Goal: Task Accomplishment & Management: Manage account settings

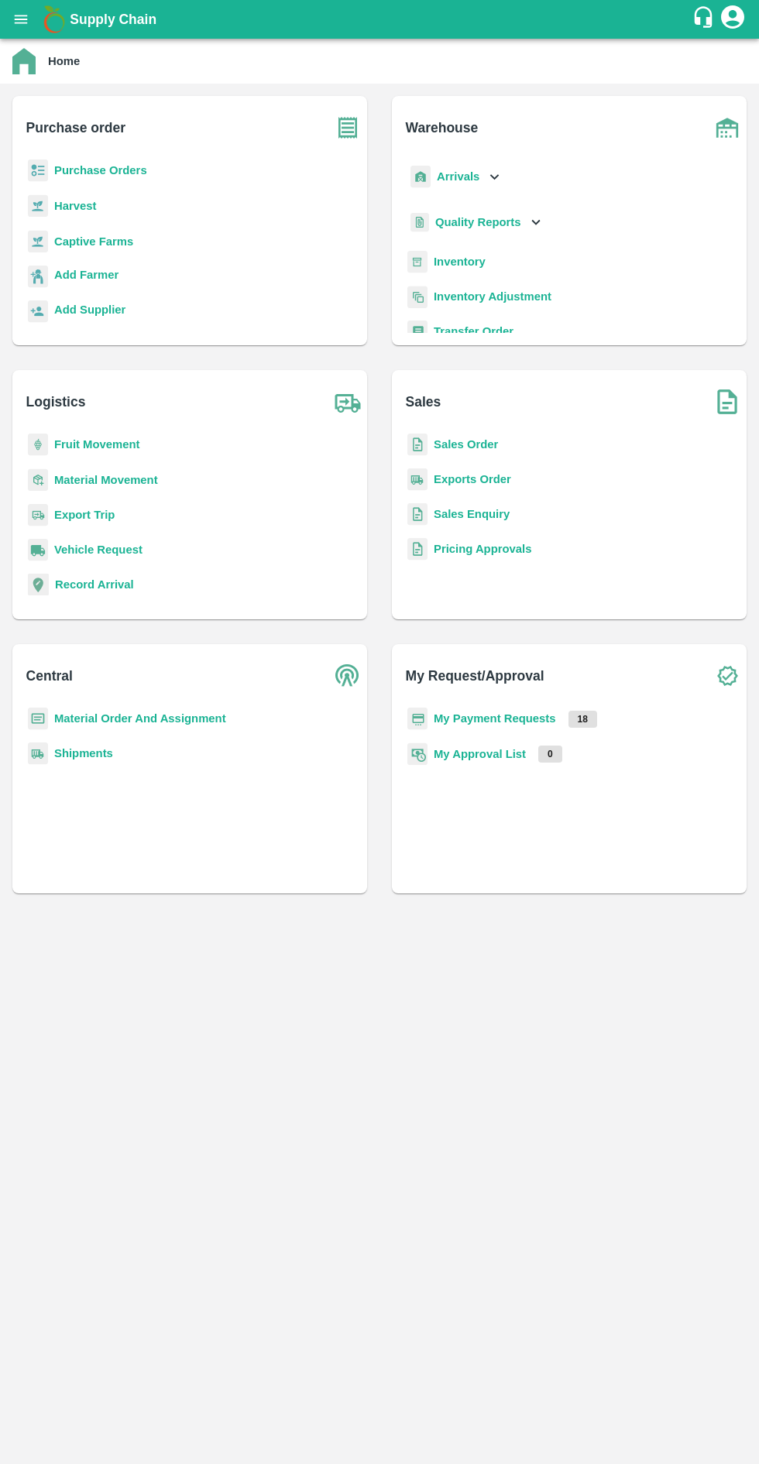
click at [86, 170] on b "Purchase Orders" at bounding box center [100, 170] width 93 height 12
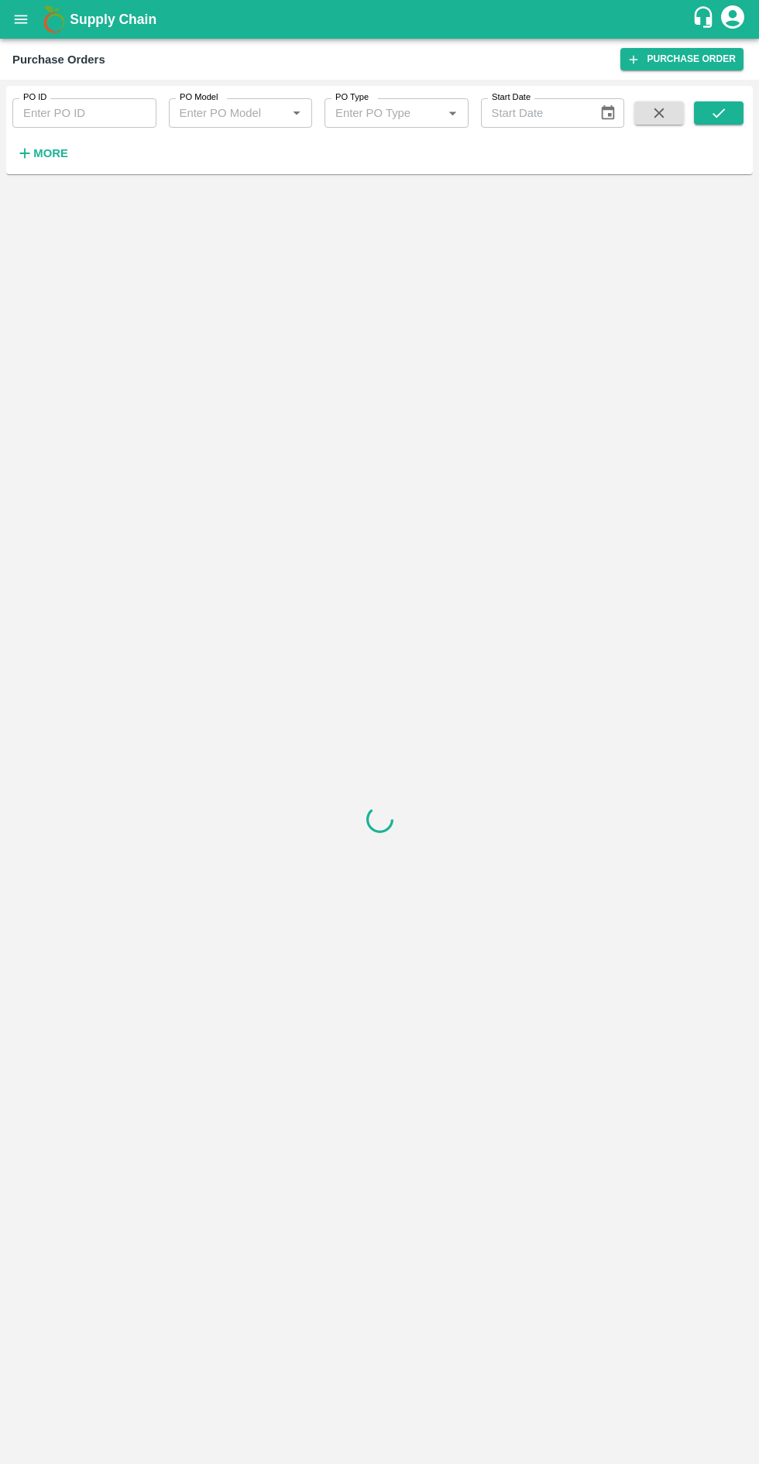
click at [63, 113] on input "PO ID" at bounding box center [84, 112] width 144 height 29
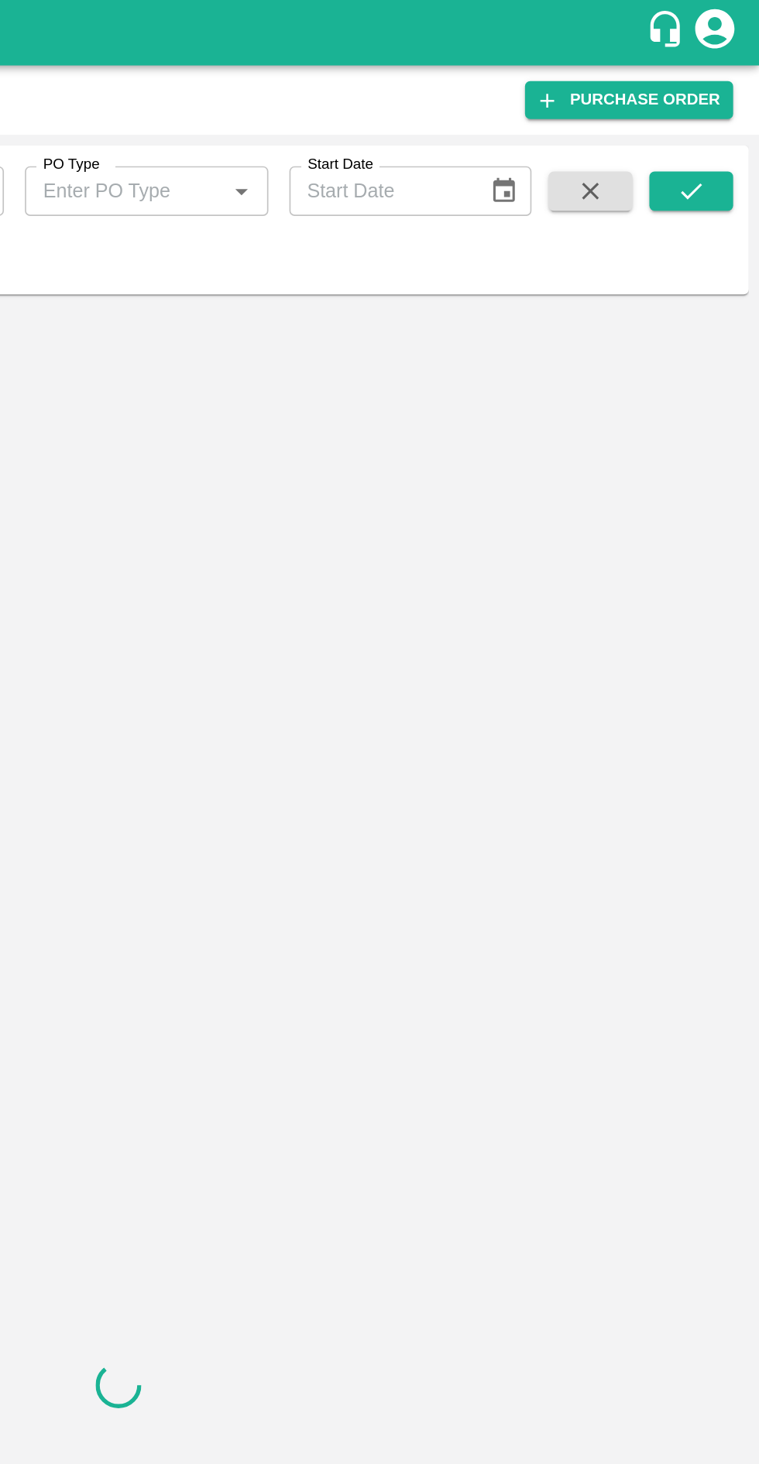
type input "171962"
click at [718, 112] on icon "submit" at bounding box center [718, 112] width 17 height 17
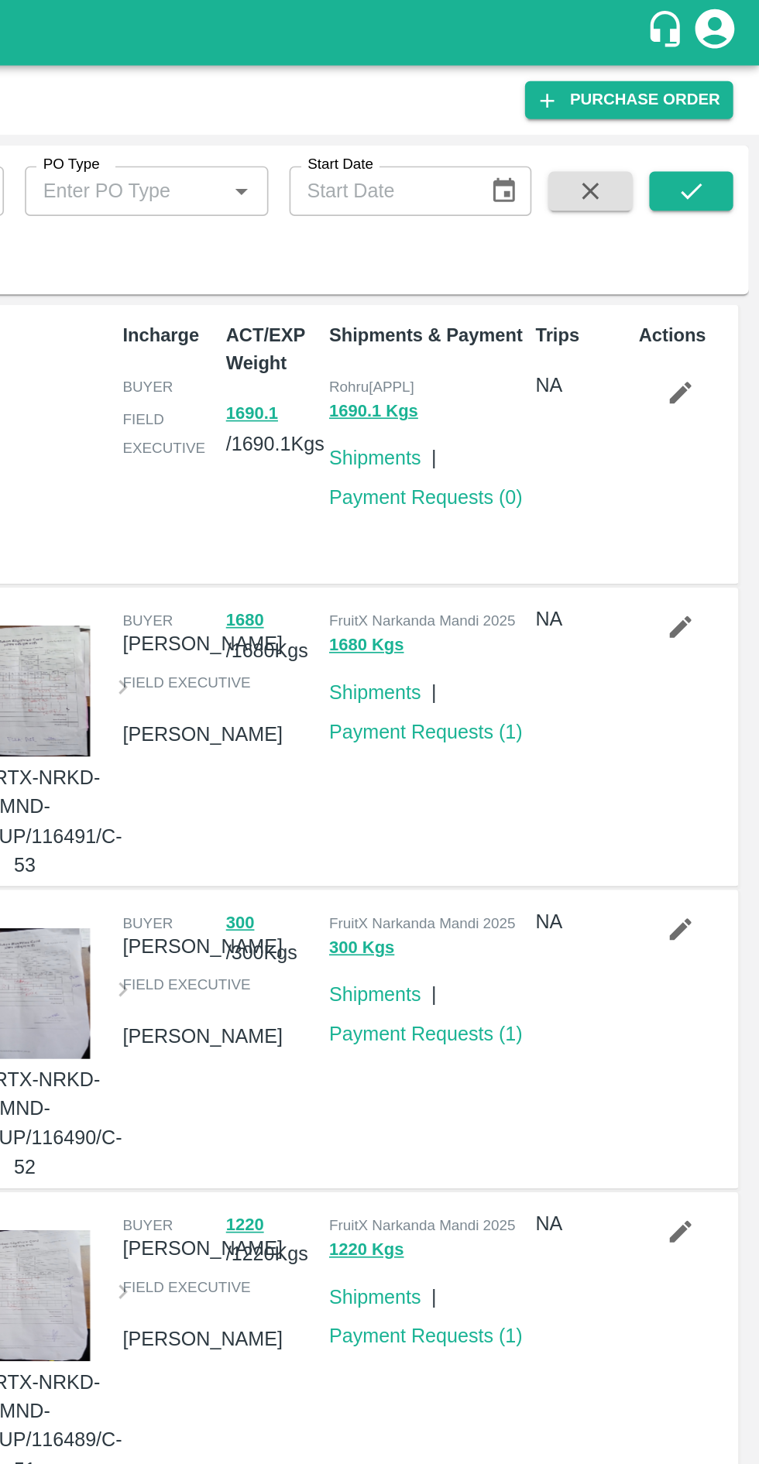
click at [718, 114] on icon "submit" at bounding box center [718, 112] width 12 height 9
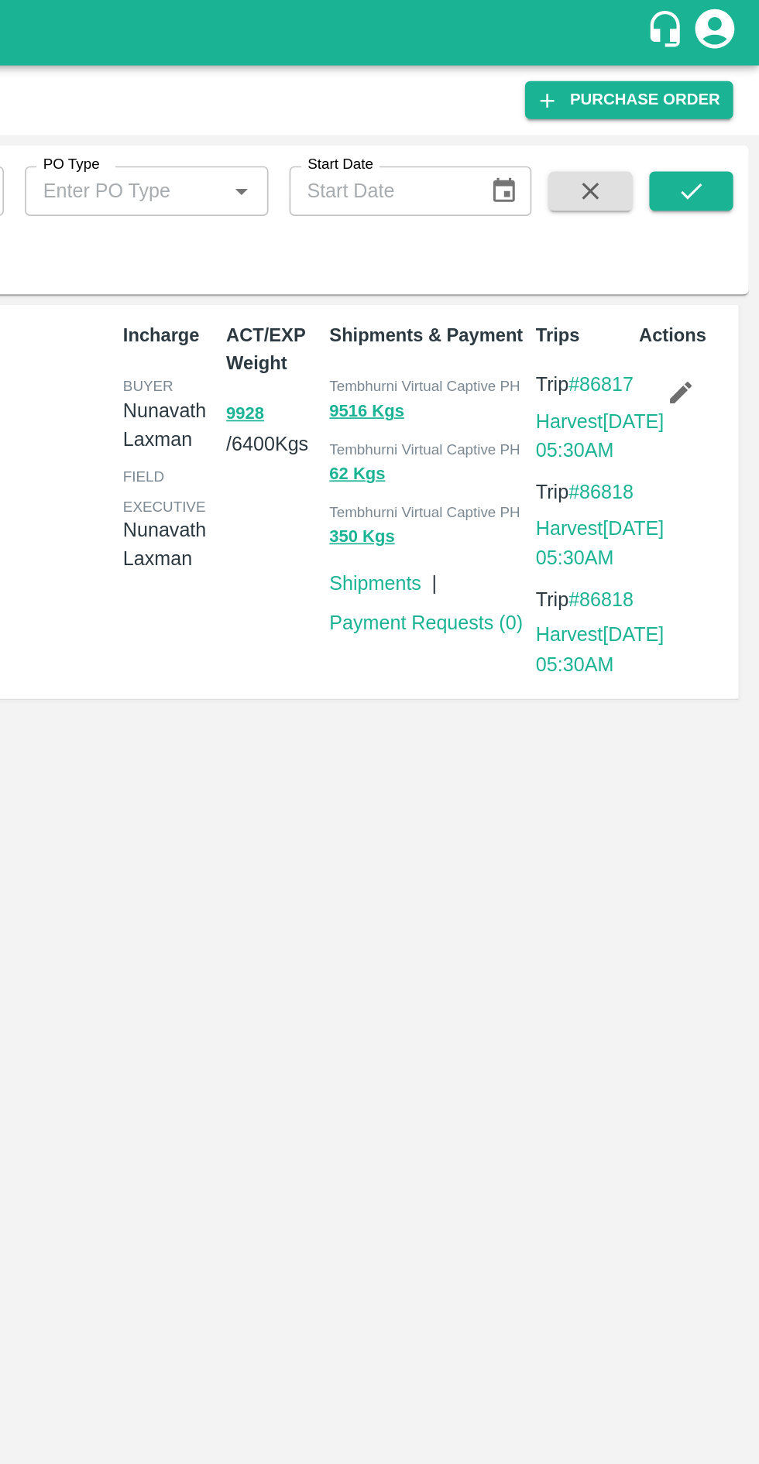
click at [454, 248] on button "9928" at bounding box center [455, 245] width 22 height 18
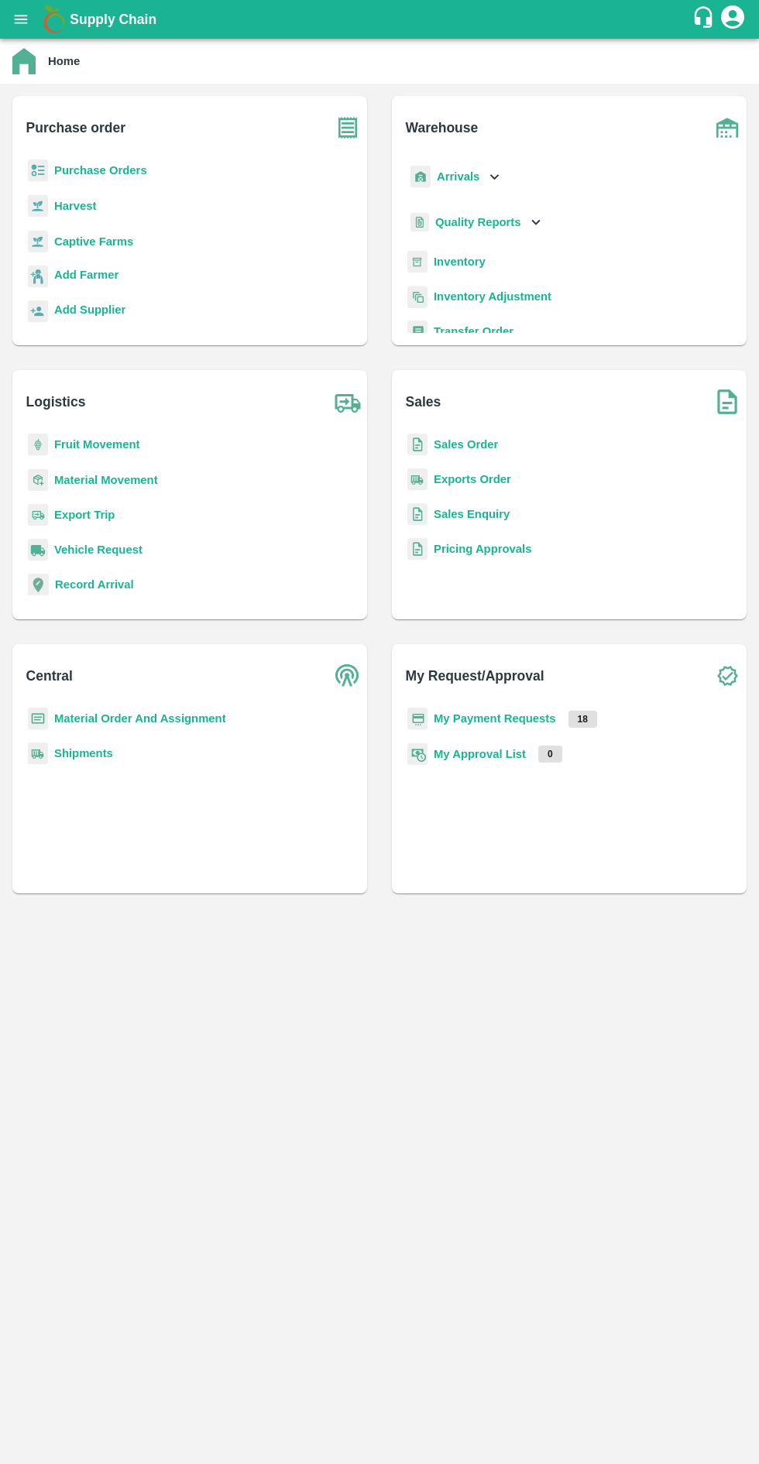
click at [468, 174] on b "Arrivals" at bounding box center [458, 176] width 43 height 12
click at [490, 251] on span "DC Arrivals" at bounding box center [477, 247] width 57 height 17
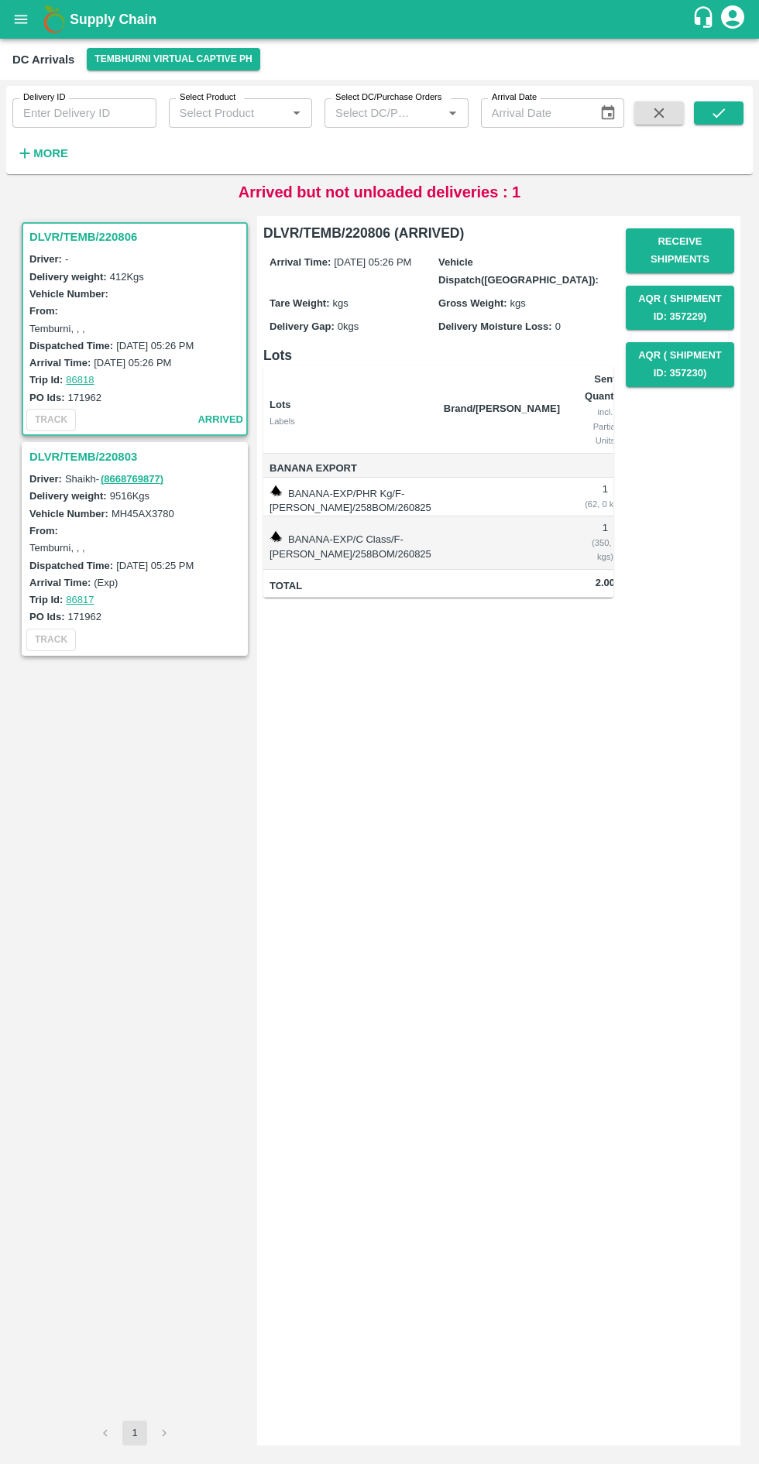
click at [68, 235] on h3 "DLVR/TEMB/220806" at bounding box center [136, 237] width 215 height 20
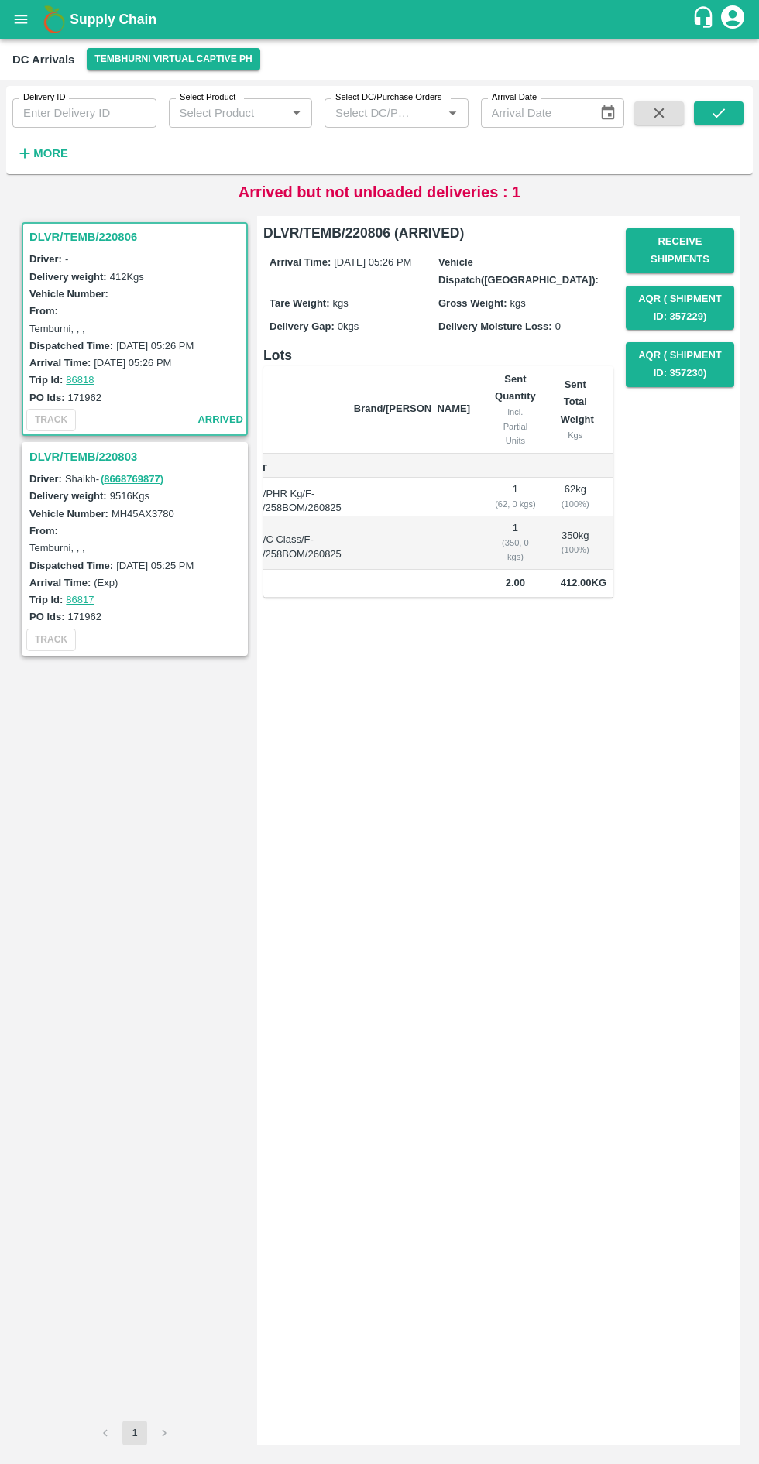
click at [687, 259] on button "Receive Shipments" at bounding box center [679, 250] width 108 height 45
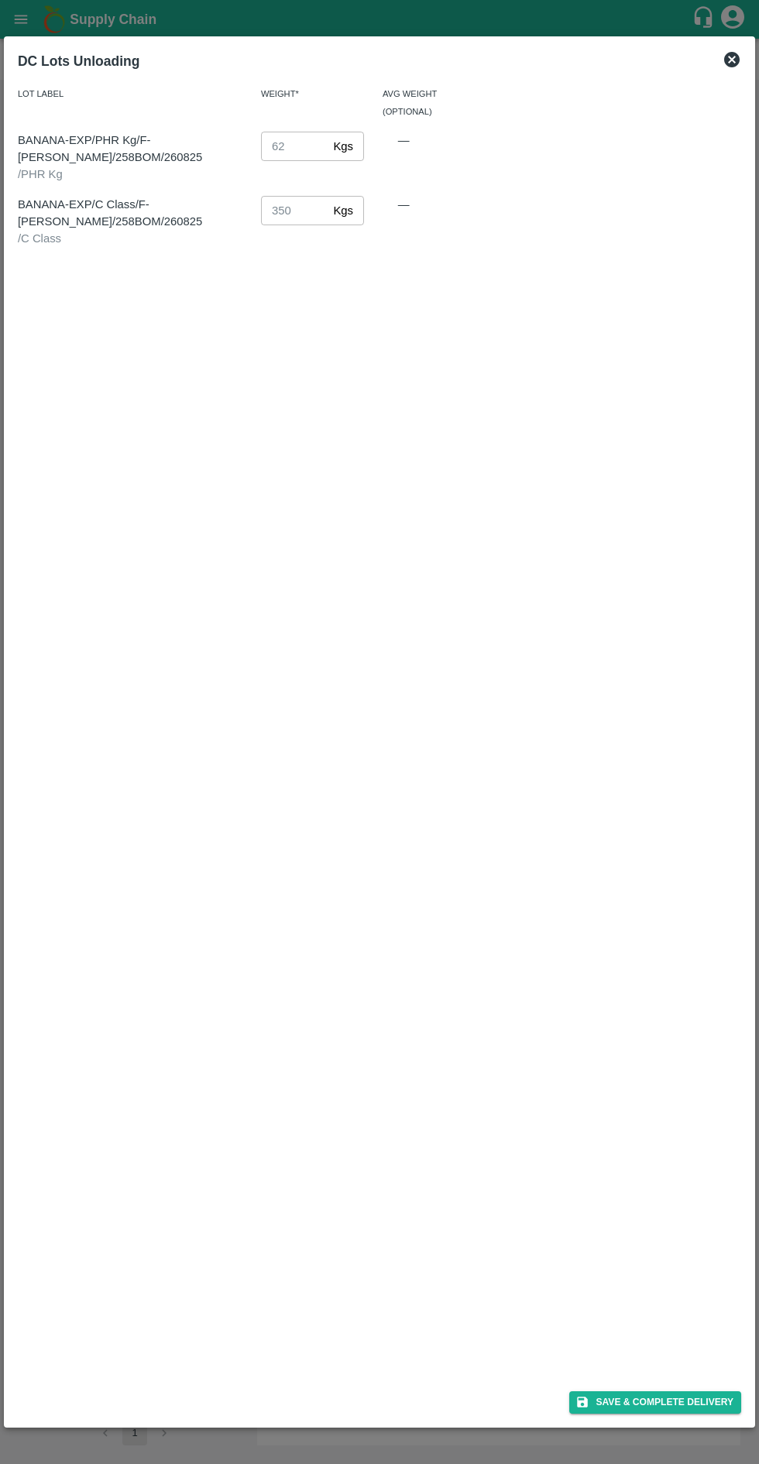
click at [661, 1412] on button "Save & Complete Delivery" at bounding box center [655, 1402] width 172 height 22
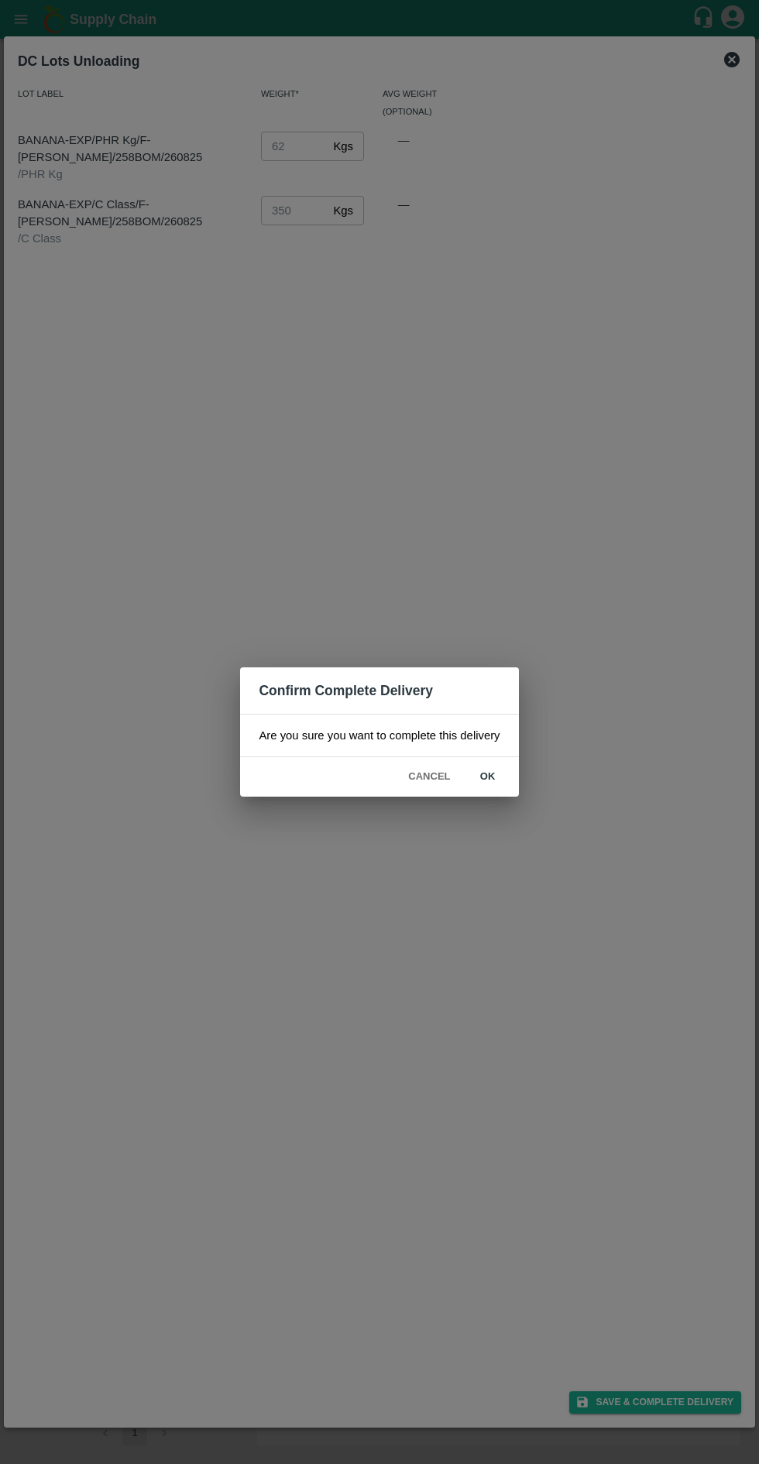
click at [486, 776] on button "ok" at bounding box center [488, 776] width 50 height 27
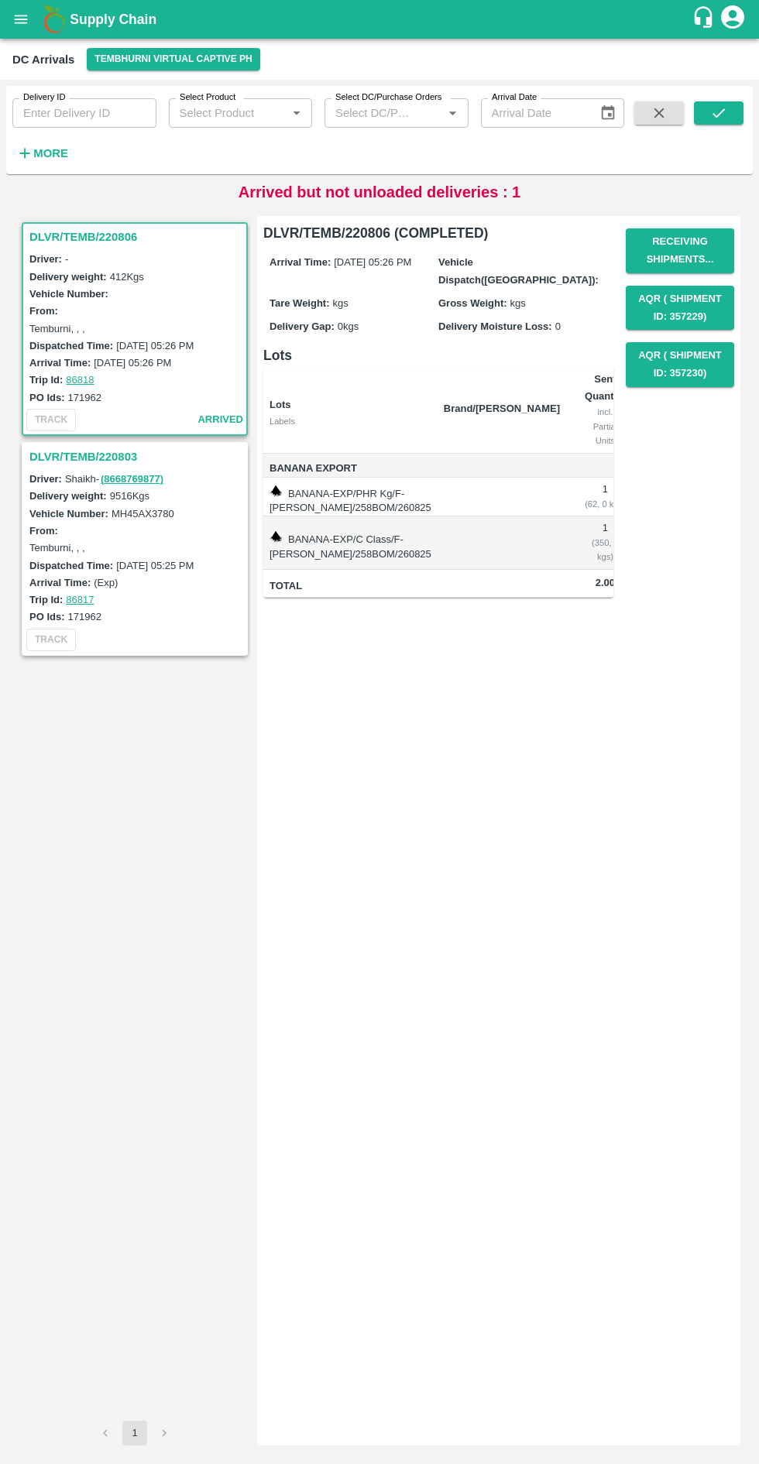
click at [74, 447] on h3 "DLVR/TEMB/220803" at bounding box center [136, 457] width 215 height 20
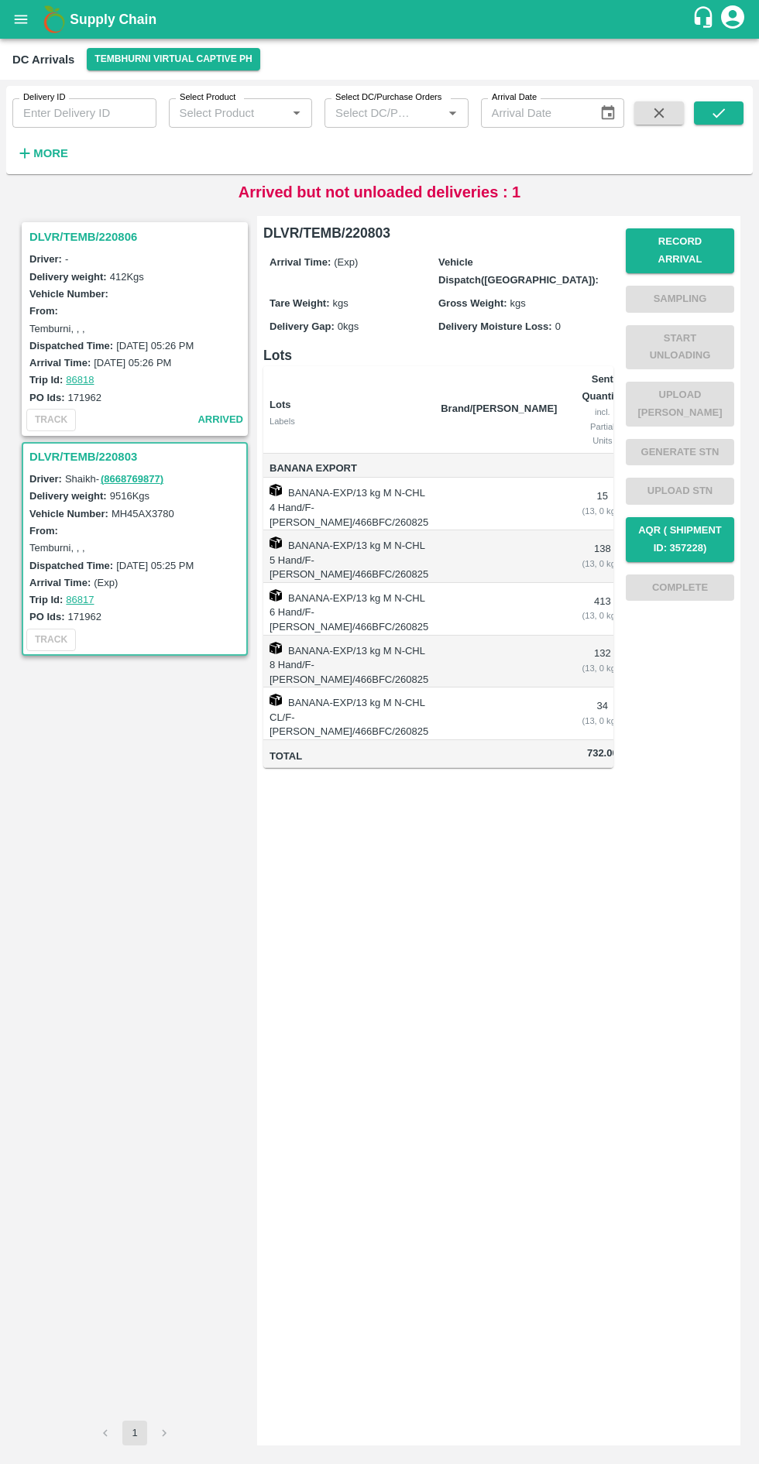
click at [718, 245] on button "Record Arrival" at bounding box center [679, 250] width 108 height 45
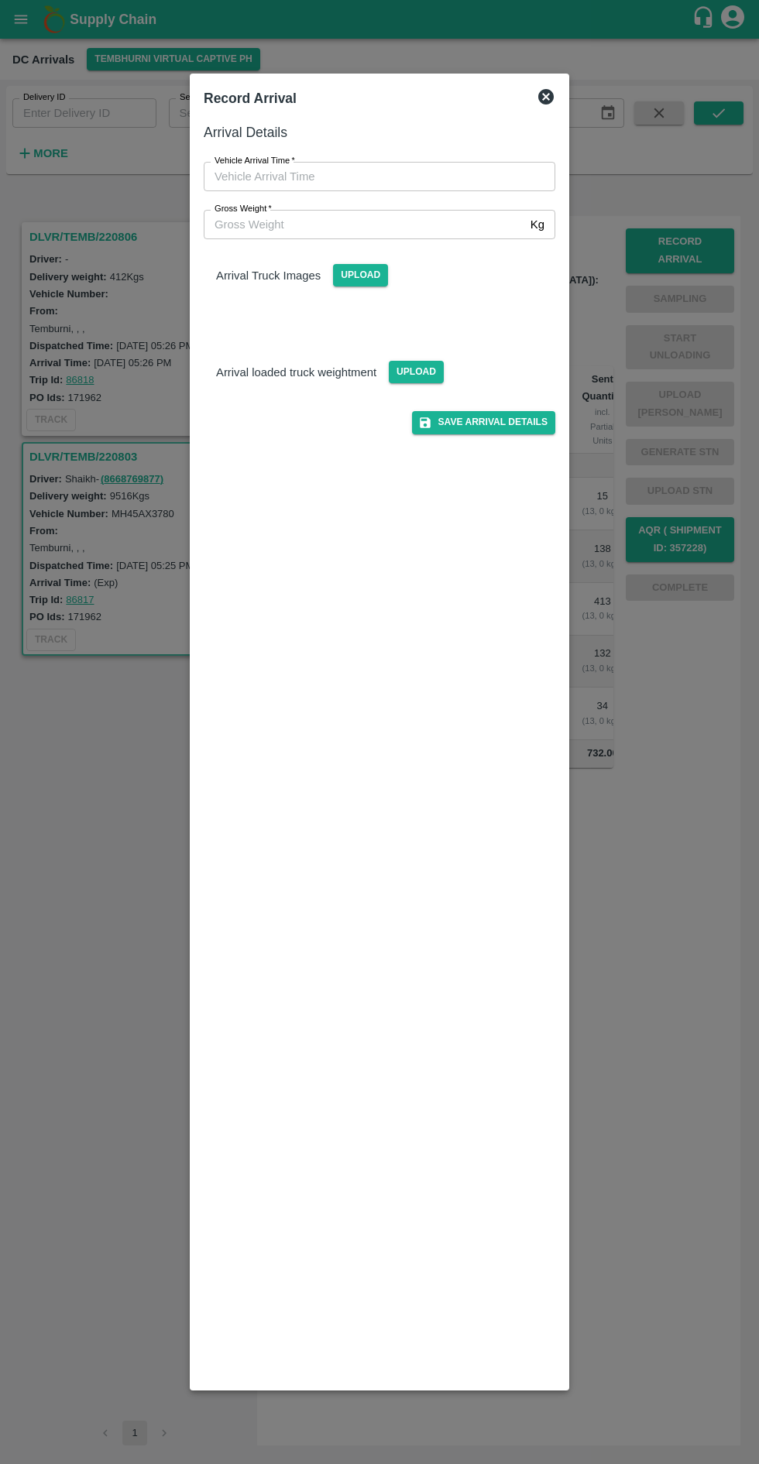
click at [365, 176] on input "Vehicle Arrival Time   *" at bounding box center [374, 176] width 341 height 29
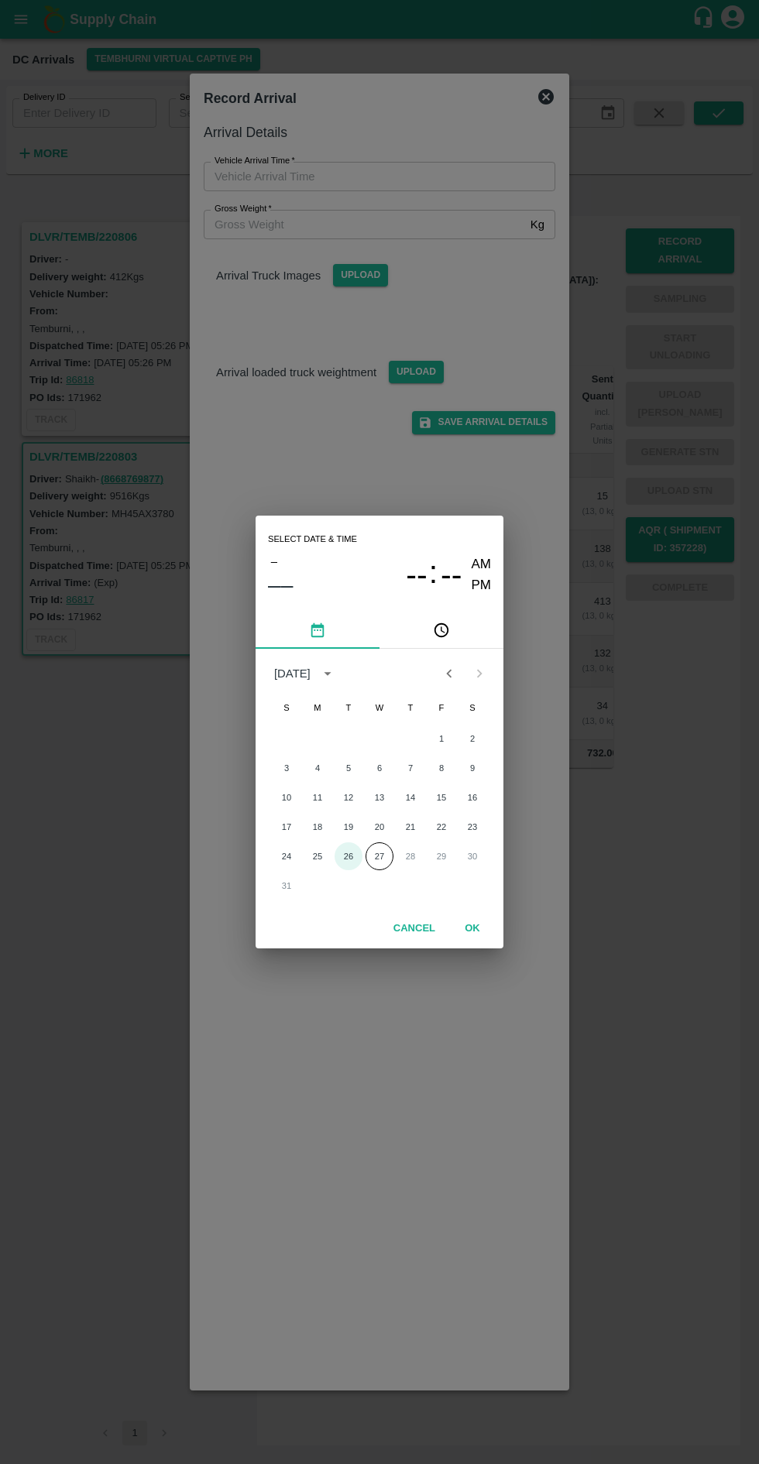
click at [348, 856] on button "26" at bounding box center [348, 856] width 28 height 28
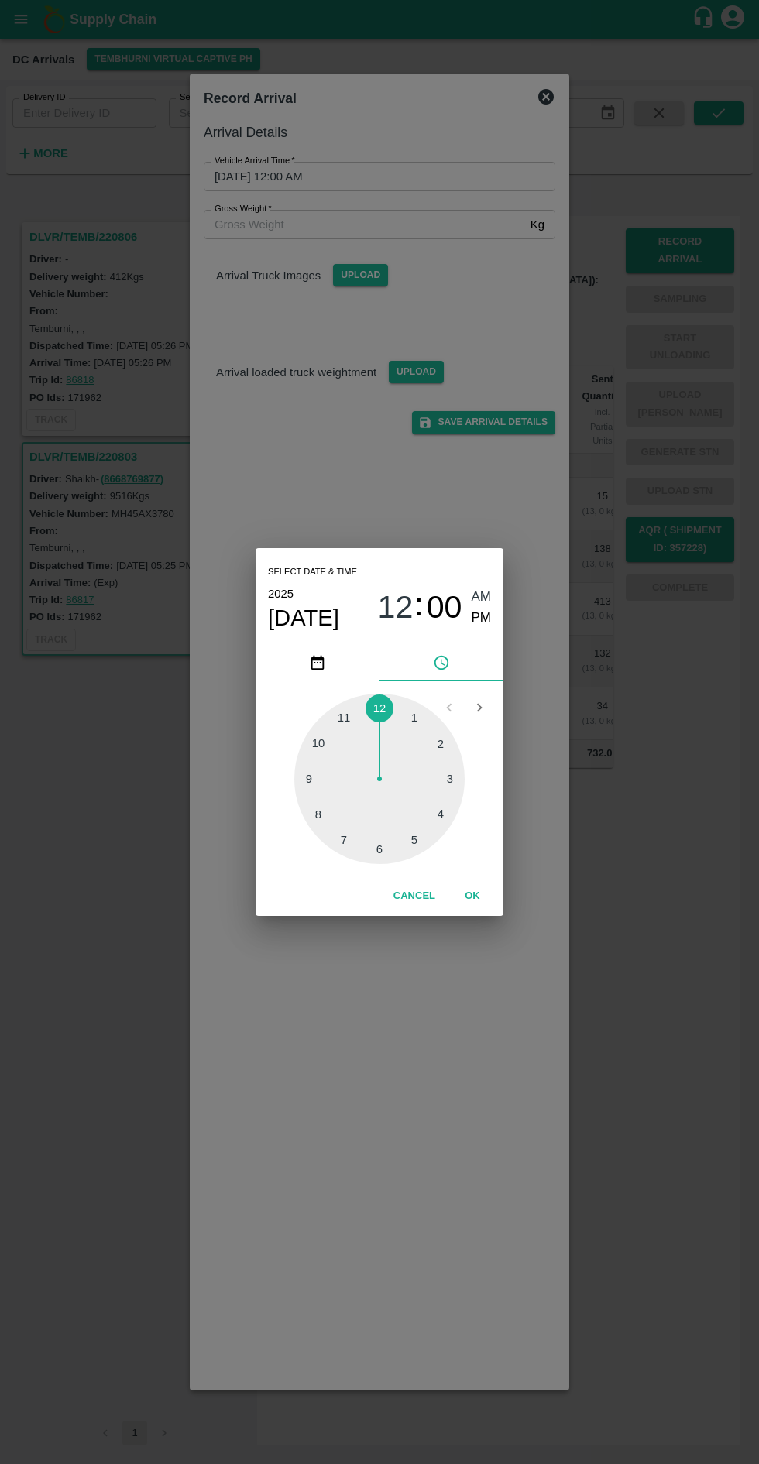
click at [412, 844] on div at bounding box center [379, 779] width 170 height 170
click at [325, 781] on div at bounding box center [379, 779] width 170 height 170
click at [471, 619] on span "PM" at bounding box center [481, 618] width 20 height 21
type input "26/08/2025 05:45 PM"
click at [476, 892] on button "OK" at bounding box center [472, 895] width 50 height 27
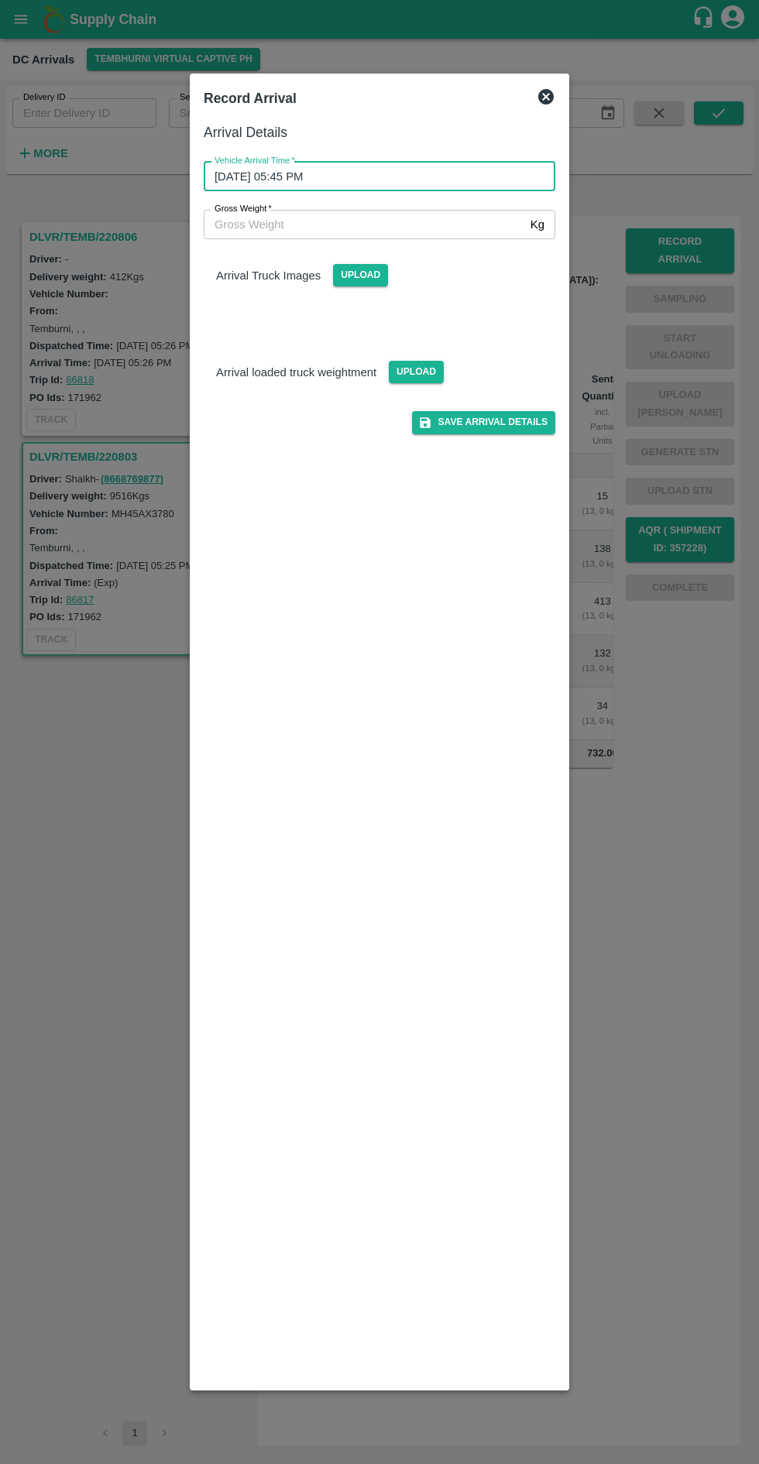
click at [444, 221] on input "Gross Weight   *" at bounding box center [364, 224] width 320 height 29
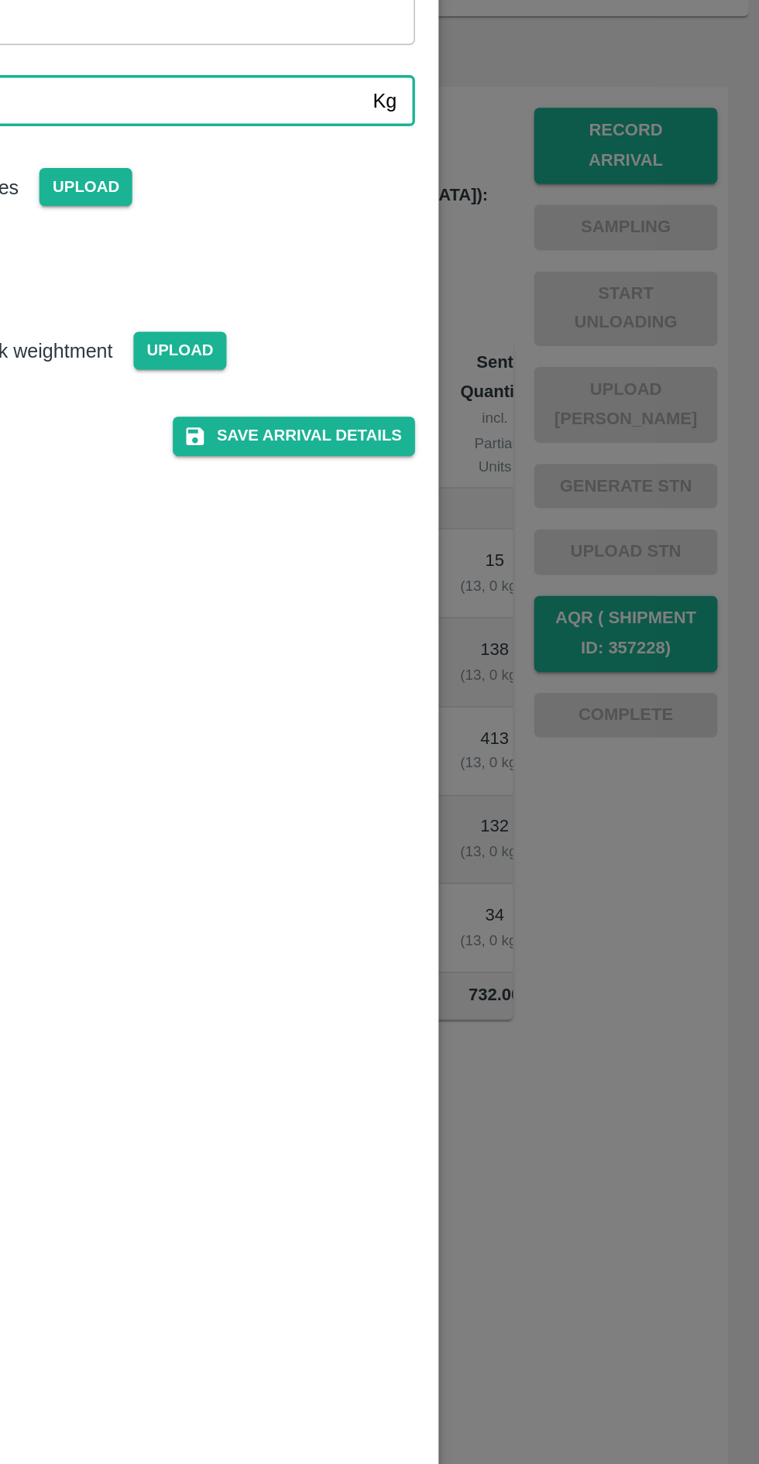
type input "8000"
click at [531, 396] on div "Save Arrival Details" at bounding box center [373, 408] width 364 height 50
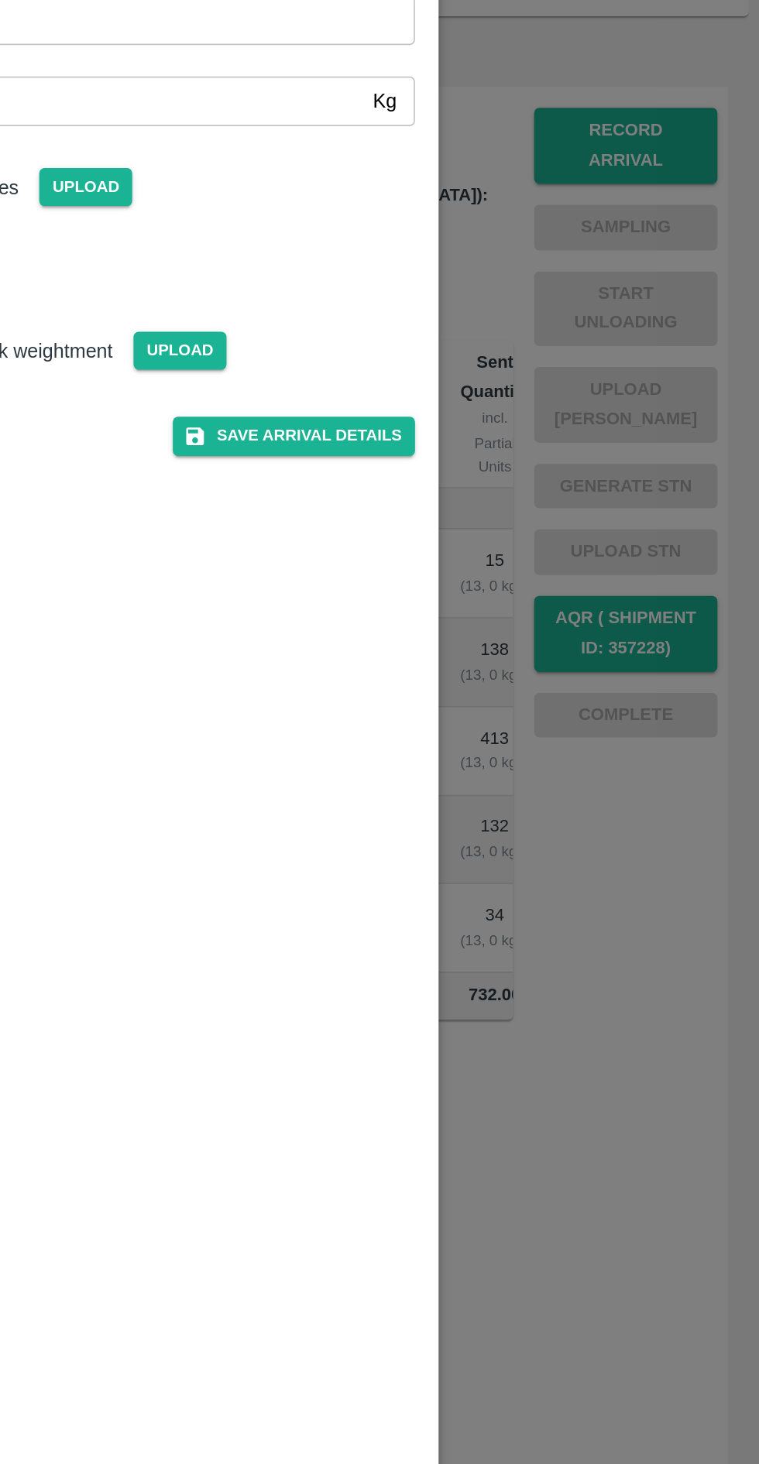
click at [509, 426] on button "Save Arrival Details" at bounding box center [483, 422] width 143 height 22
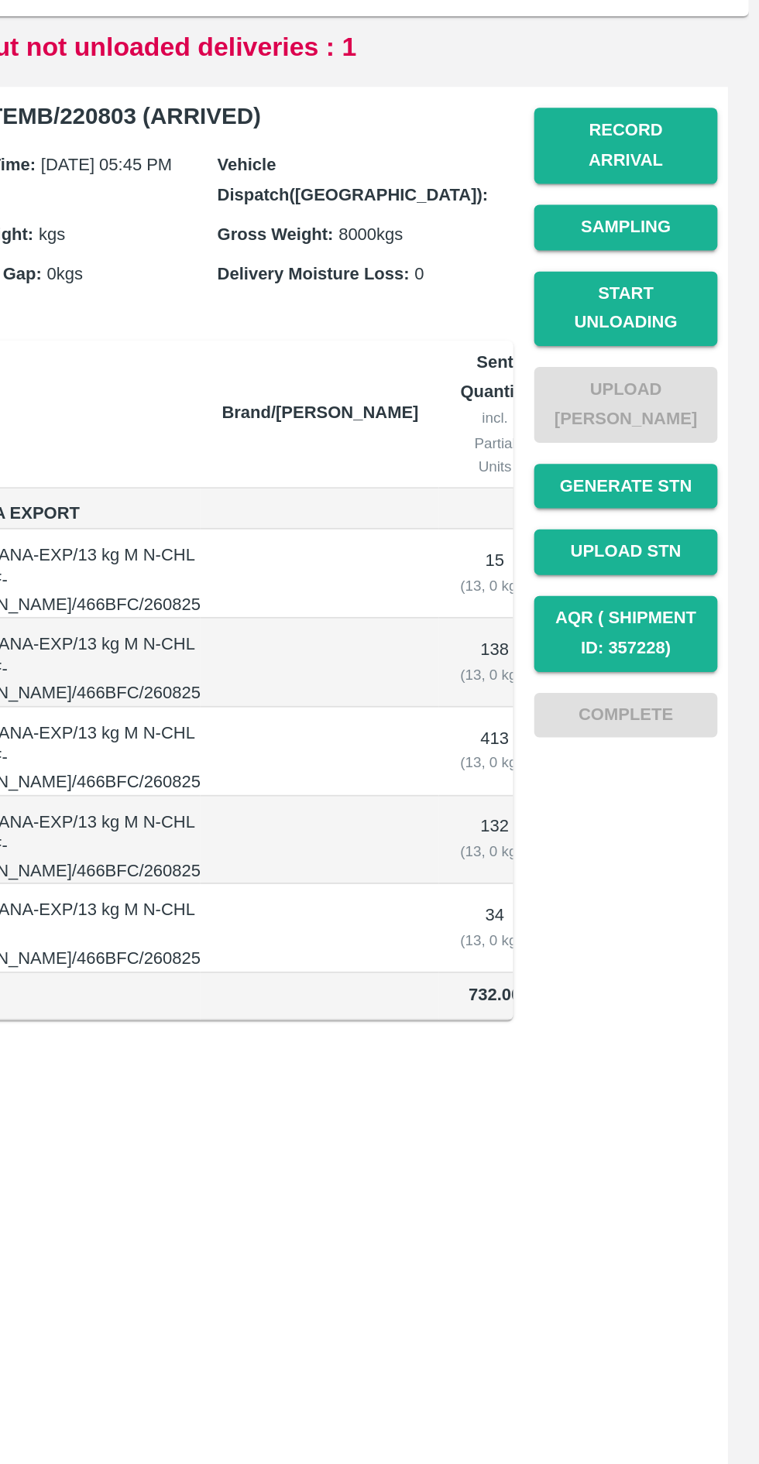
click at [692, 330] on button "Start Unloading" at bounding box center [679, 347] width 108 height 45
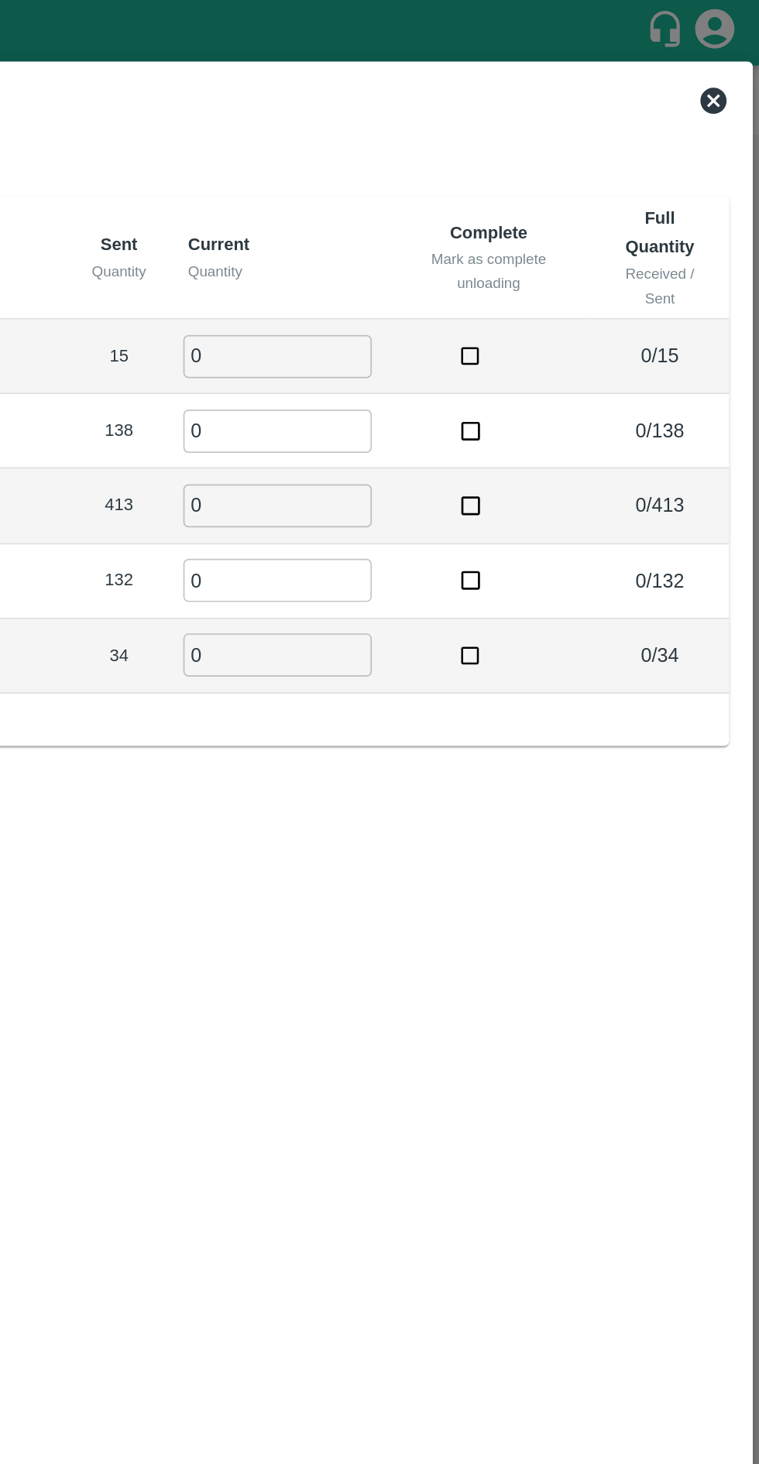
click at [485, 198] on input "0" at bounding box center [473, 211] width 111 height 26
type input "15"
click at [478, 242] on input "0" at bounding box center [473, 255] width 111 height 26
type input "138"
click at [484, 286] on input "0" at bounding box center [473, 299] width 111 height 26
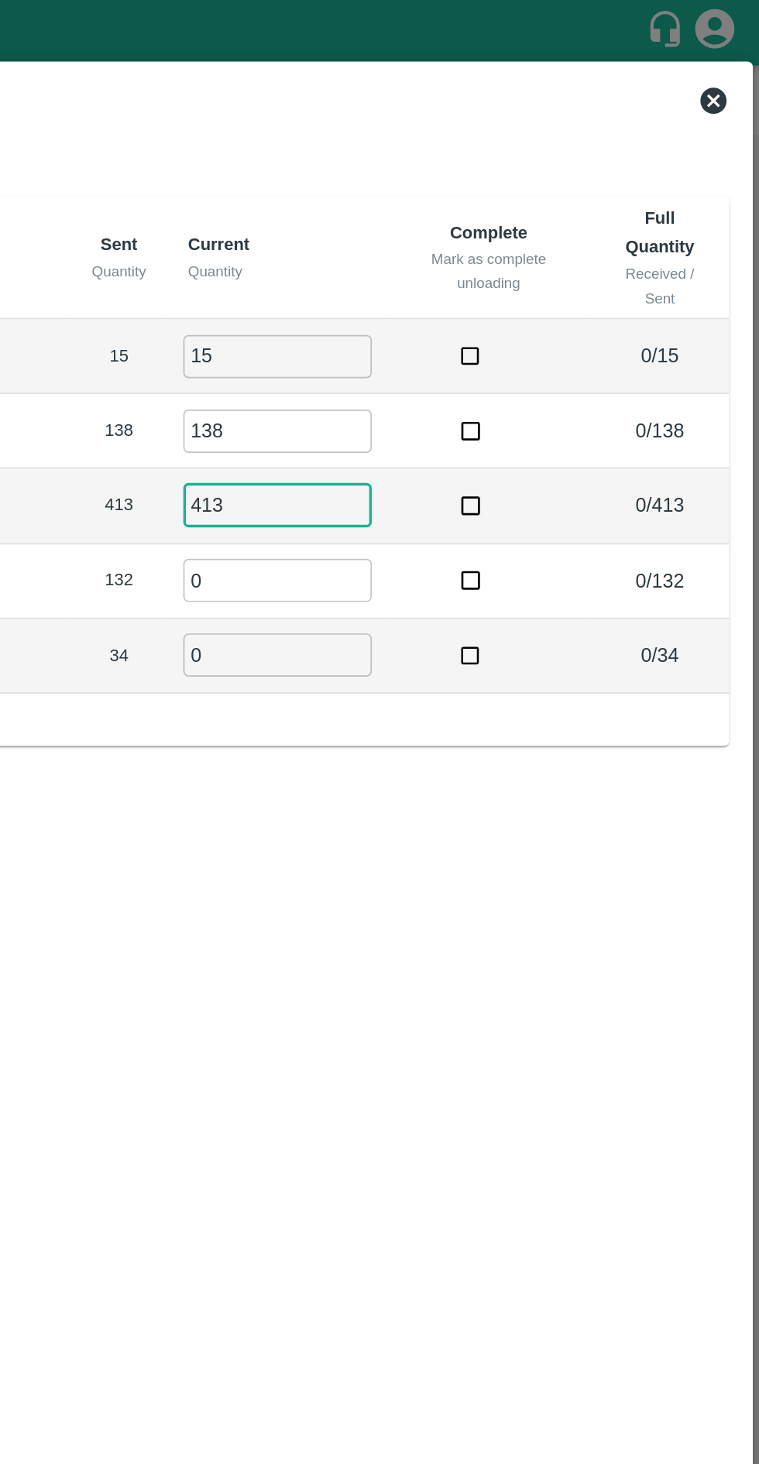
type input "413"
click at [478, 330] on input "0" at bounding box center [473, 343] width 111 height 26
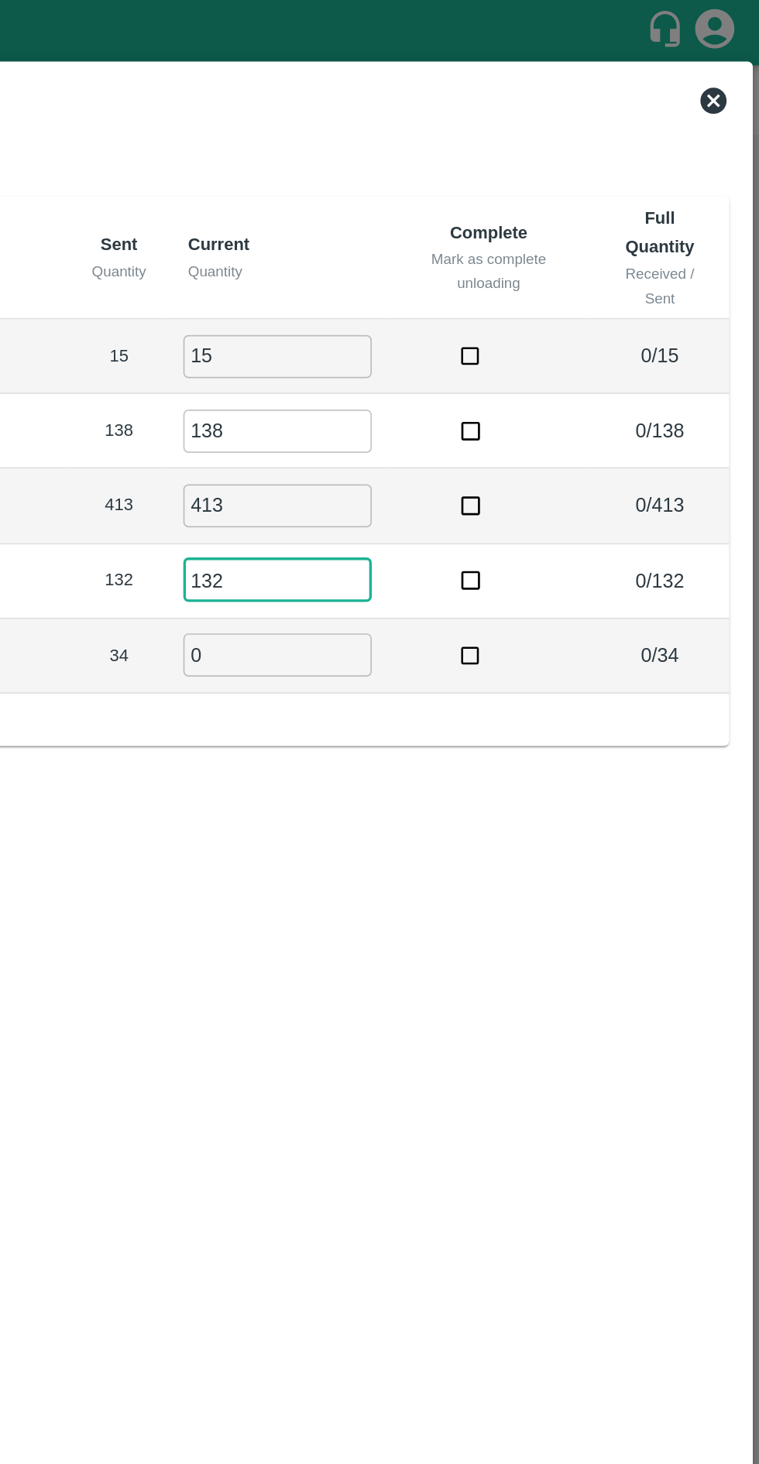
type input "132"
click at [478, 375] on input "0" at bounding box center [473, 388] width 111 height 26
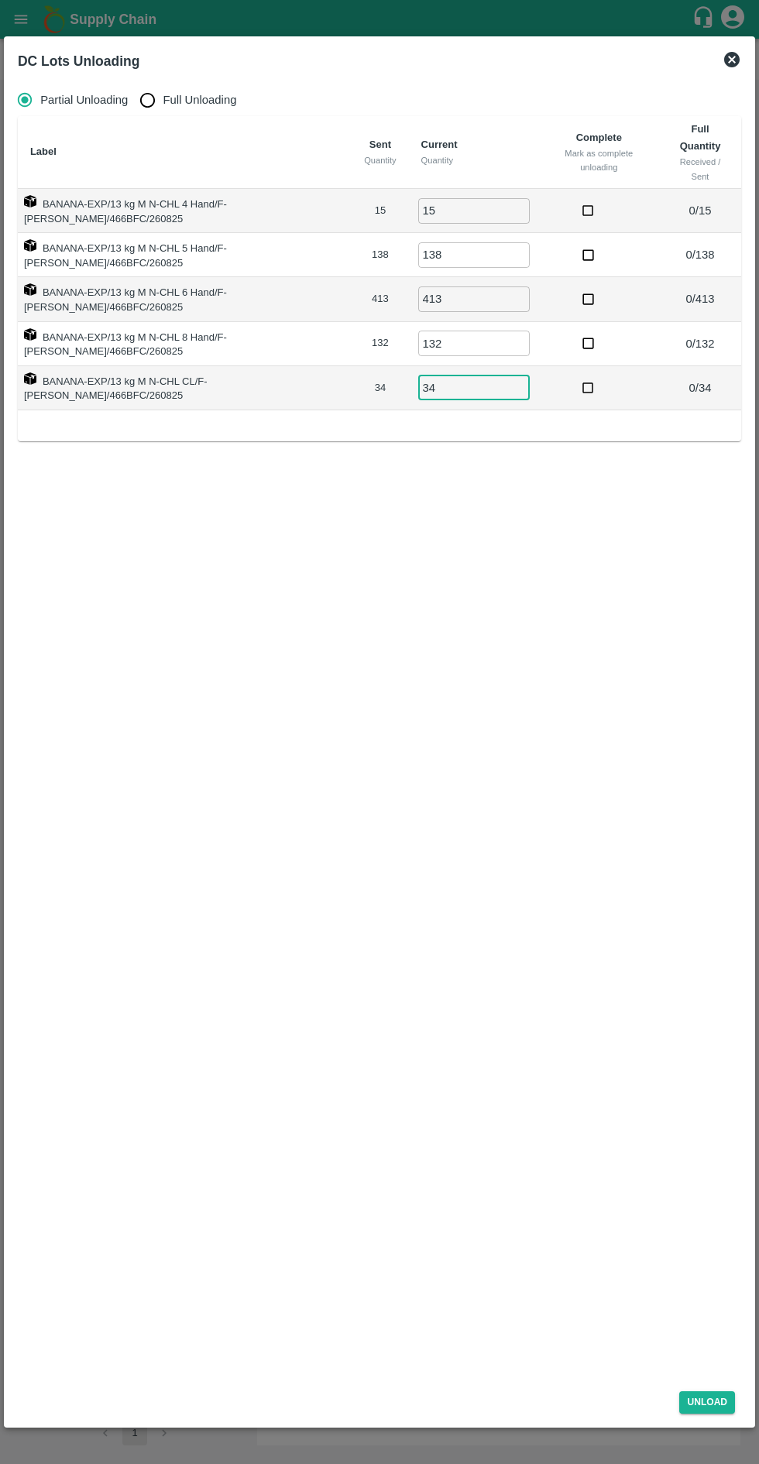
type input "34"
click at [712, 1396] on button "Unload" at bounding box center [707, 1402] width 56 height 22
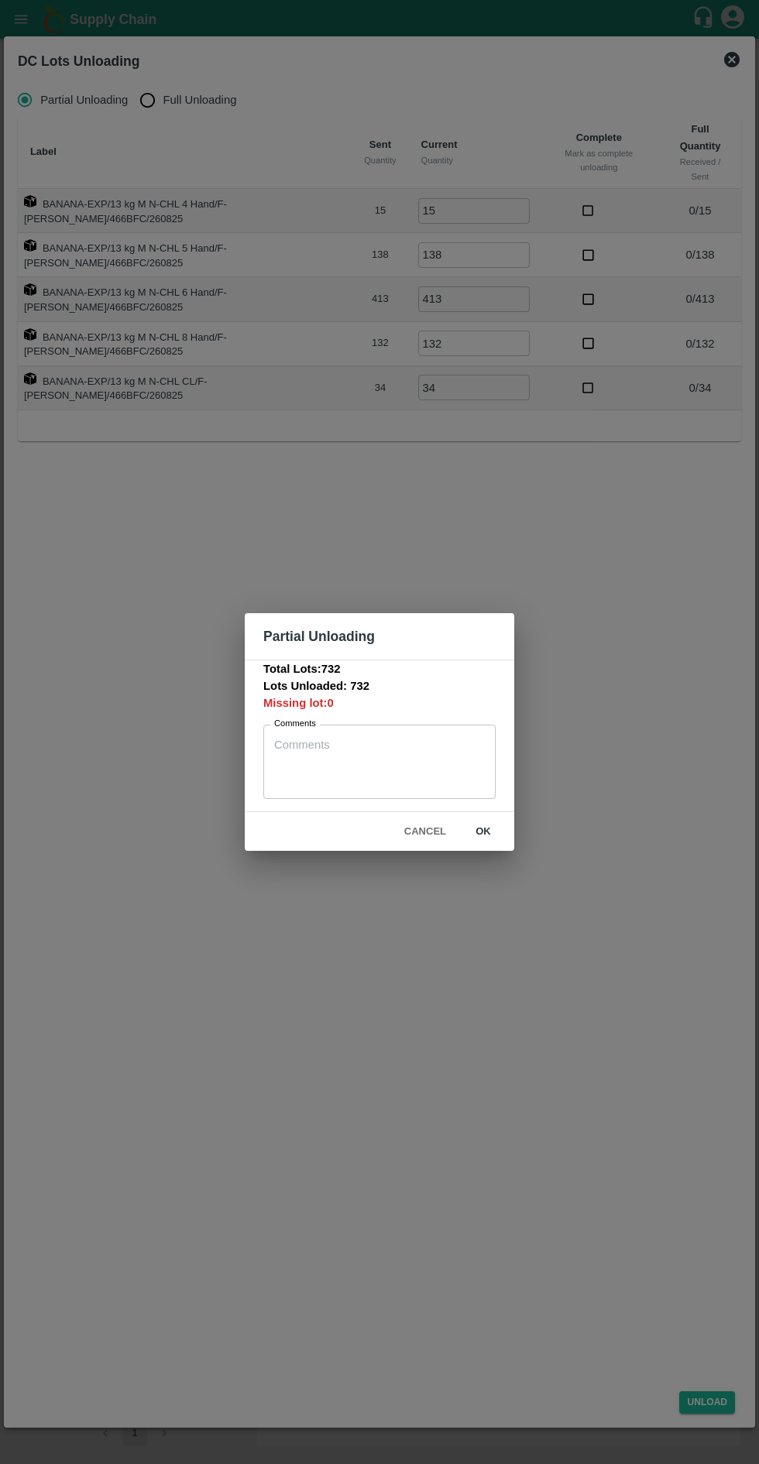
click at [497, 833] on button "ok" at bounding box center [483, 831] width 50 height 27
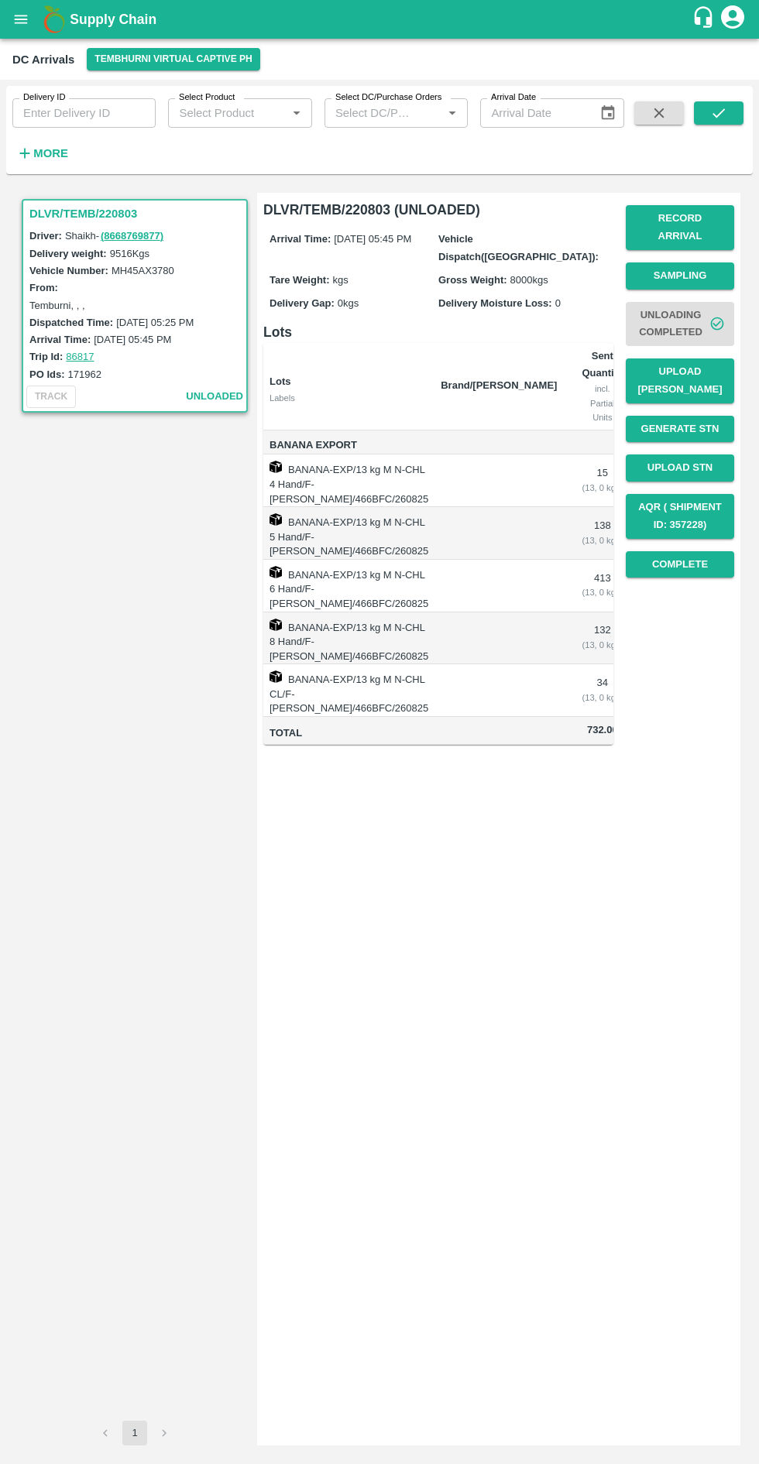
click at [696, 551] on button "Complete" at bounding box center [679, 564] width 108 height 27
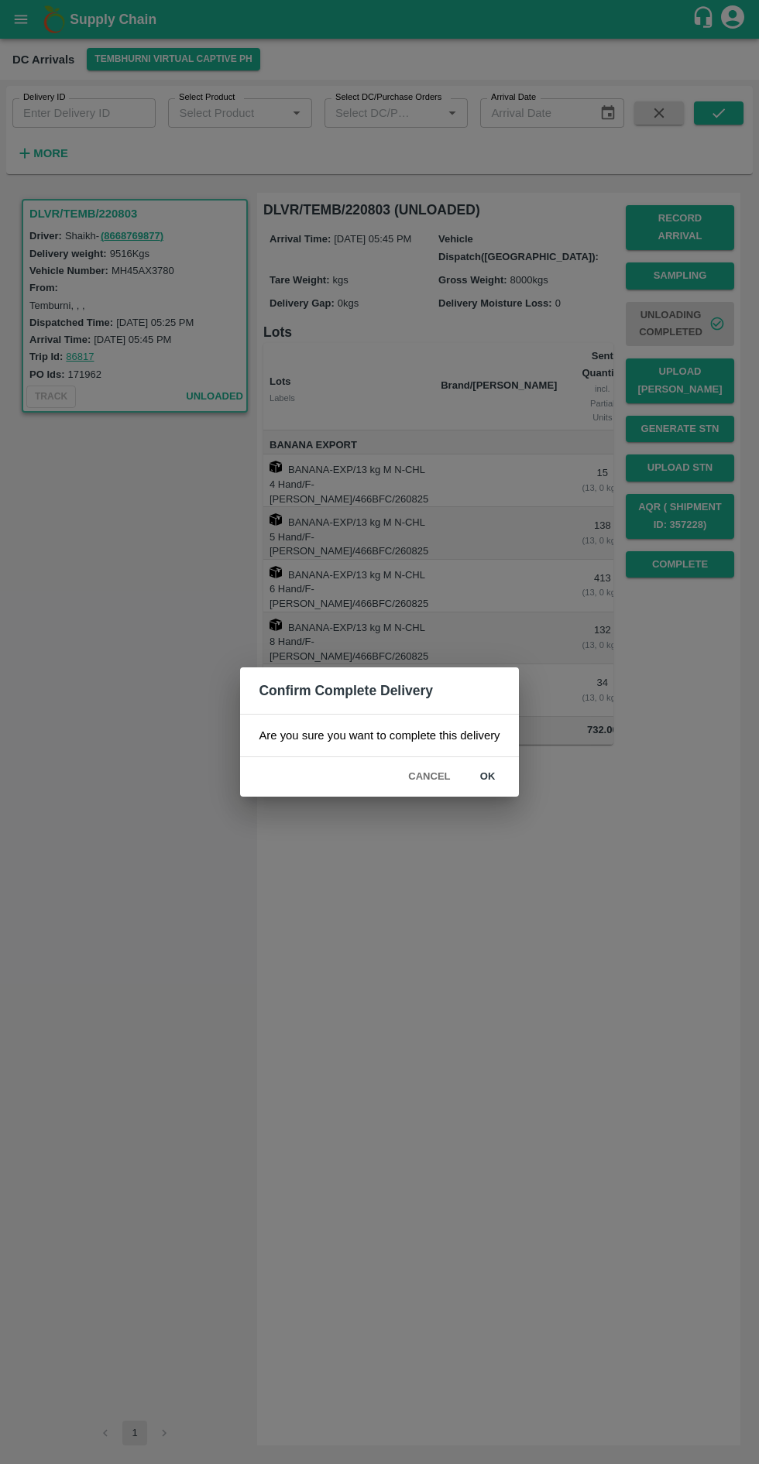
click at [486, 776] on button "ok" at bounding box center [488, 776] width 50 height 27
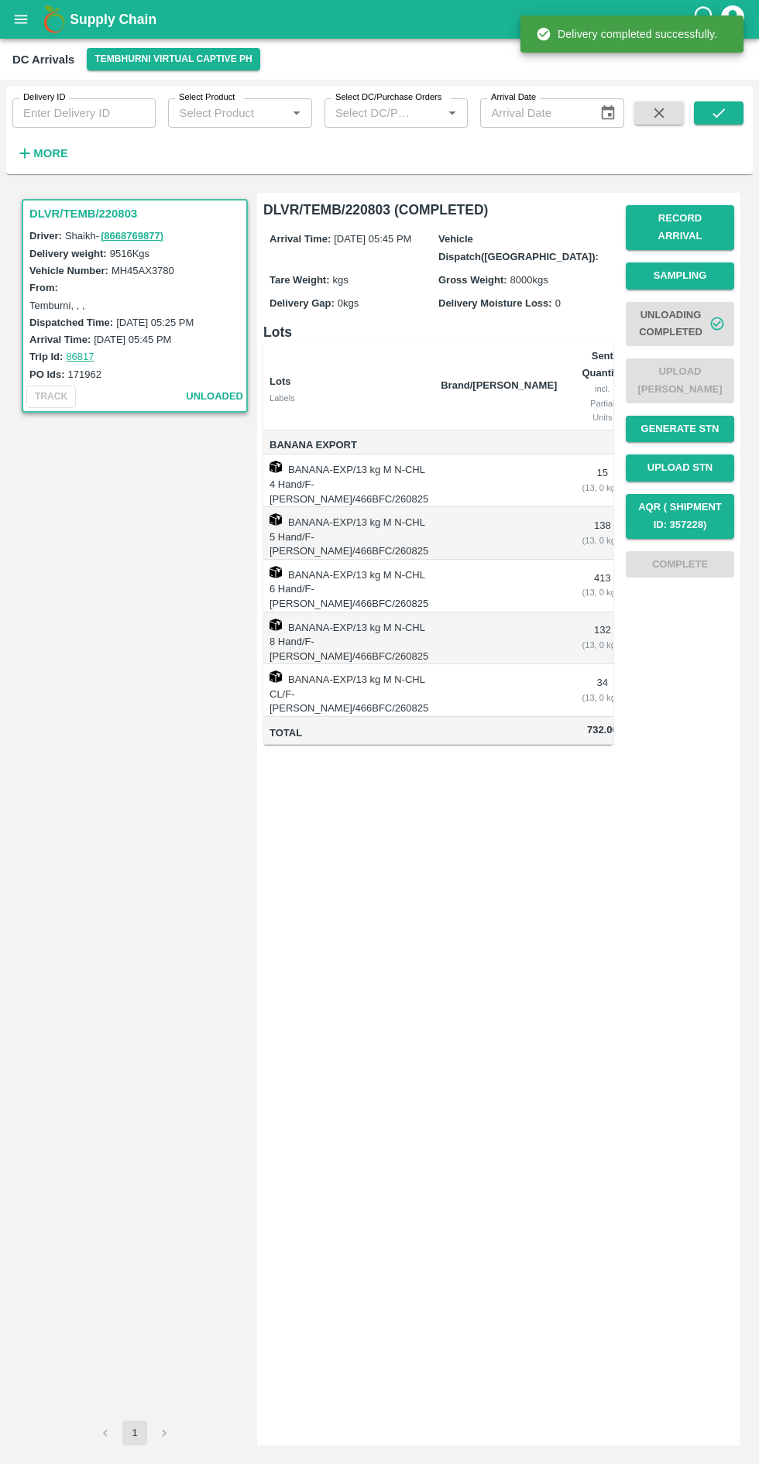
click at [12, 14] on icon "open drawer" at bounding box center [20, 19] width 17 height 17
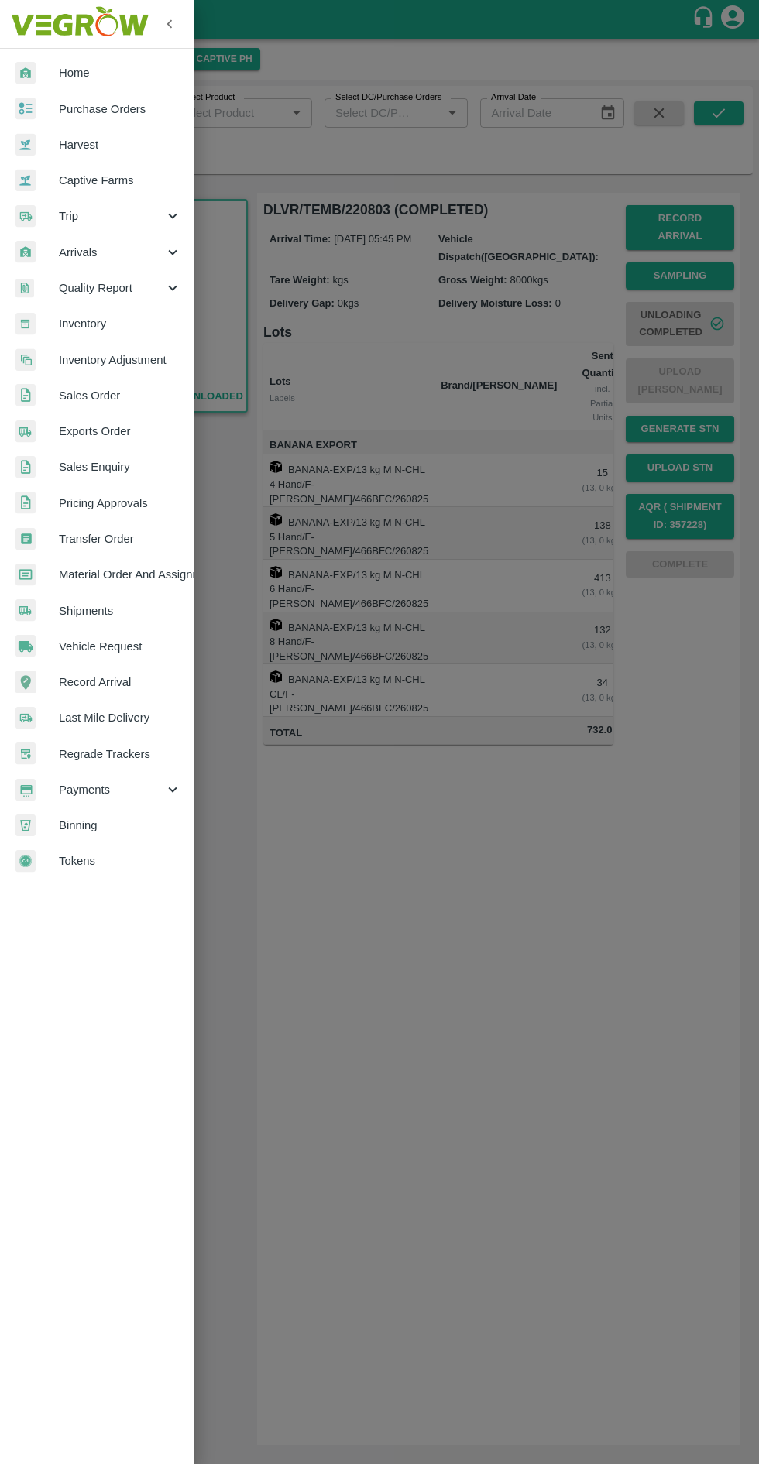
click at [88, 531] on span "Transfer Order" at bounding box center [120, 538] width 122 height 17
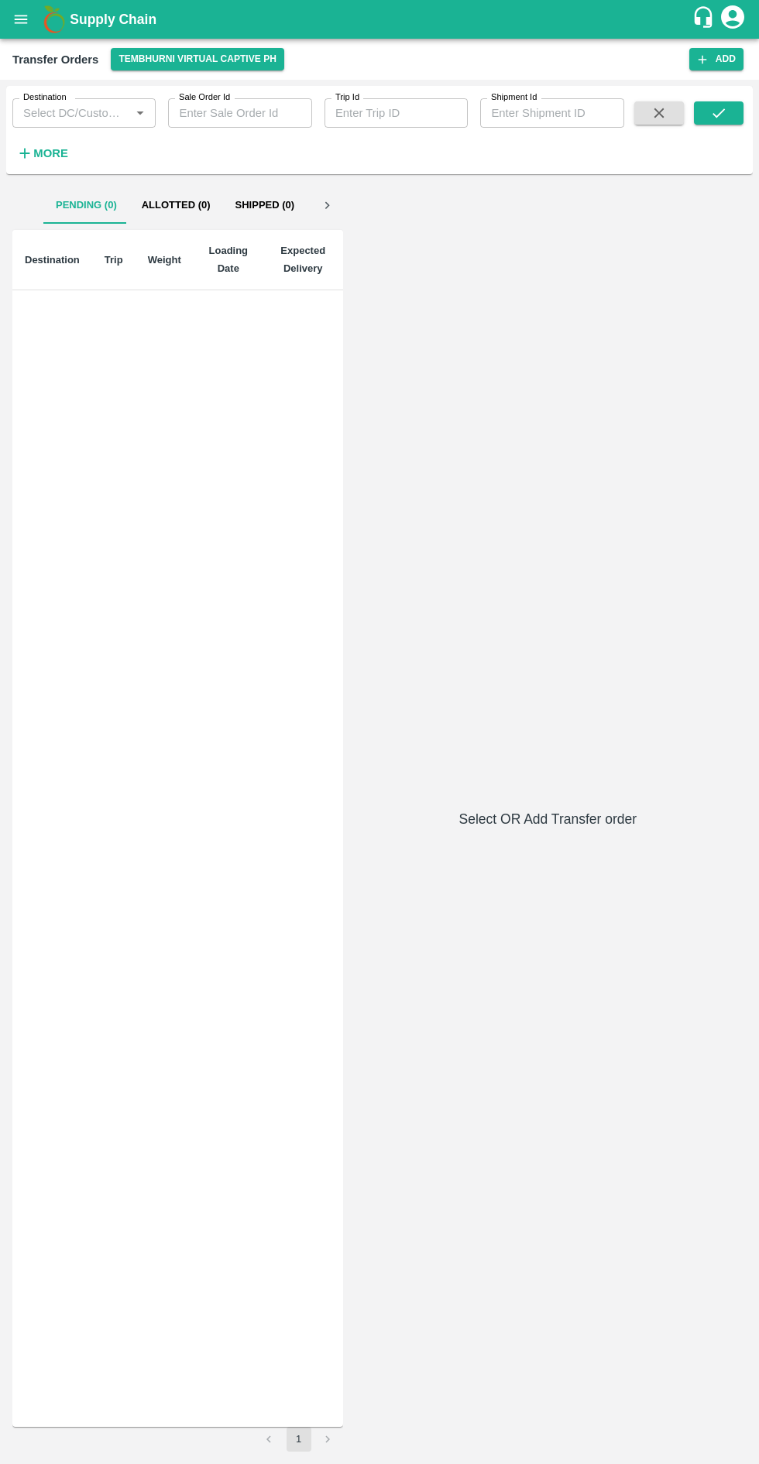
click at [658, 113] on icon "button" at bounding box center [659, 113] width 10 height 10
click at [719, 63] on button "Add" at bounding box center [716, 59] width 54 height 22
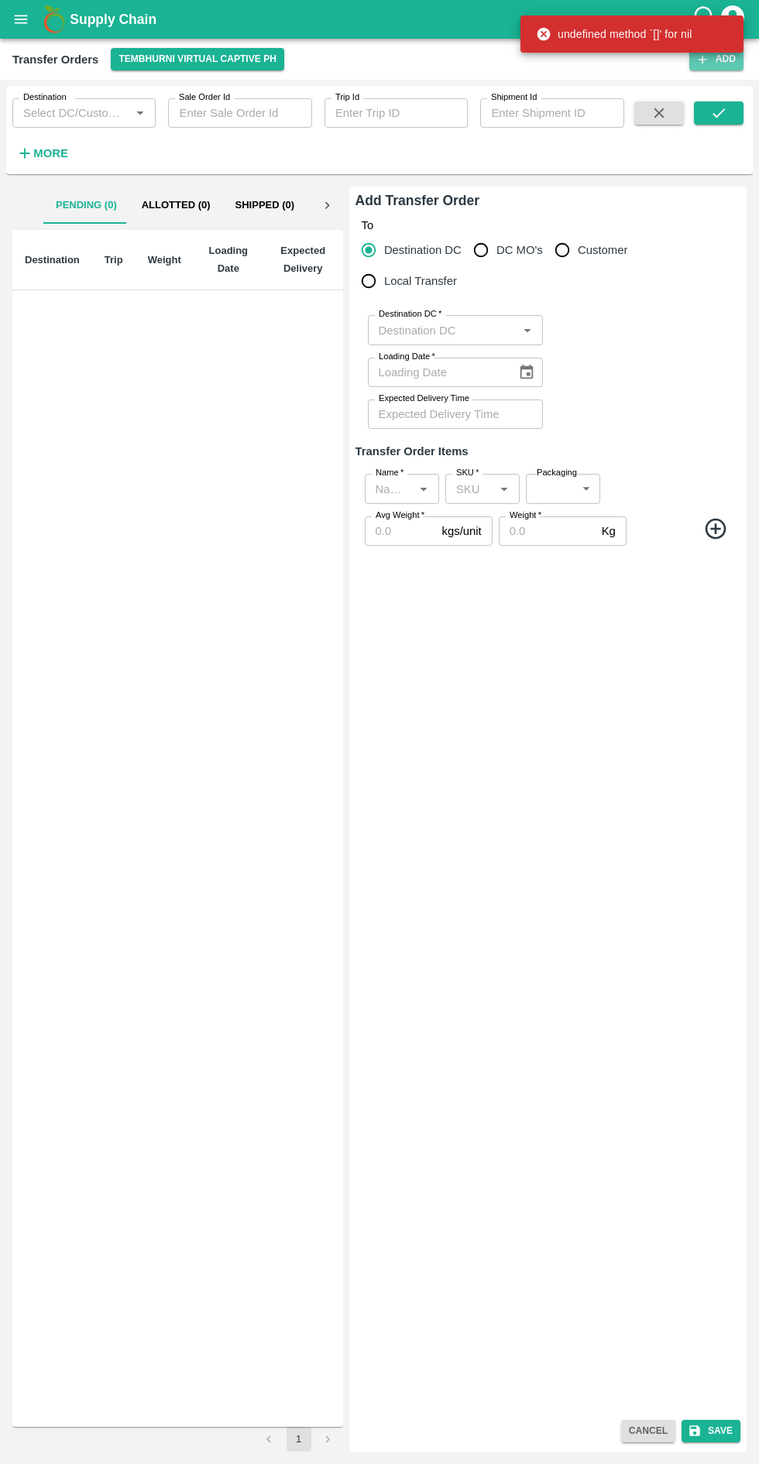
click at [721, 67] on button "Add" at bounding box center [716, 59] width 54 height 22
click at [447, 330] on input "Destination DC   *" at bounding box center [442, 330] width 140 height 20
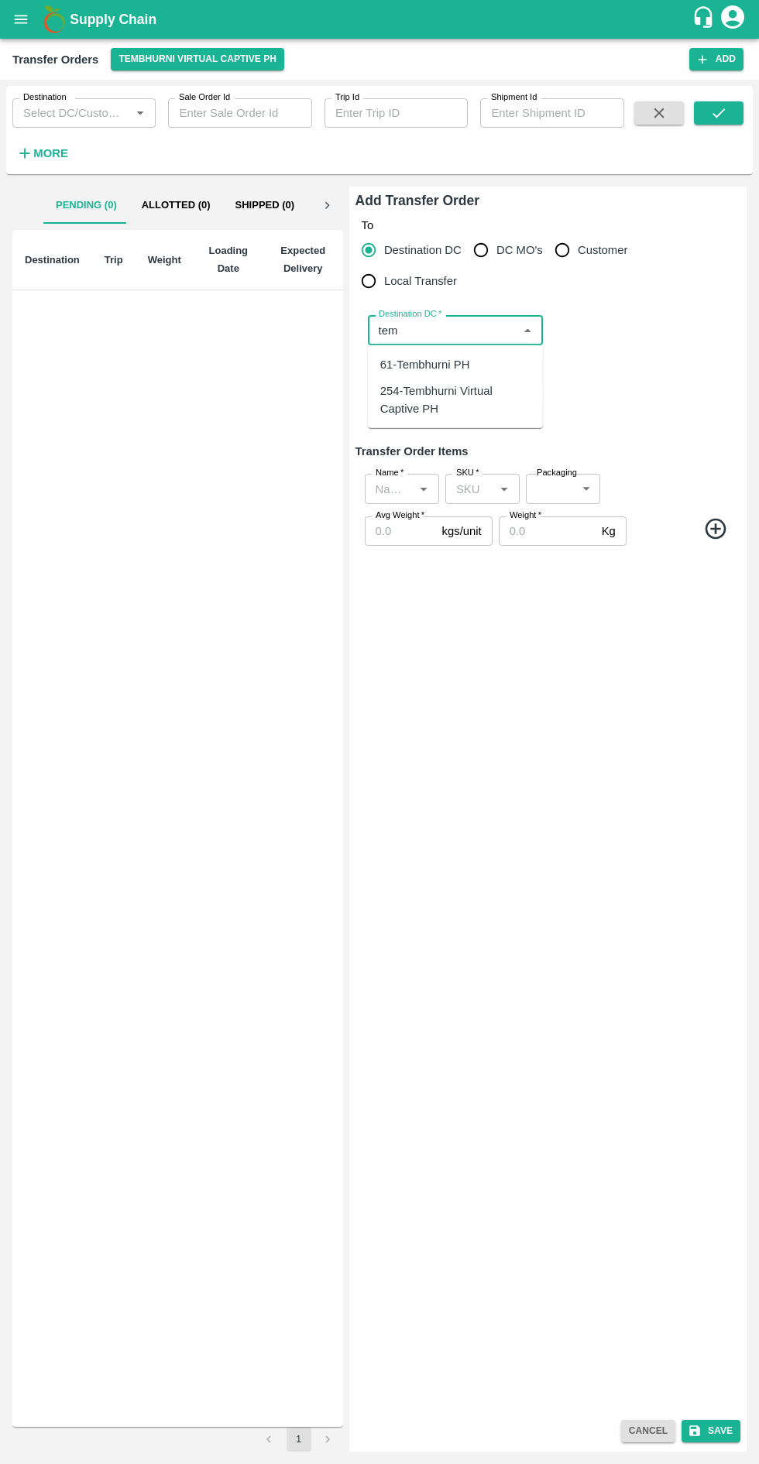
click at [465, 375] on div "61-Tembhurni PH" at bounding box center [455, 364] width 175 height 26
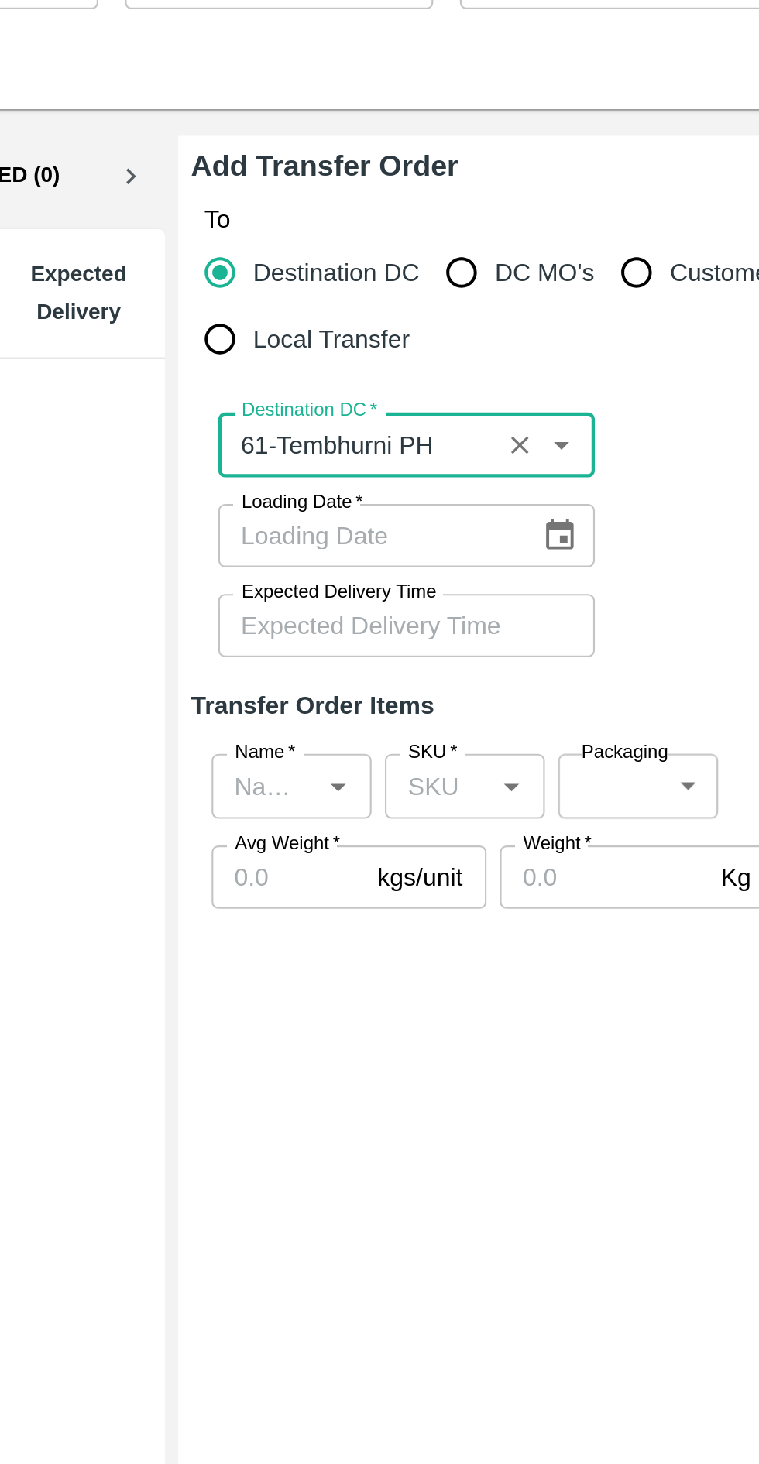
type input "61-Tembhurni PH"
click at [526, 372] on icon "Choose date" at bounding box center [526, 372] width 17 height 17
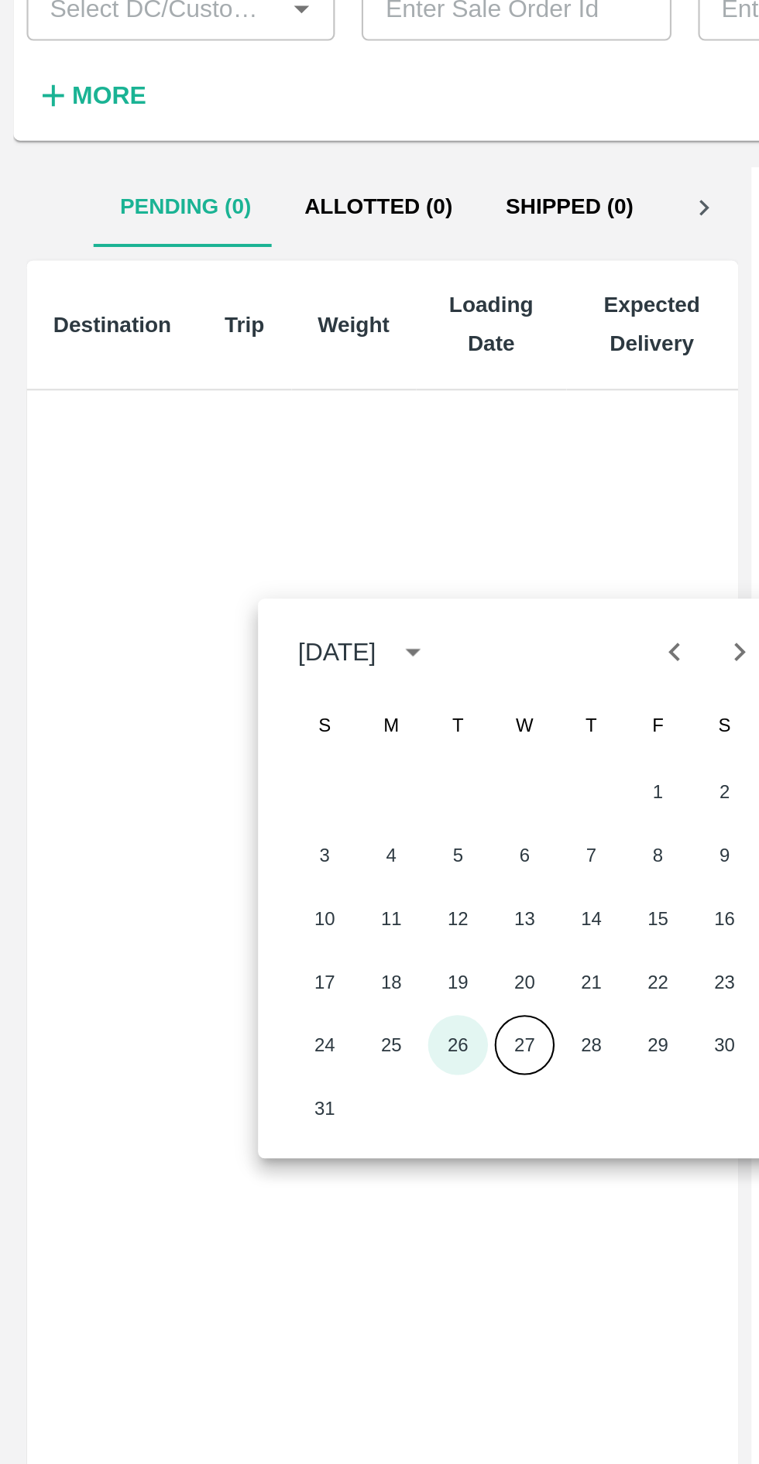
click at [214, 594] on button "26" at bounding box center [213, 595] width 28 height 28
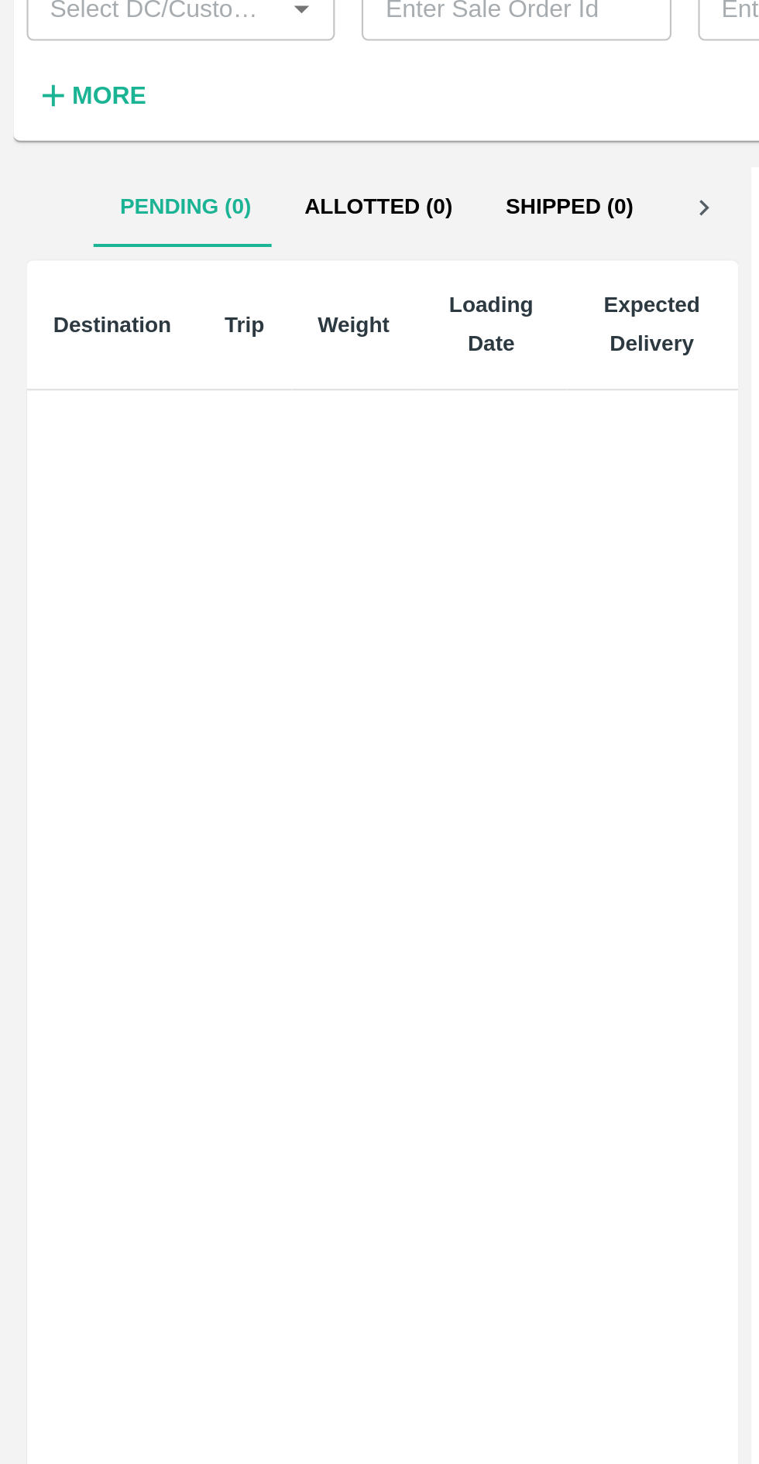
type input "26/08/2025"
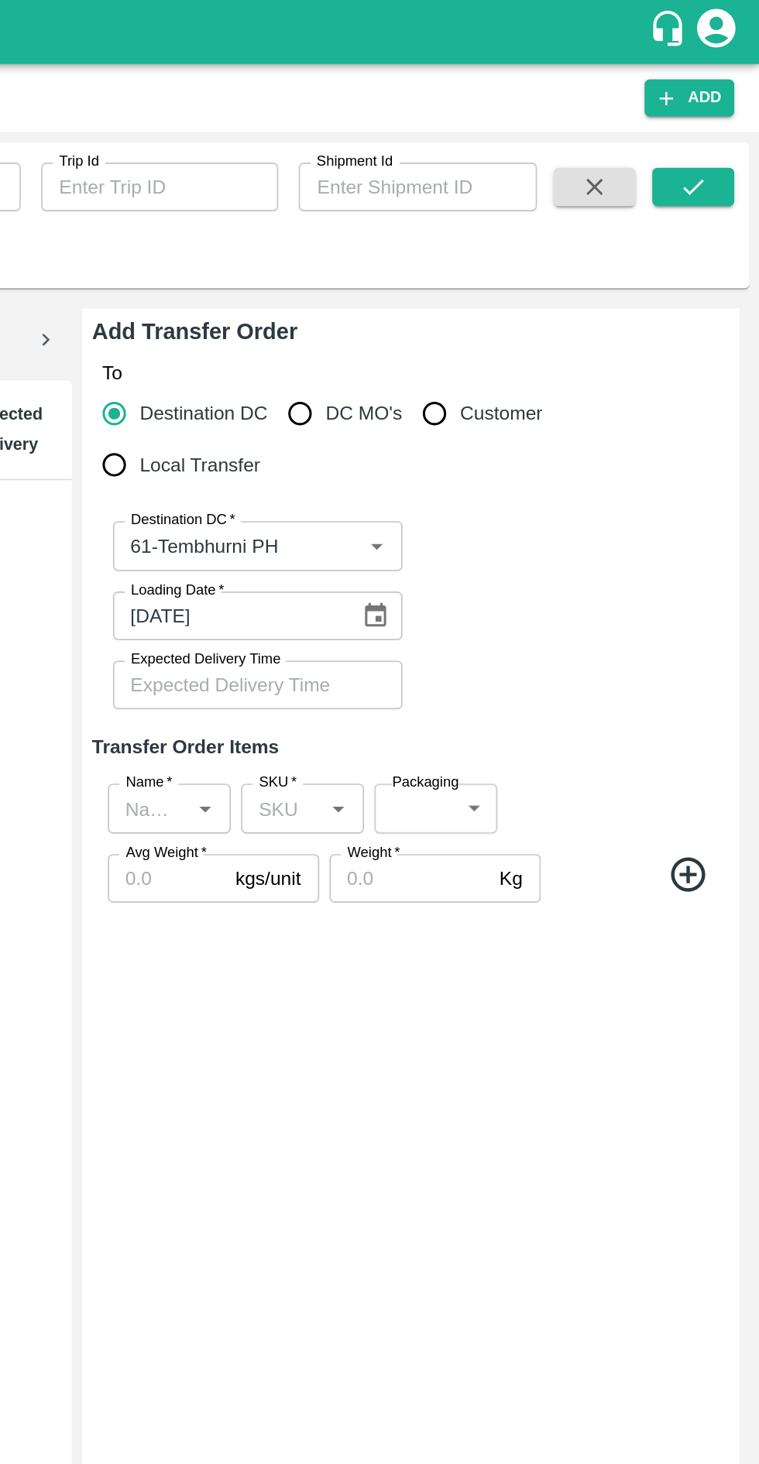
click at [486, 411] on input "Expected Delivery Time" at bounding box center [450, 413] width 164 height 29
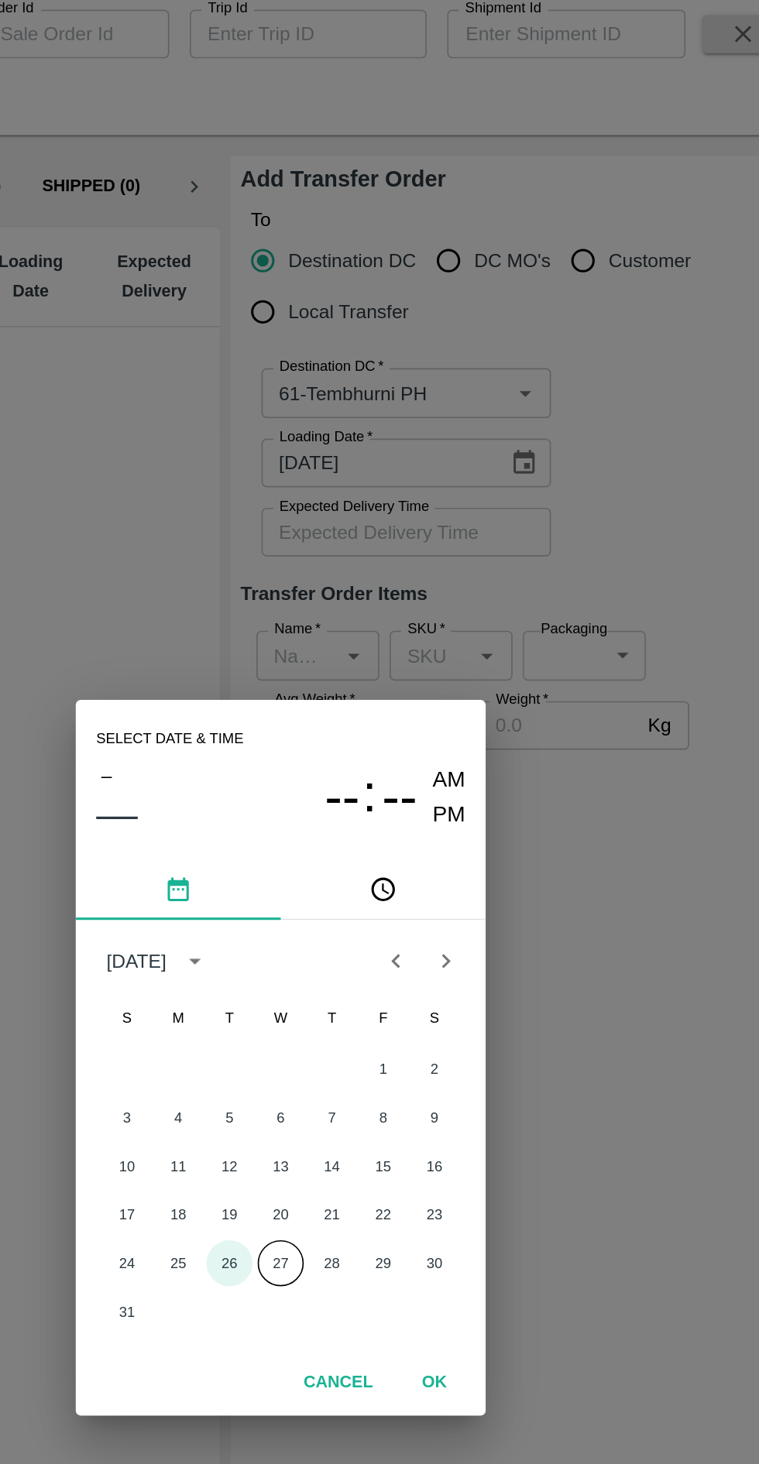
click at [351, 870] on button "26" at bounding box center [348, 856] width 28 height 28
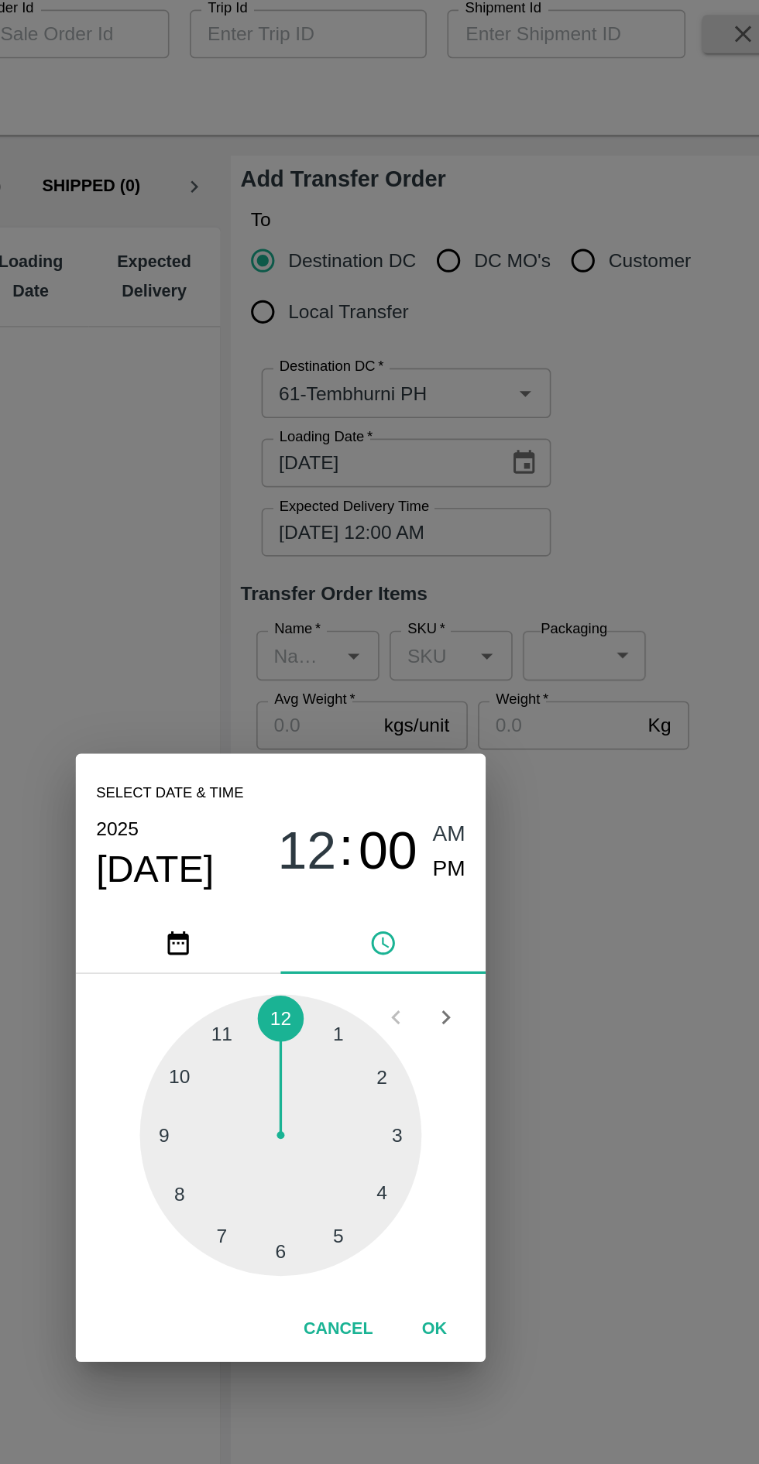
click at [419, 864] on div at bounding box center [379, 779] width 170 height 170
click at [311, 849] on div at bounding box center [379, 779] width 170 height 170
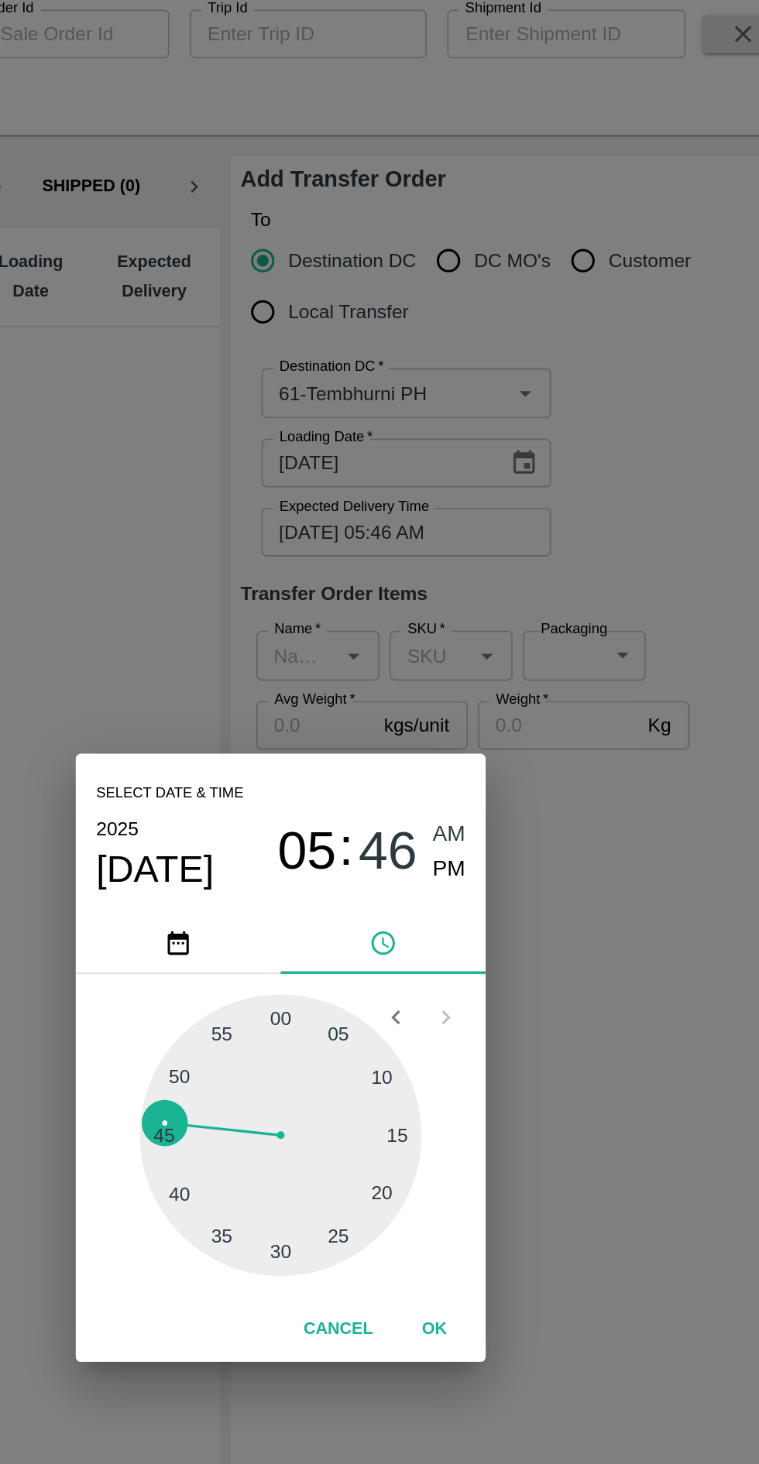
click at [473, 628] on span "PM" at bounding box center [481, 618] width 20 height 21
type input "26/08/2025 05:46 PM"
click at [472, 909] on button "OK" at bounding box center [472, 895] width 50 height 27
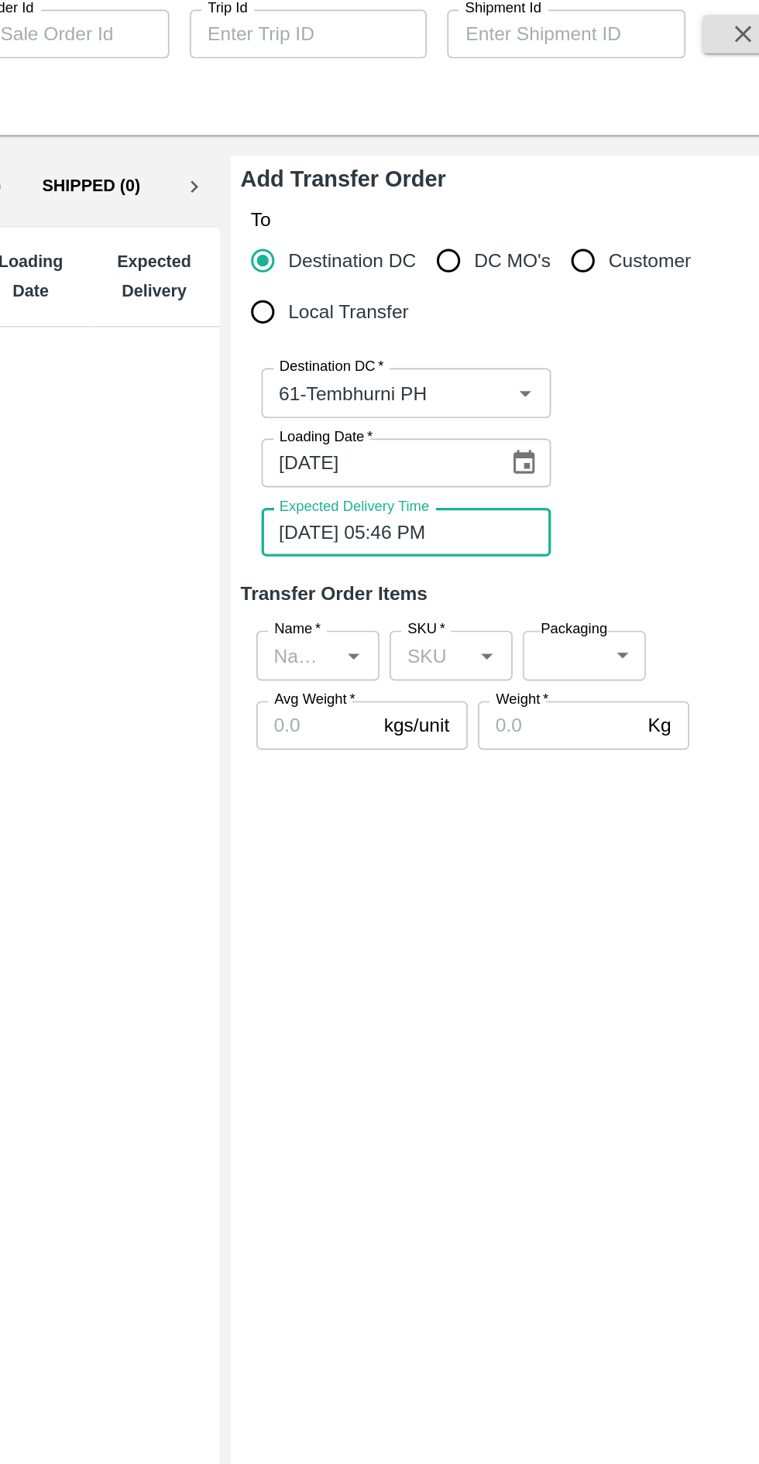
click at [393, 491] on input "Name   *" at bounding box center [388, 488] width 39 height 20
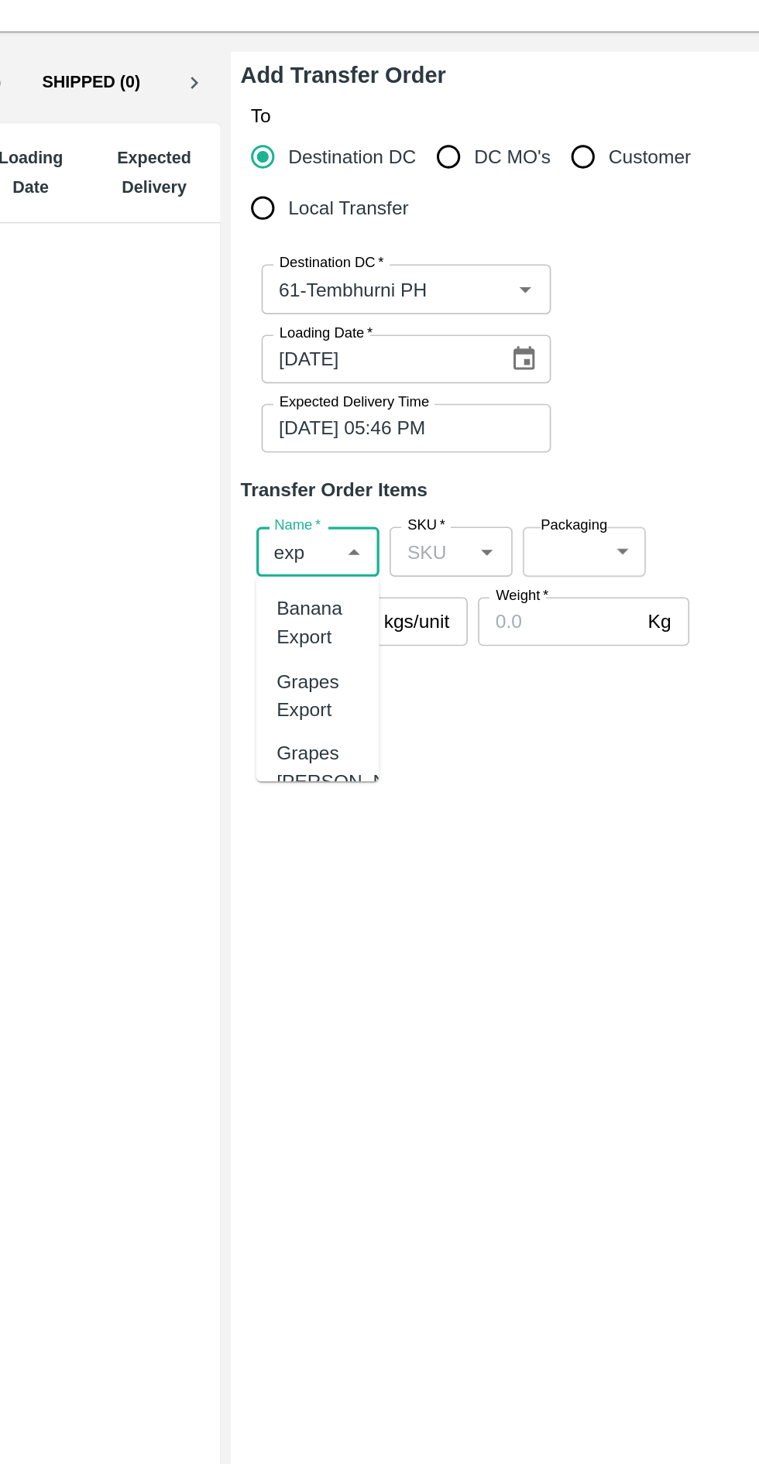
click at [393, 539] on div "Banana Export" at bounding box center [402, 532] width 50 height 35
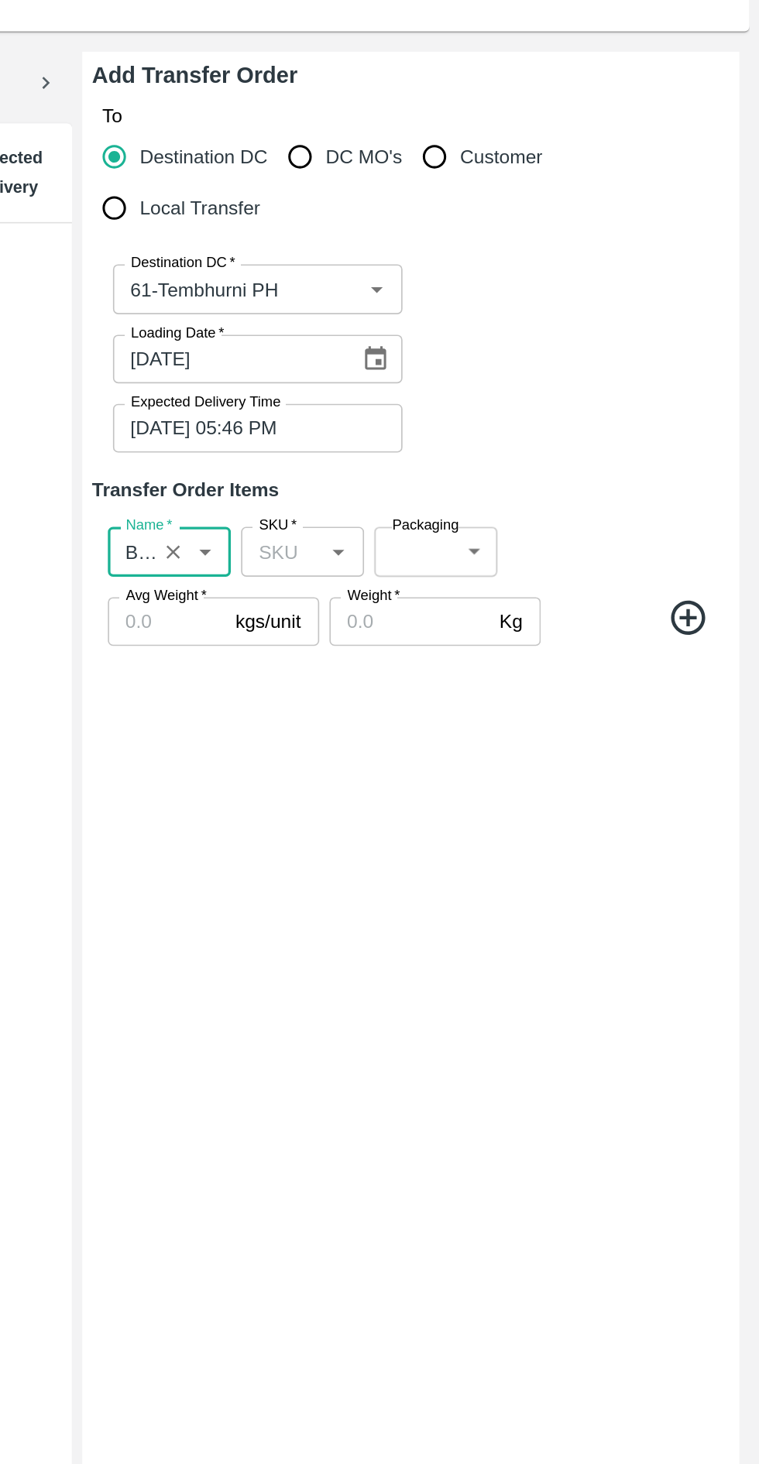
type input "Banana Export"
click at [722, 526] on icon at bounding box center [716, 529] width 26 height 26
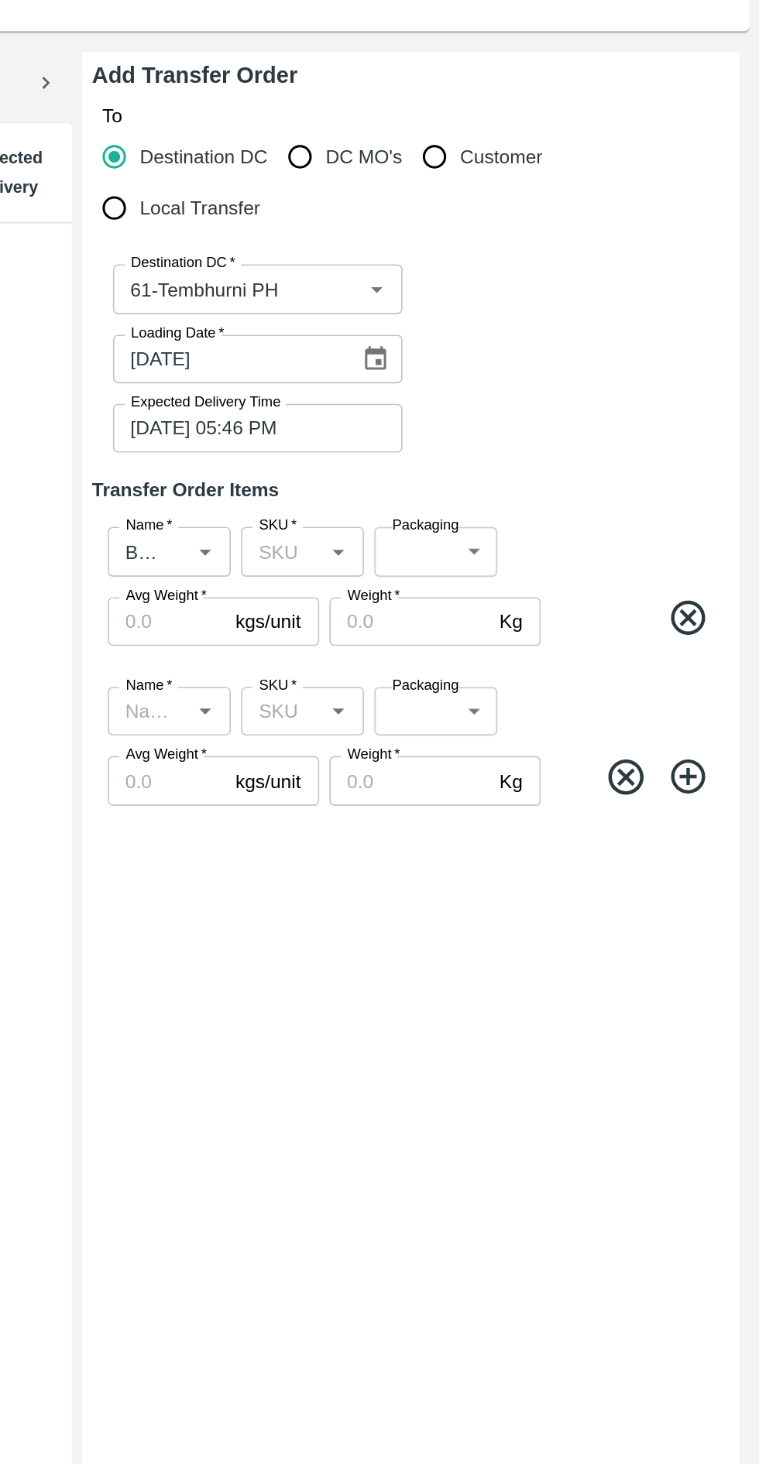
click at [394, 586] on input "Name   *" at bounding box center [388, 585] width 39 height 20
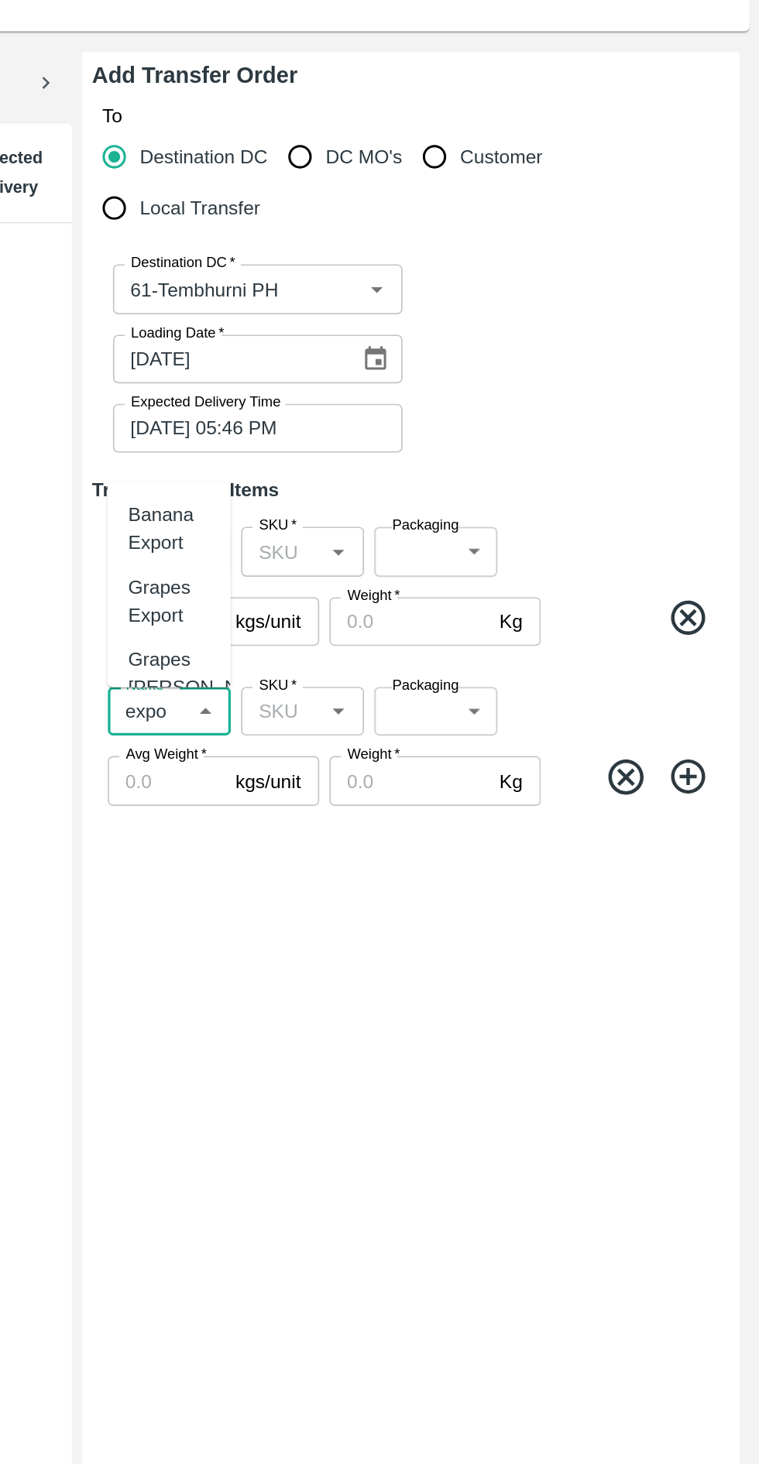
click at [402, 474] on div "Banana Export" at bounding box center [402, 474] width 50 height 35
type input "Banana Export"
click at [714, 617] on icon at bounding box center [716, 625] width 26 height 26
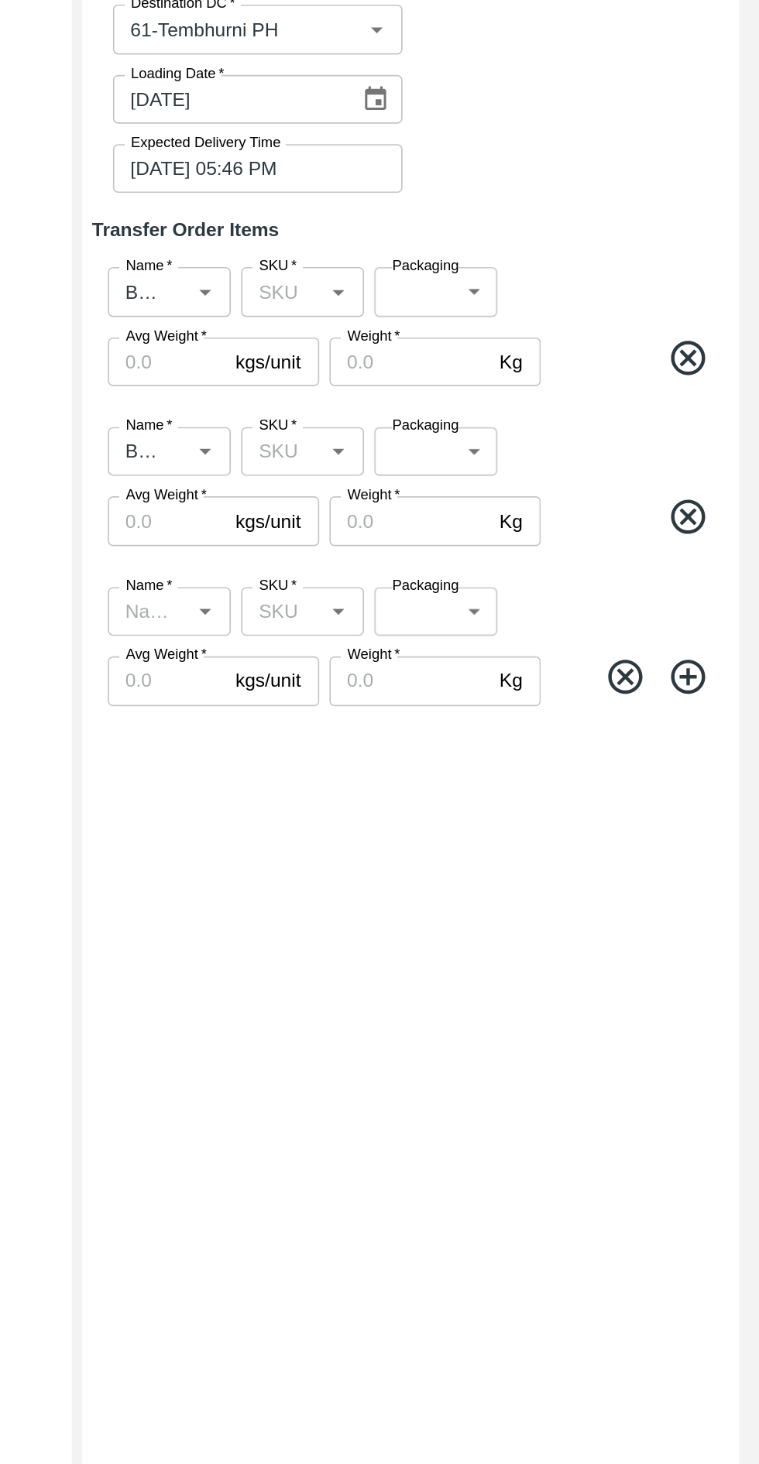
click at [393, 681] on input "Name   *" at bounding box center [388, 682] width 39 height 20
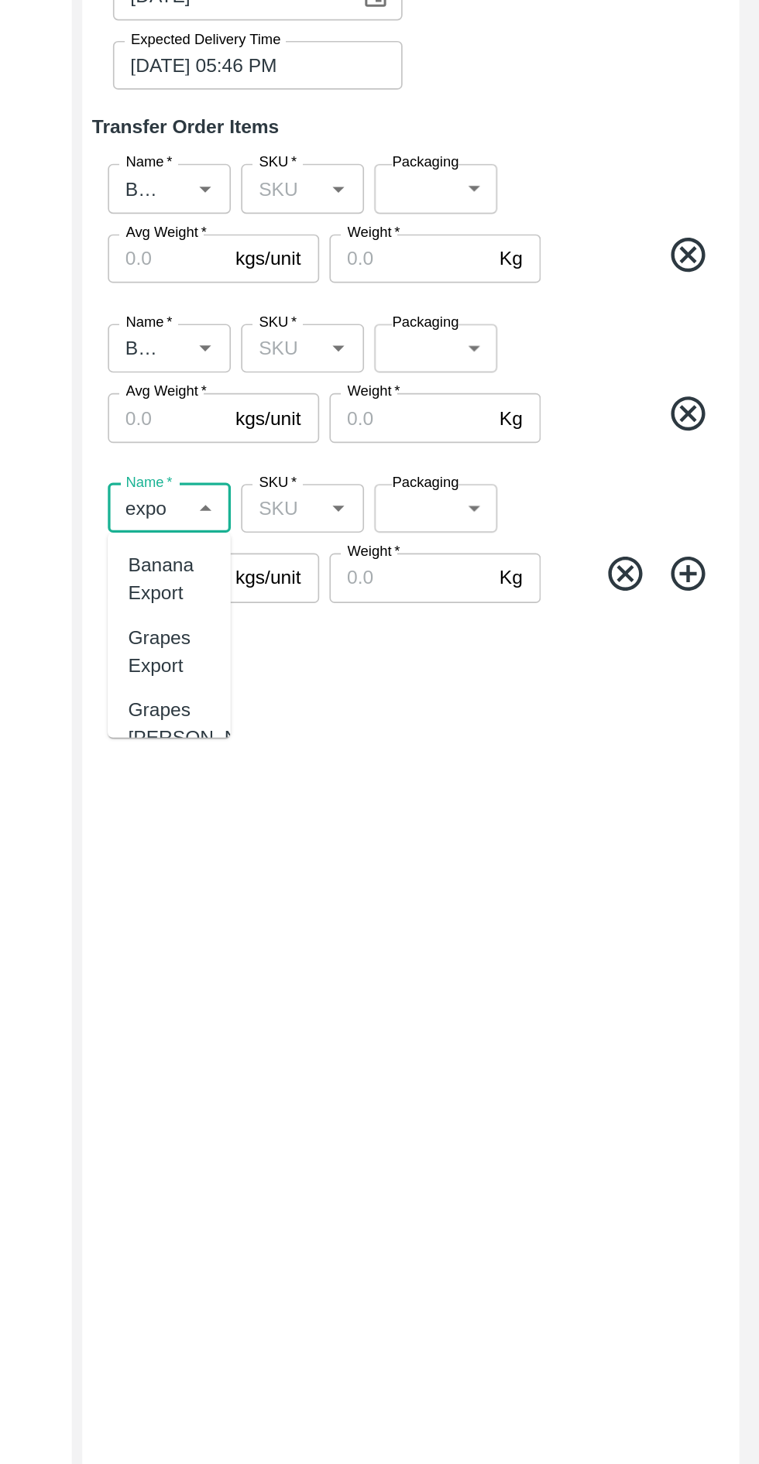
click at [402, 724] on div "Banana Export" at bounding box center [402, 724] width 50 height 35
type input "Banana Export"
click at [720, 720] on icon at bounding box center [716, 722] width 26 height 26
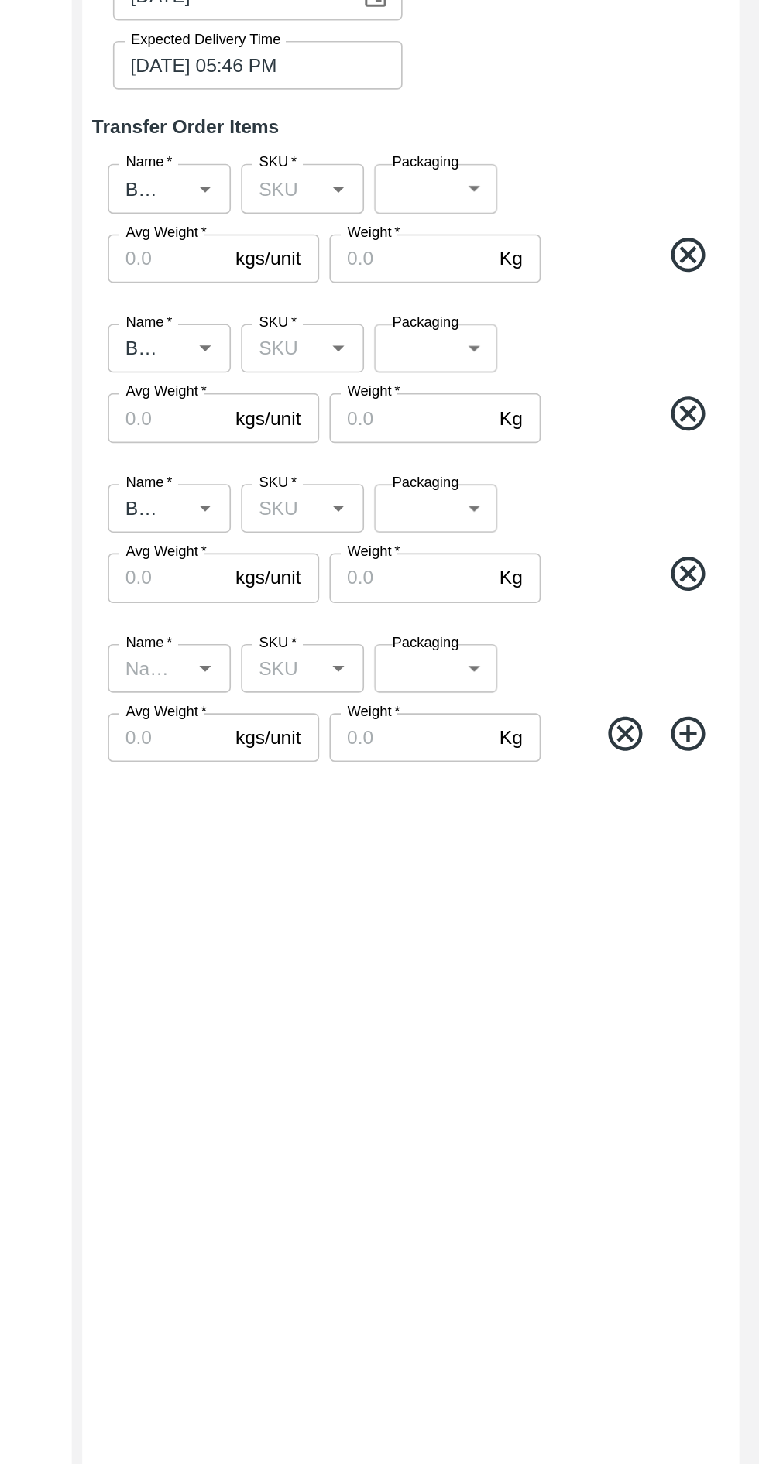
click at [396, 782] on input "Name   *" at bounding box center [388, 779] width 39 height 20
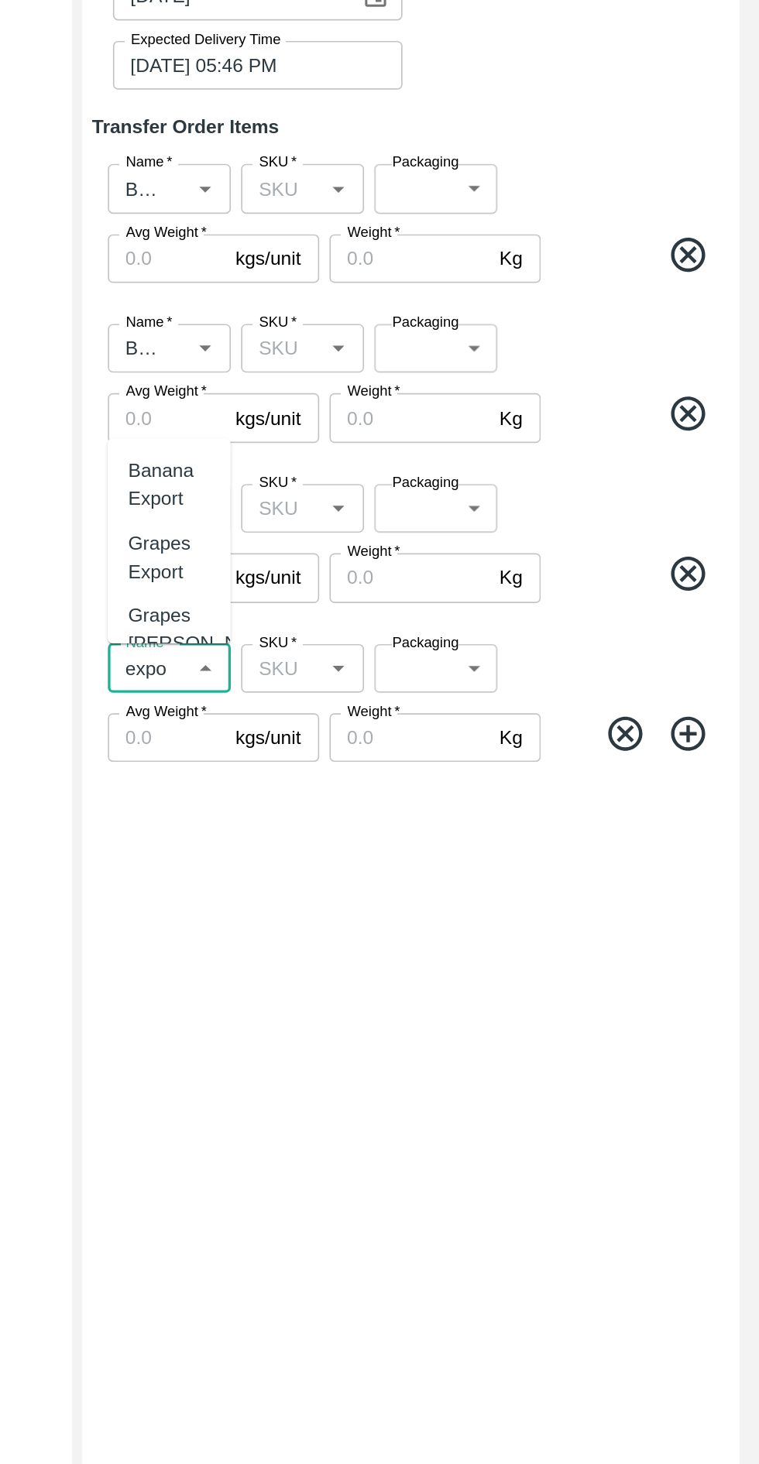
click at [394, 663] on div "Banana Export" at bounding box center [402, 667] width 50 height 35
type input "Banana Export"
click at [712, 820] on icon at bounding box center [716, 819] width 26 height 26
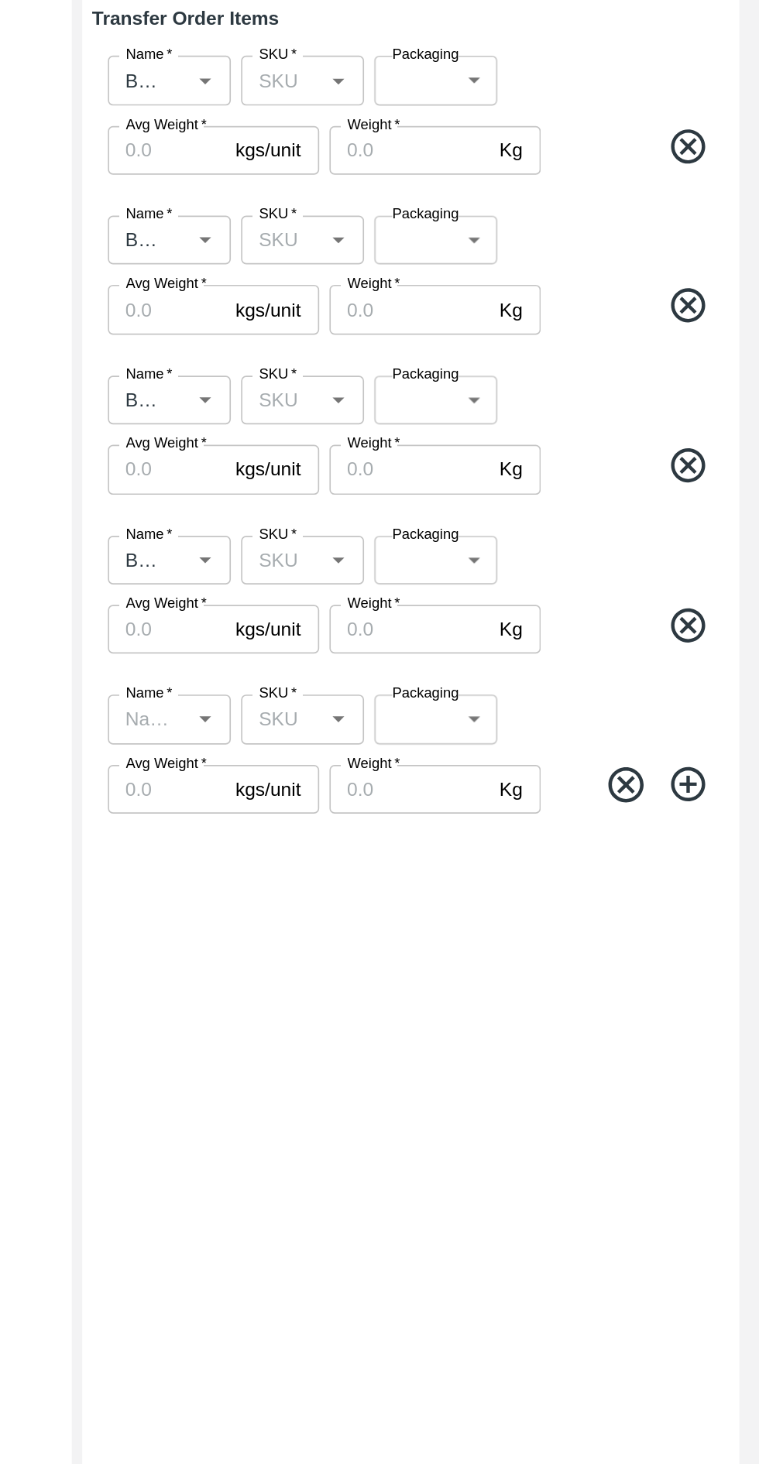
click at [392, 872] on input "Name   *" at bounding box center [388, 875] width 39 height 20
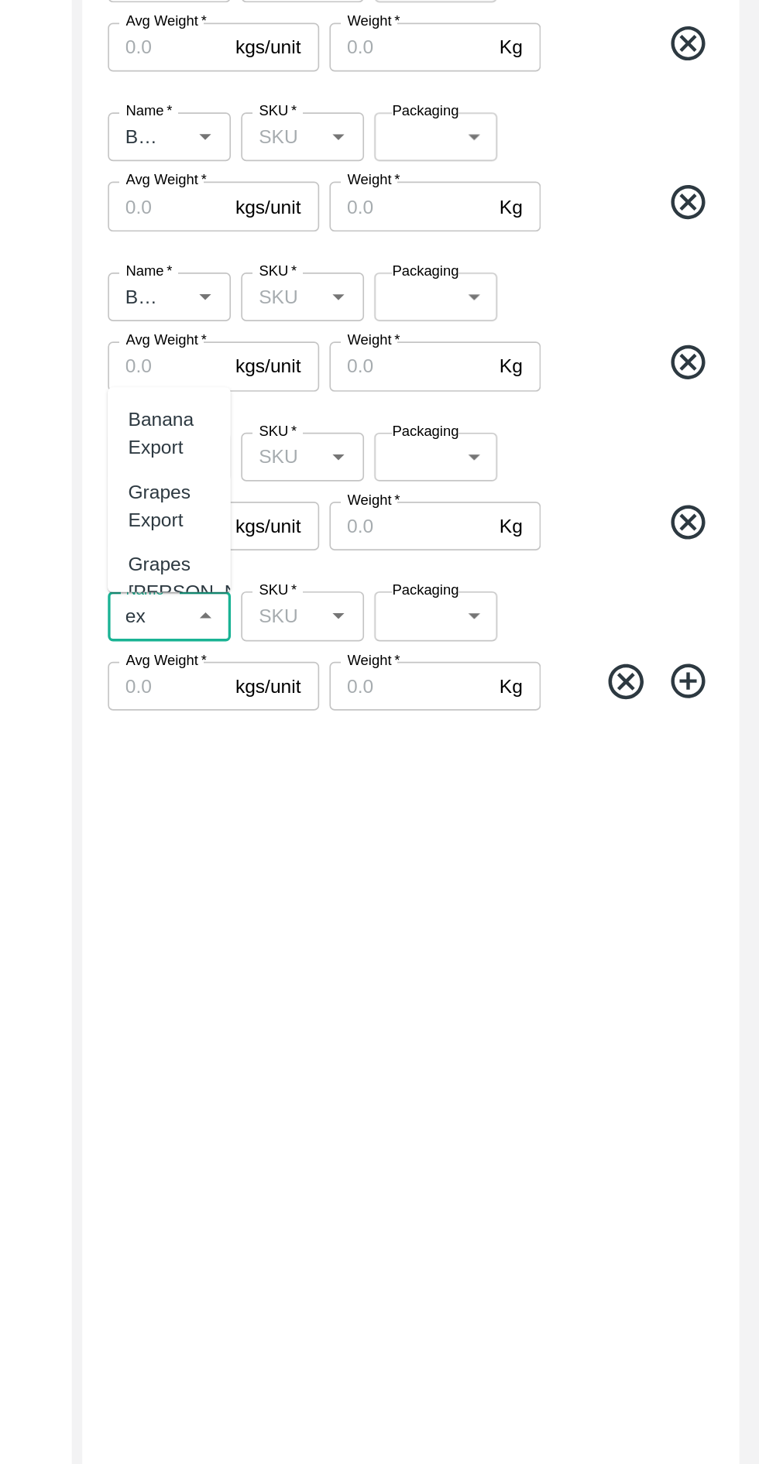
click at [395, 763] on div "Banana Export" at bounding box center [402, 765] width 50 height 35
type input "Banana Export"
click at [724, 912] on icon at bounding box center [714, 914] width 21 height 21
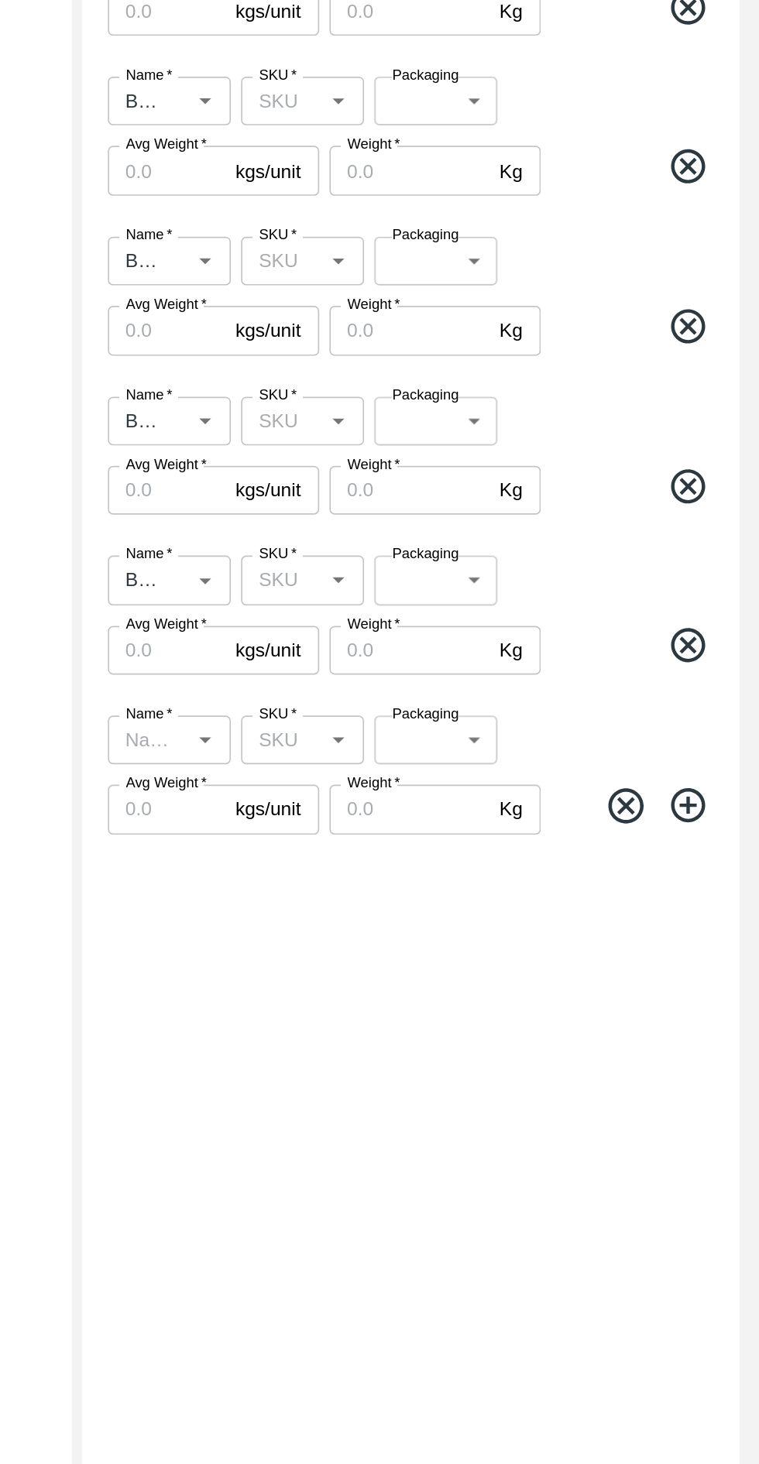
click at [382, 968] on input "Name   *" at bounding box center [388, 971] width 39 height 20
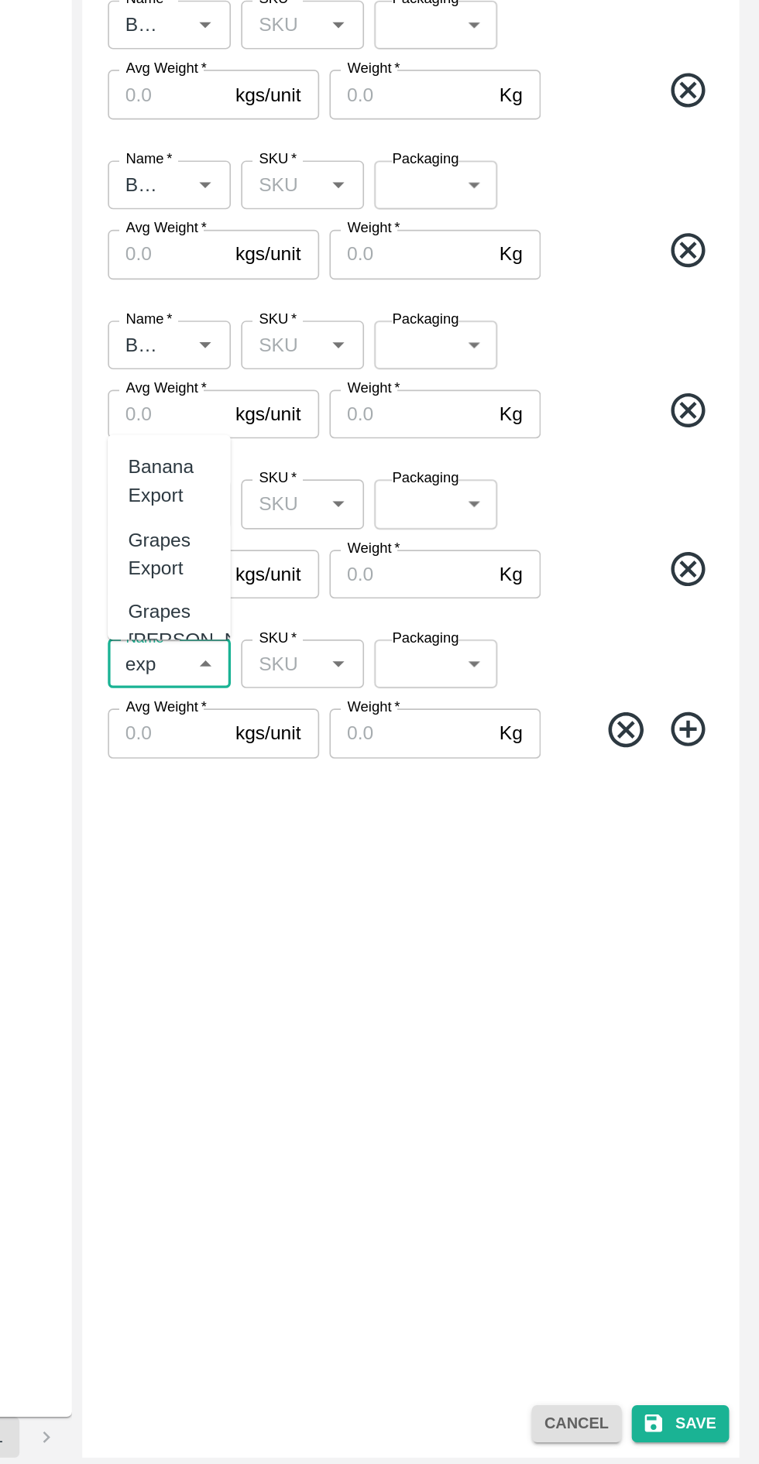
click at [392, 865] on div "Banana Export" at bounding box center [402, 861] width 50 height 35
type input "Banana Export"
click at [724, 1009] on icon at bounding box center [714, 1011] width 21 height 21
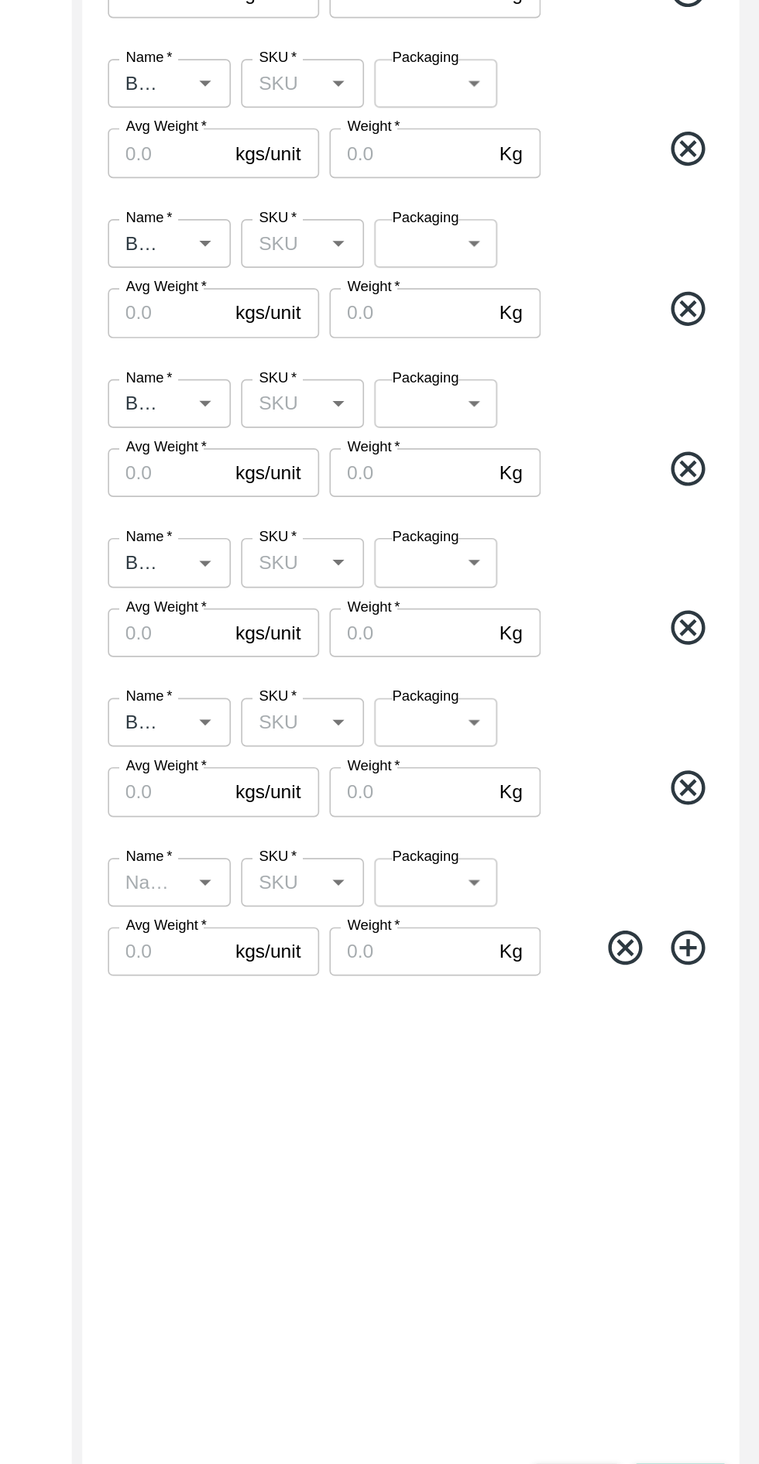
click at [390, 1017] on input "Avg Weight   *" at bounding box center [400, 1012] width 71 height 29
click at [401, 1052] on span "*" at bounding box center [400, 1051] width 5 height 9
click at [401, 1058] on input "Name   *" at bounding box center [388, 1068] width 39 height 20
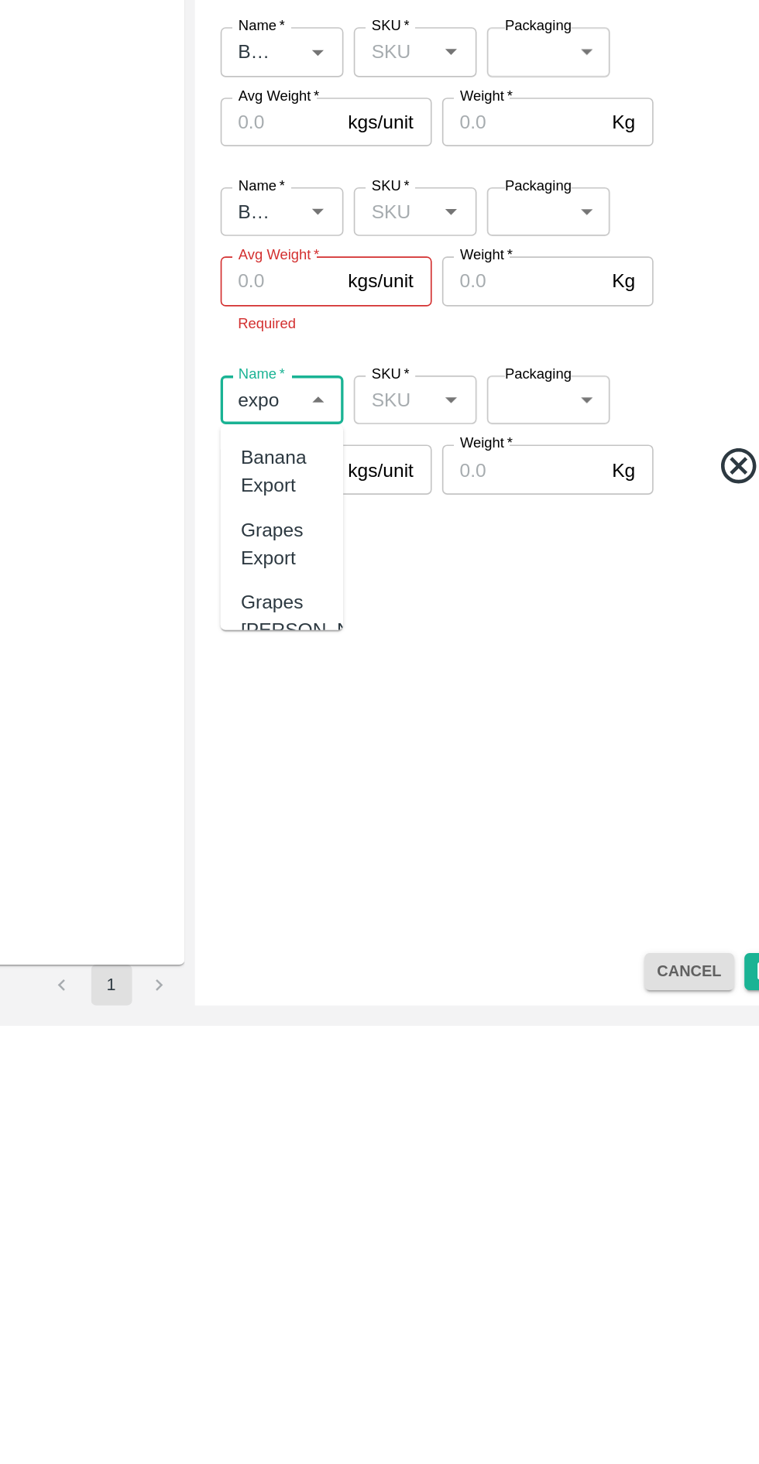
click at [403, 1122] on div "Banana Export" at bounding box center [402, 1128] width 50 height 35
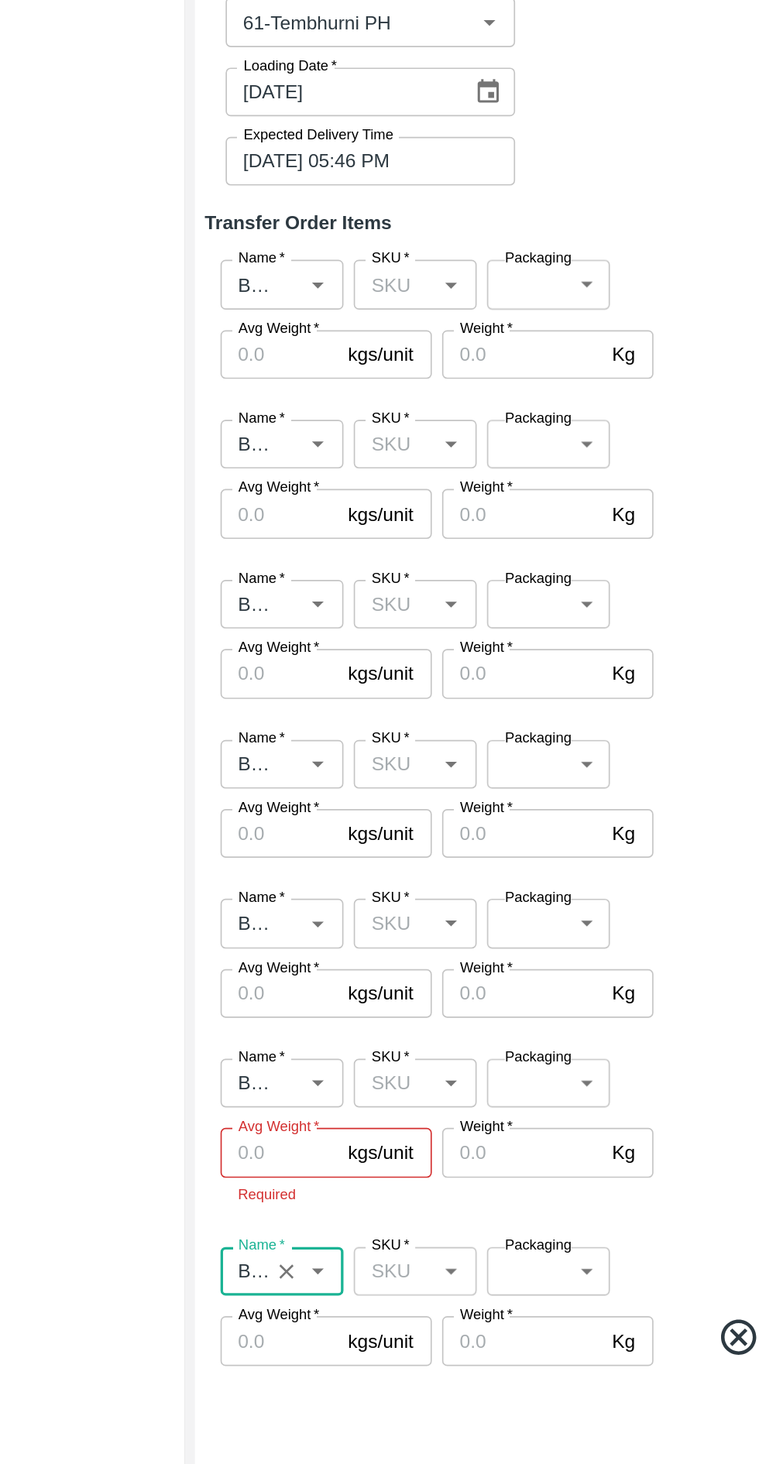
type input "Banana Export"
click at [474, 488] on input "SKU   *" at bounding box center [469, 488] width 39 height 20
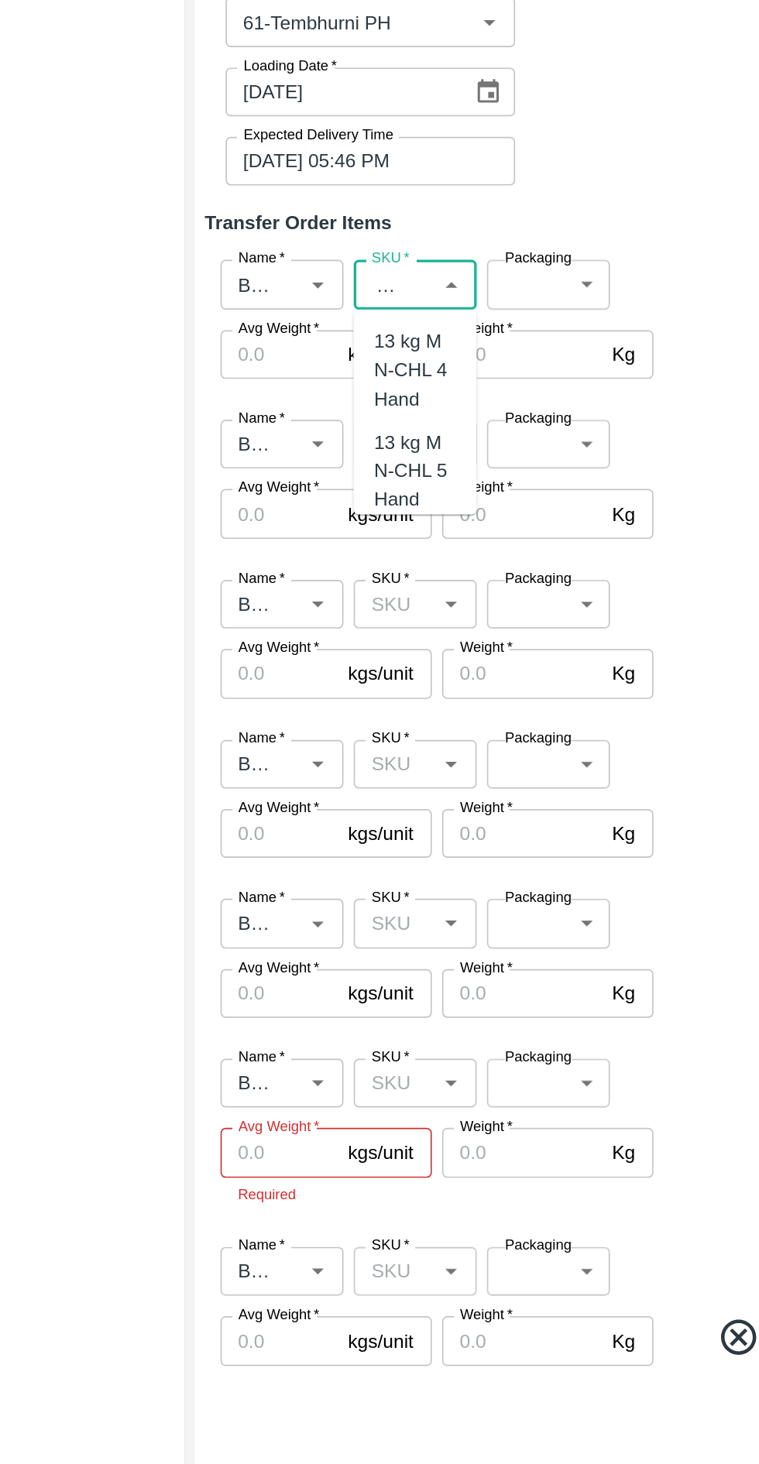
scroll to position [0, 19]
click at [484, 531] on div "13 kg M N-CHL 4 Hand" at bounding box center [482, 541] width 50 height 52
type input "13 kg M N-CHL 4 Hand"
click at [477, 587] on input "SKU   *" at bounding box center [469, 585] width 39 height 20
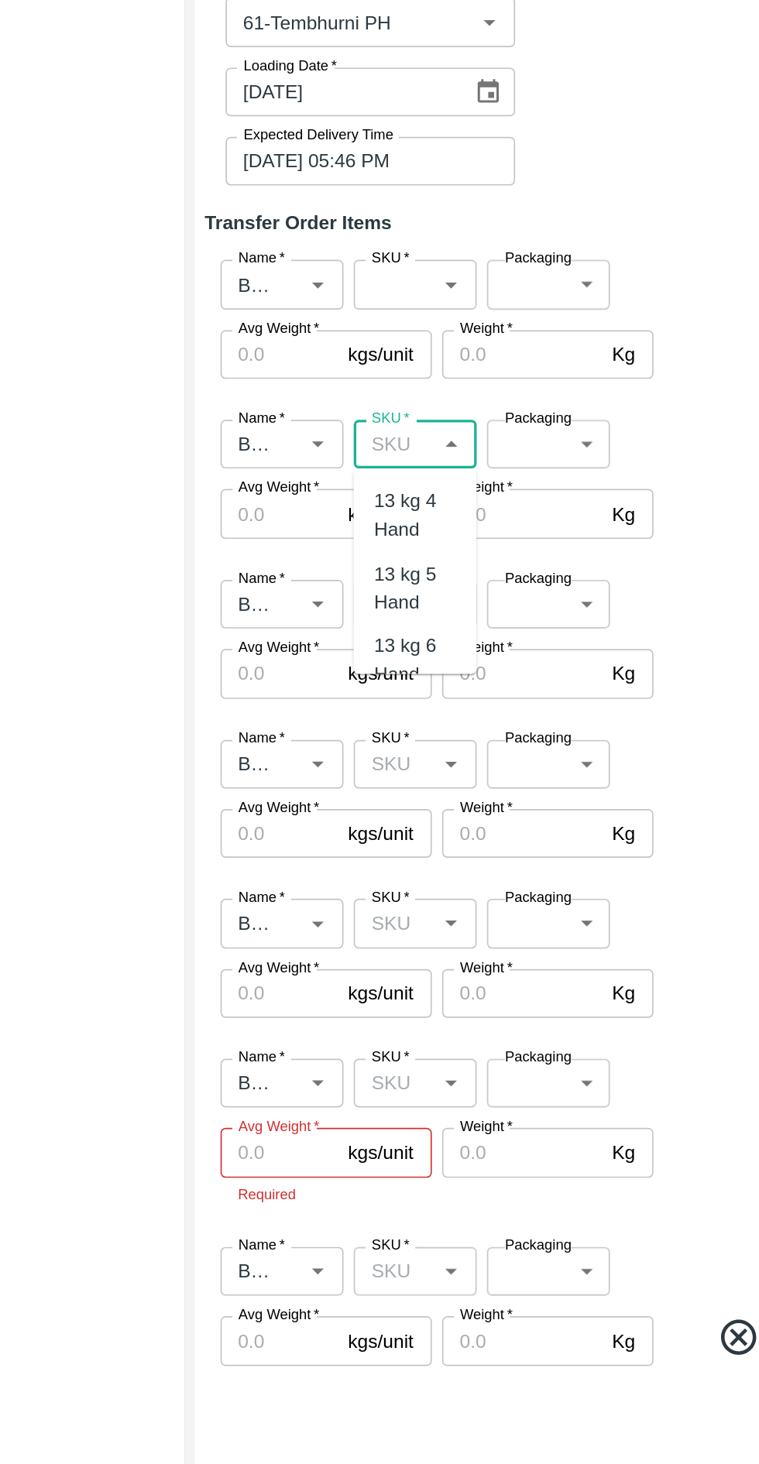
scroll to position [0, 0]
type input "q"
click at [484, 688] on div "13 kg M N-CHL 5 Hand" at bounding box center [482, 698] width 50 height 52
type input "13 kg M N-CHL 5 Hand"
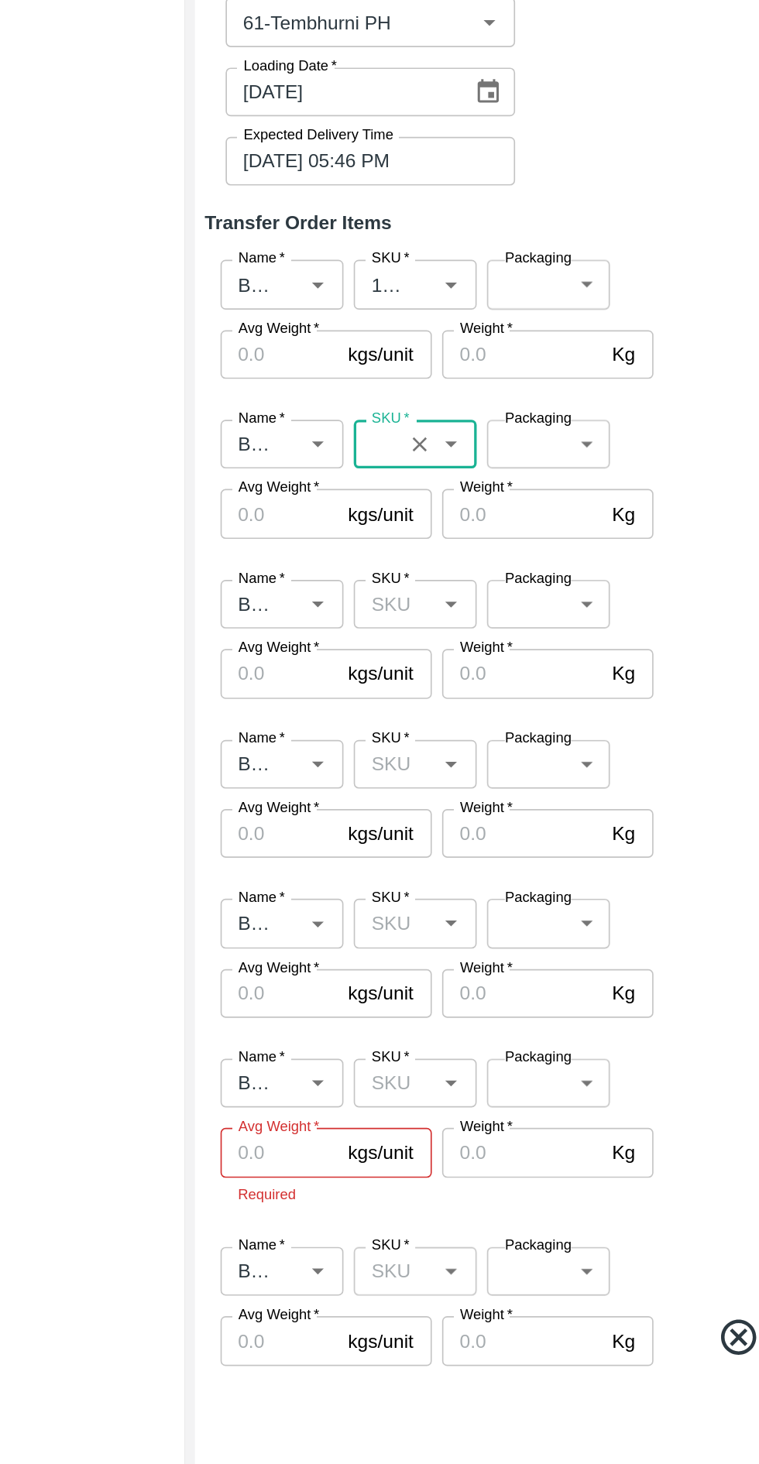
click at [471, 676] on input "SKU   *" at bounding box center [469, 682] width 39 height 20
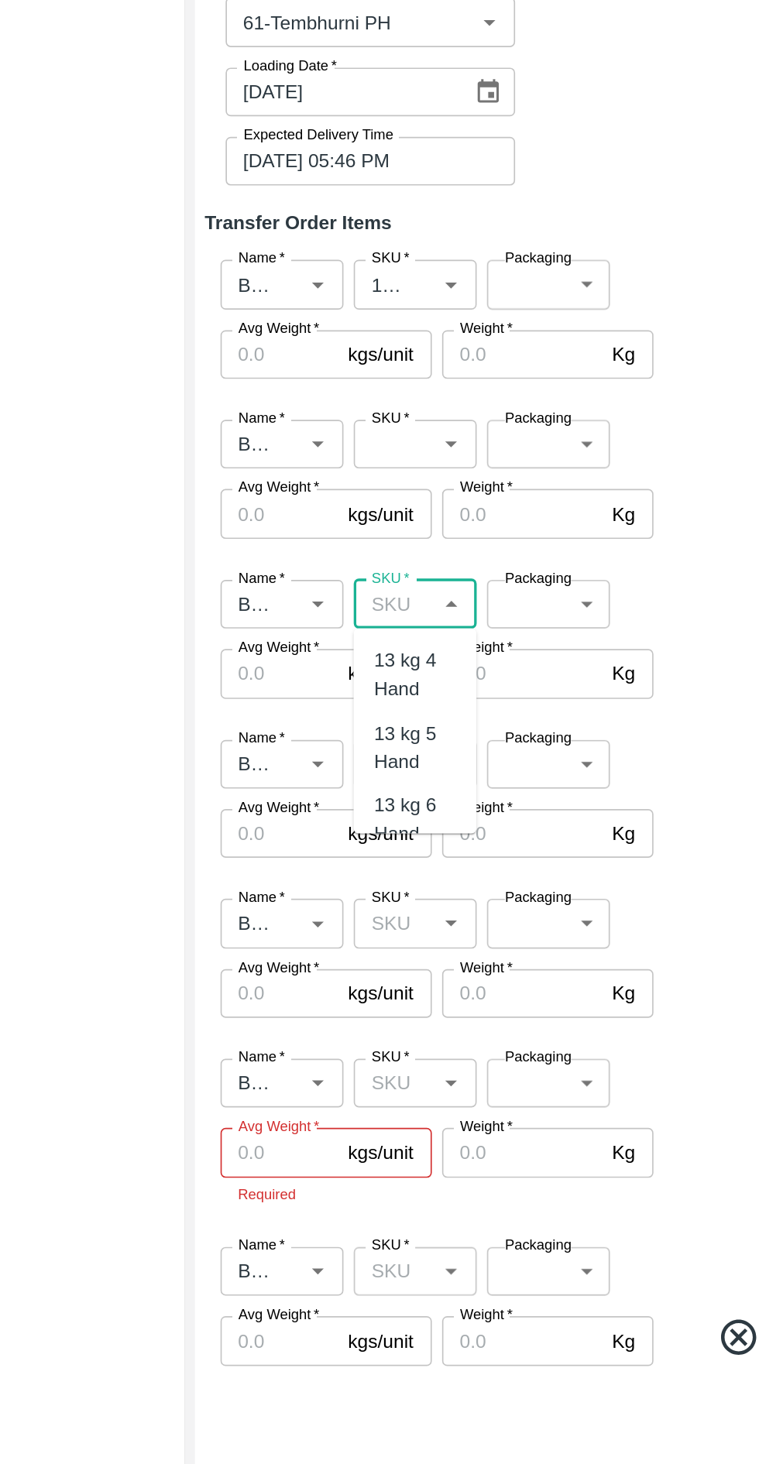
scroll to position [0, 0]
type input "13 k"
click at [464, 1015] on div "Name   * Name   * SKU   * SKU   * Packaging ​ Packaging Avg Weight   * kgs/unit…" at bounding box center [547, 1001] width 385 height 114
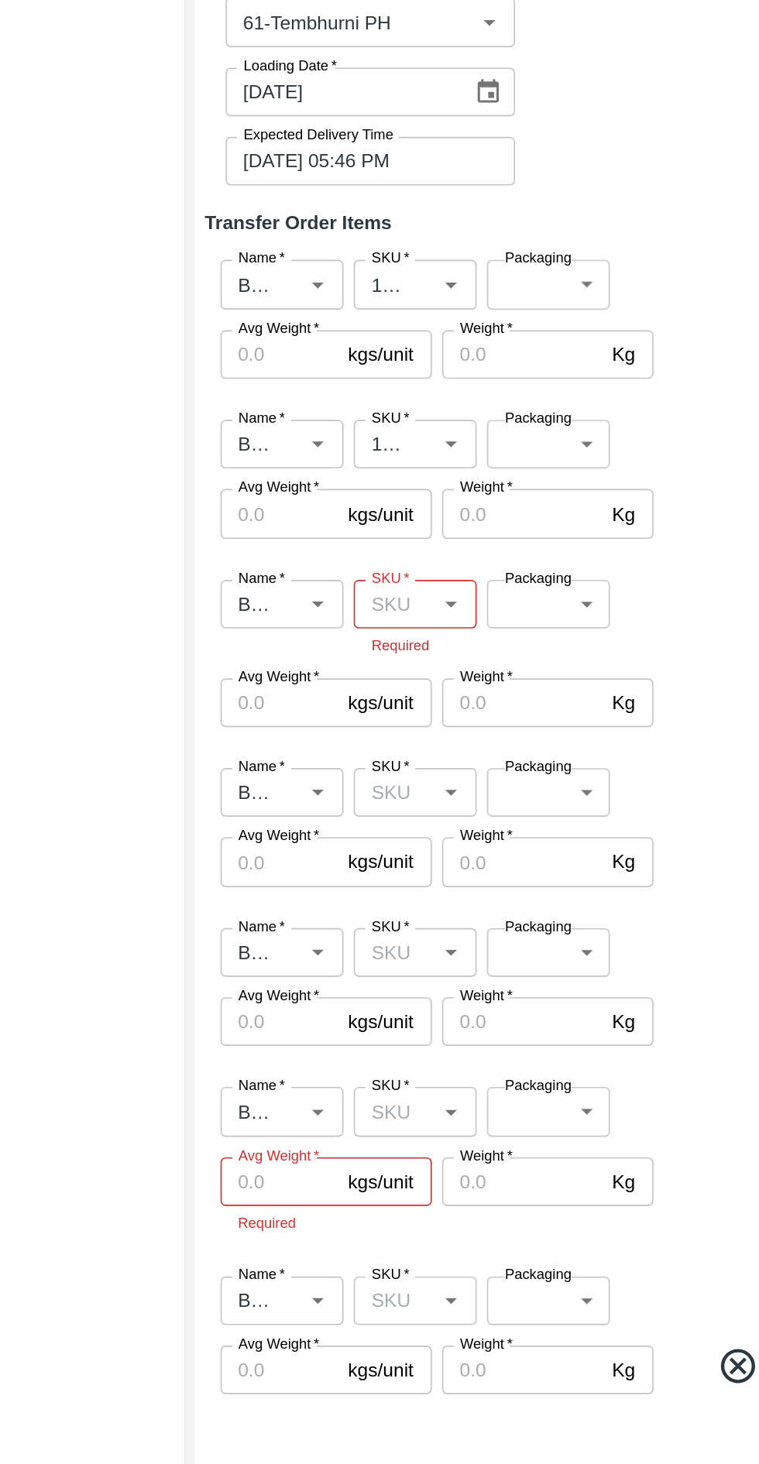
click at [465, 684] on input "SKU   *" at bounding box center [469, 682] width 39 height 20
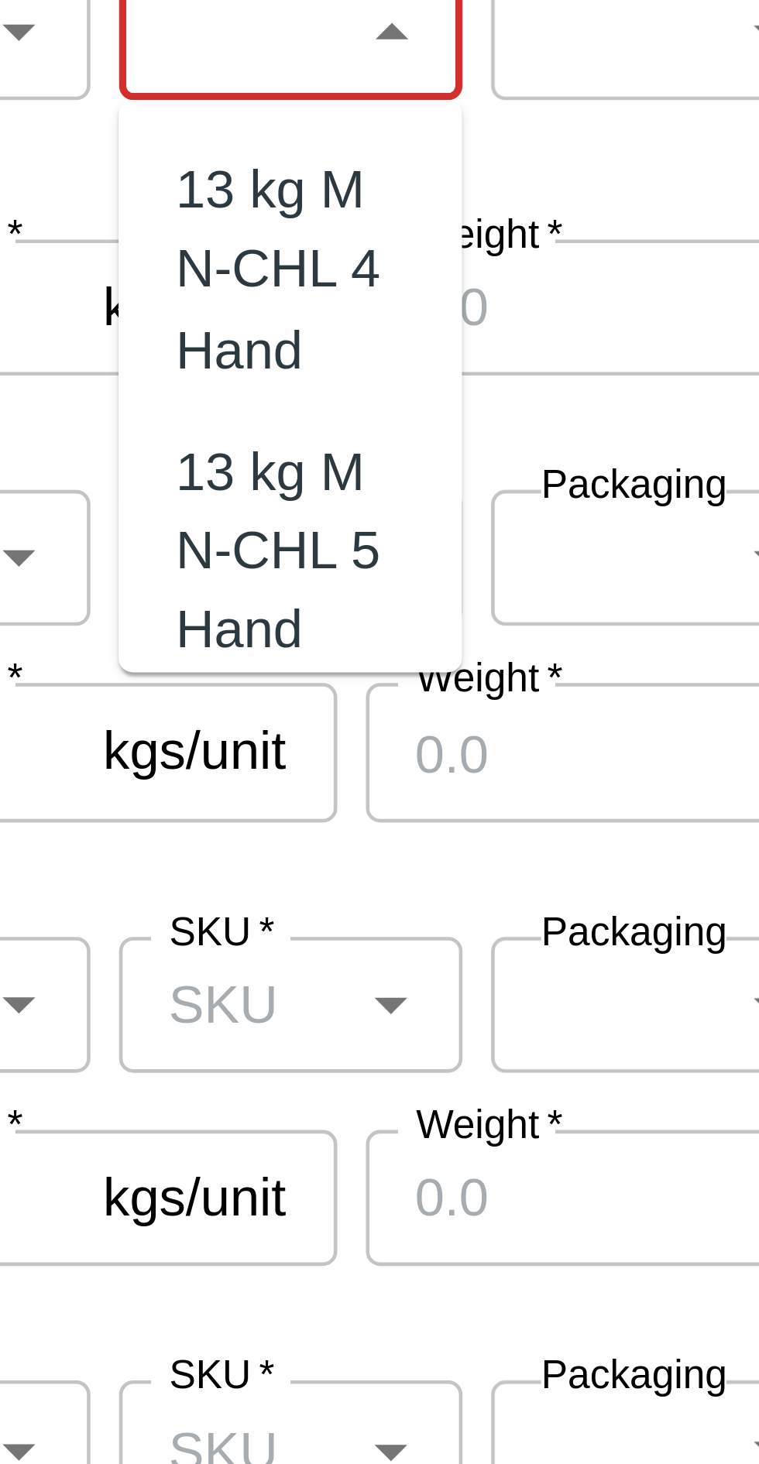
scroll to position [0, 47]
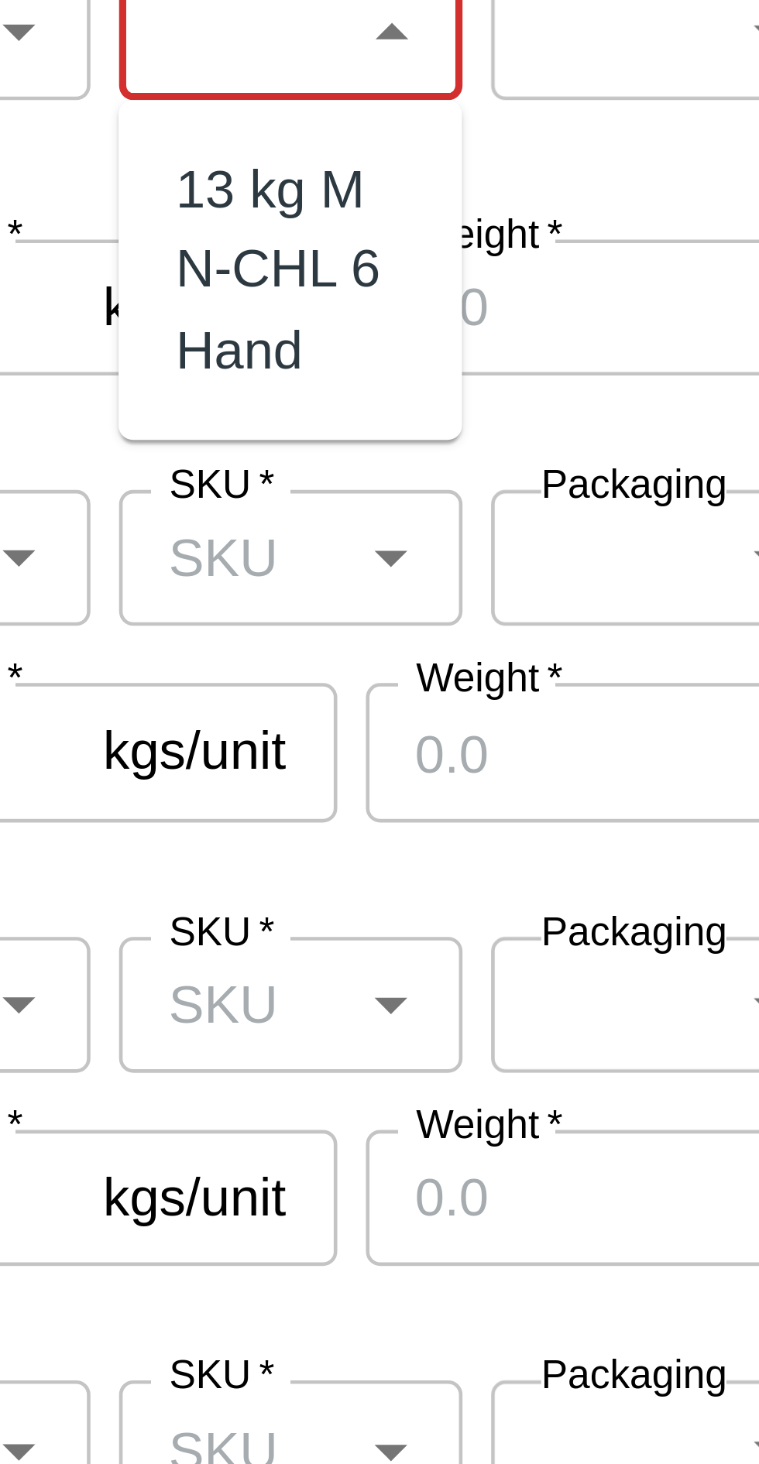
click at [474, 733] on div "13 kg M N-CHL 6 Hand" at bounding box center [482, 733] width 50 height 52
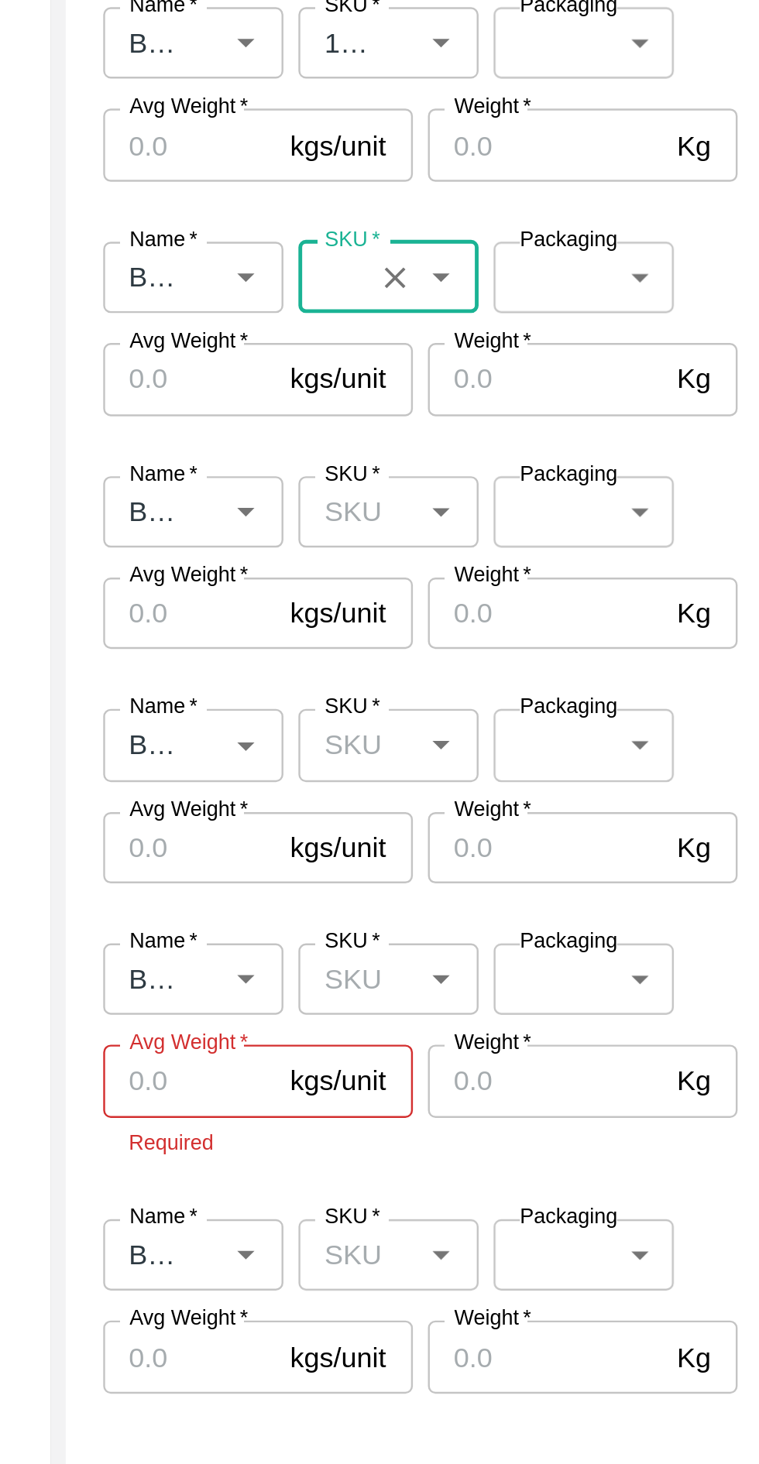
type input "13 kg M N-CHL 6 Hand"
click at [477, 779] on input "SKU   *" at bounding box center [469, 779] width 39 height 20
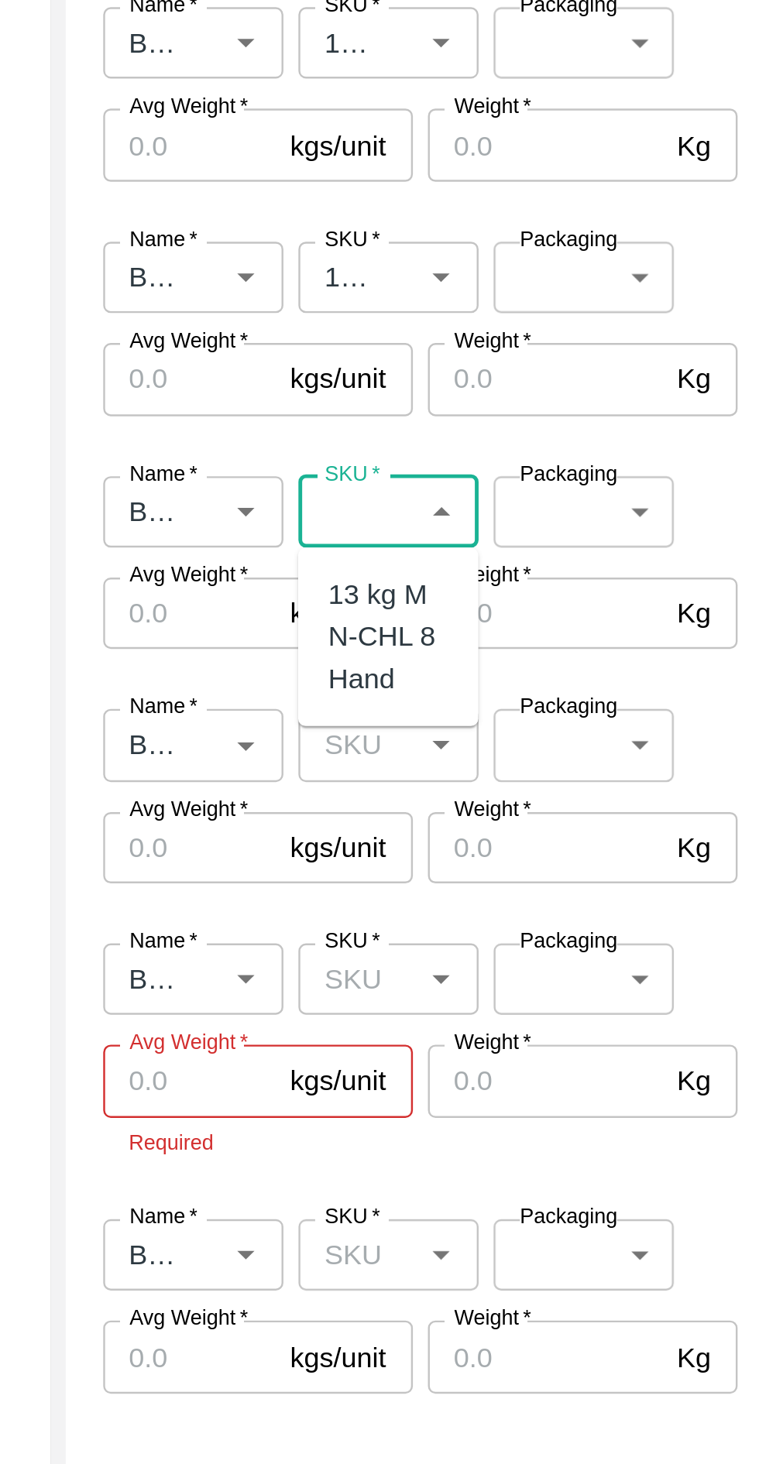
click at [481, 826] on div "13 kg M N-CHL 8 Hand" at bounding box center [482, 830] width 50 height 52
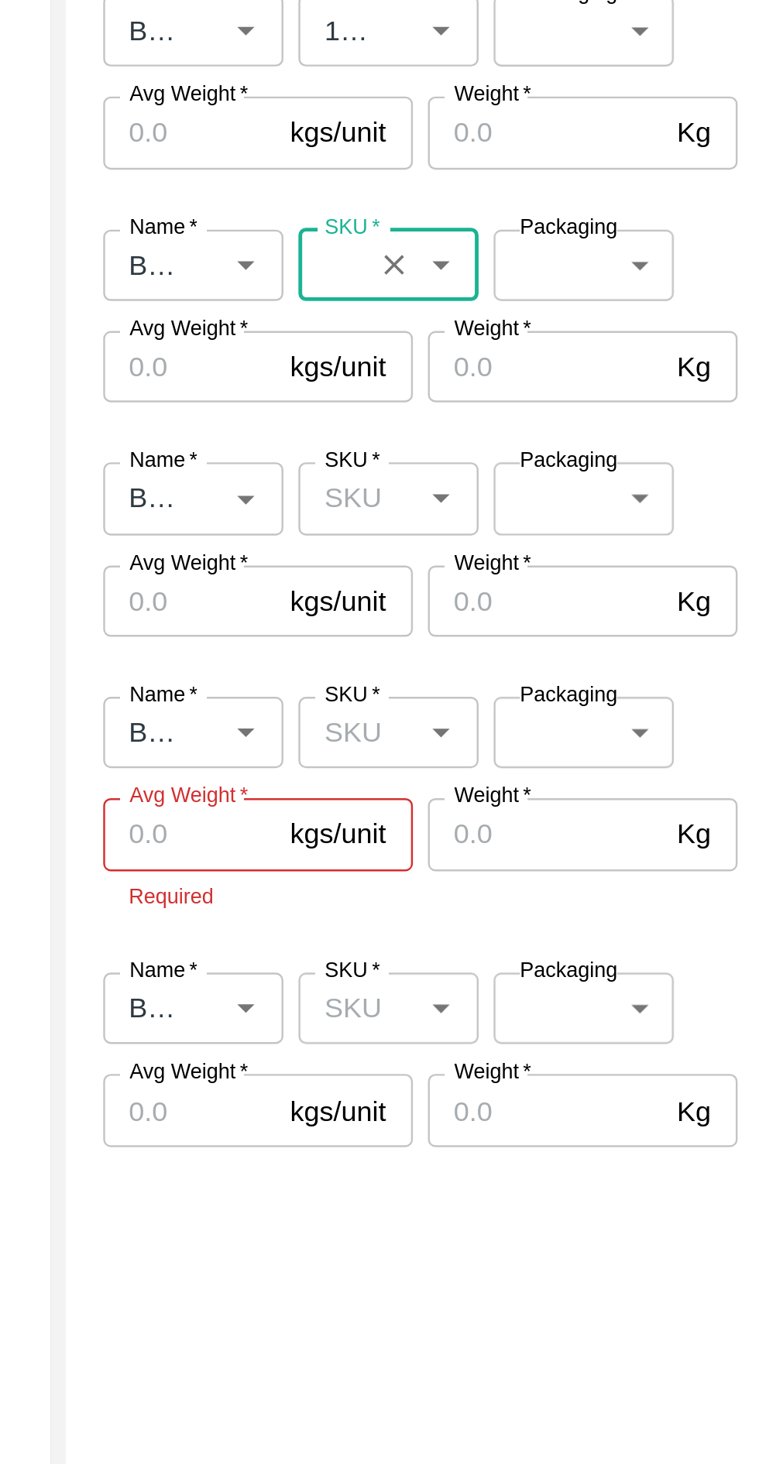
type input "13 kg M N-CHL 8 Hand"
click at [478, 878] on input "SKU   *" at bounding box center [469, 875] width 39 height 20
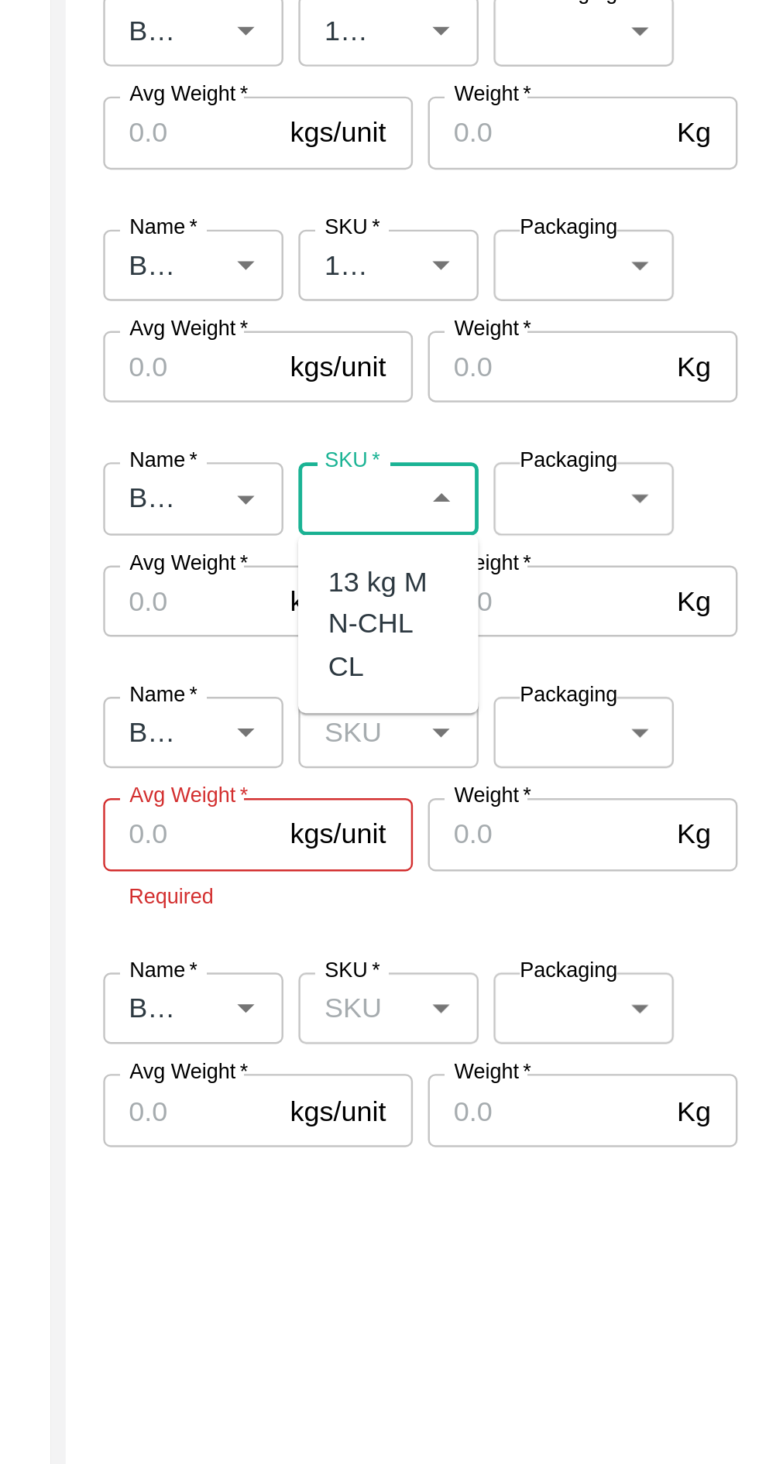
scroll to position [0, 50]
click at [481, 929] on div "13 kg M N-CHL CL" at bounding box center [482, 927] width 50 height 52
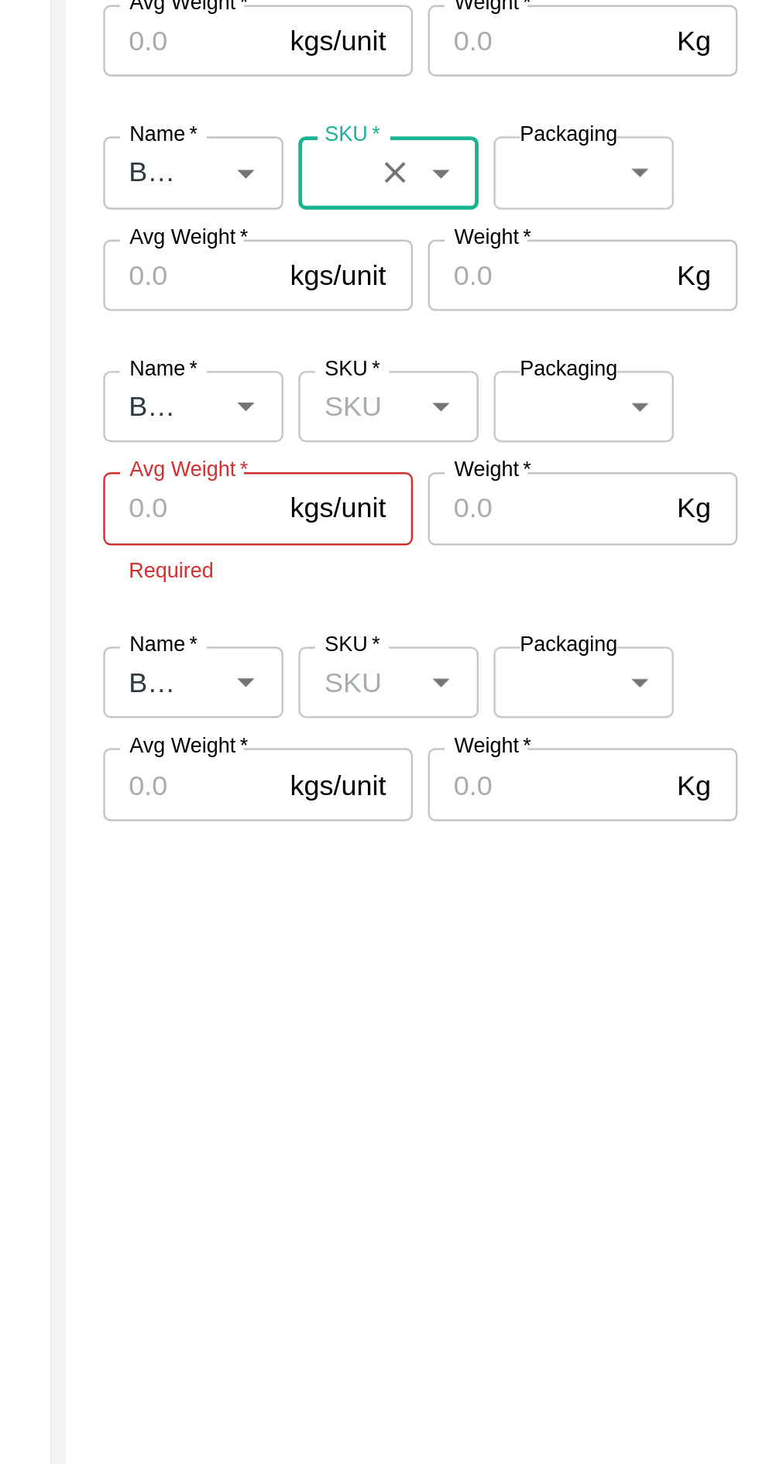
type input "13 kg M N-CHL CL"
click at [477, 973] on input "SKU   *" at bounding box center [469, 971] width 39 height 20
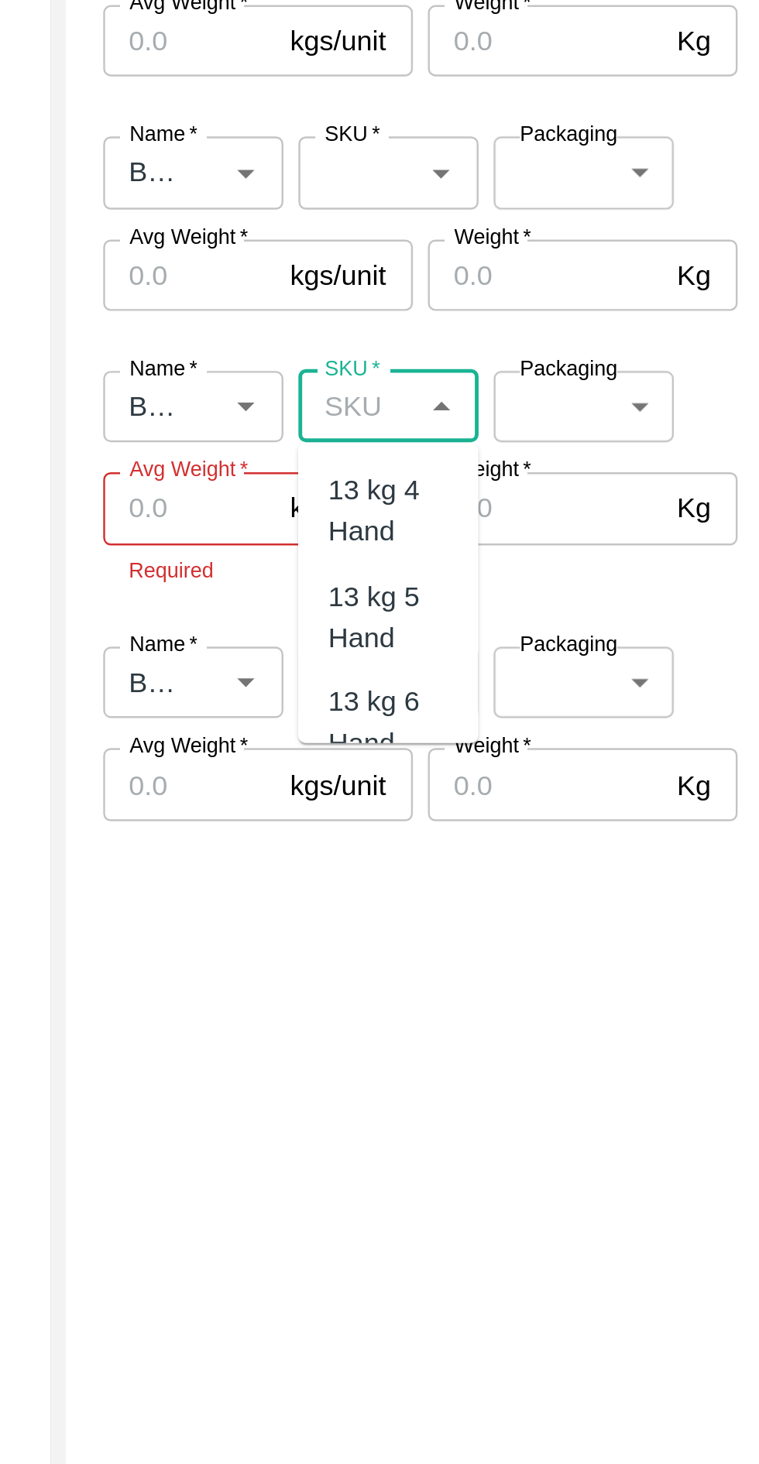
scroll to position [0, 0]
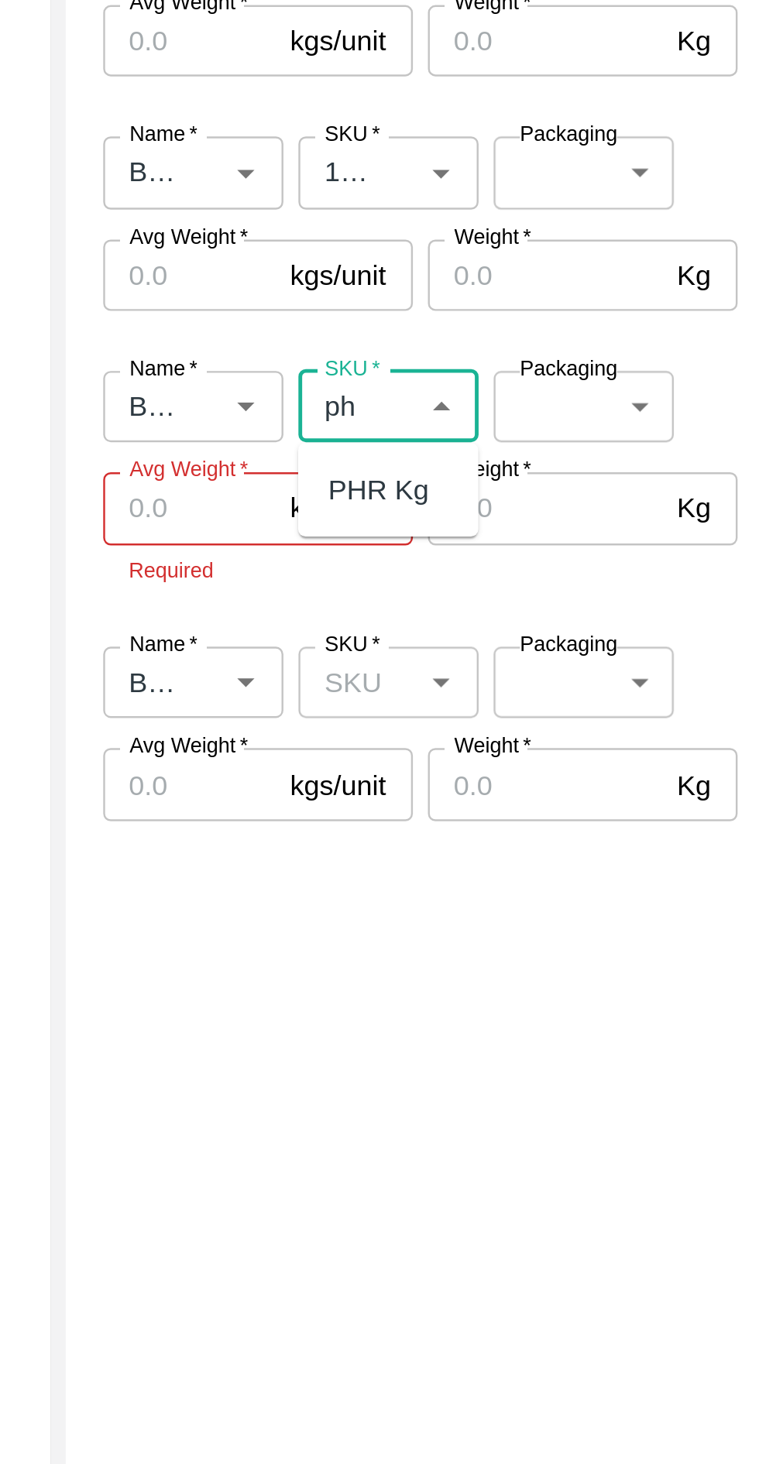
click at [491, 998] on div "PHR Kg" at bounding box center [478, 1005] width 42 height 17
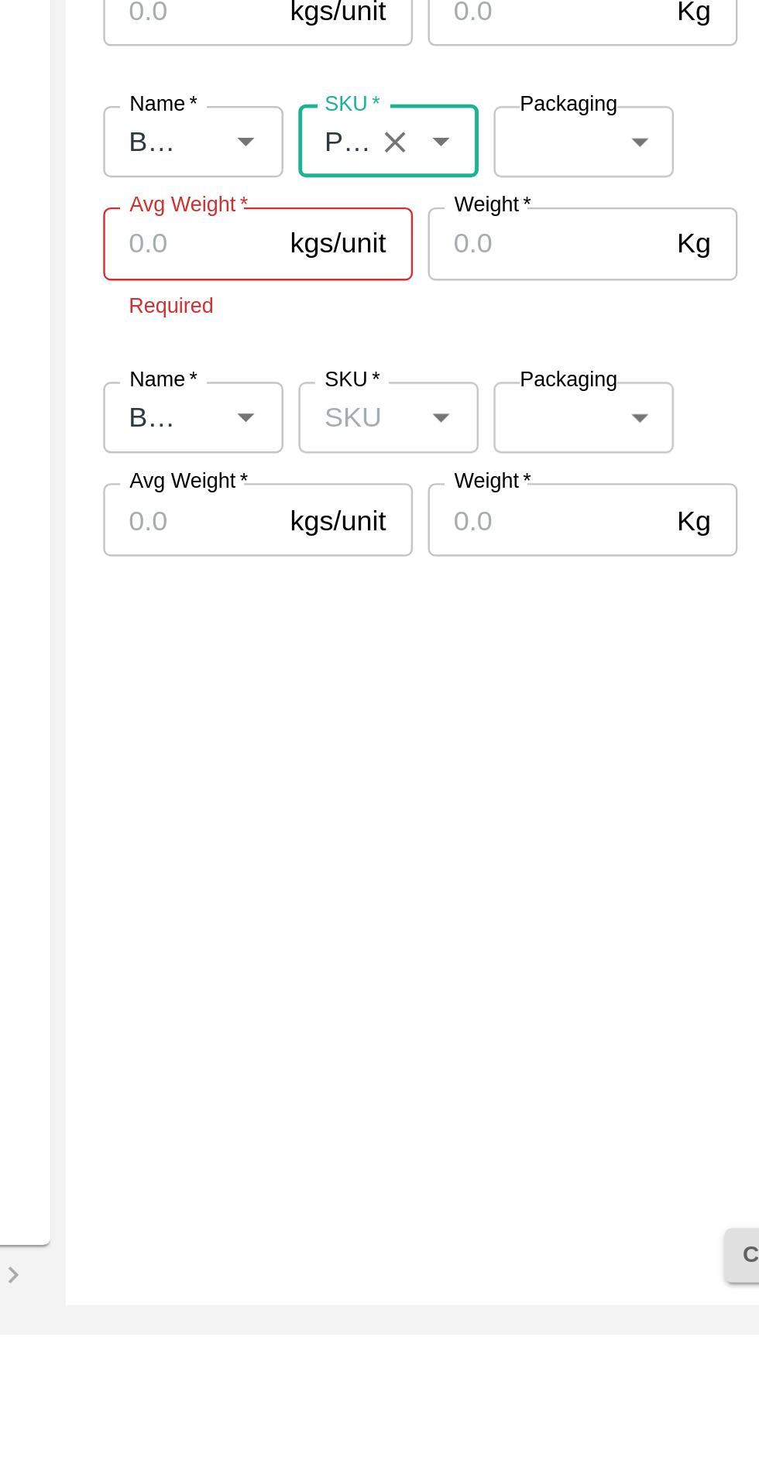
type input "PHR Kg"
click at [462, 1084] on input "SKU   *" at bounding box center [469, 1085] width 39 height 20
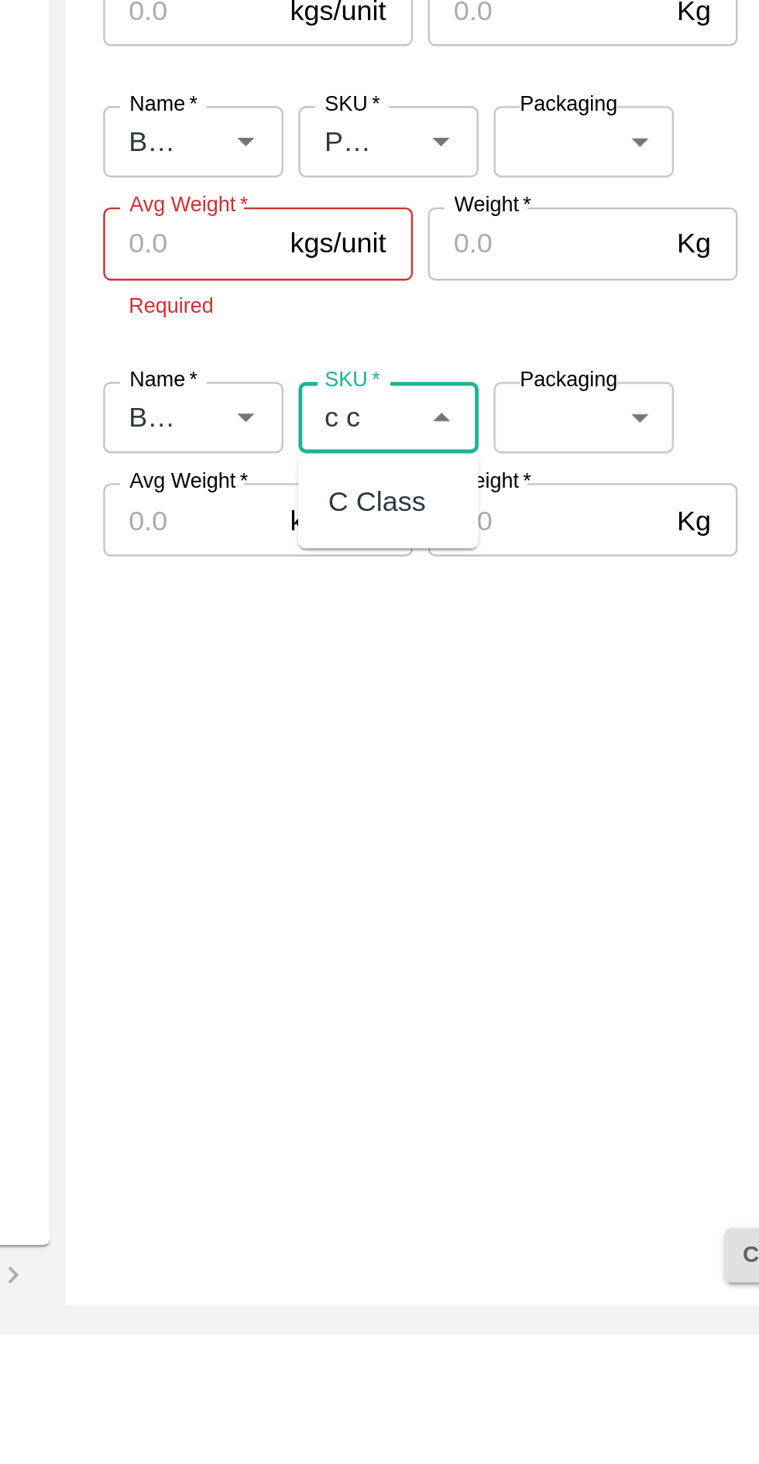
click at [486, 1115] on div "C Class" at bounding box center [477, 1119] width 40 height 17
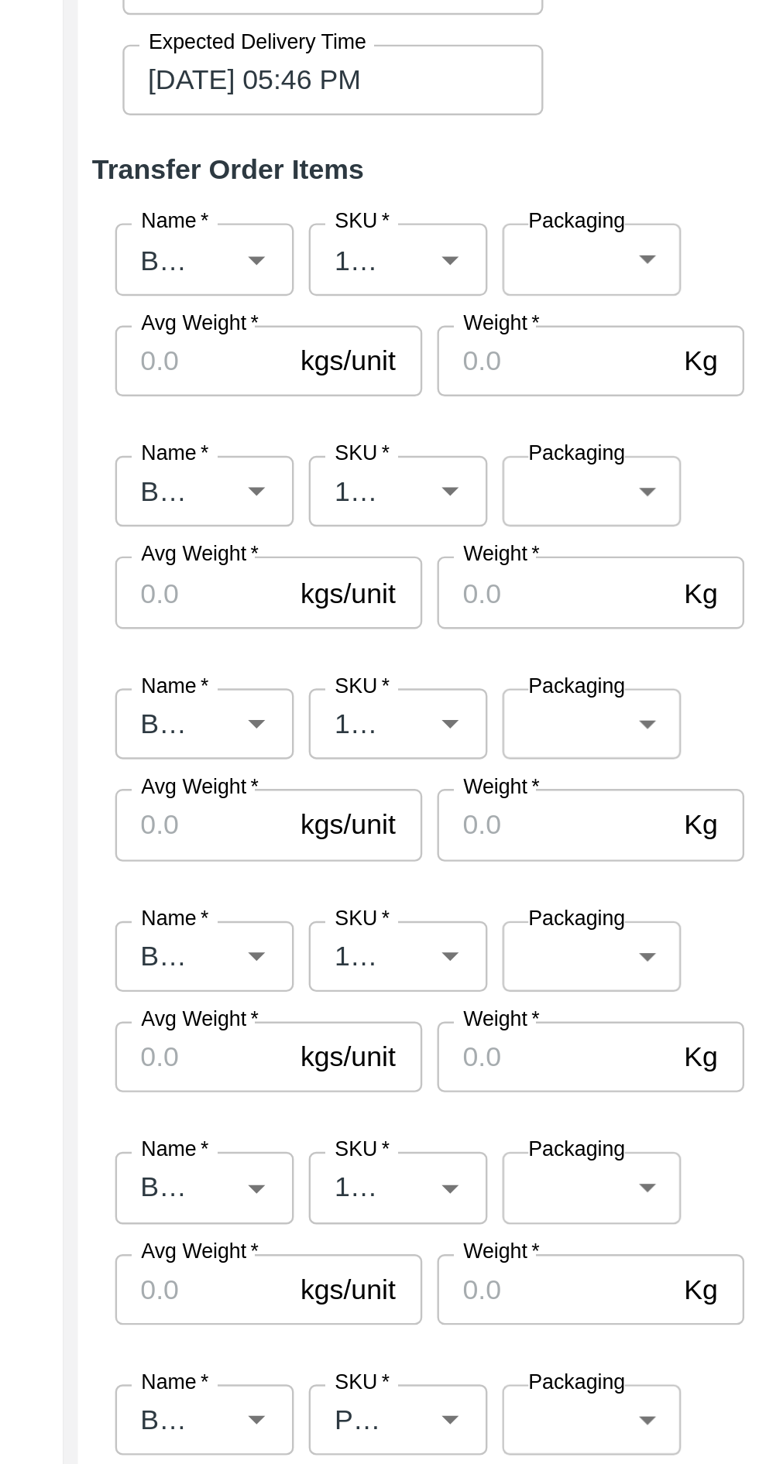
type input "C Class"
click at [565, 486] on body "Supply Chain Transfer Orders Tembhurni Virtual Captive PH Add Destination Desti…" at bounding box center [379, 732] width 759 height 1464
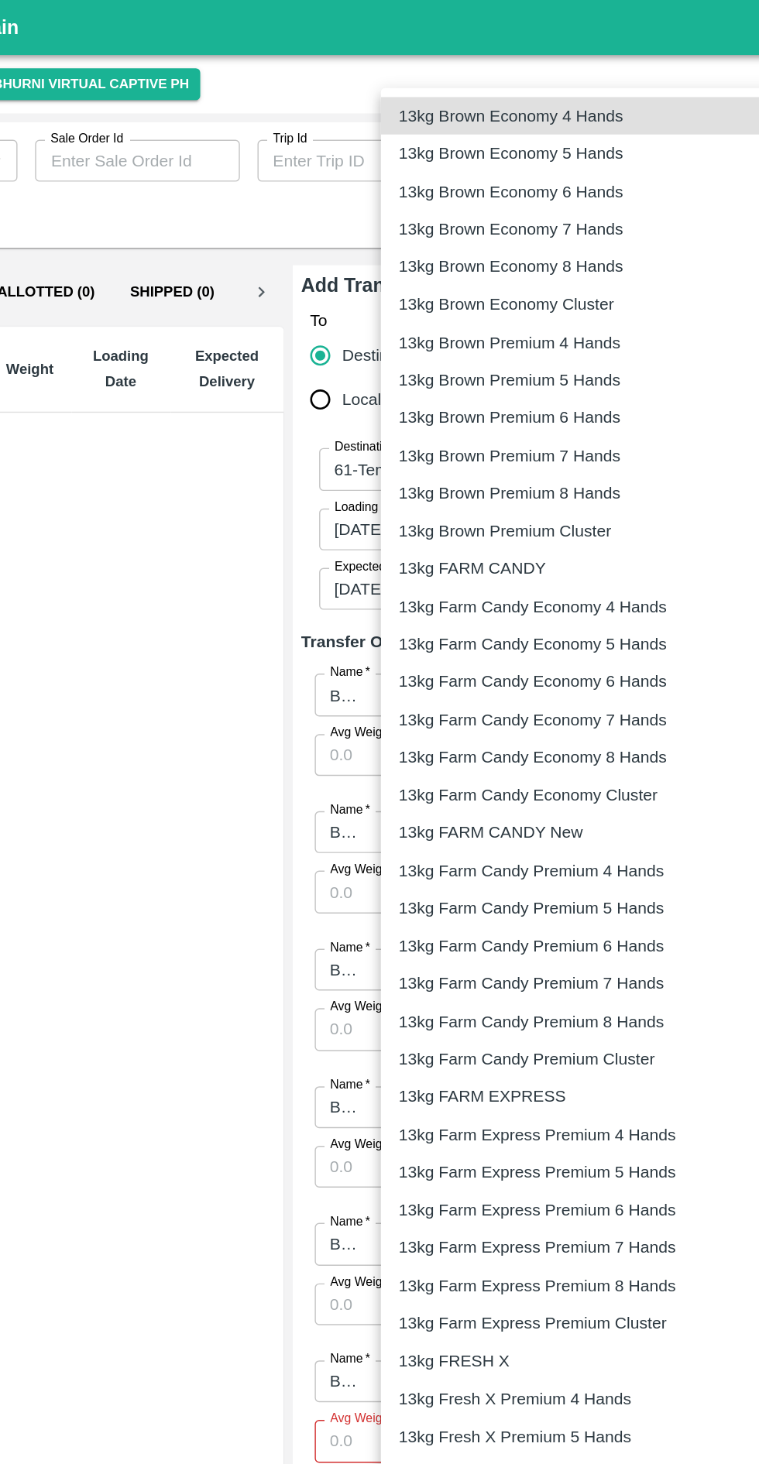
click at [492, 396] on p "13kg FARM CANDY" at bounding box center [475, 399] width 104 height 17
type input "466"
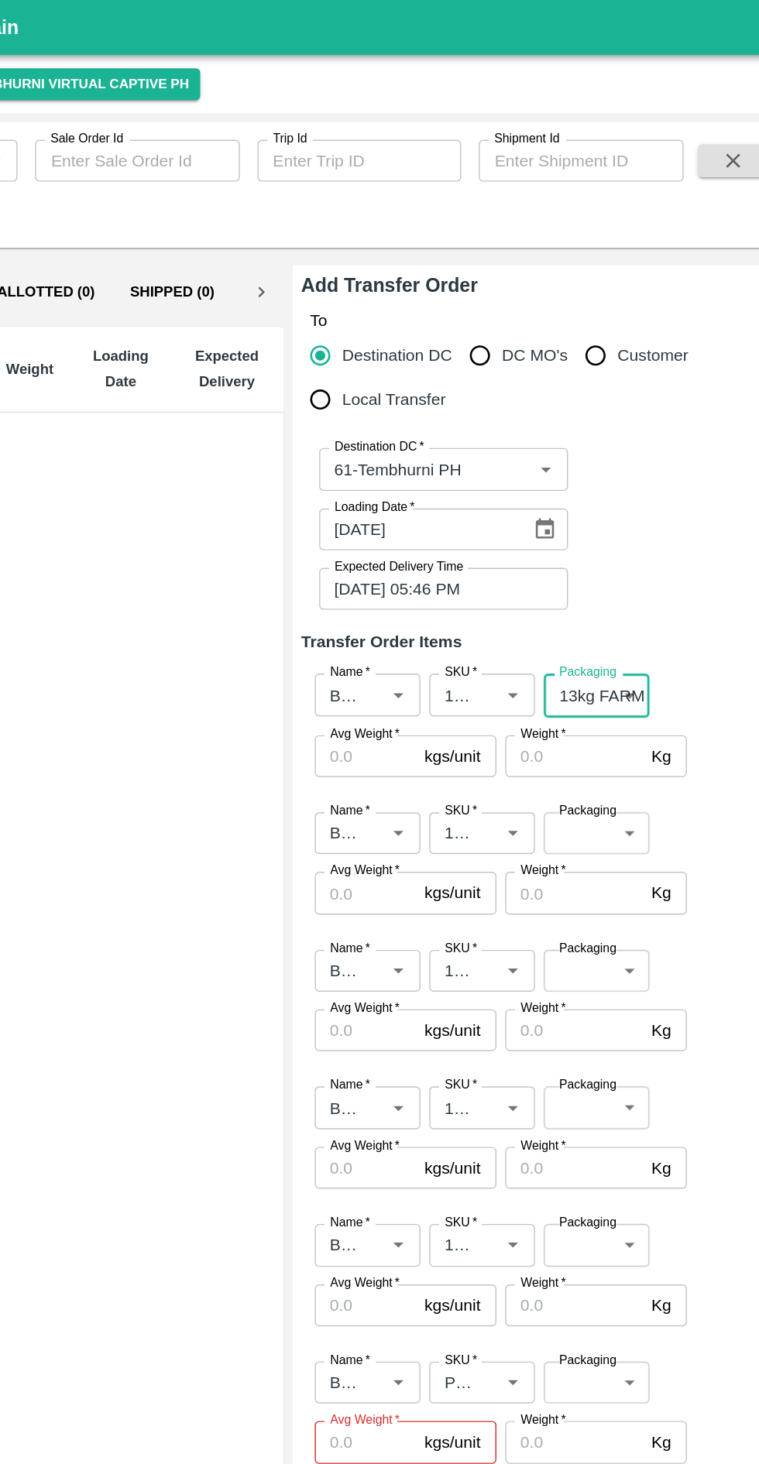
click at [568, 579] on body "Supply Chain Transfer Orders Tembhurni Virtual Captive PH Add Destination Desti…" at bounding box center [379, 732] width 759 height 1464
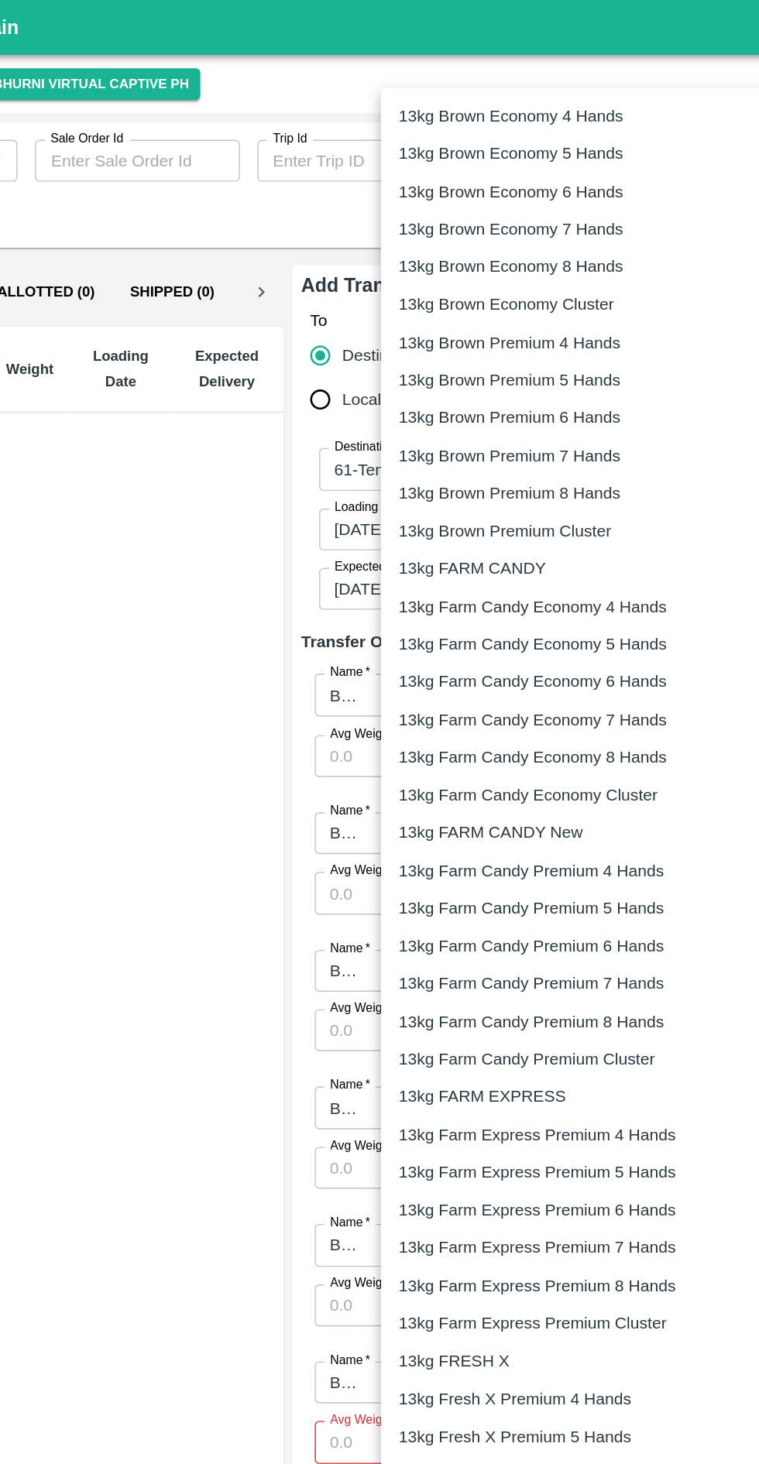
click at [496, 396] on p "13kg FARM CANDY" at bounding box center [475, 399] width 104 height 17
type input "466"
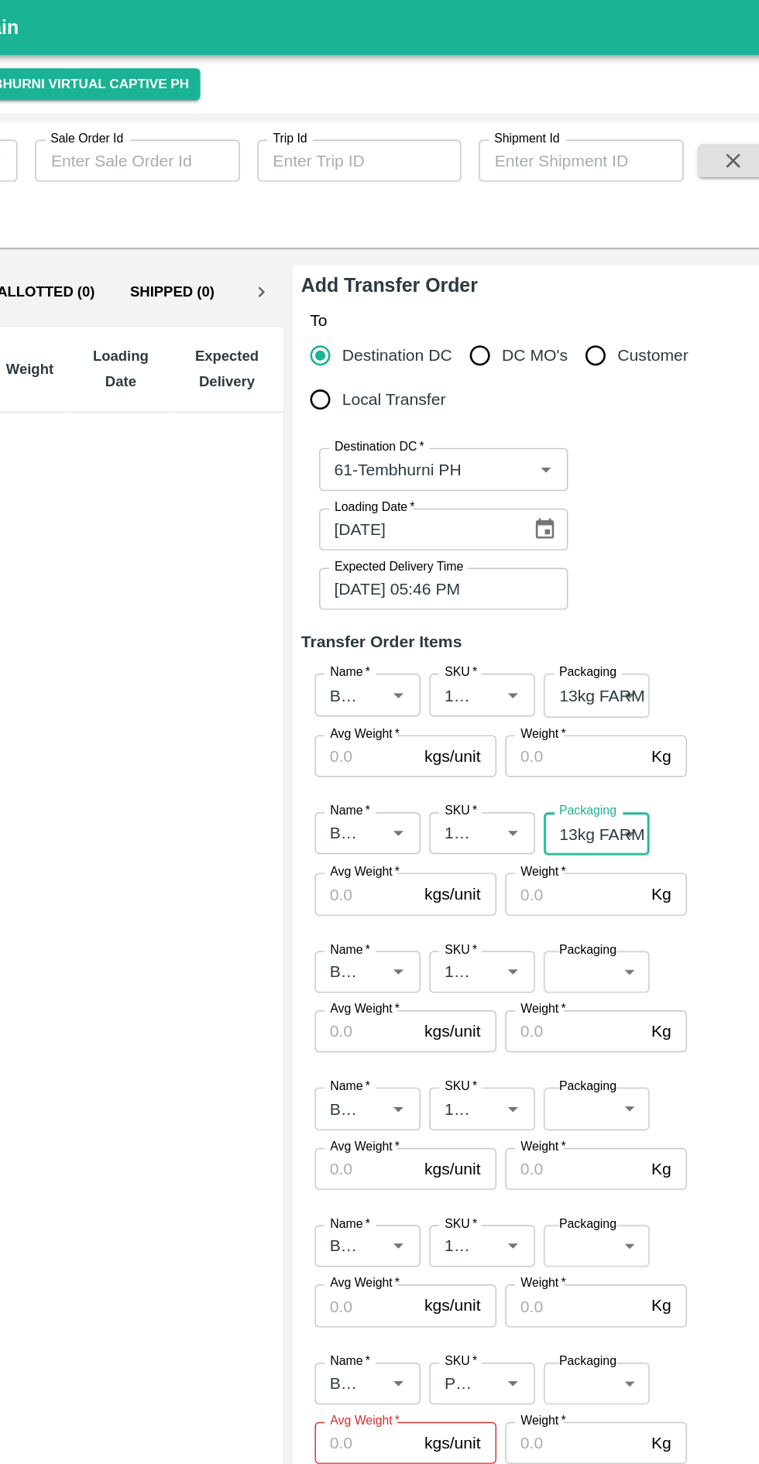
click at [568, 687] on body "Supply Chain Transfer Orders Tembhurni Virtual Captive PH Add Destination Desti…" at bounding box center [379, 732] width 759 height 1464
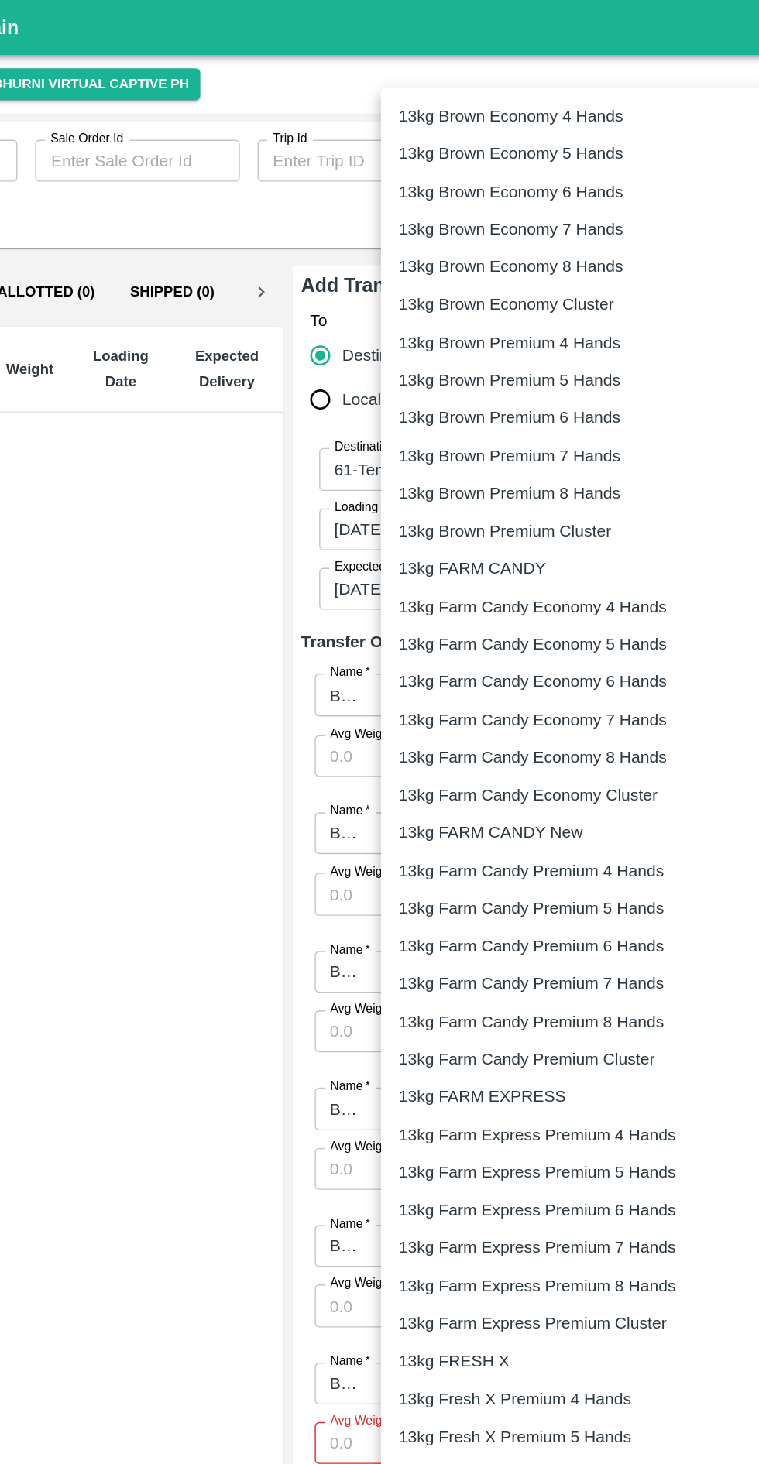
click at [497, 397] on p "13kg FARM CANDY" at bounding box center [475, 399] width 104 height 17
type input "466"
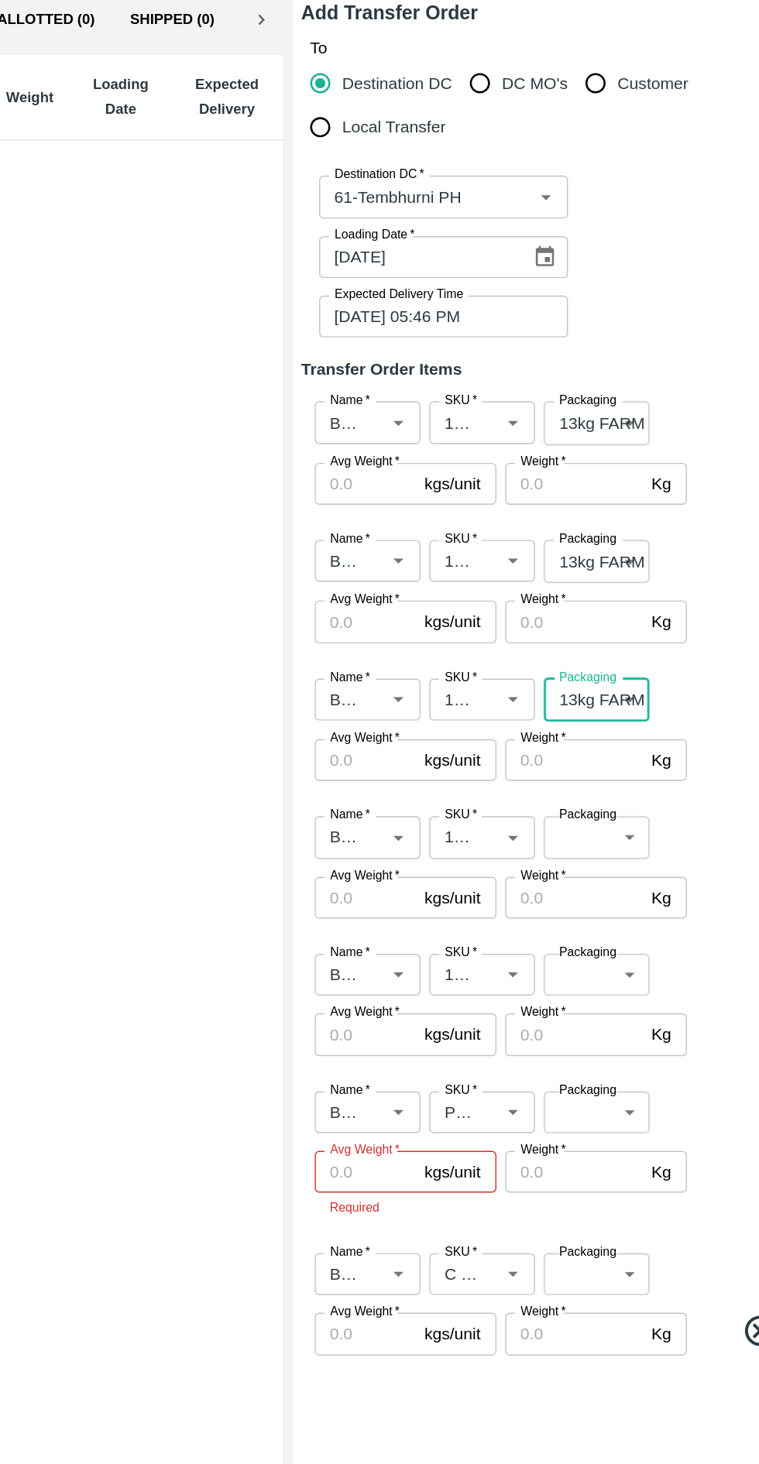
click at [577, 776] on body "Supply Chain Transfer Orders Tembhurni Virtual Captive PH Add Destination Desti…" at bounding box center [379, 732] width 759 height 1464
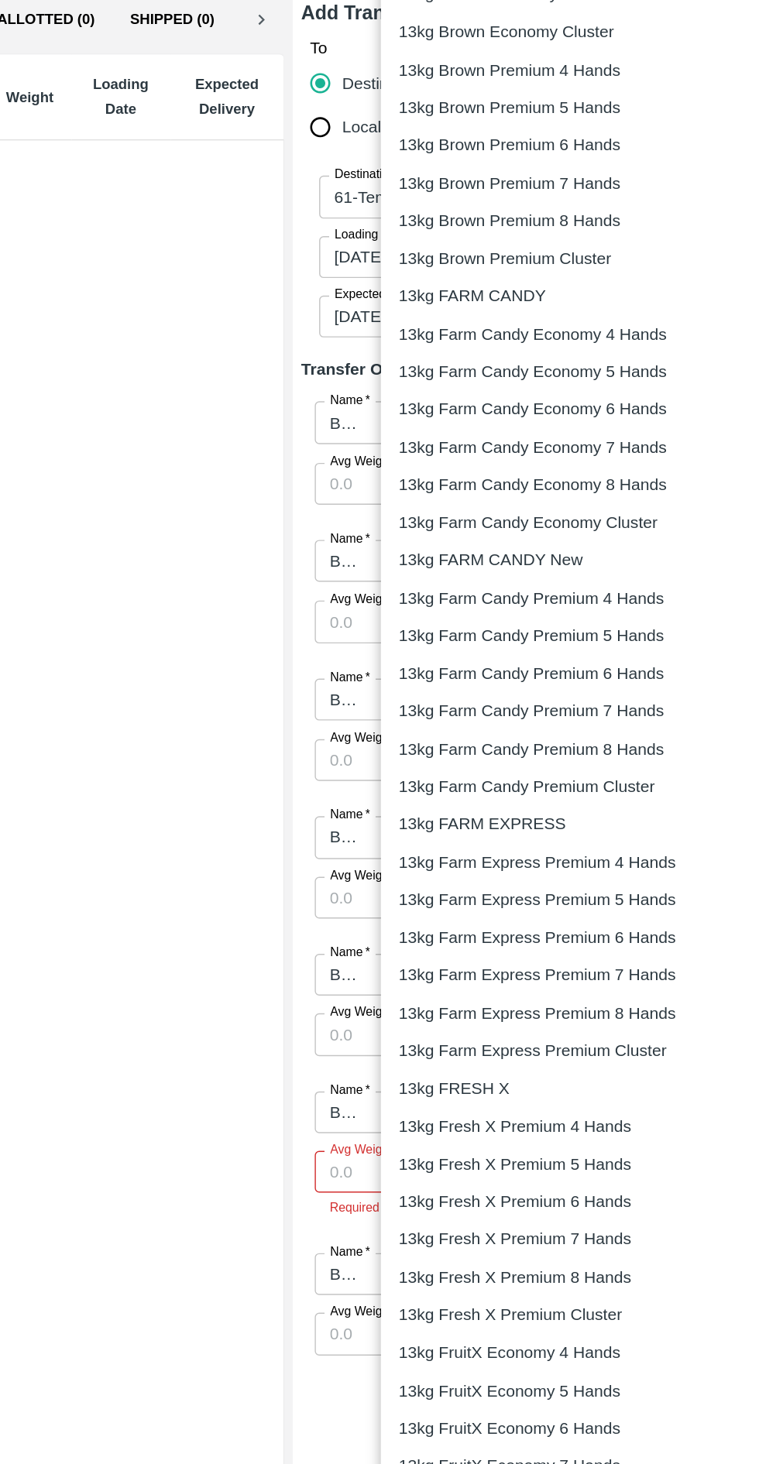
click at [495, 396] on p "13kg FARM CANDY" at bounding box center [475, 399] width 104 height 17
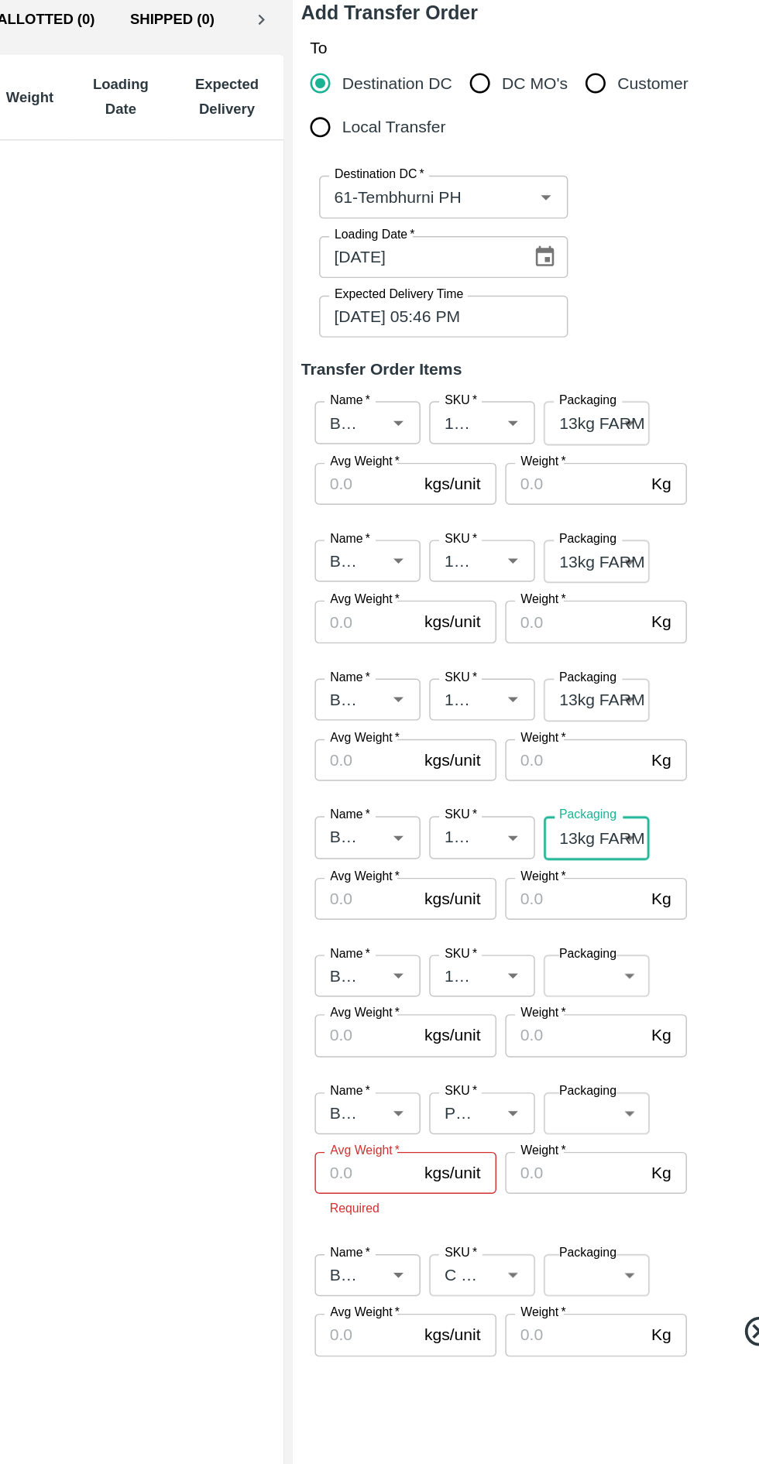
type input "466"
click at [568, 877] on body "Supply Chain Transfer Orders Tembhurni Virtual Captive PH Add Destination Desti…" at bounding box center [379, 732] width 759 height 1464
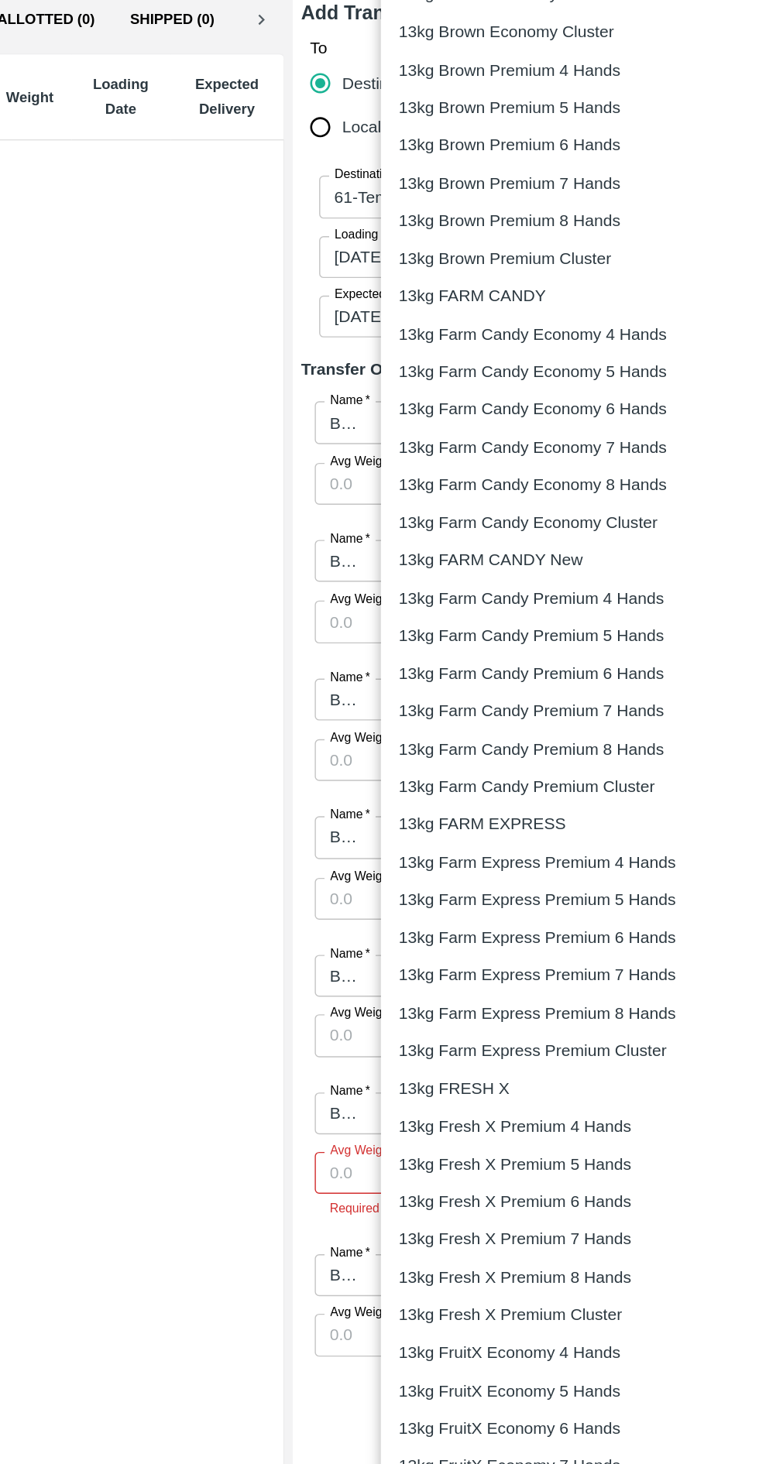
click at [499, 396] on p "13kg FARM CANDY" at bounding box center [475, 399] width 104 height 17
type input "466"
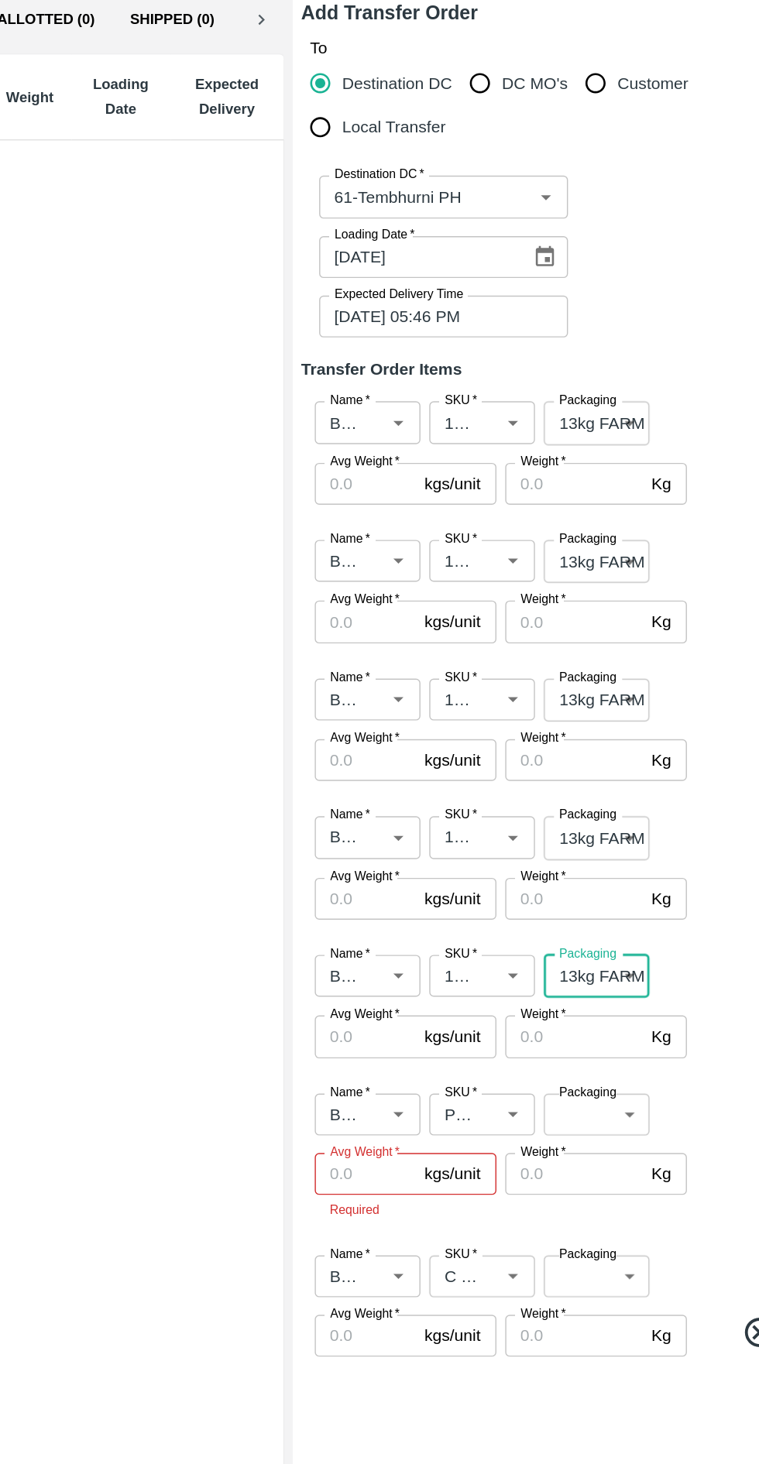
click at [548, 972] on body "Supply Chain Transfer Orders Tembhurni Virtual Captive PH Add Destination Desti…" at bounding box center [379, 732] width 759 height 1464
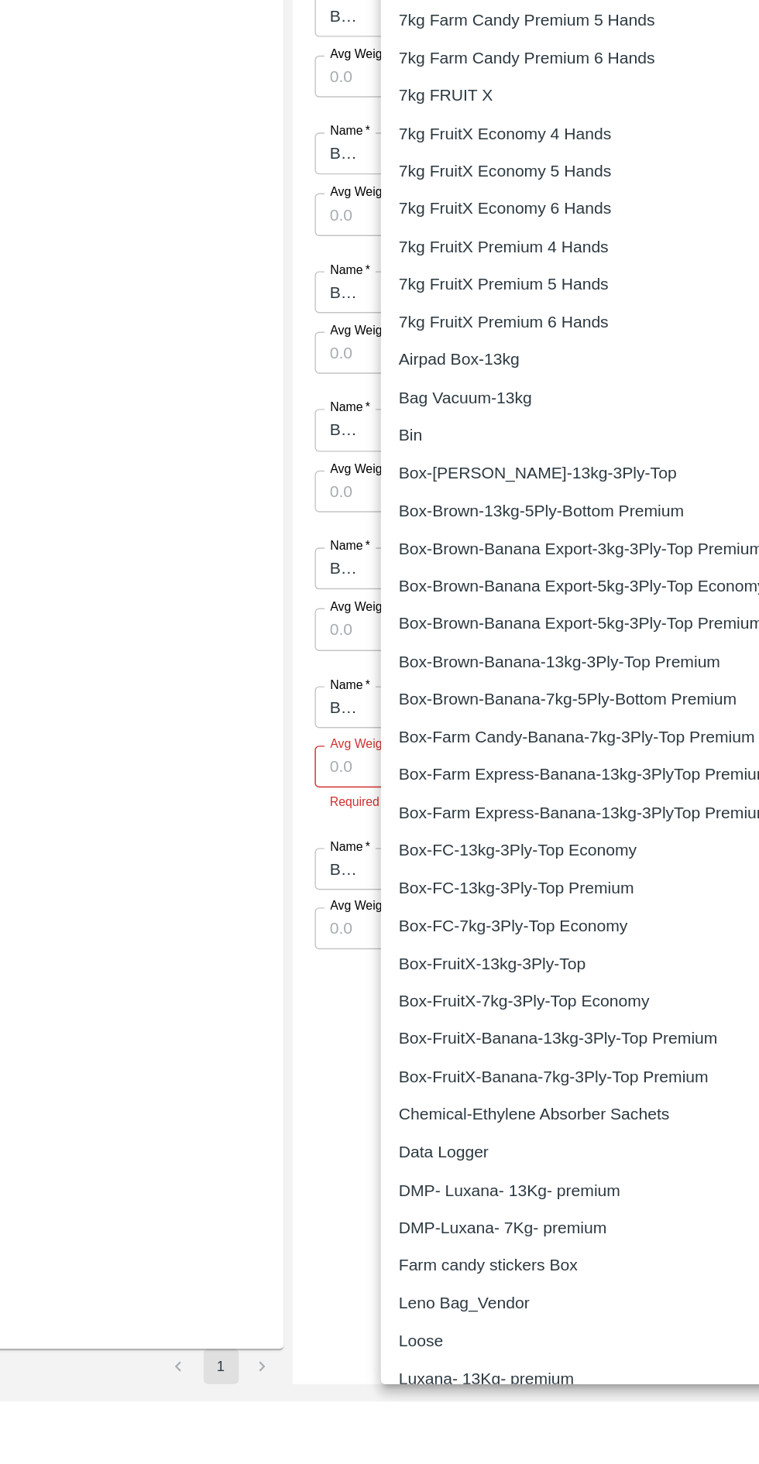
click at [450, 1423] on p "Loose" at bounding box center [438, 1421] width 31 height 17
type input "258"
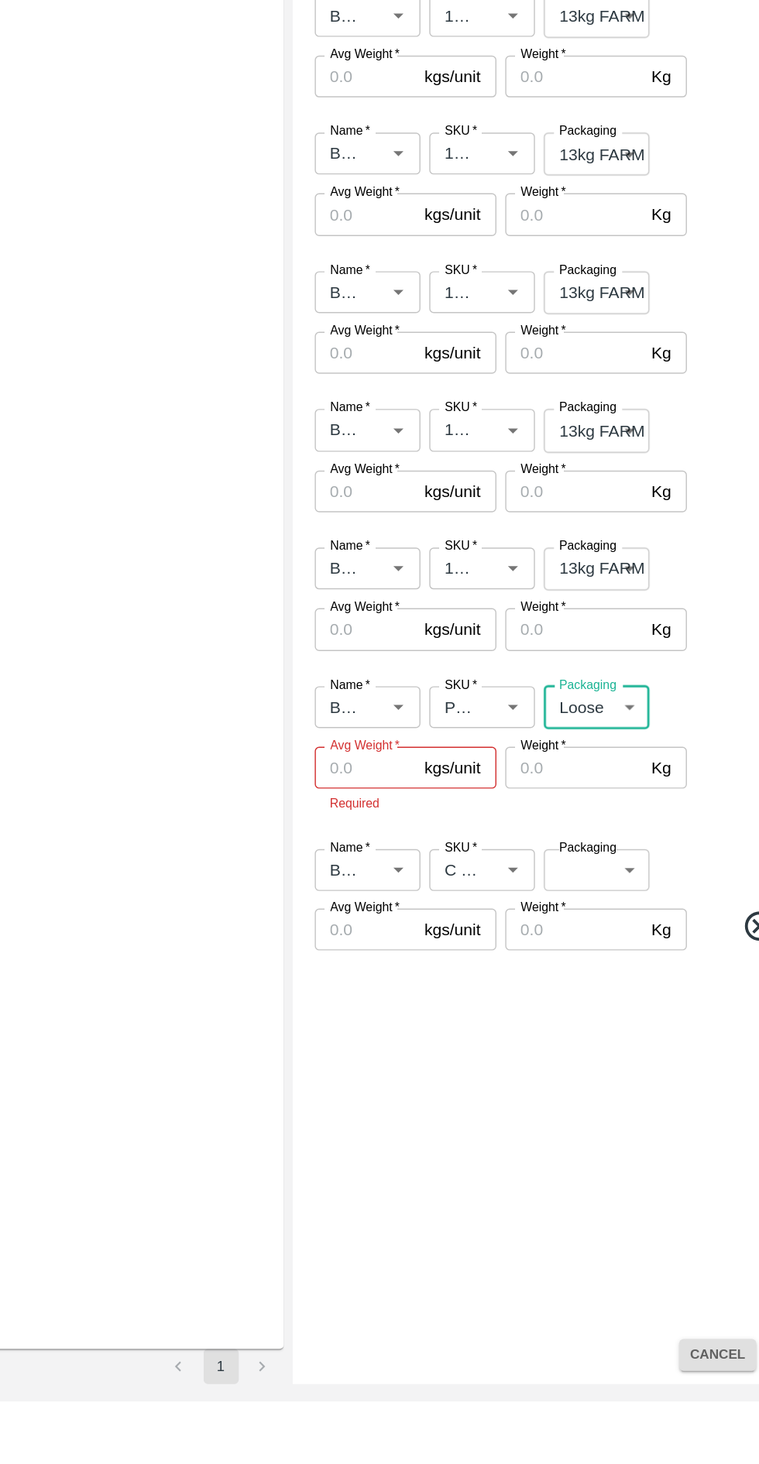
click at [556, 1085] on body "Supply Chain Transfer Orders Tembhurni Virtual Captive PH Add Destination Desti…" at bounding box center [379, 732] width 759 height 1464
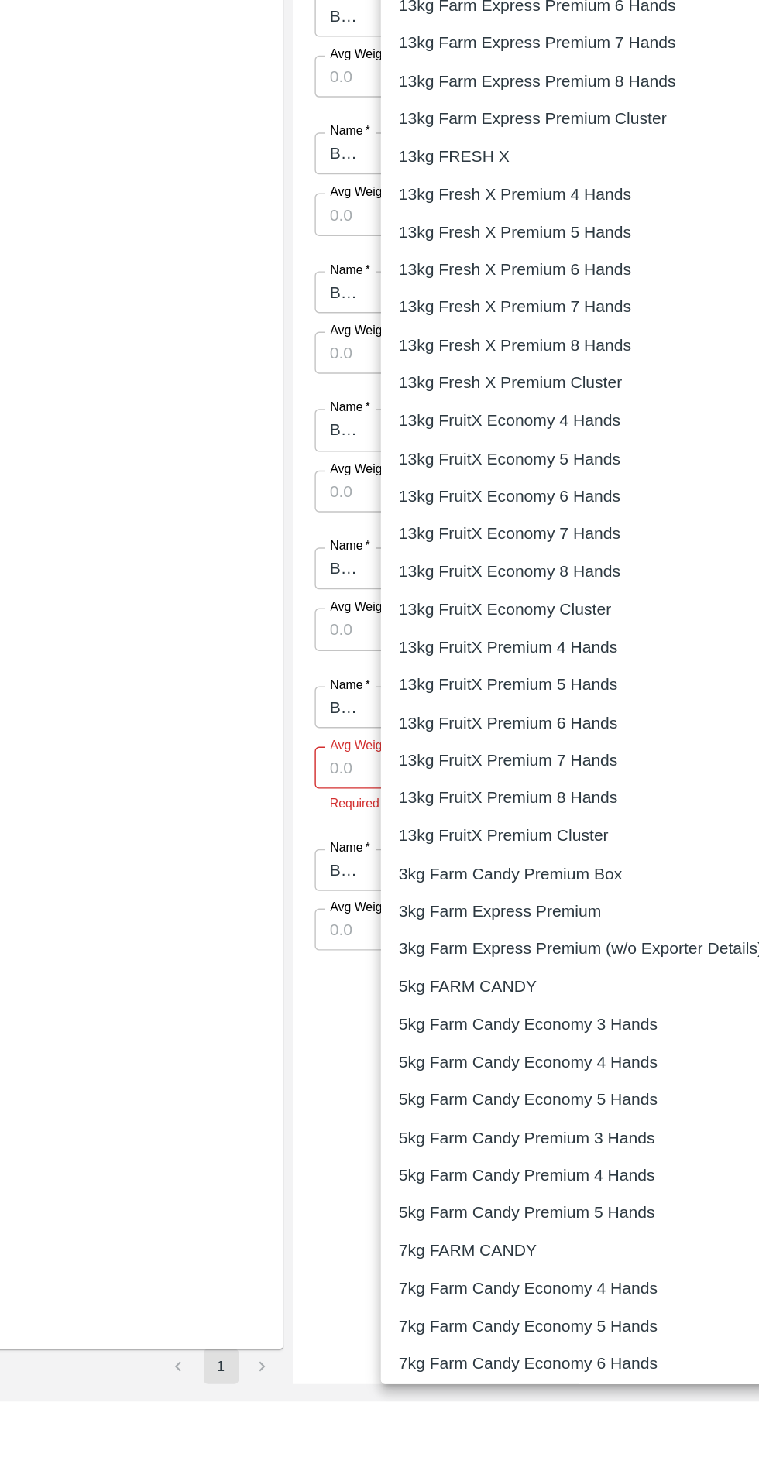
scroll to position [1367, 0]
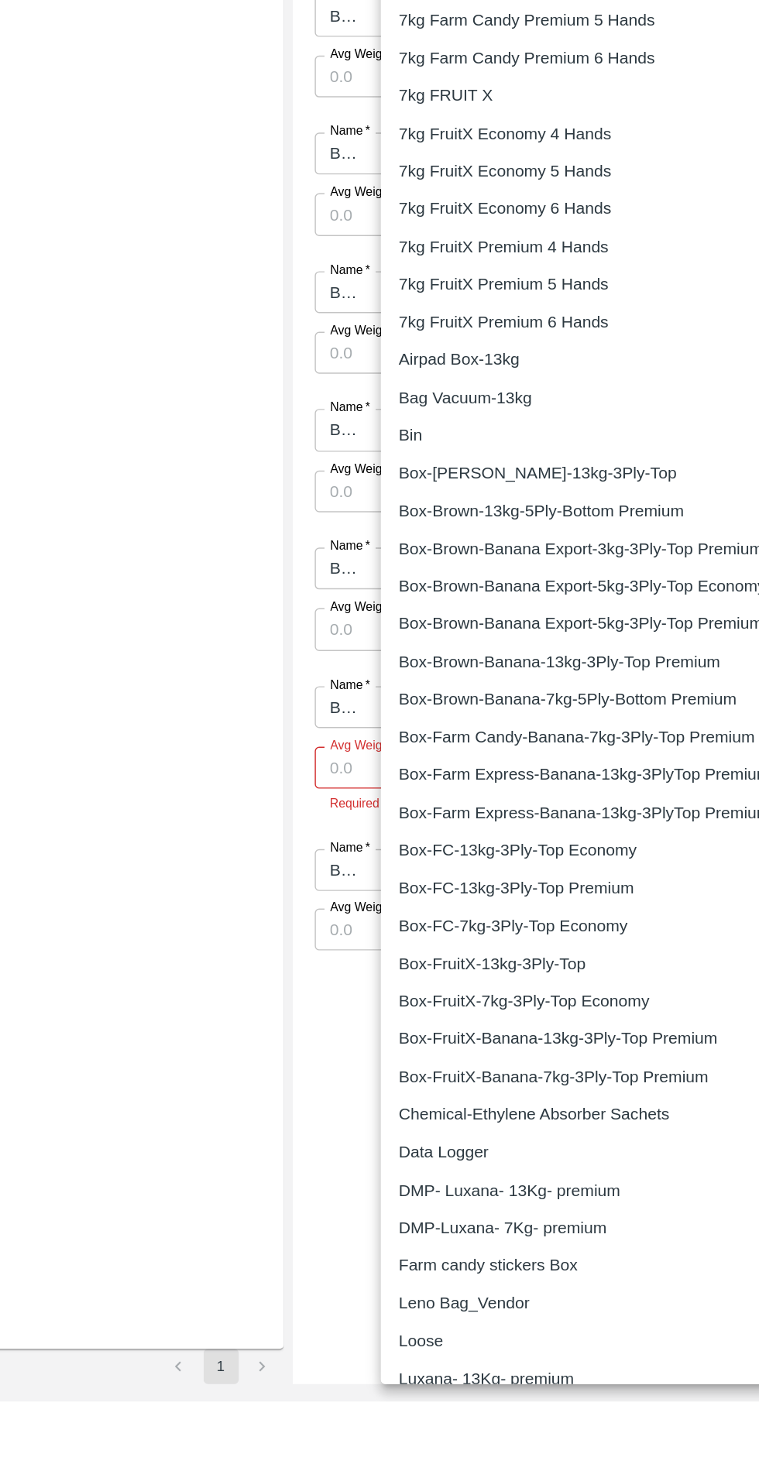
click at [450, 1420] on p "Loose" at bounding box center [438, 1421] width 31 height 17
type input "258"
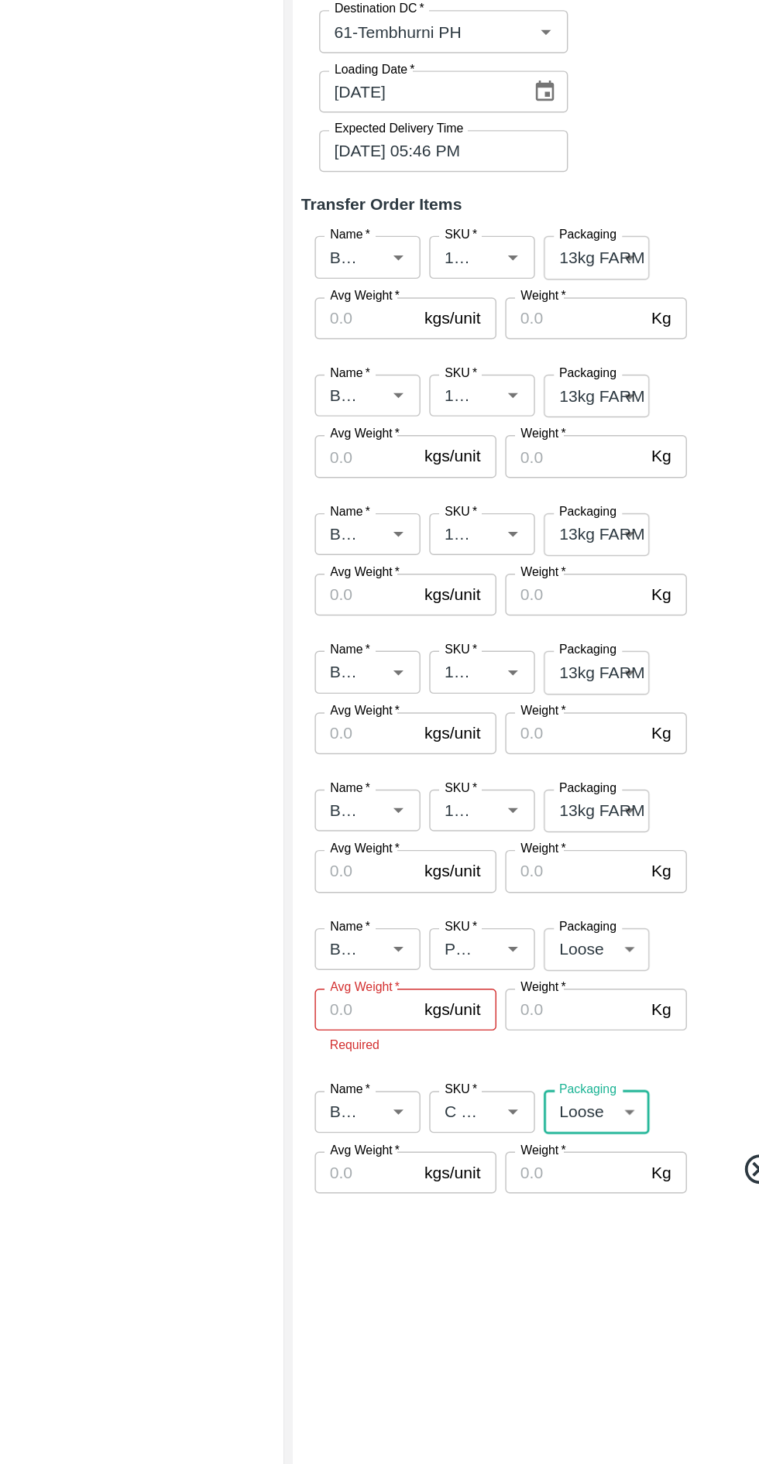
scroll to position [0, 0]
click at [401, 472] on span "*" at bounding box center [400, 472] width 5 height 9
click at [401, 478] on input "Name   *" at bounding box center [385, 488] width 33 height 20
click at [400, 536] on input "Avg Weight   *" at bounding box center [400, 531] width 71 height 29
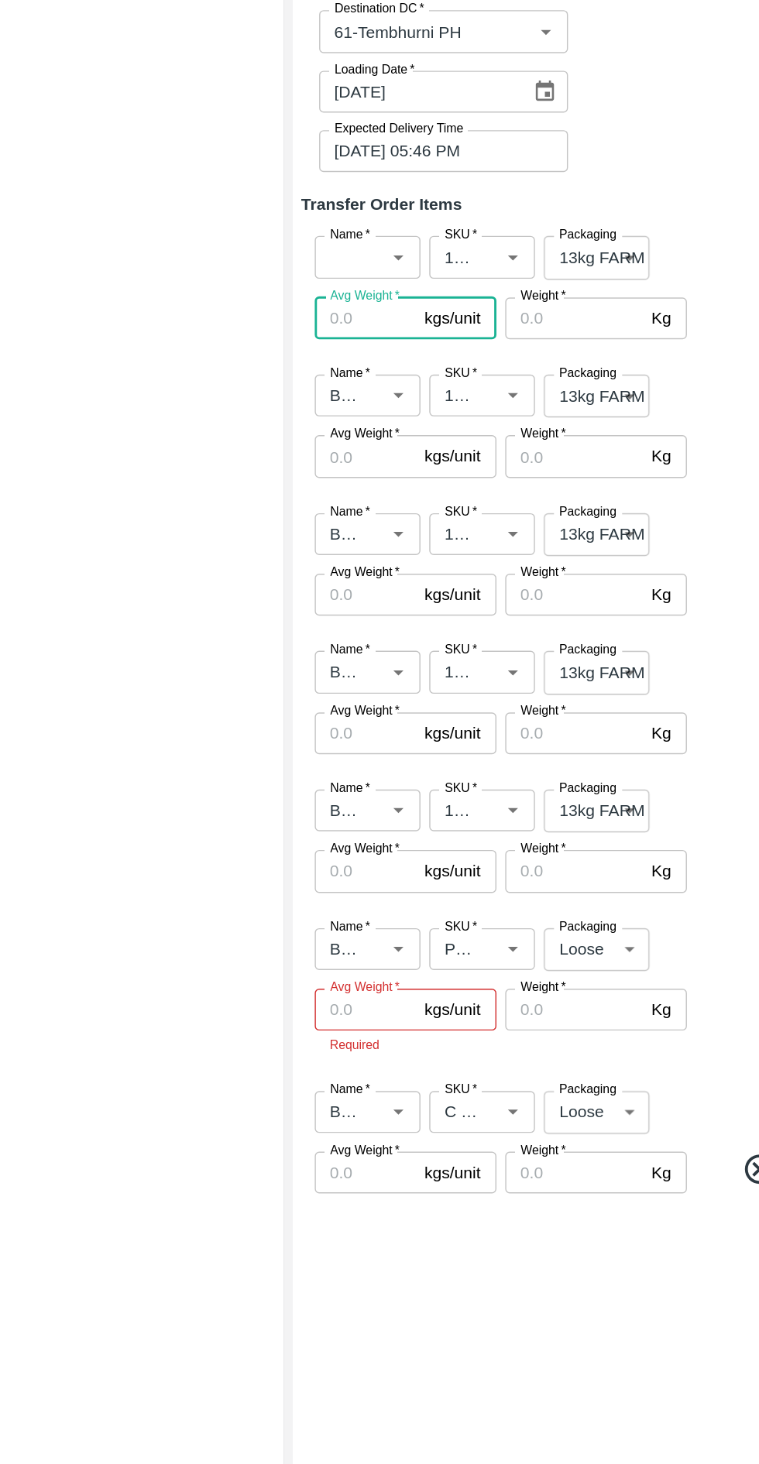
scroll to position [0, 0]
type input "13"
click at [536, 526] on input "Weight   *" at bounding box center [546, 531] width 97 height 29
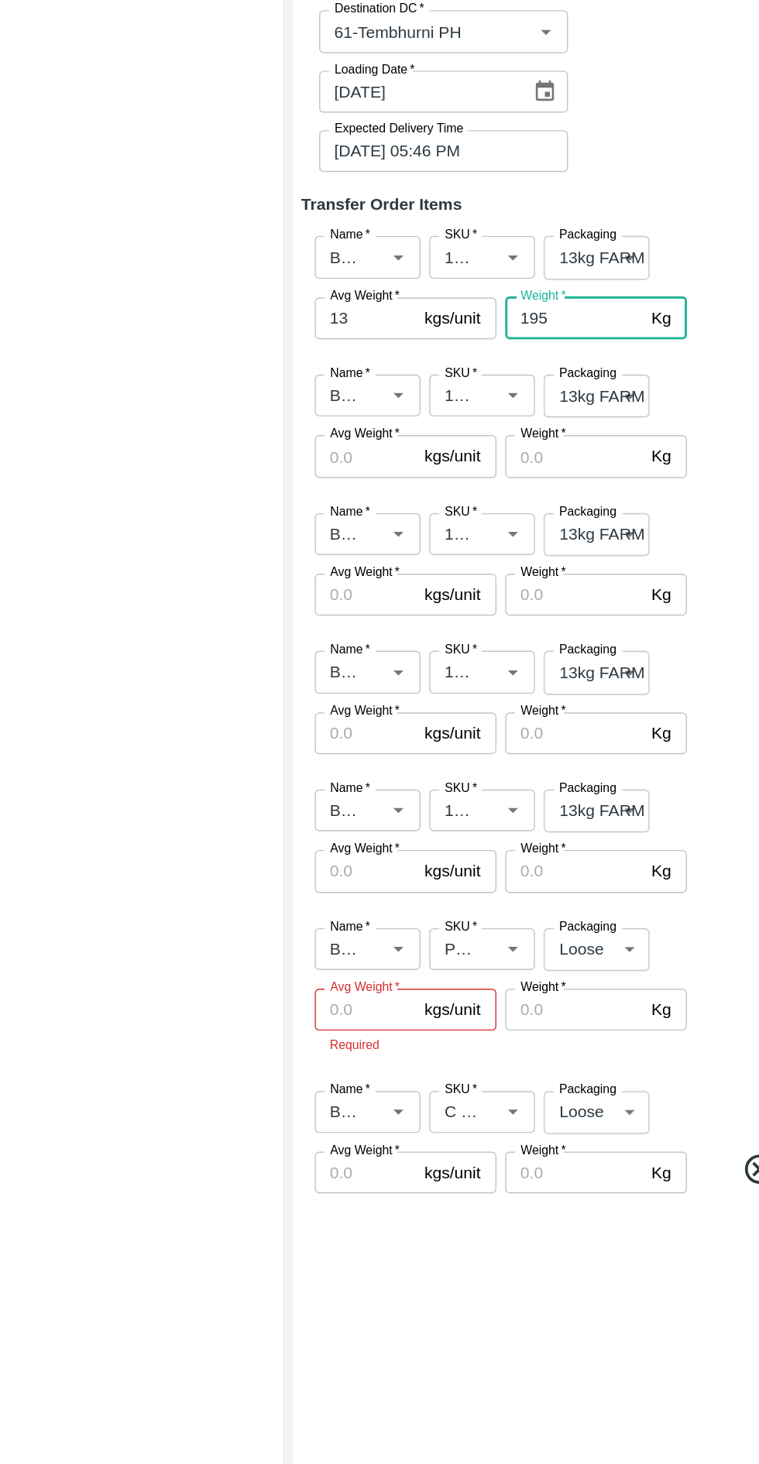
type input "195"
click at [396, 629] on input "Avg Weight   *" at bounding box center [400, 628] width 71 height 29
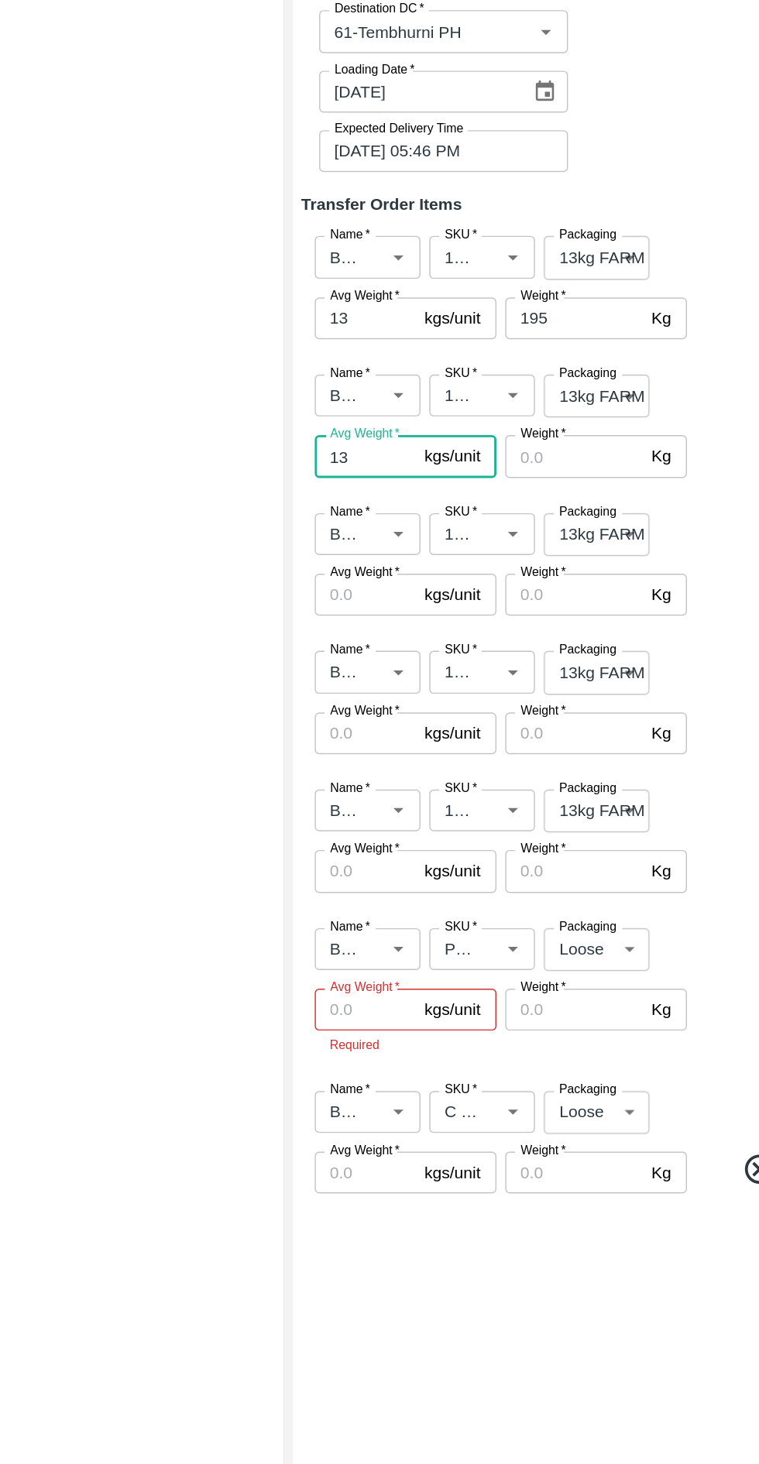
type input "13"
click at [548, 626] on input "Weight   *" at bounding box center [546, 628] width 97 height 29
type input "1794"
click at [407, 725] on input "Avg Weight   *" at bounding box center [400, 725] width 71 height 29
type input "13"
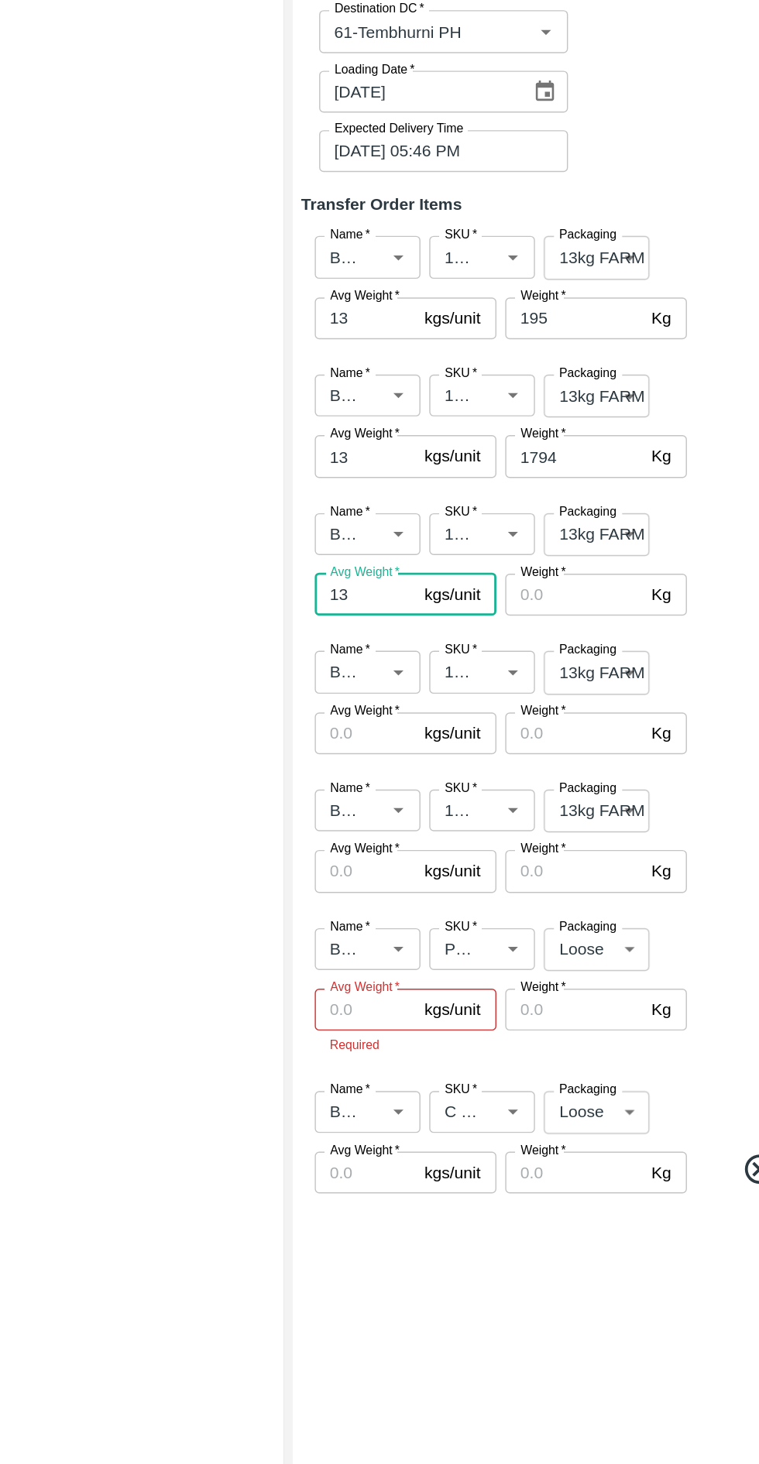
click at [548, 722] on input "Weight   *" at bounding box center [546, 725] width 97 height 29
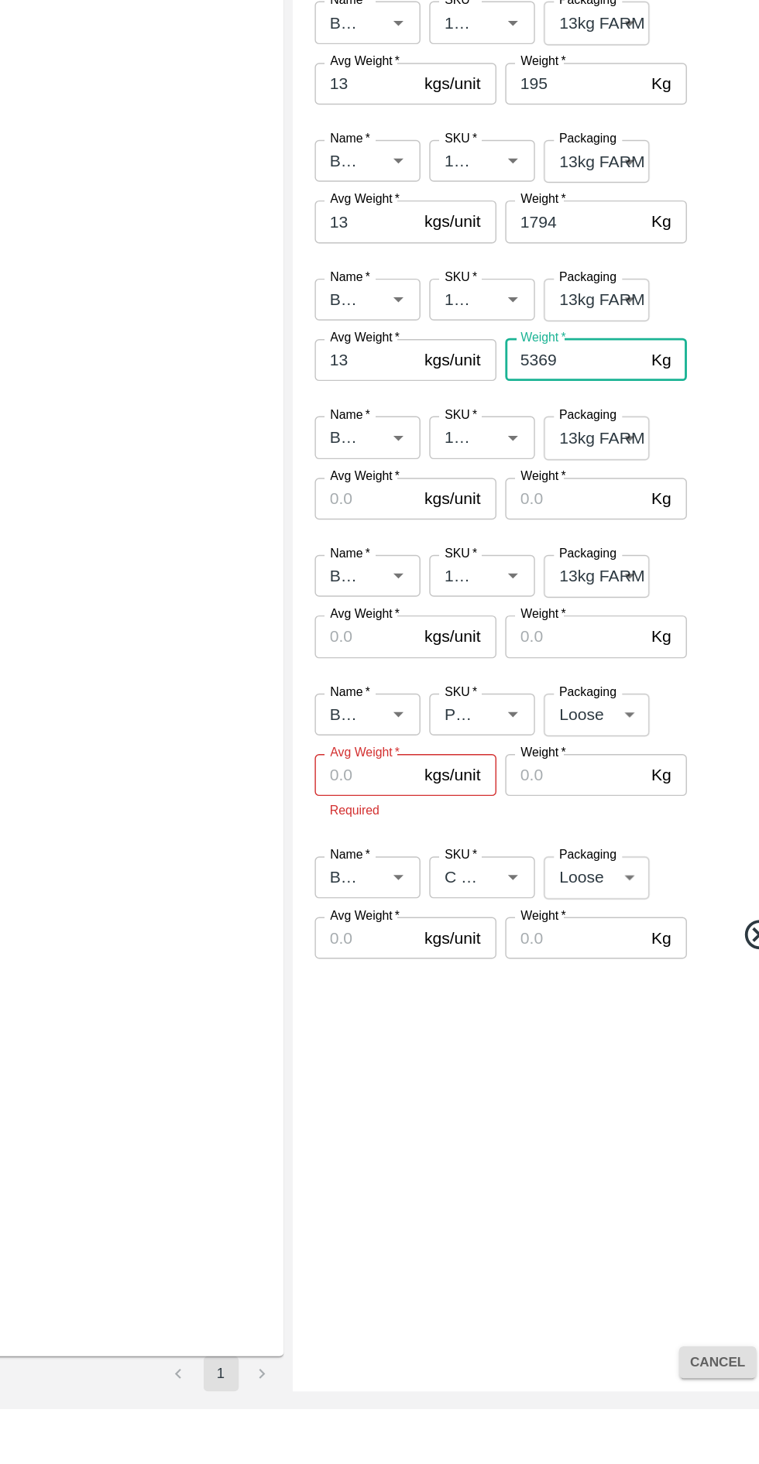
type input "5369"
click at [399, 827] on input "Avg Weight   *" at bounding box center [400, 823] width 71 height 29
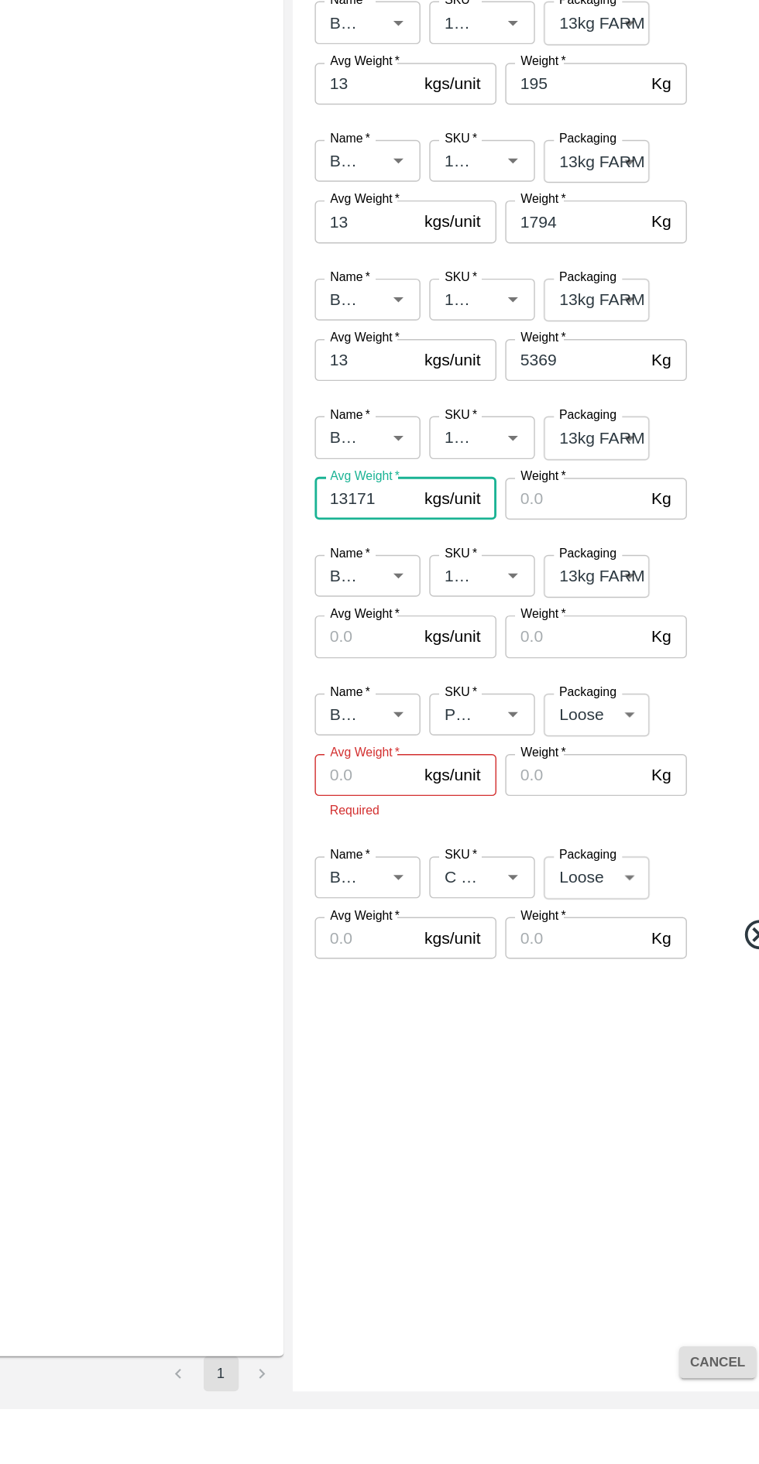
type input "13171"
click at [545, 820] on input "Weight   *" at bounding box center [546, 823] width 97 height 29
type input "6"
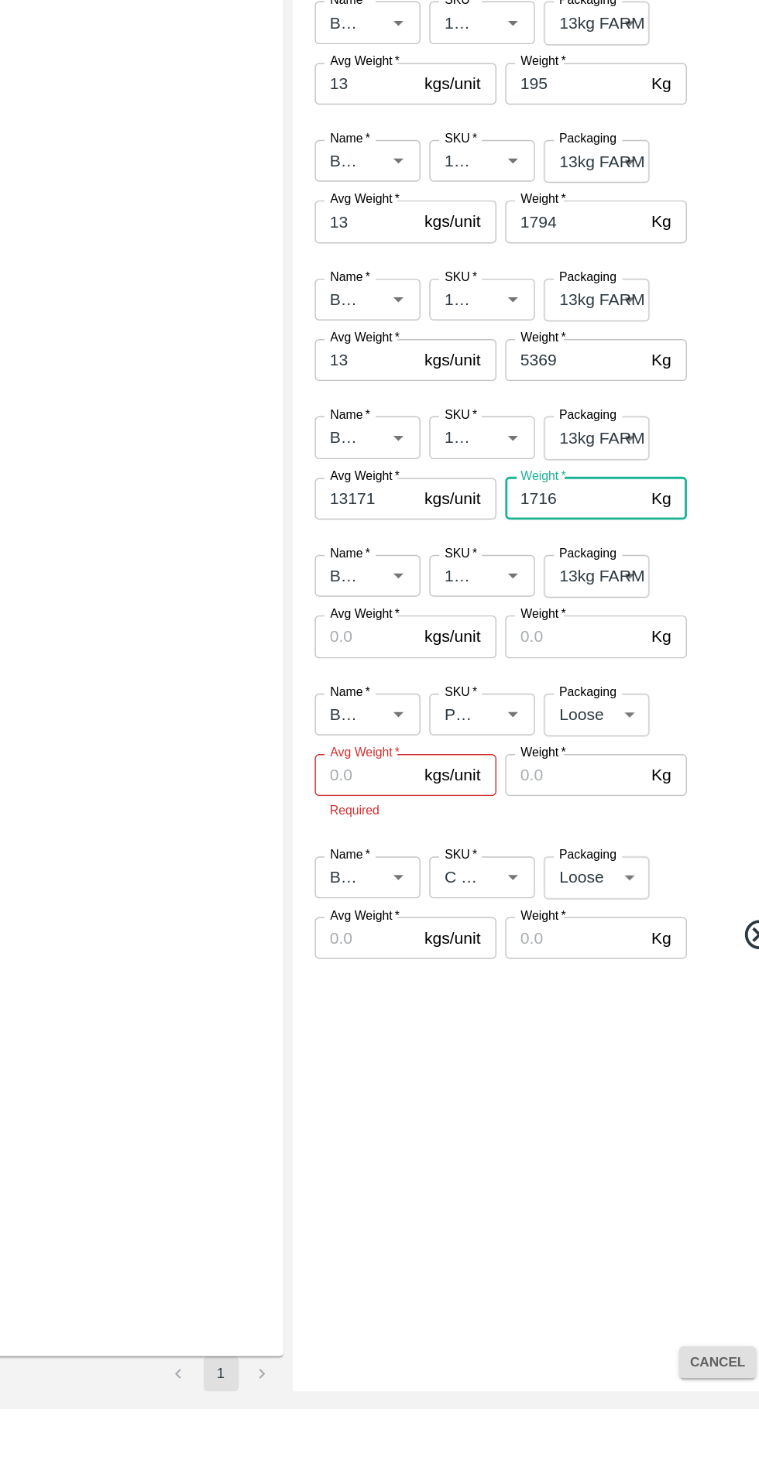
click at [546, 822] on input "1716" at bounding box center [546, 823] width 97 height 29
click at [528, 820] on input "1716" at bounding box center [546, 823] width 97 height 29
type input "1716"
click at [410, 817] on input "13171" at bounding box center [400, 823] width 71 height 29
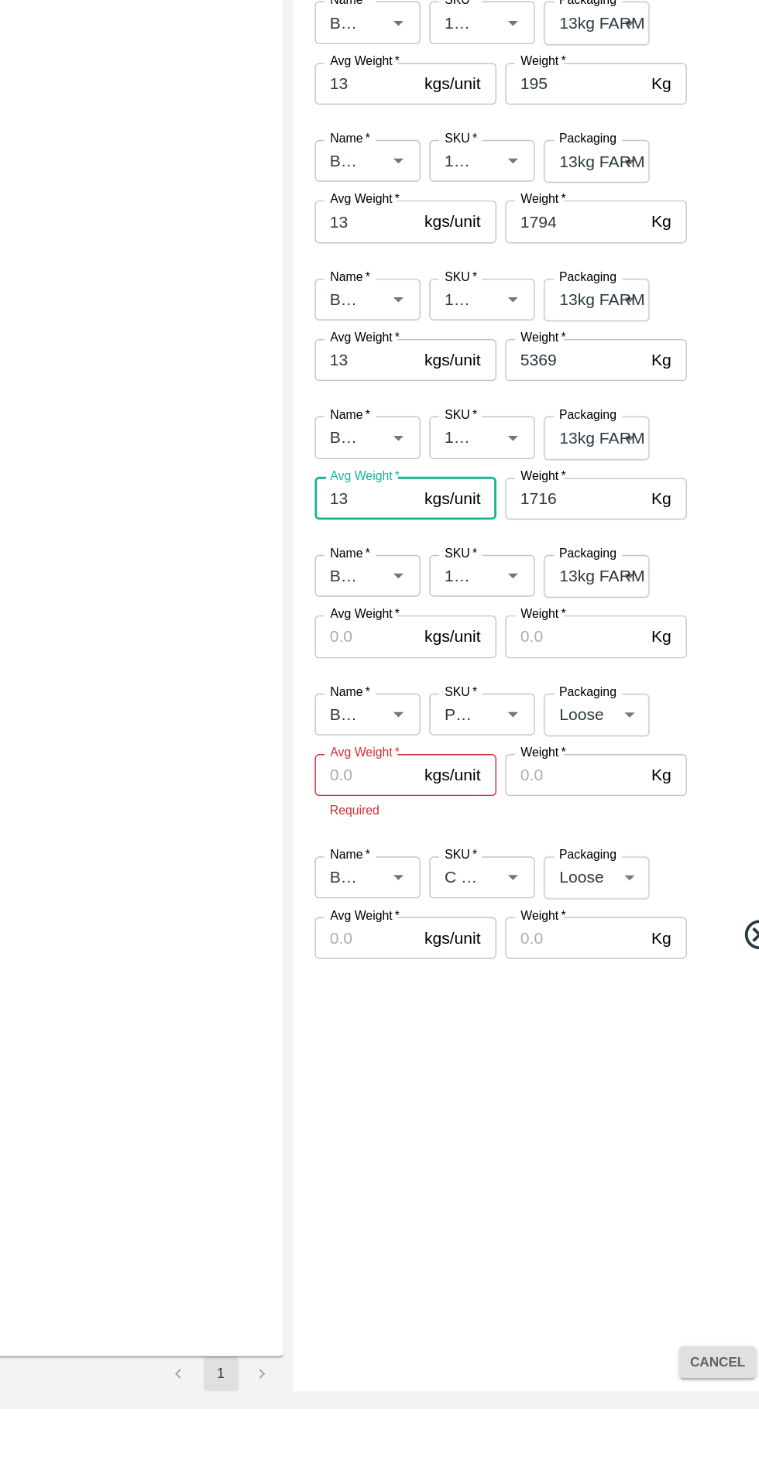
type input "13"
click at [406, 916] on input "Avg Weight   *" at bounding box center [400, 920] width 71 height 29
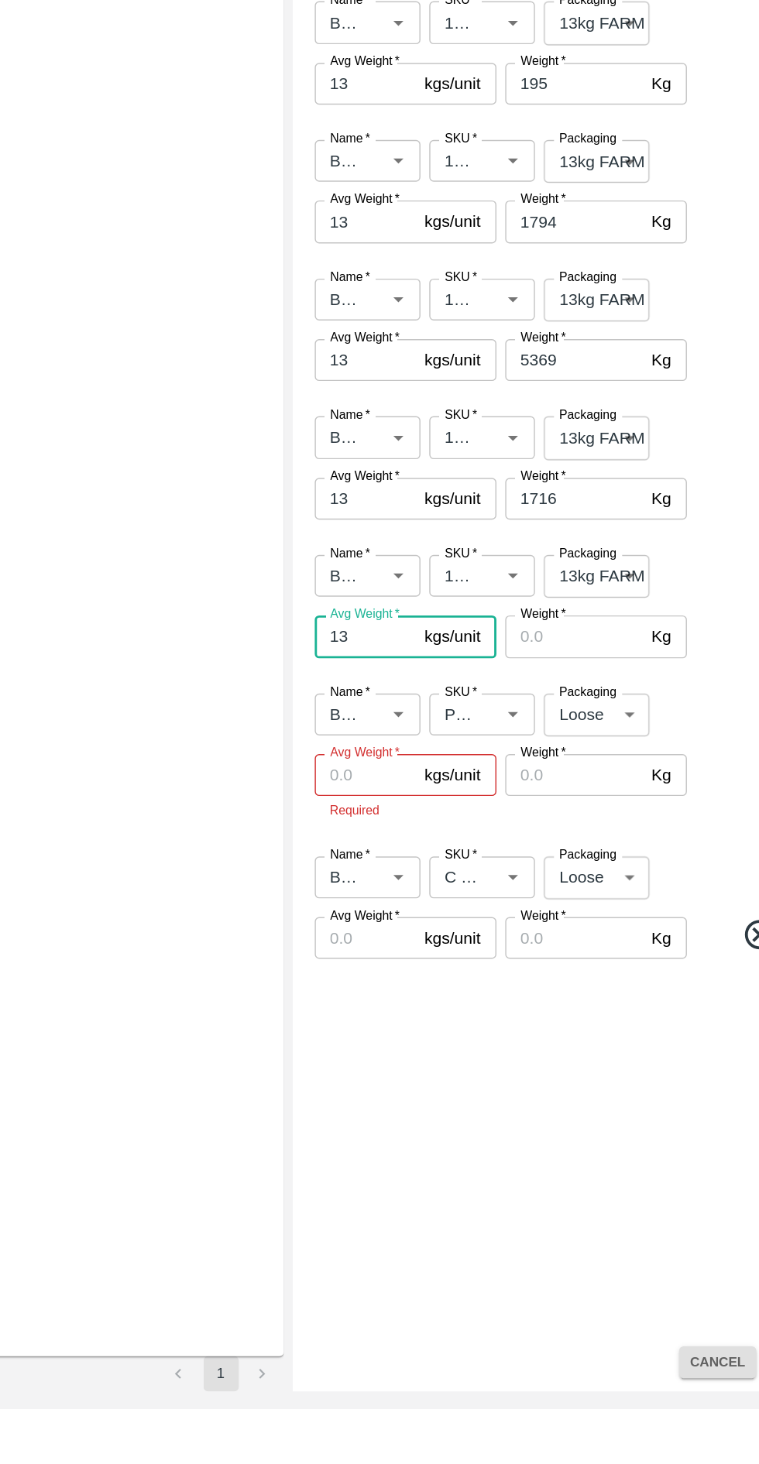
type input "13"
click at [536, 921] on input "Weight   *" at bounding box center [546, 920] width 97 height 29
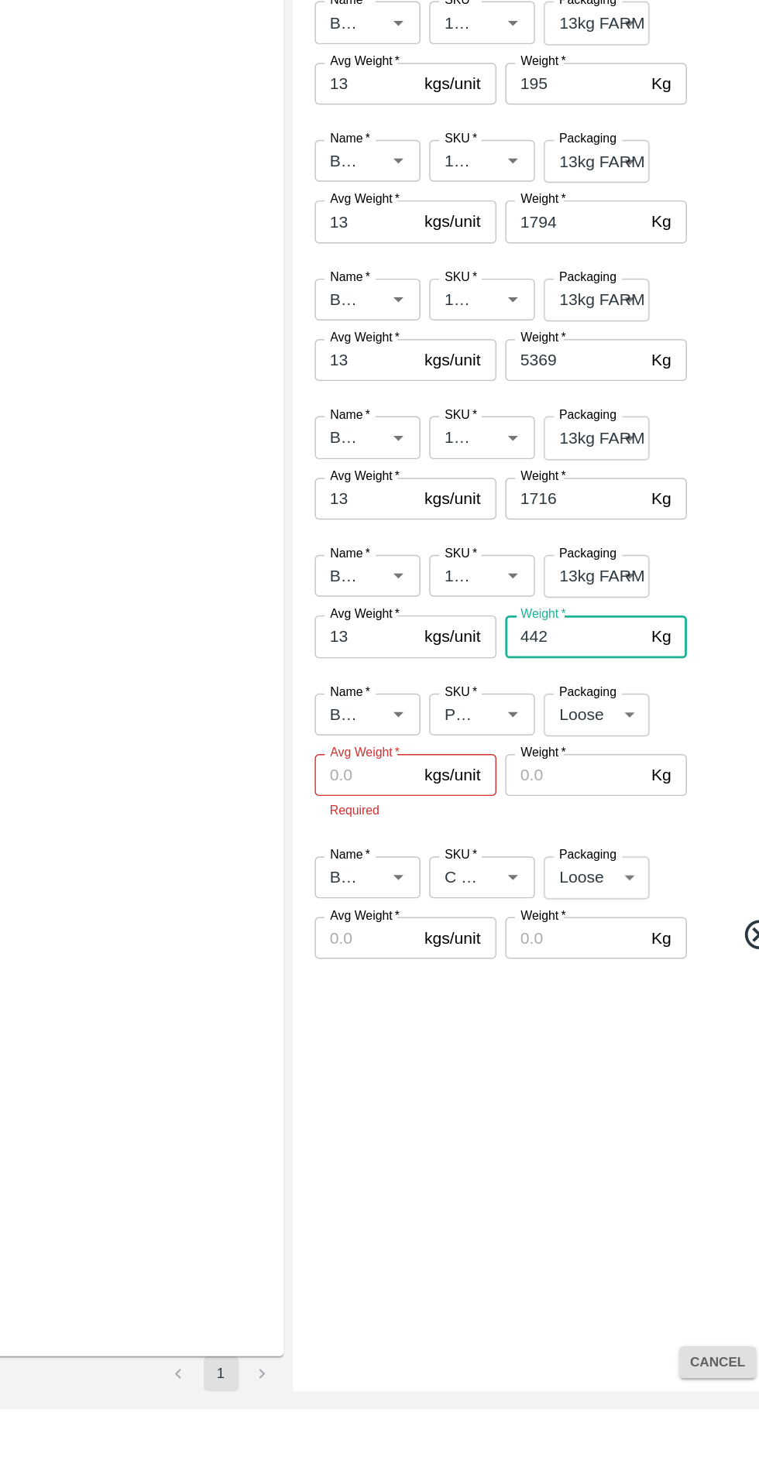
type input "442"
click at [415, 1017] on input "Avg Weight   *" at bounding box center [400, 1017] width 71 height 29
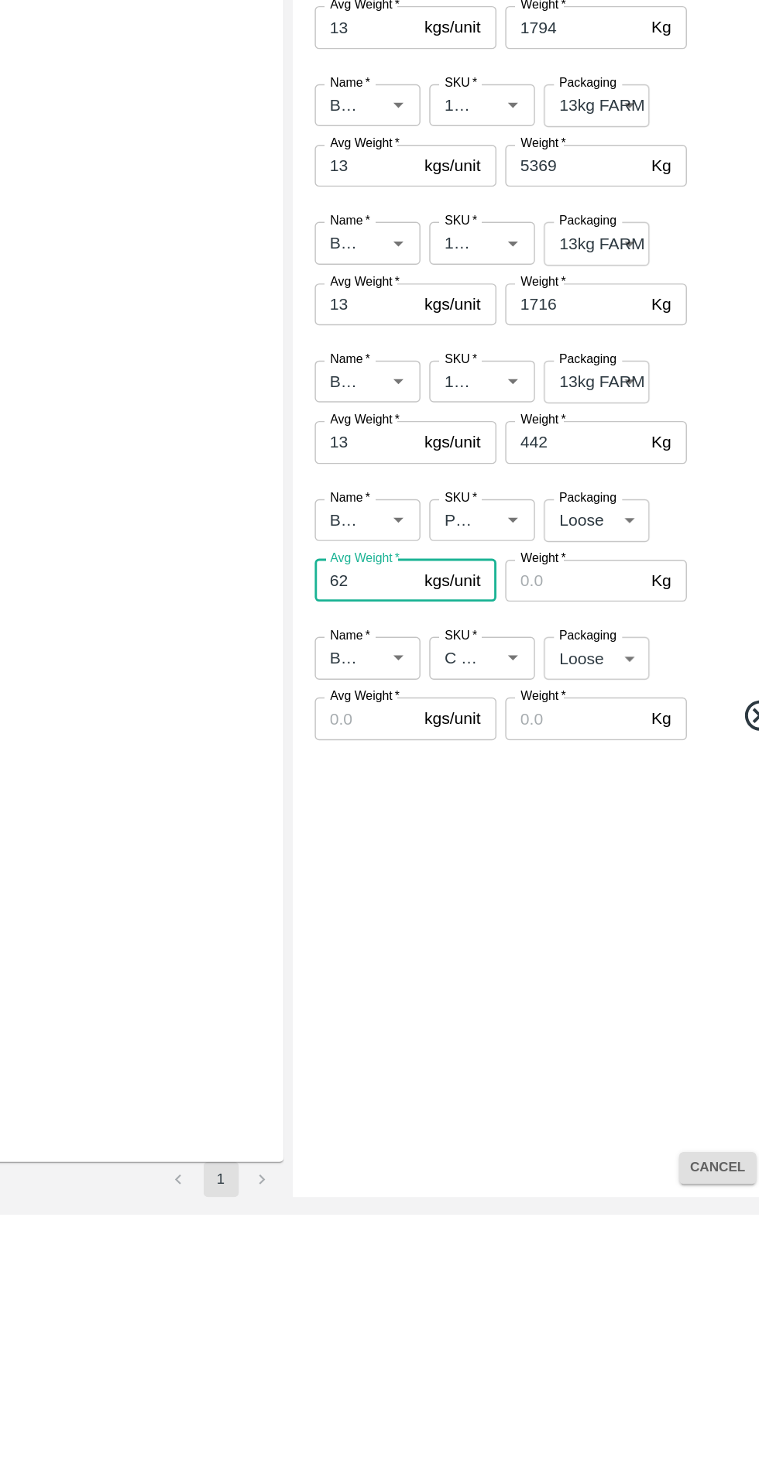
type input "62"
click at [543, 1017] on input "Weight   *" at bounding box center [546, 1017] width 97 height 29
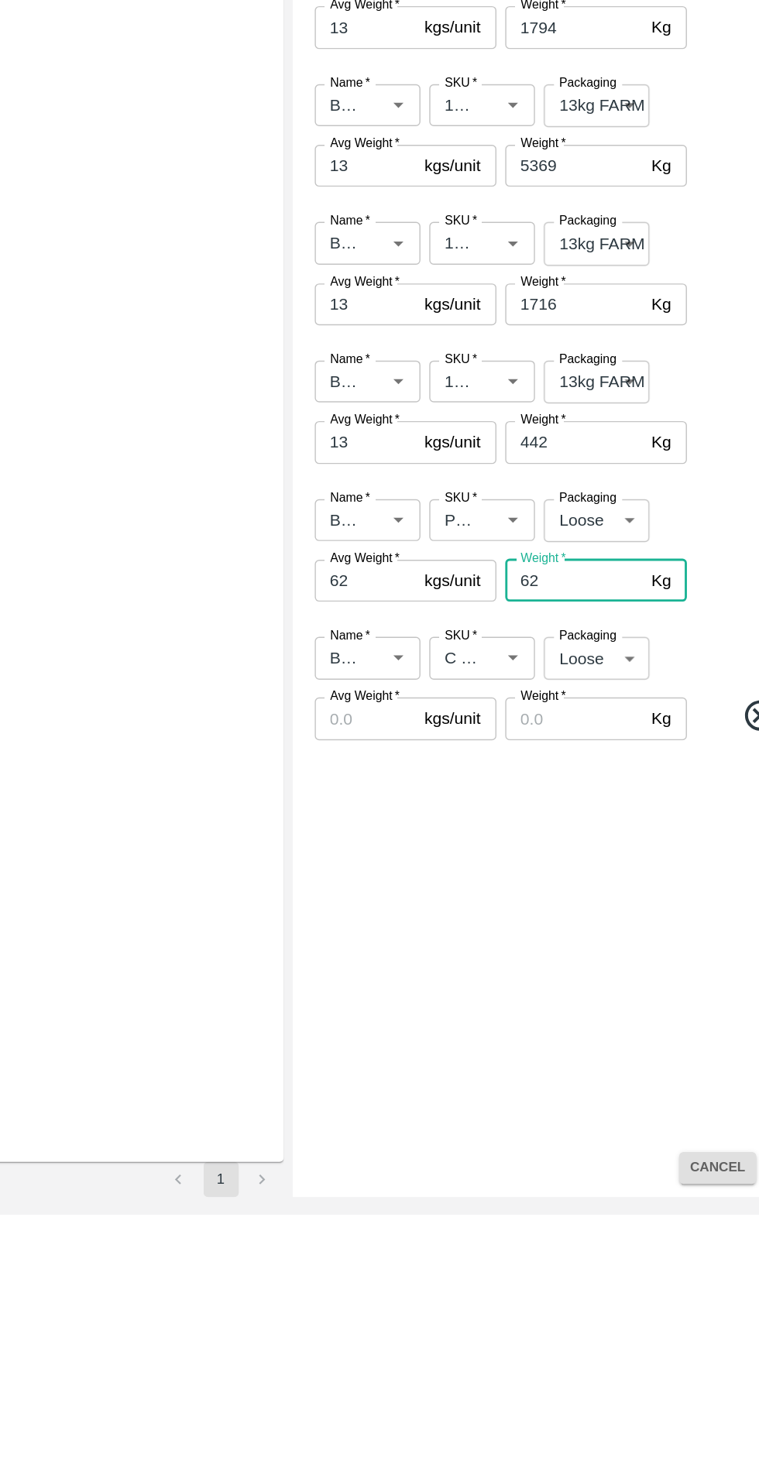
type input "62"
click at [401, 1108] on input "Avg Weight   *" at bounding box center [400, 1114] width 71 height 29
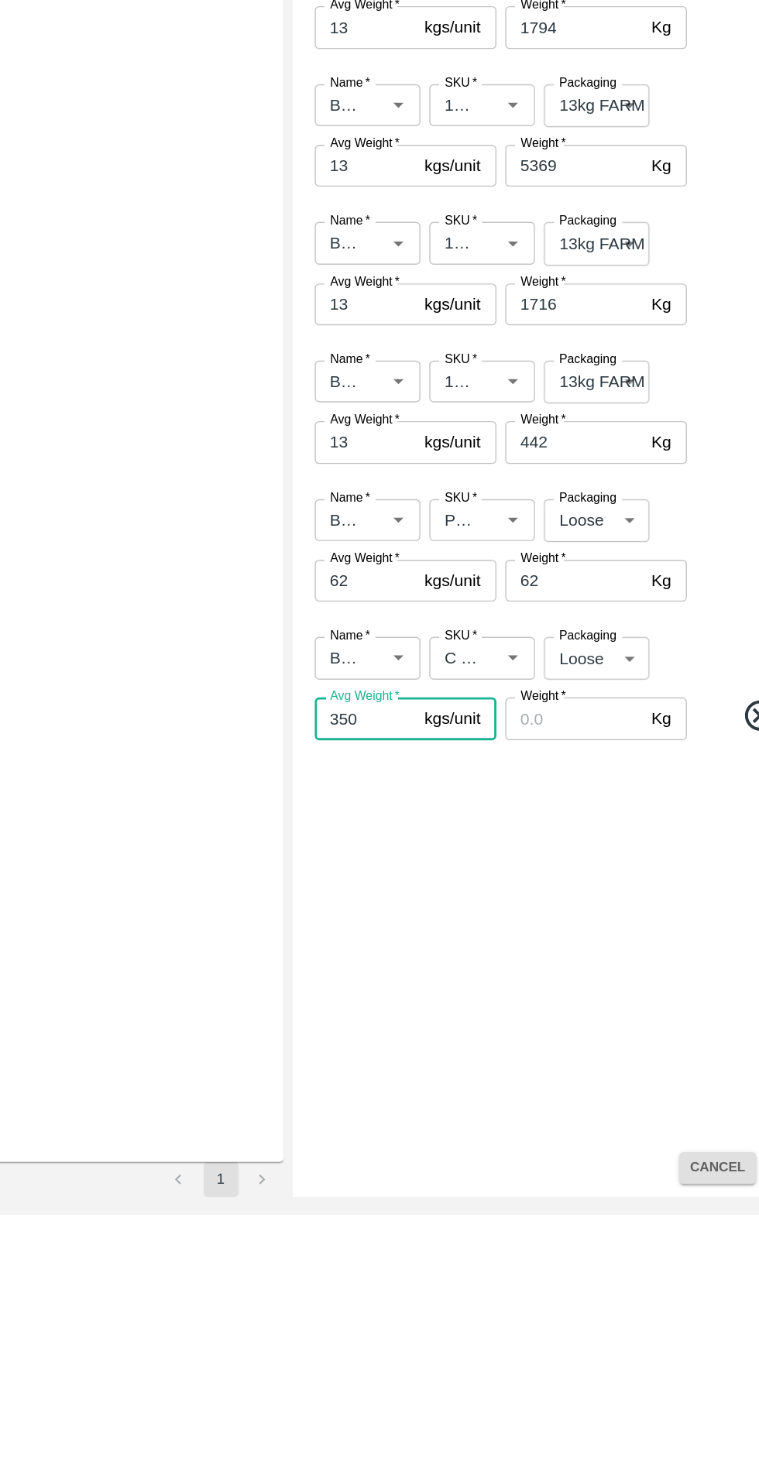
type input "350"
click at [551, 1110] on input "Weight   *" at bounding box center [546, 1114] width 97 height 29
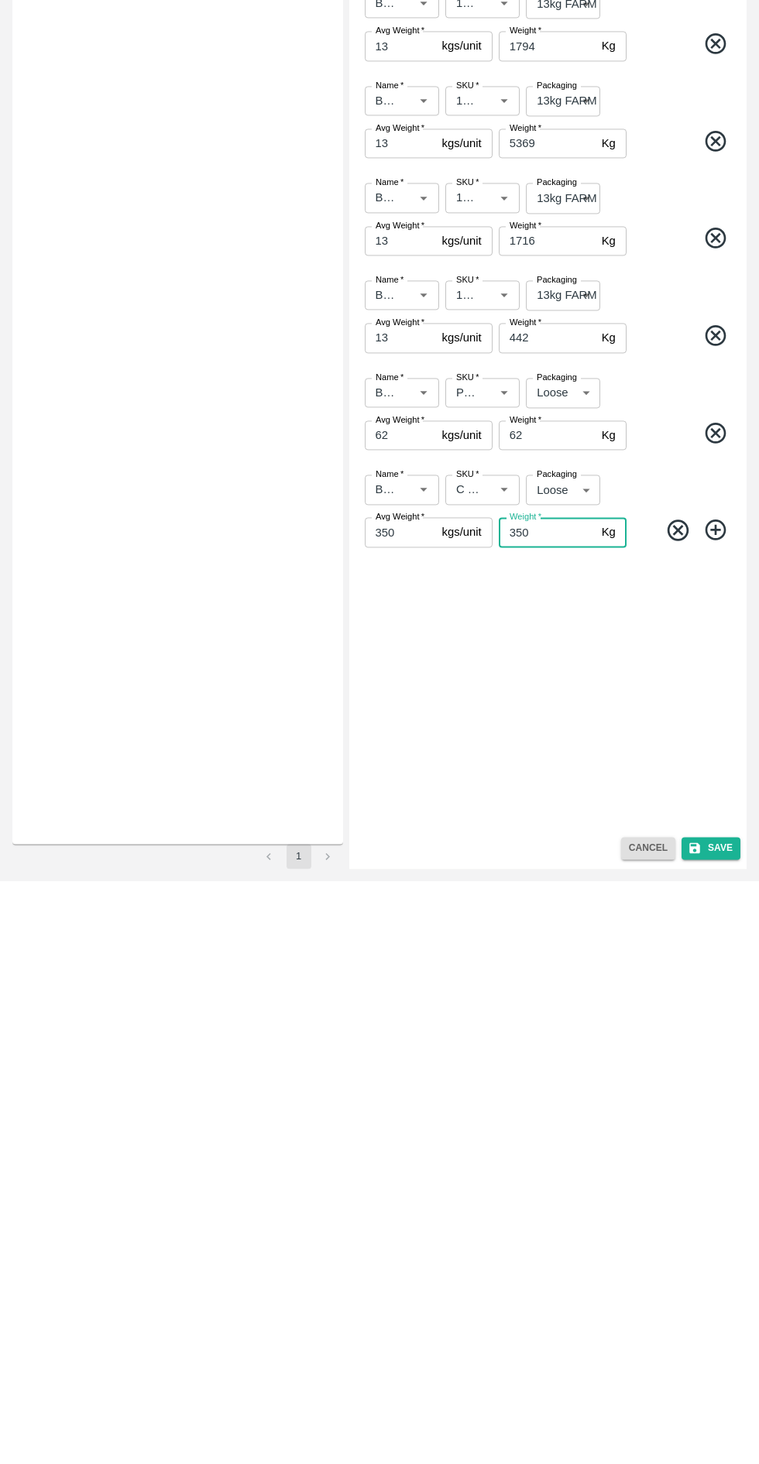
type input "350"
click at [725, 1427] on button "Save" at bounding box center [710, 1431] width 59 height 22
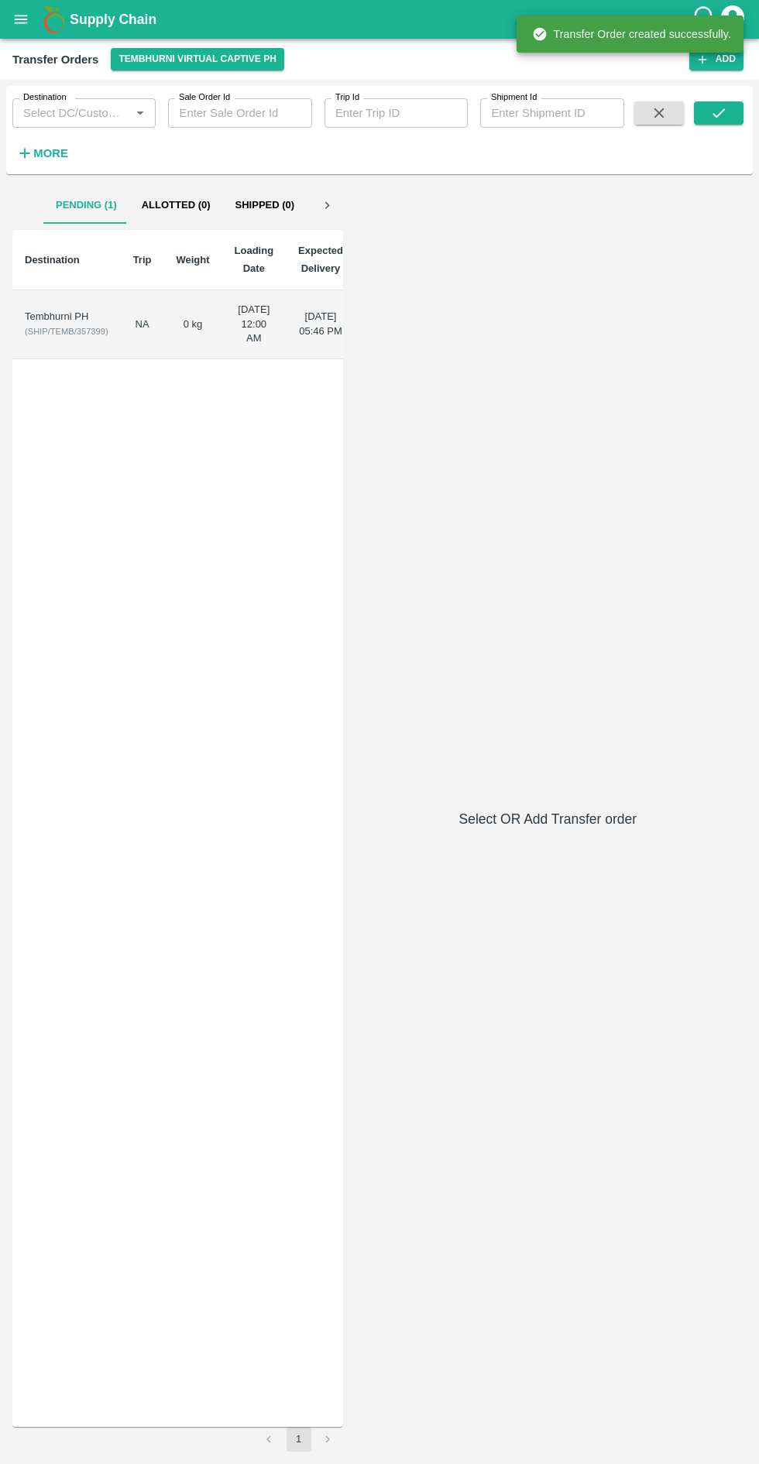
click at [72, 330] on td "Tembhurni PH ( SHIP/TEMB/357399 )" at bounding box center [66, 324] width 108 height 69
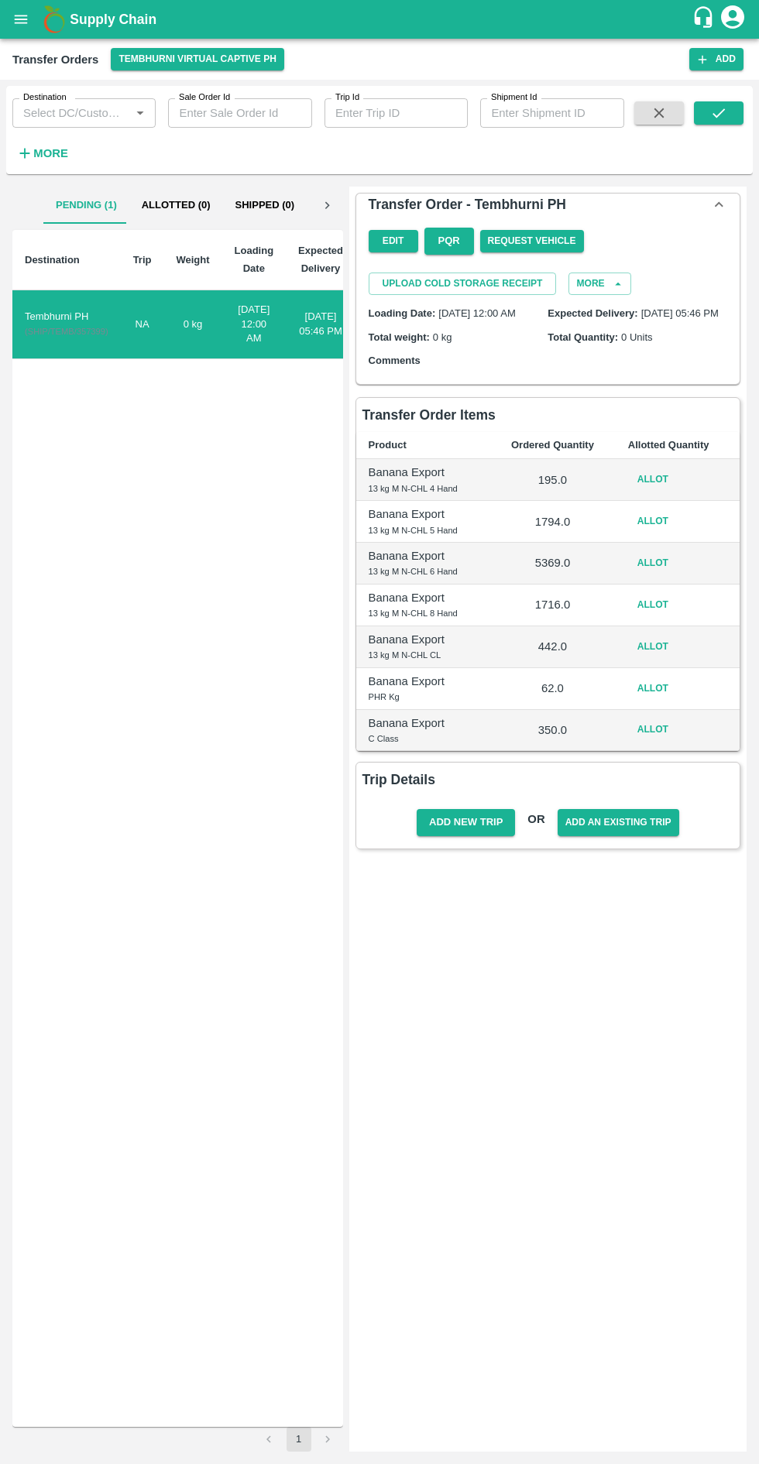
click at [66, 324] on div "Tembhurni PH" at bounding box center [67, 317] width 84 height 15
click at [649, 491] on button "Allot" at bounding box center [653, 479] width 50 height 22
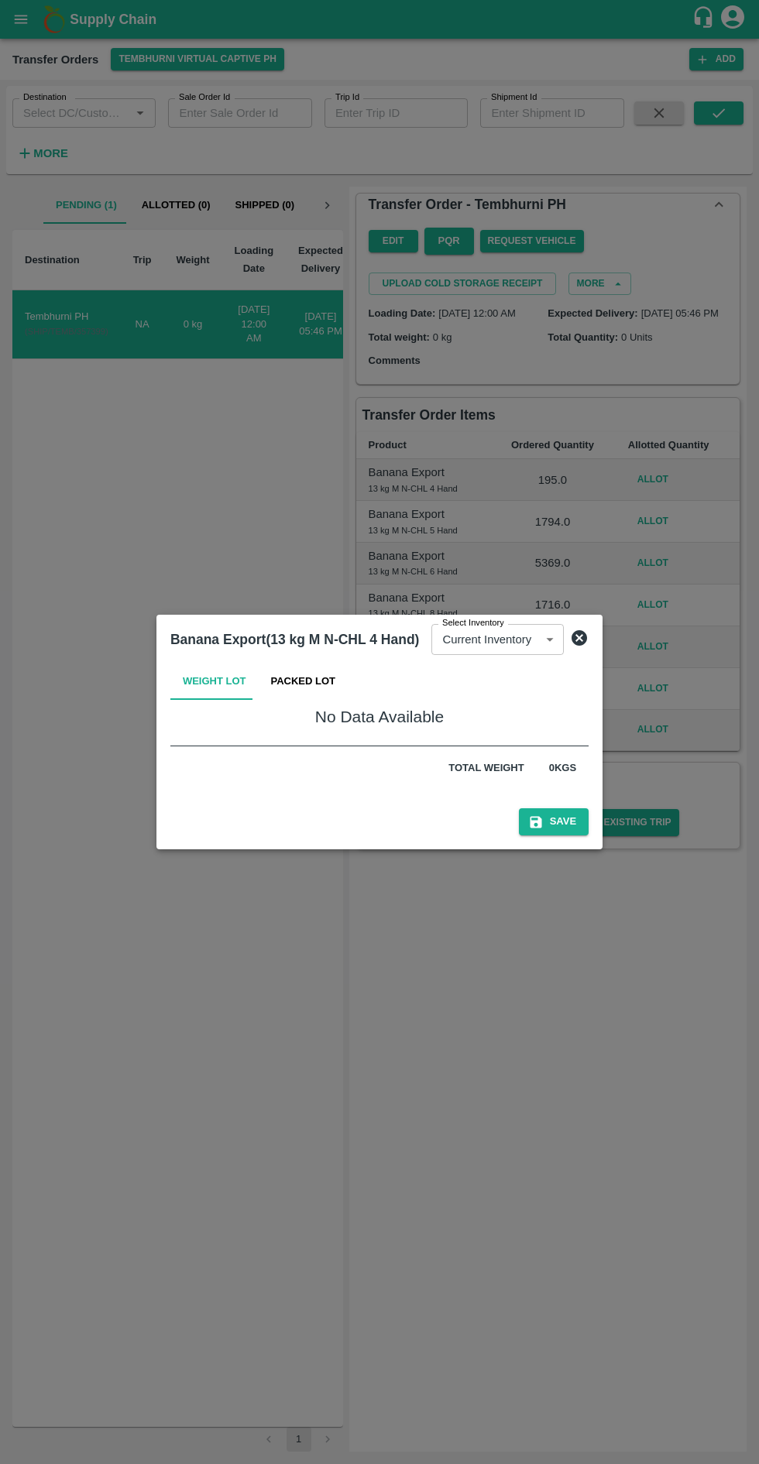
click at [313, 679] on button "Packed Lot" at bounding box center [304, 681] width 90 height 37
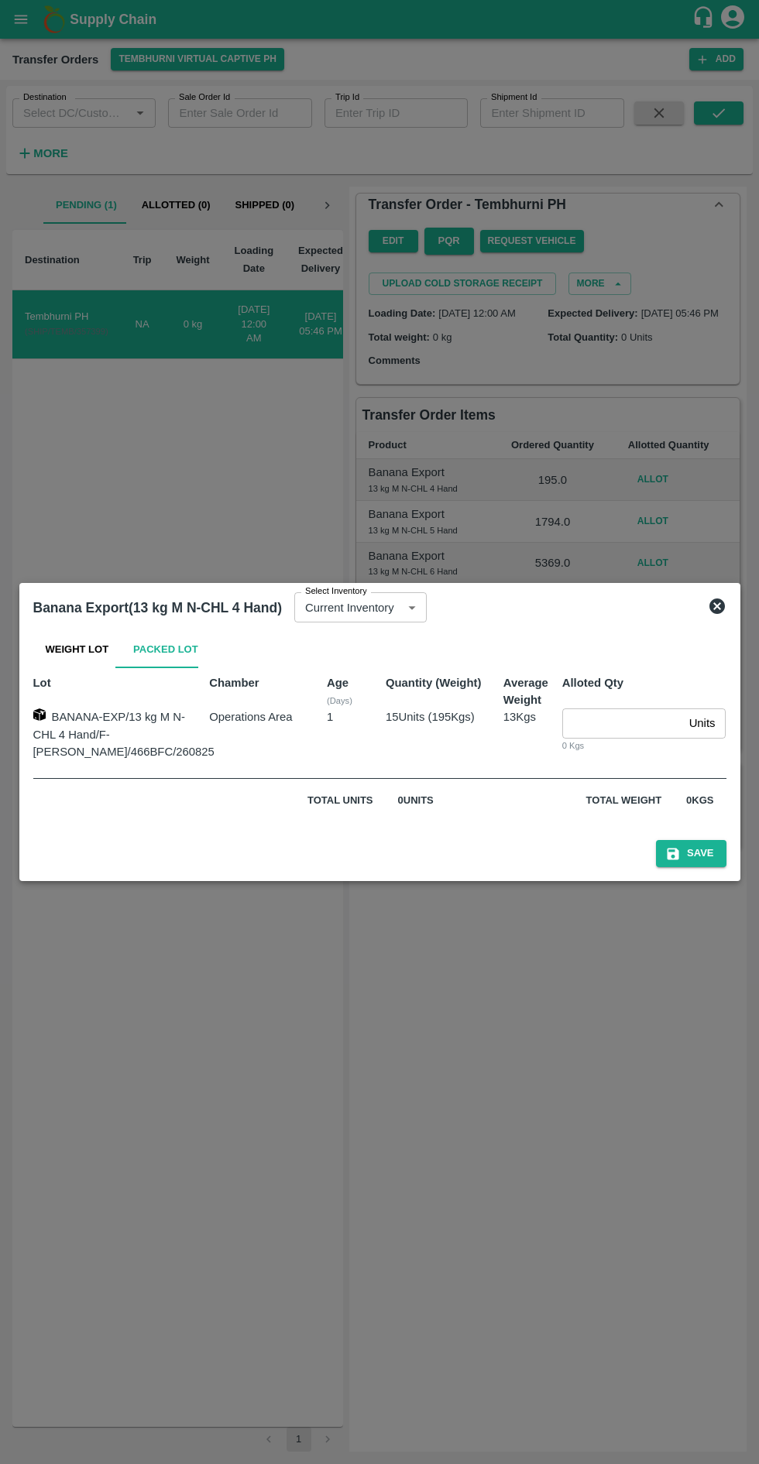
click at [608, 724] on input "number" at bounding box center [622, 722] width 121 height 29
type input "15"
click at [703, 852] on button "Save" at bounding box center [691, 853] width 70 height 27
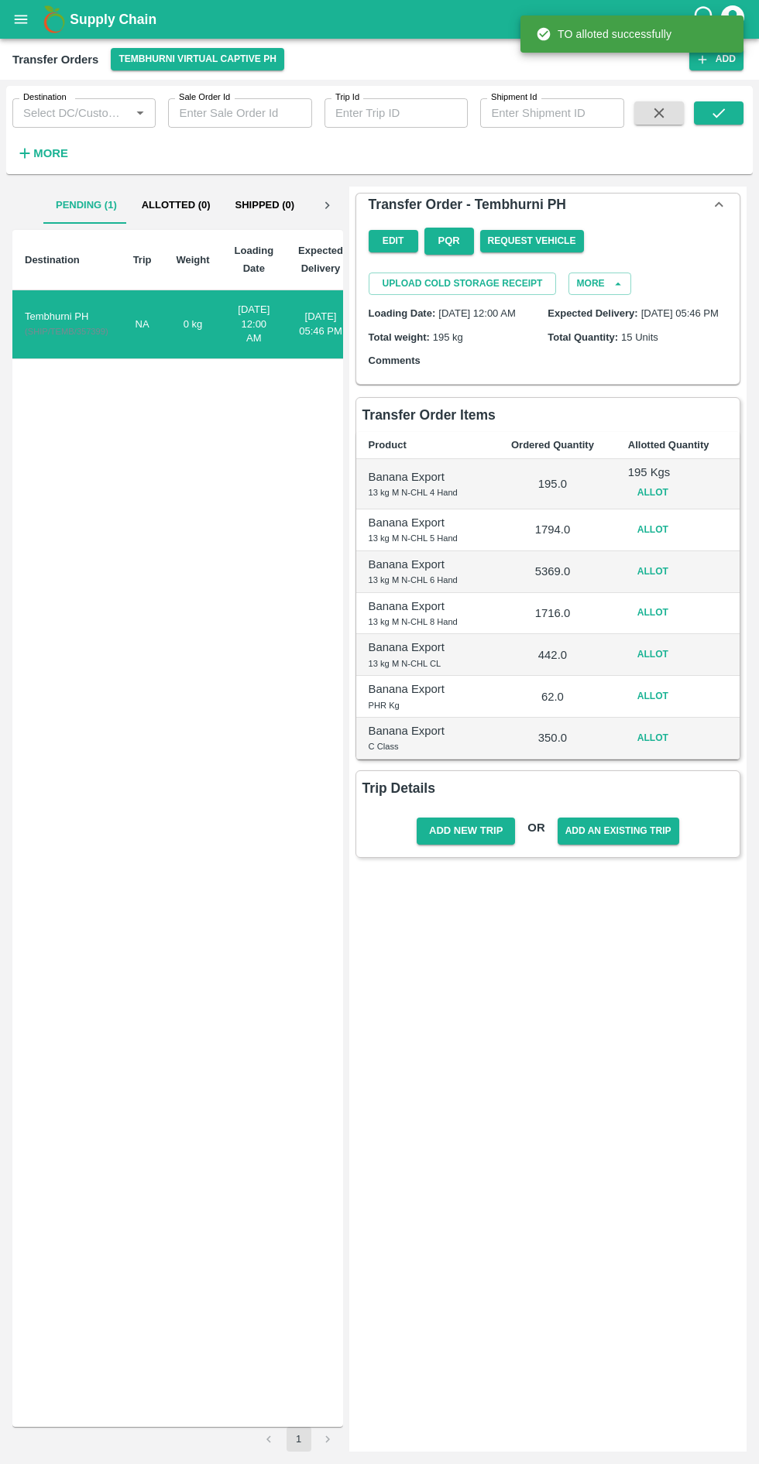
click at [658, 541] on button "Allot" at bounding box center [653, 530] width 50 height 22
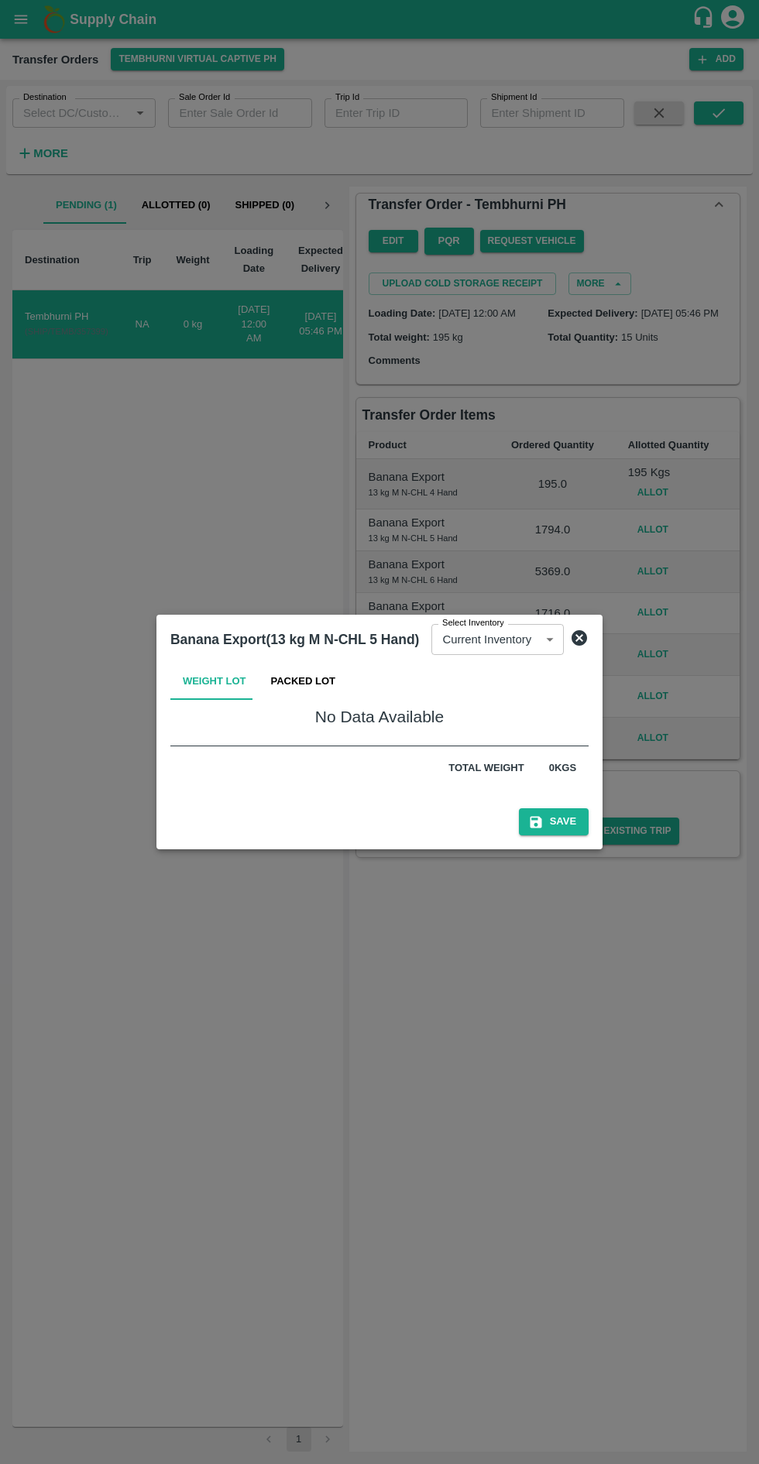
click at [321, 687] on button "Packed Lot" at bounding box center [304, 681] width 90 height 37
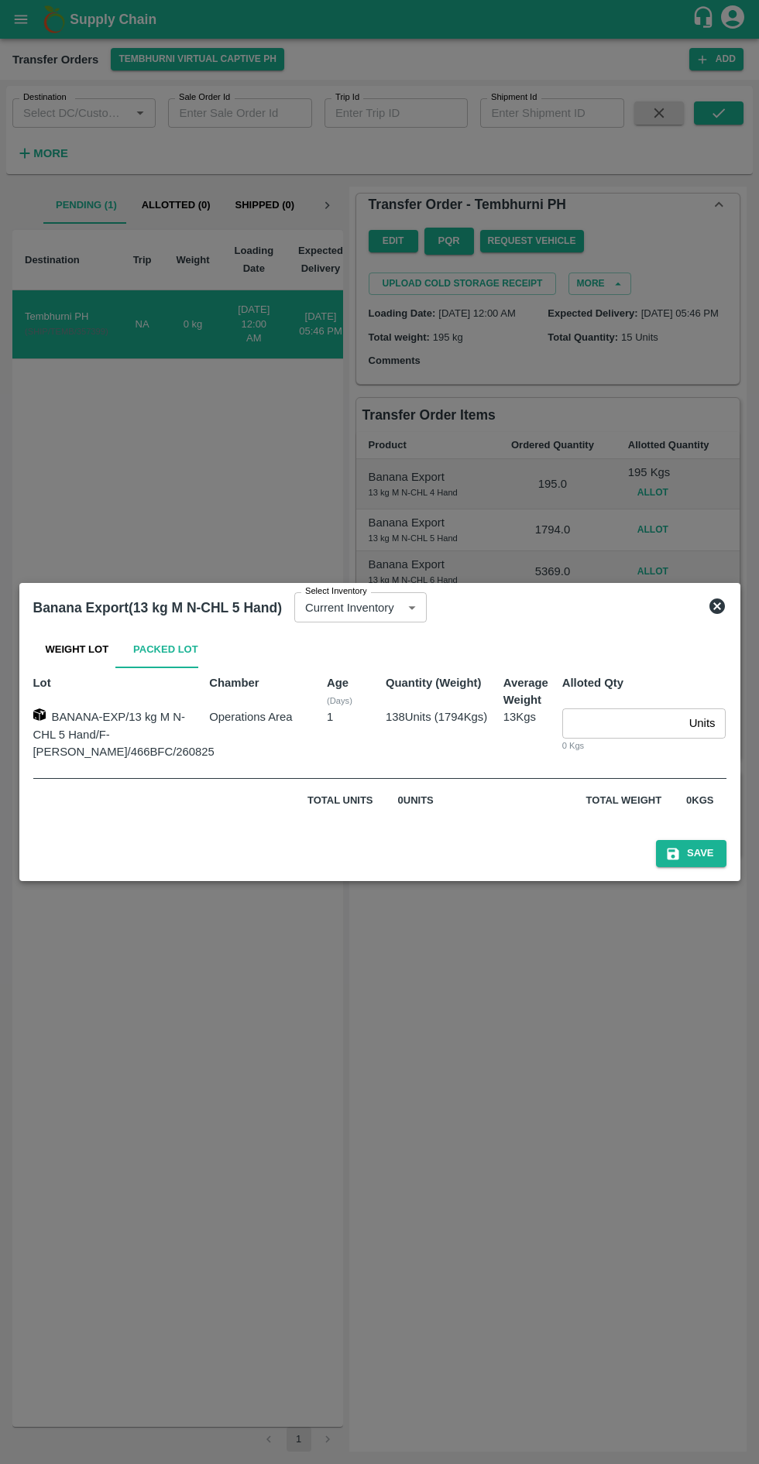
click at [608, 727] on input "number" at bounding box center [622, 722] width 121 height 29
type input "138"
click at [684, 847] on button "Save" at bounding box center [691, 853] width 70 height 27
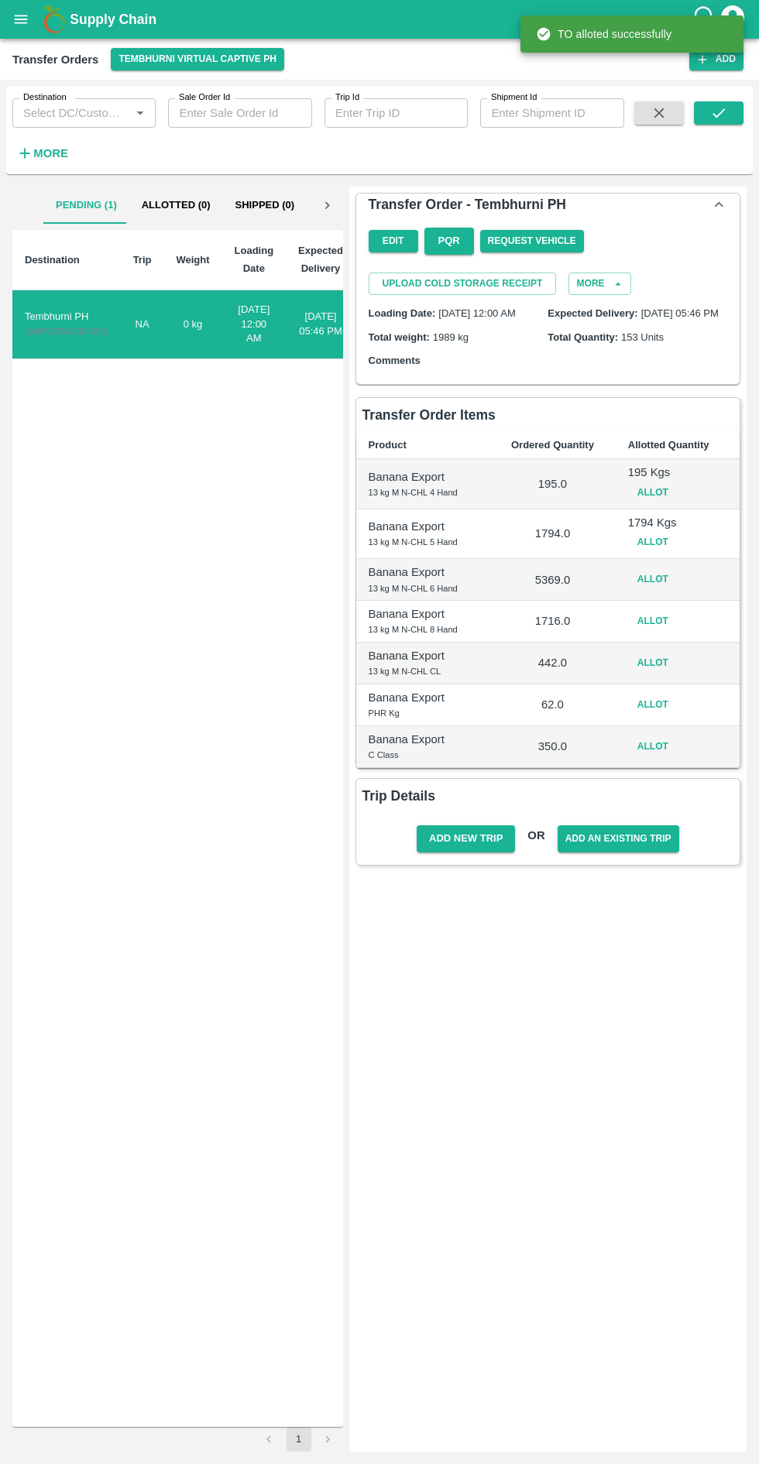
click at [660, 591] on button "Allot" at bounding box center [653, 579] width 50 height 22
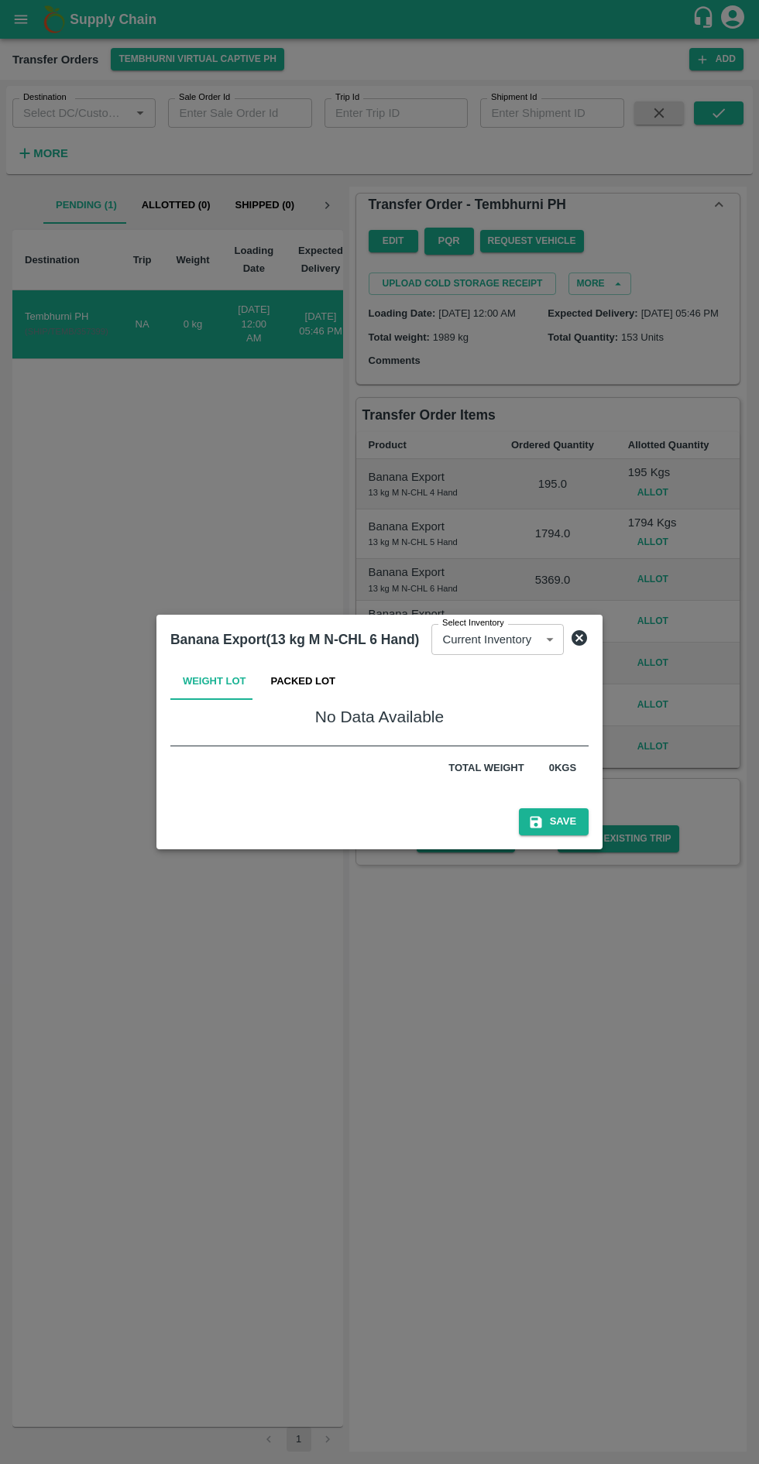
click at [301, 682] on button "Packed Lot" at bounding box center [304, 681] width 90 height 37
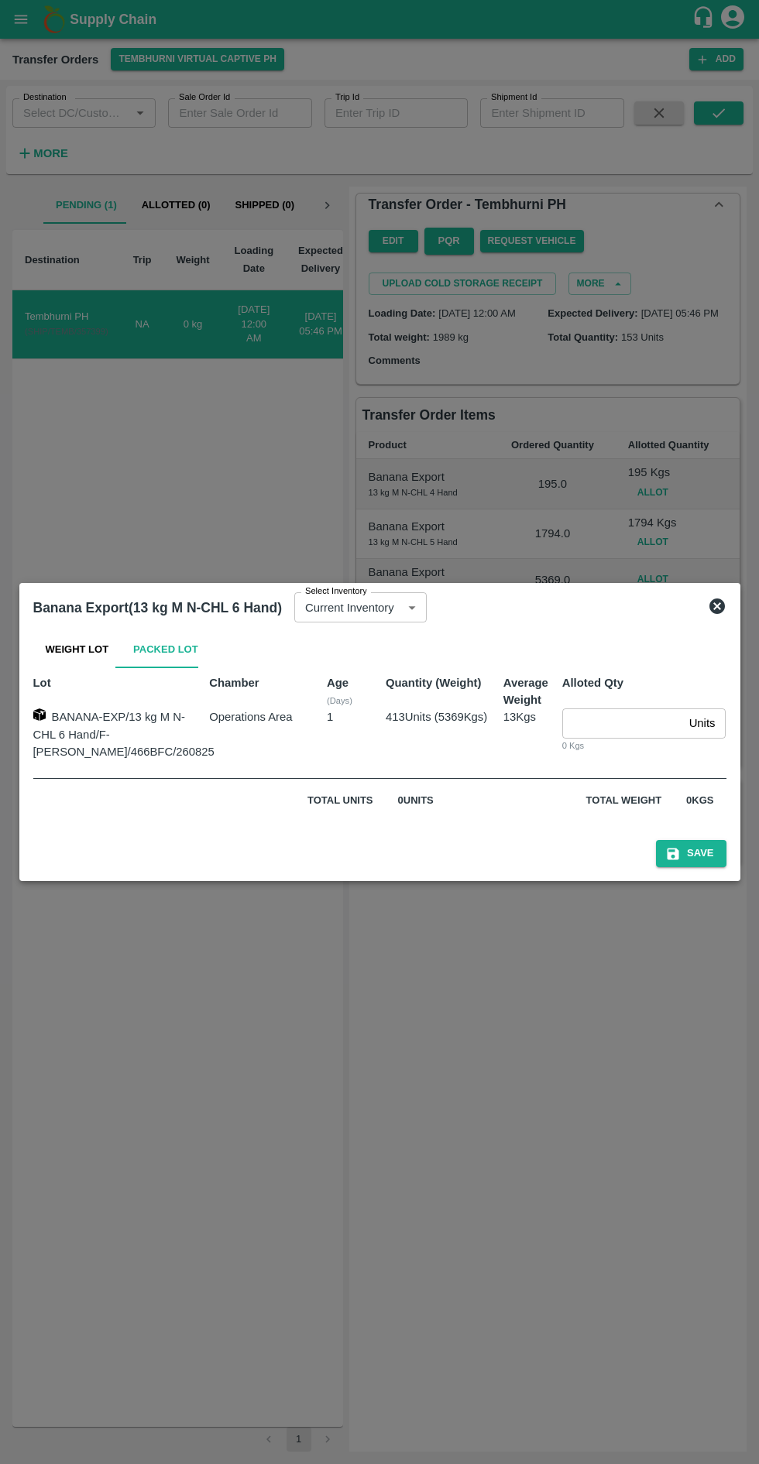
click at [594, 724] on input "number" at bounding box center [622, 722] width 121 height 29
type input "413"
click at [693, 856] on button "Save" at bounding box center [691, 853] width 70 height 27
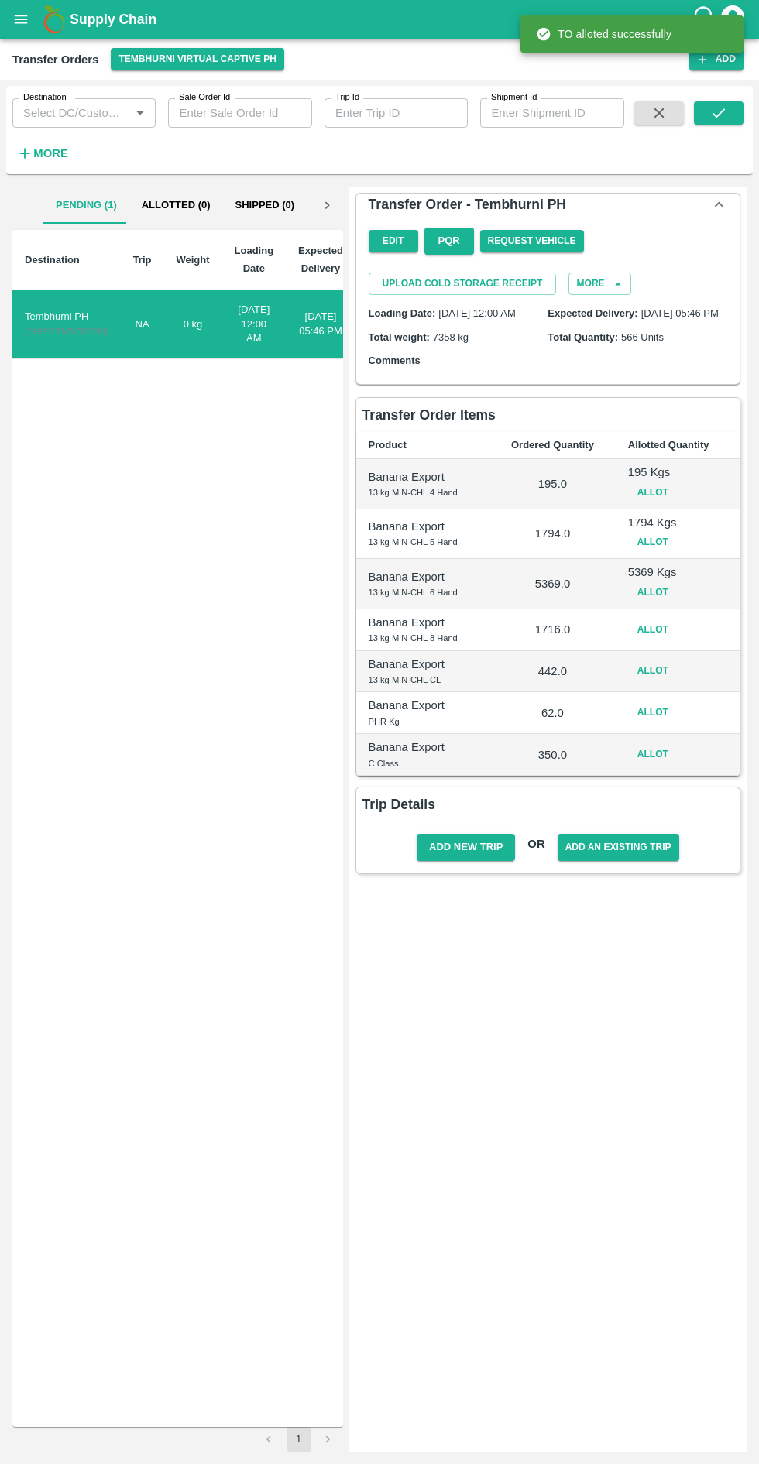
click at [661, 641] on button "Allot" at bounding box center [653, 629] width 50 height 22
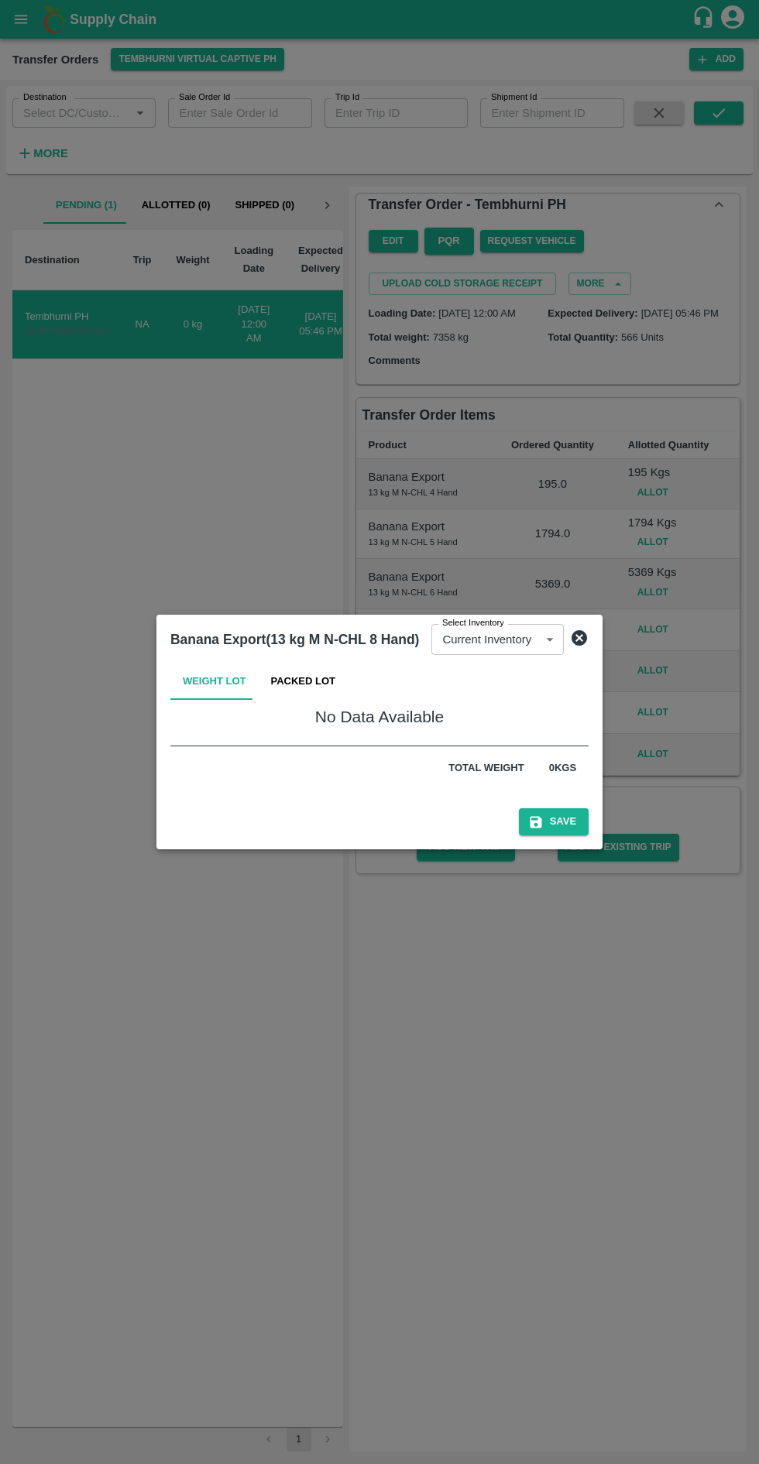
click at [311, 682] on button "Packed Lot" at bounding box center [304, 681] width 90 height 37
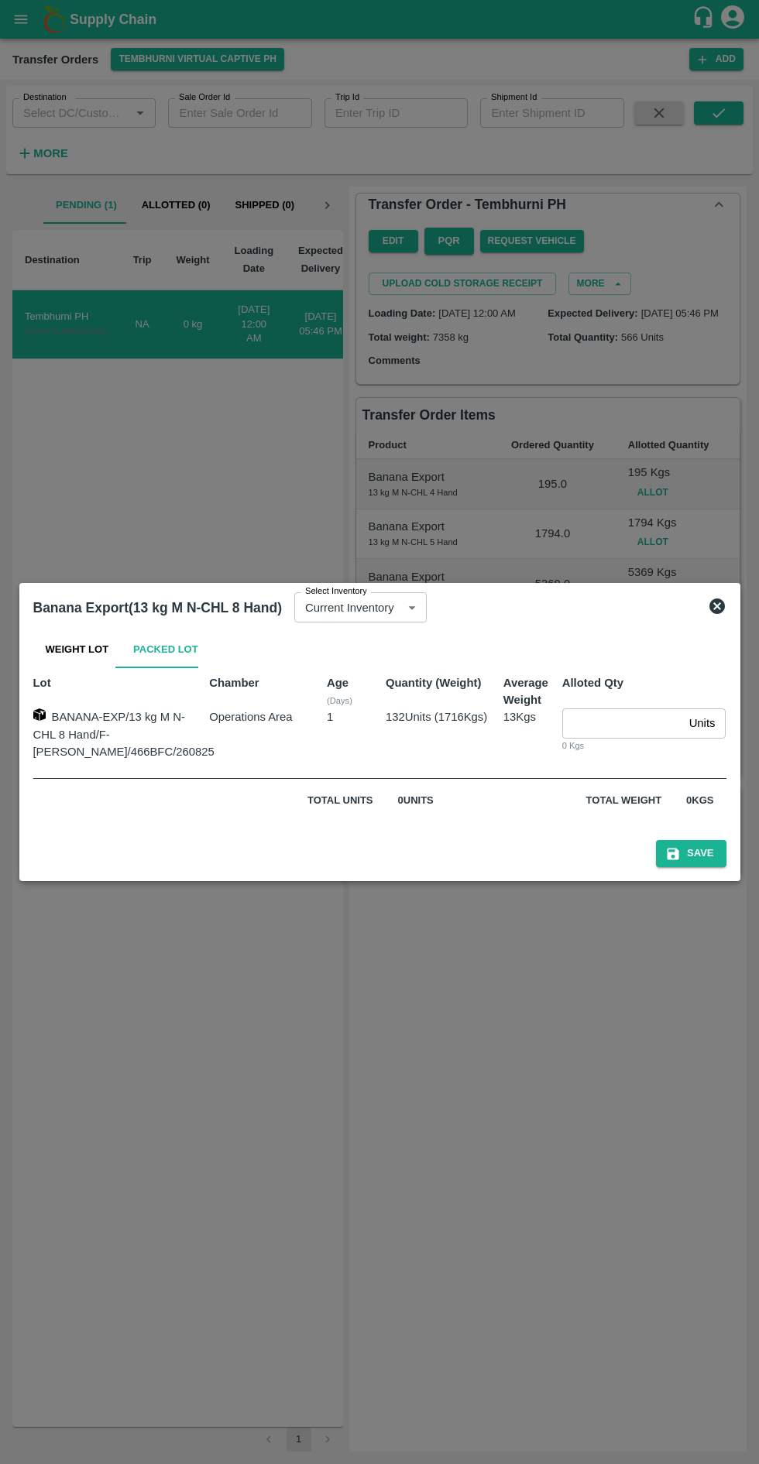
click at [584, 724] on input "number" at bounding box center [622, 722] width 121 height 29
type input "132"
click at [707, 853] on button "Save" at bounding box center [691, 853] width 70 height 27
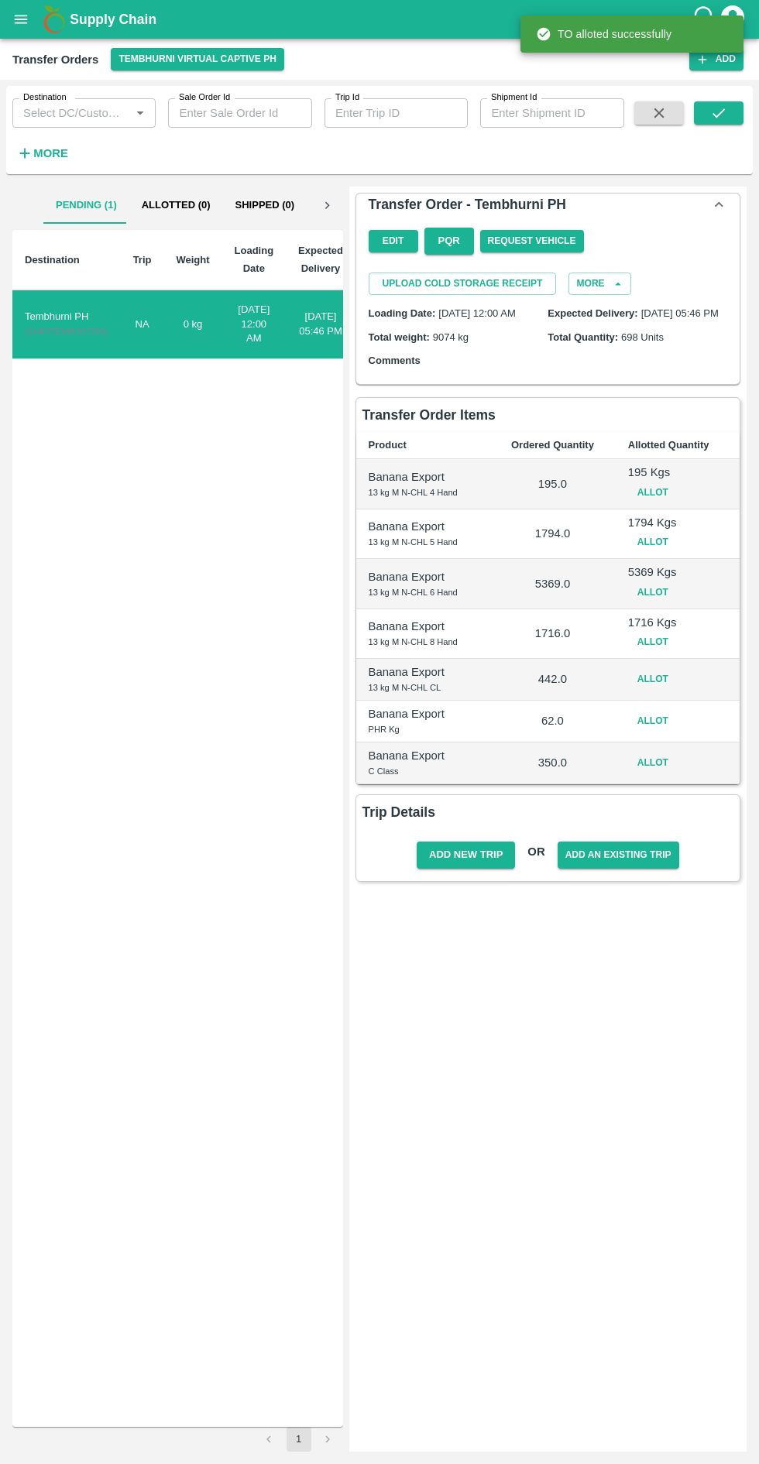
click at [661, 690] on button "Allot" at bounding box center [653, 679] width 50 height 22
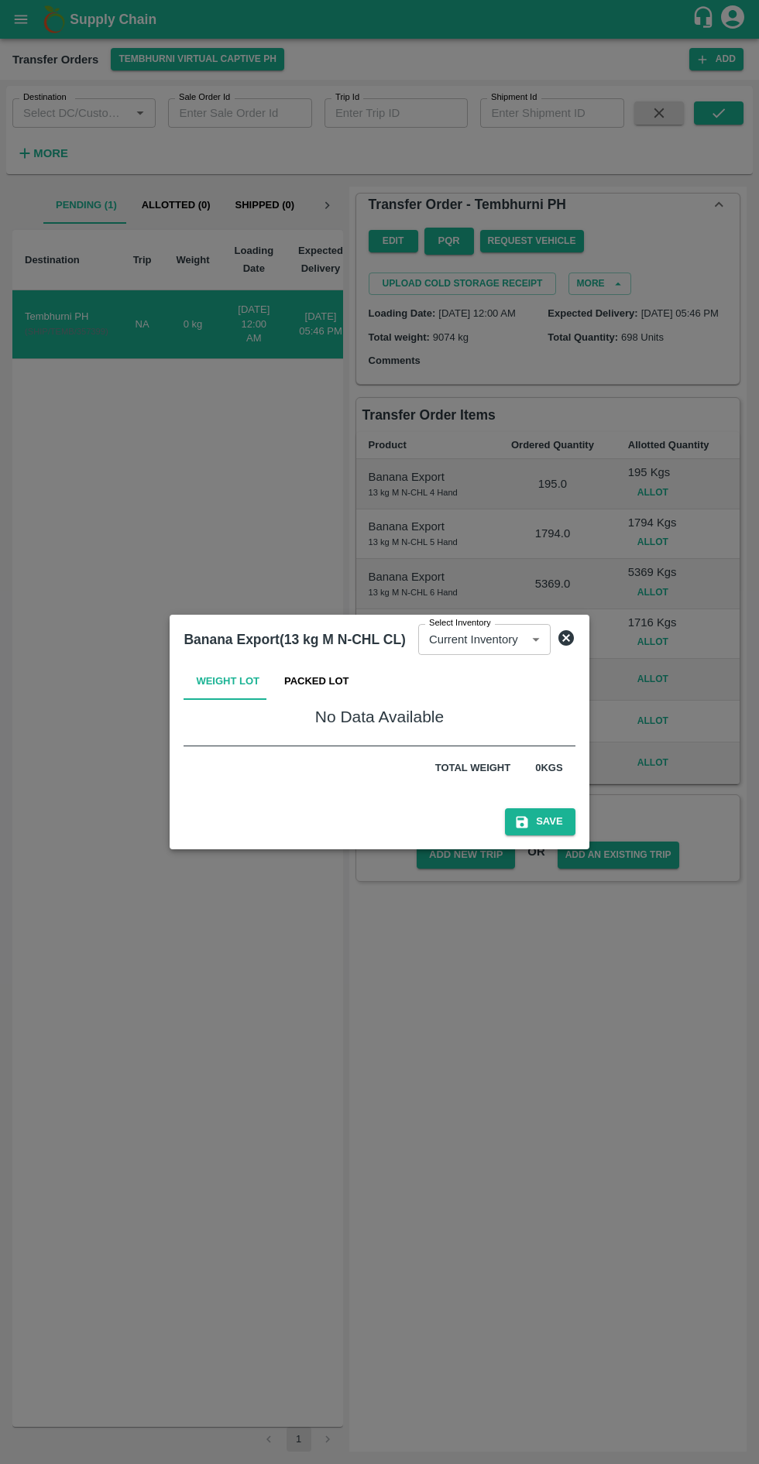
click at [326, 683] on button "Packed Lot" at bounding box center [317, 681] width 90 height 37
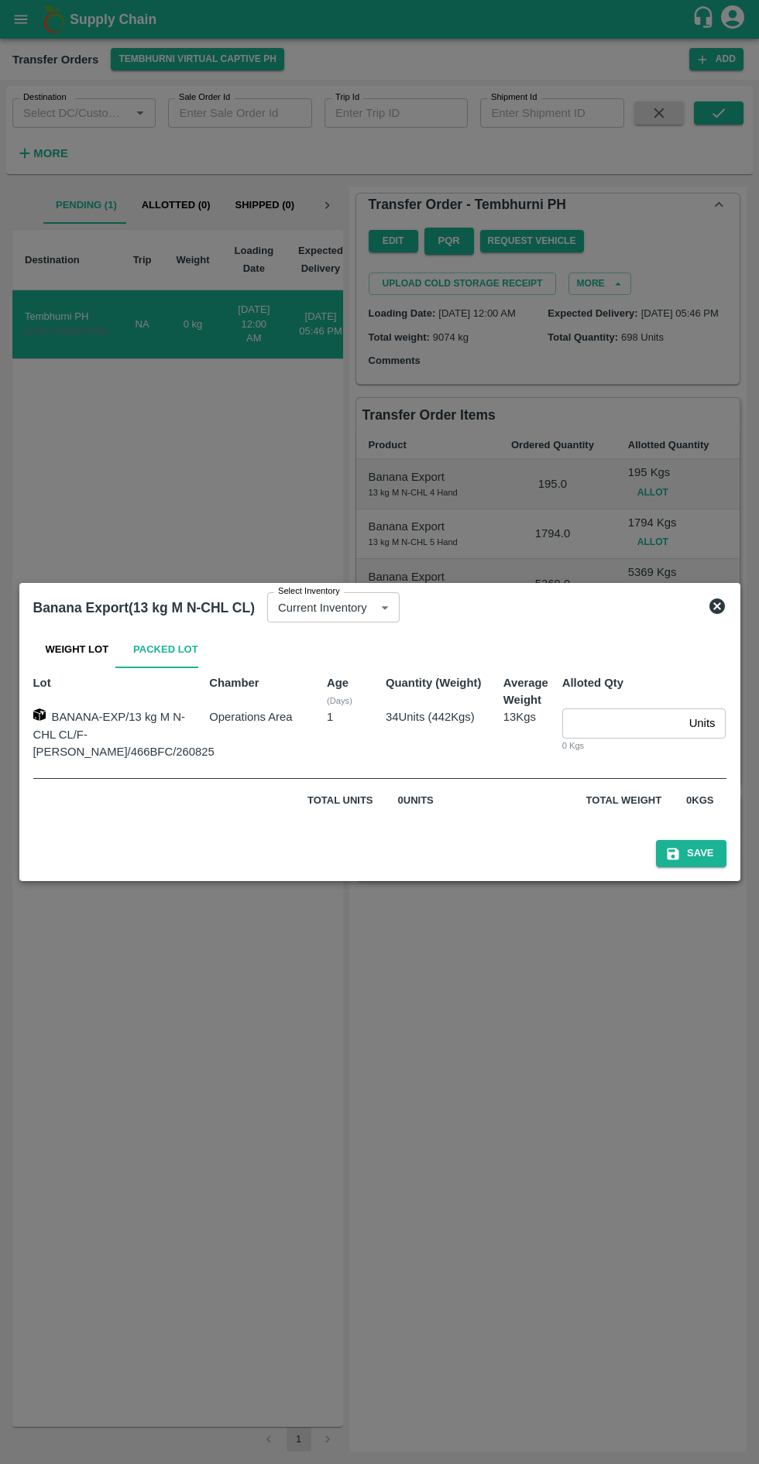
click at [590, 724] on input "number" at bounding box center [622, 722] width 121 height 29
type input "34"
click at [687, 848] on button "Save" at bounding box center [691, 853] width 70 height 27
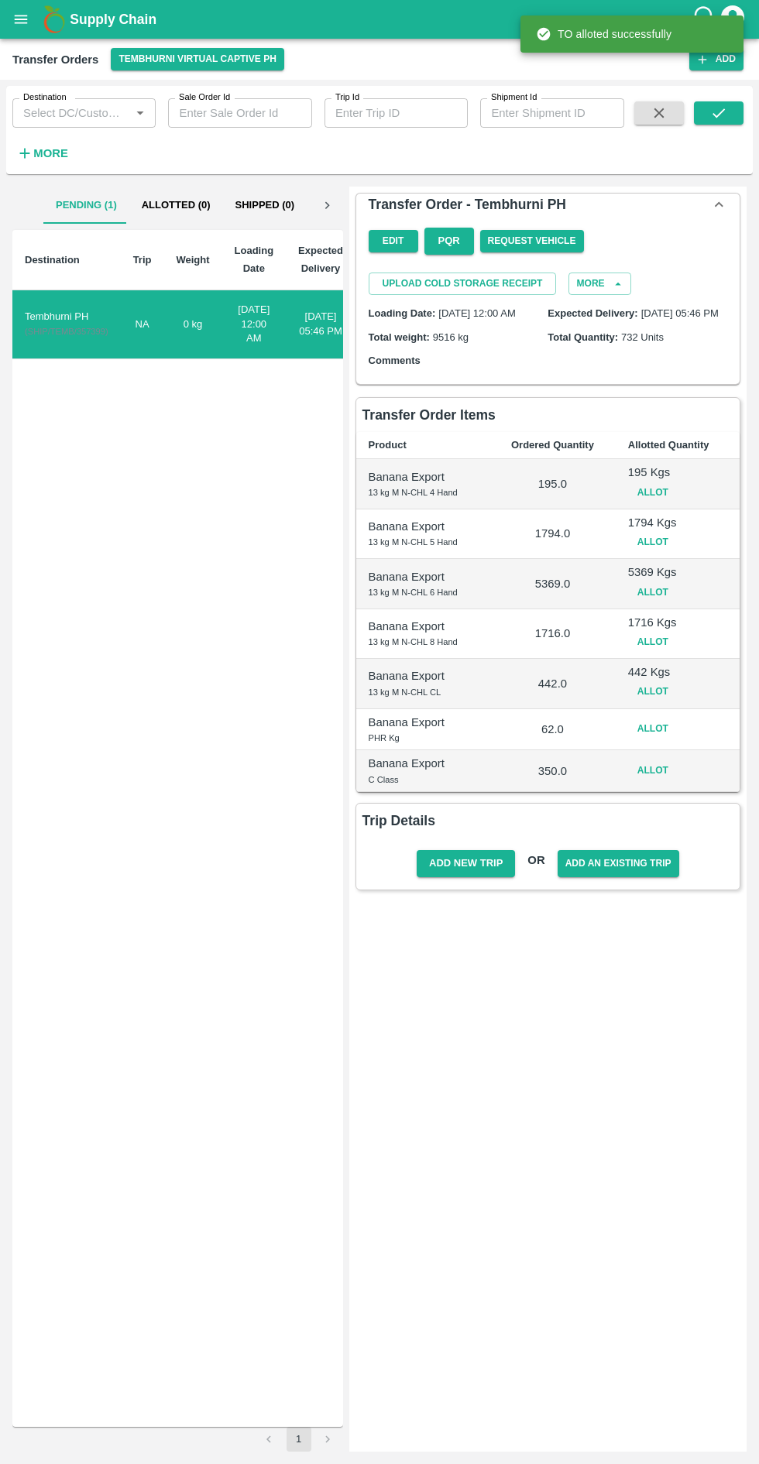
click at [663, 737] on button "Allot" at bounding box center [653, 729] width 50 height 22
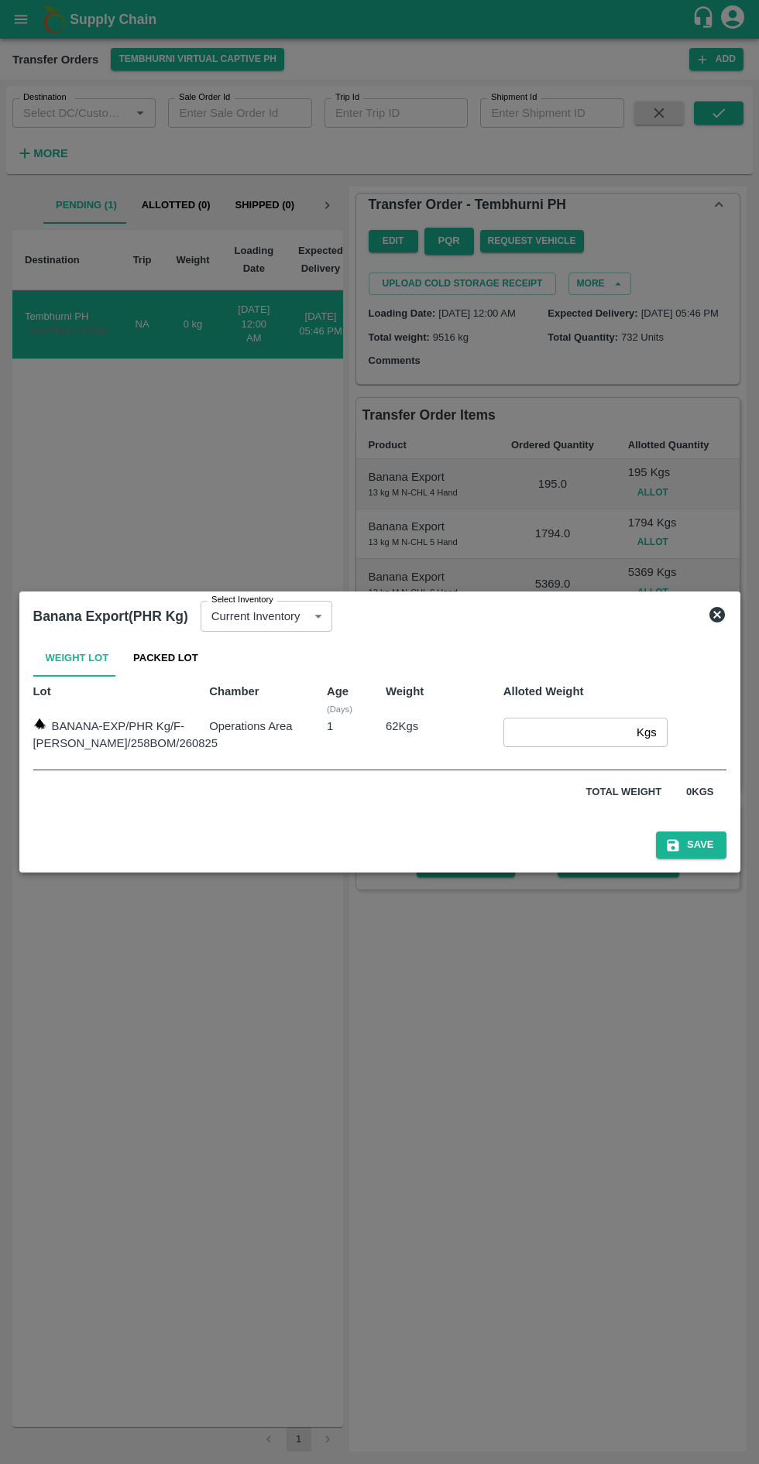
click at [546, 731] on input "number" at bounding box center [566, 732] width 127 height 29
type input "62"
click at [667, 844] on icon "submit" at bounding box center [673, 845] width 12 height 12
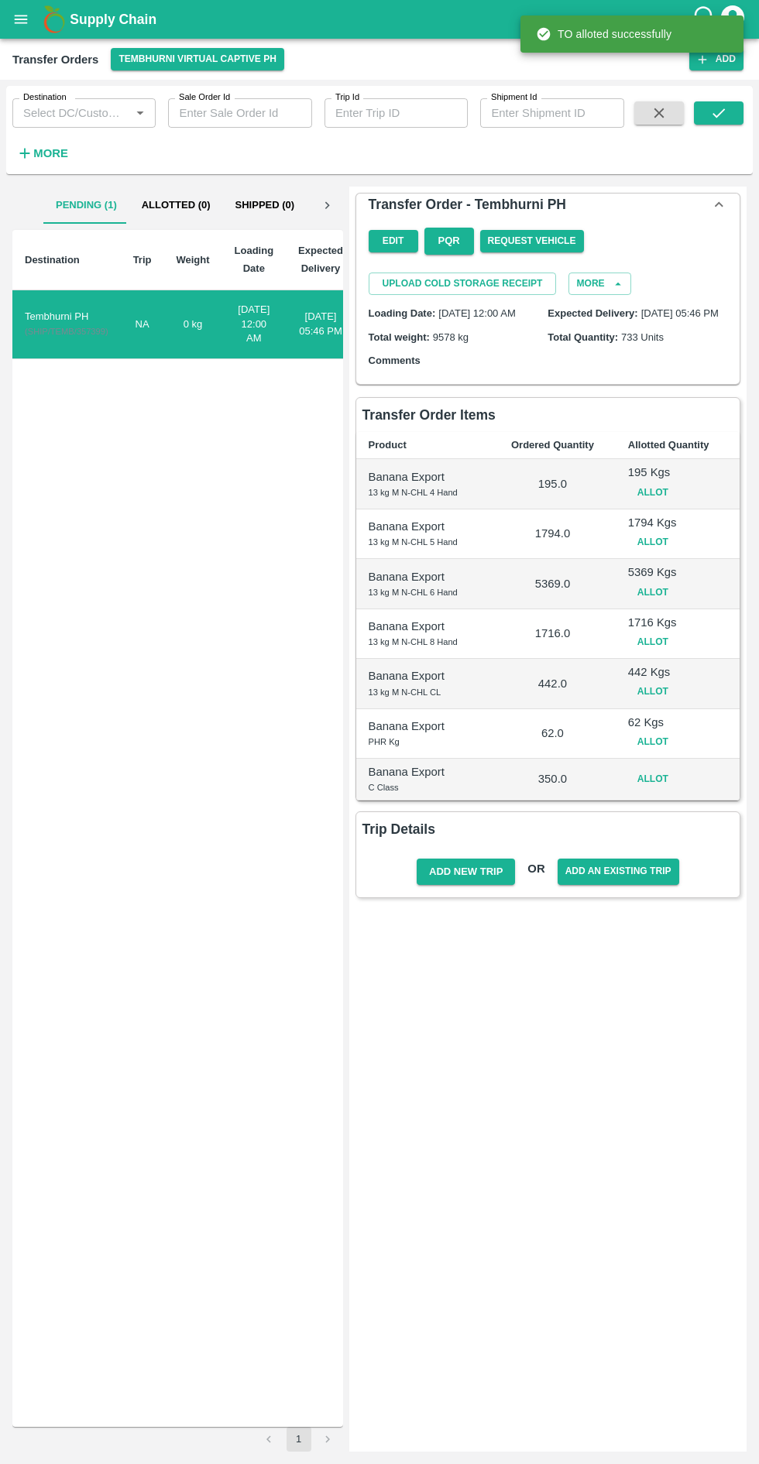
click at [663, 789] on button "Allot" at bounding box center [653, 779] width 50 height 22
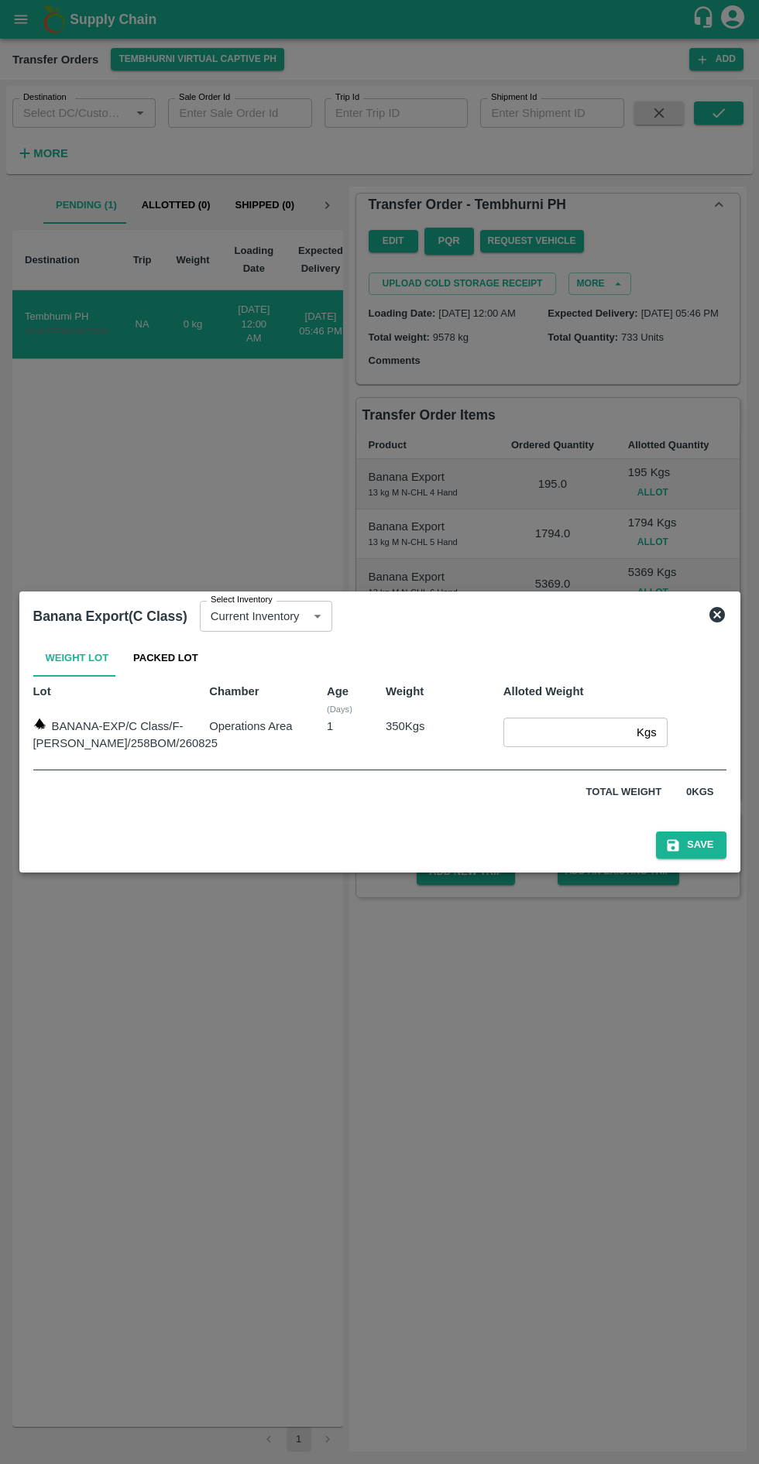
click at [555, 733] on input "number" at bounding box center [566, 732] width 127 height 29
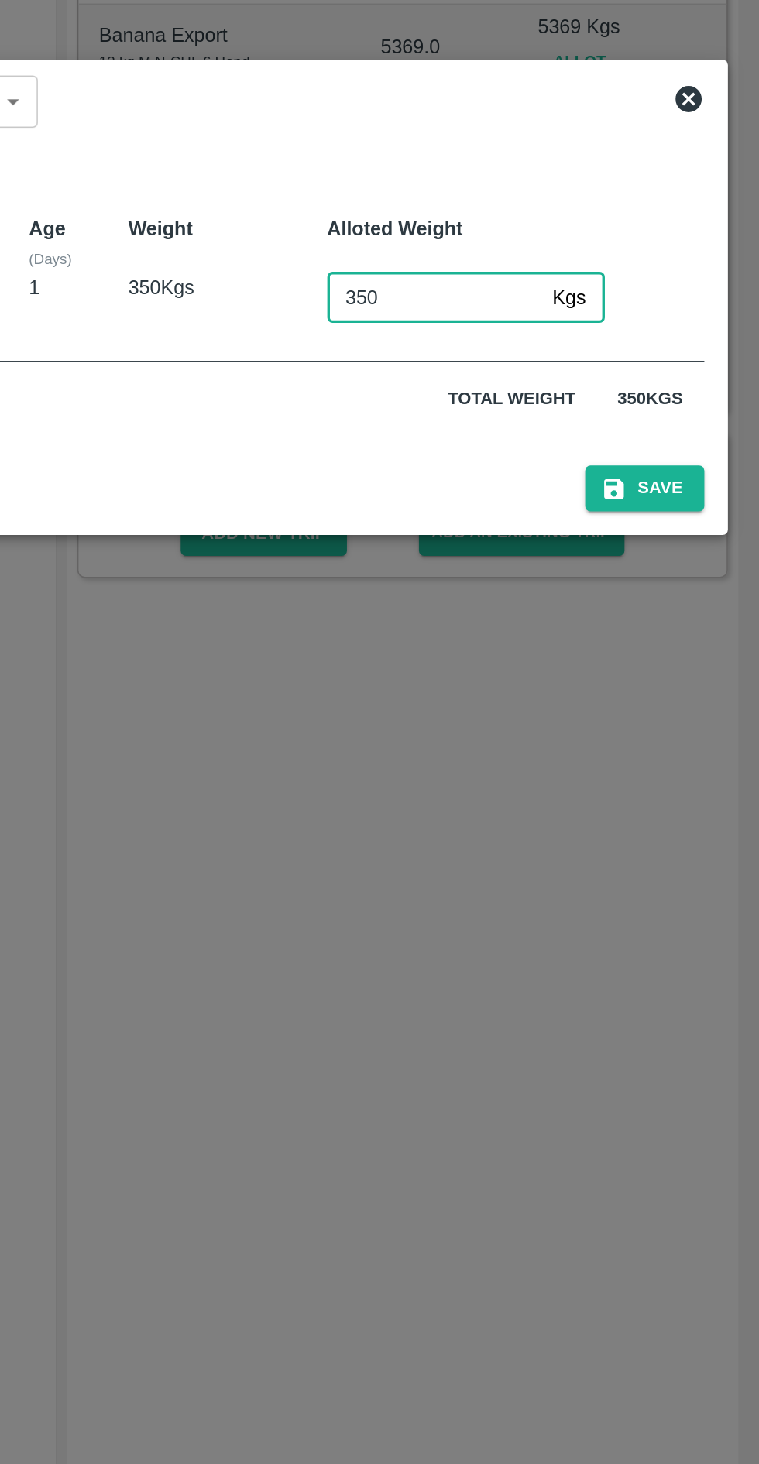
type input "350"
click at [695, 844] on button "Save" at bounding box center [691, 844] width 70 height 27
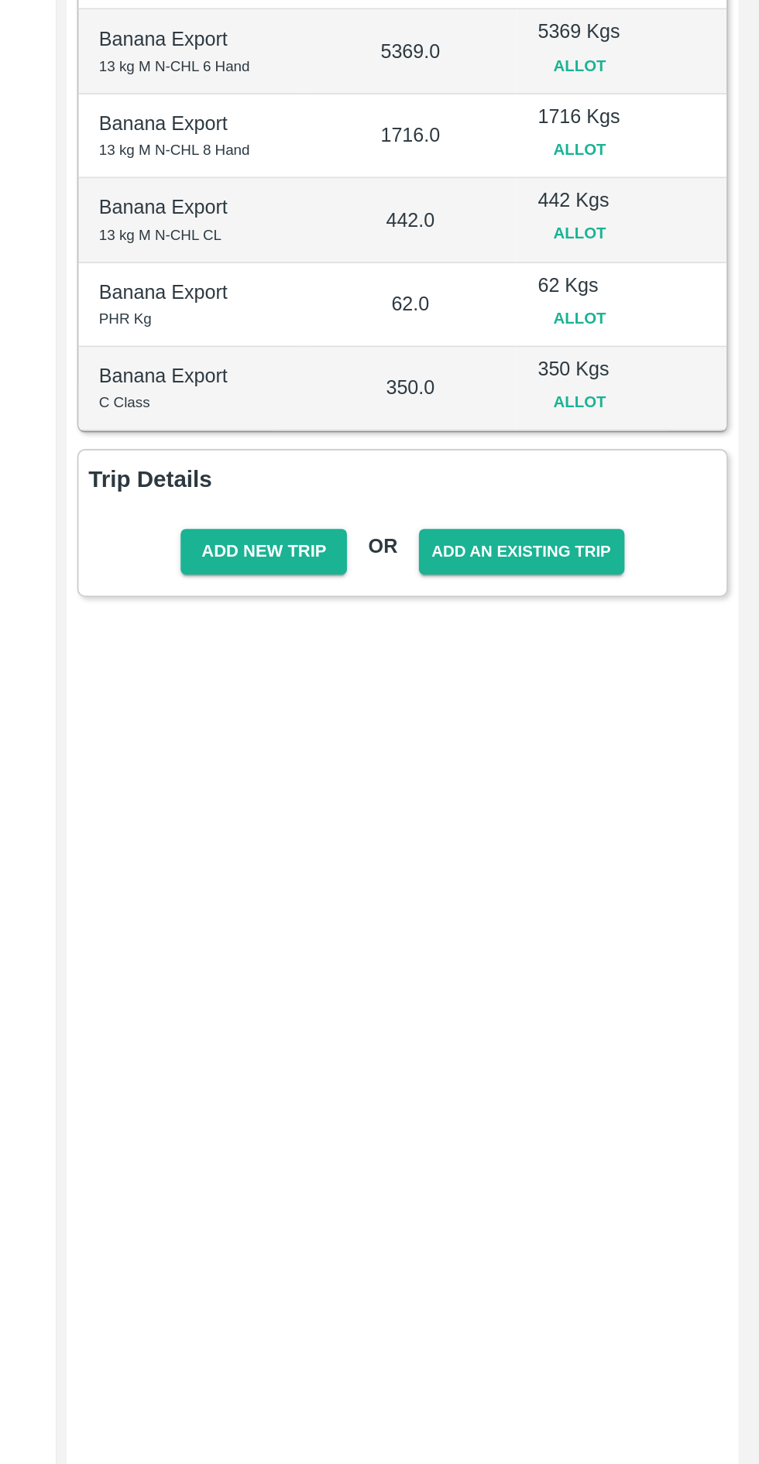
click at [474, 879] on button "Add New Trip" at bounding box center [465, 879] width 98 height 27
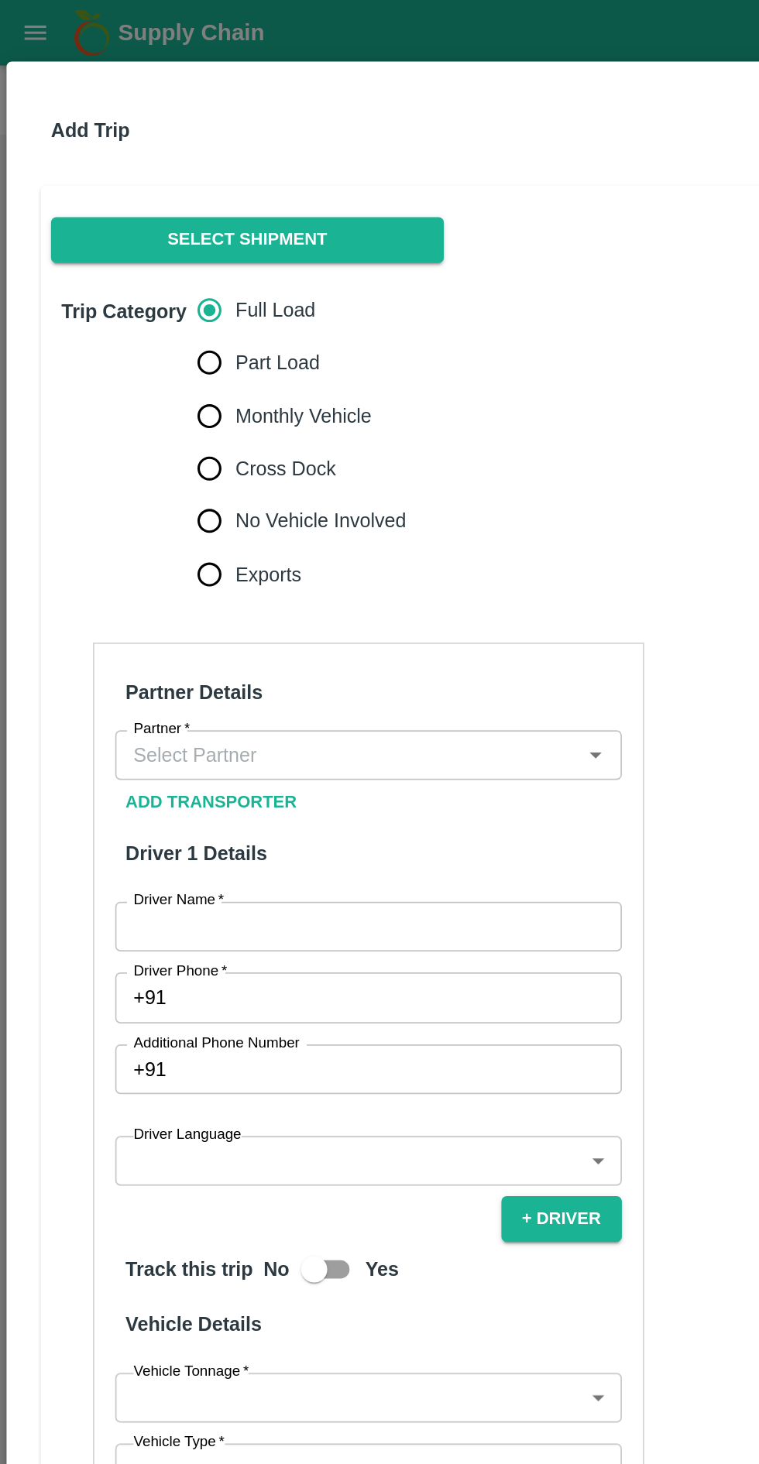
click at [196, 142] on button "Select Shipment" at bounding box center [146, 141] width 232 height 27
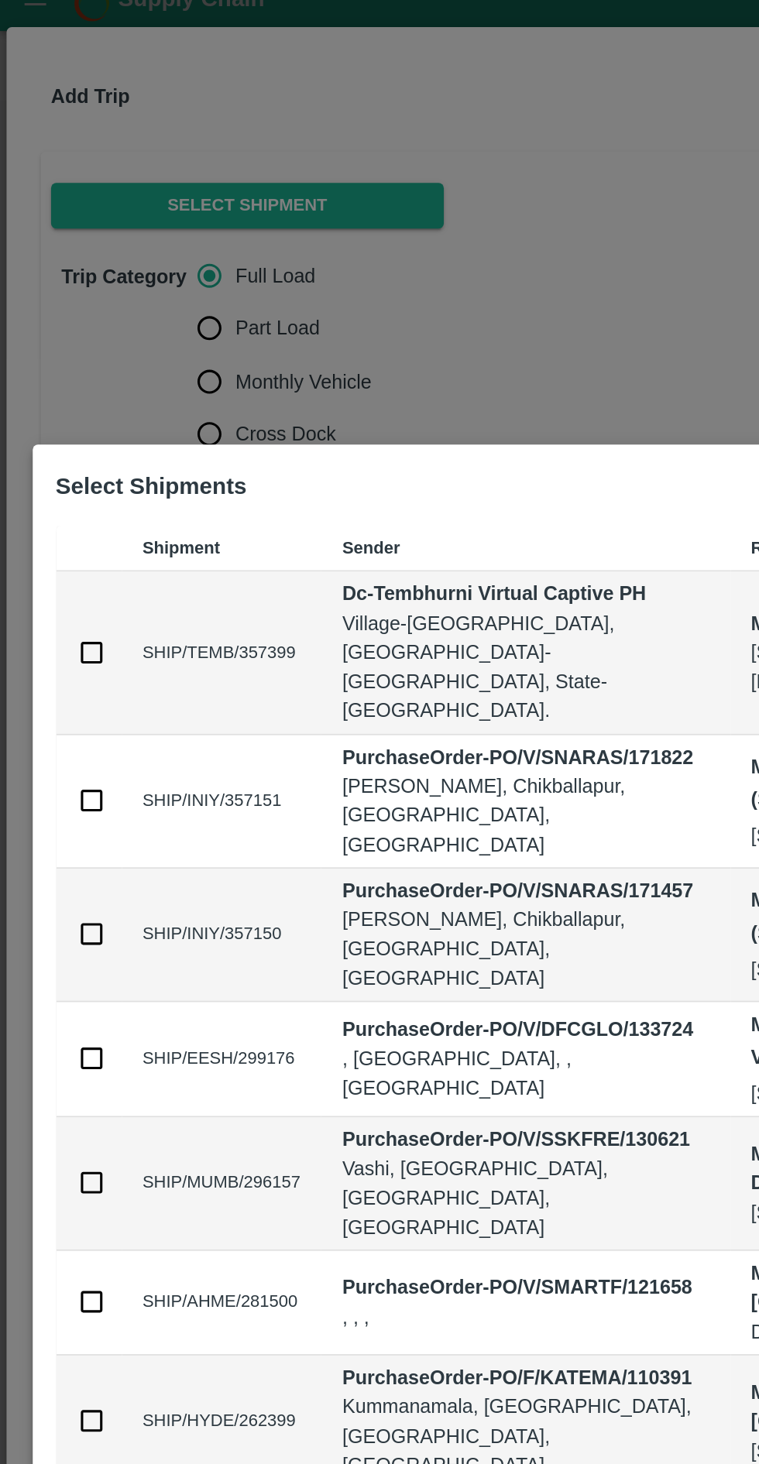
click at [57, 415] on input "checkbox" at bounding box center [54, 406] width 17 height 17
checkbox input "true"
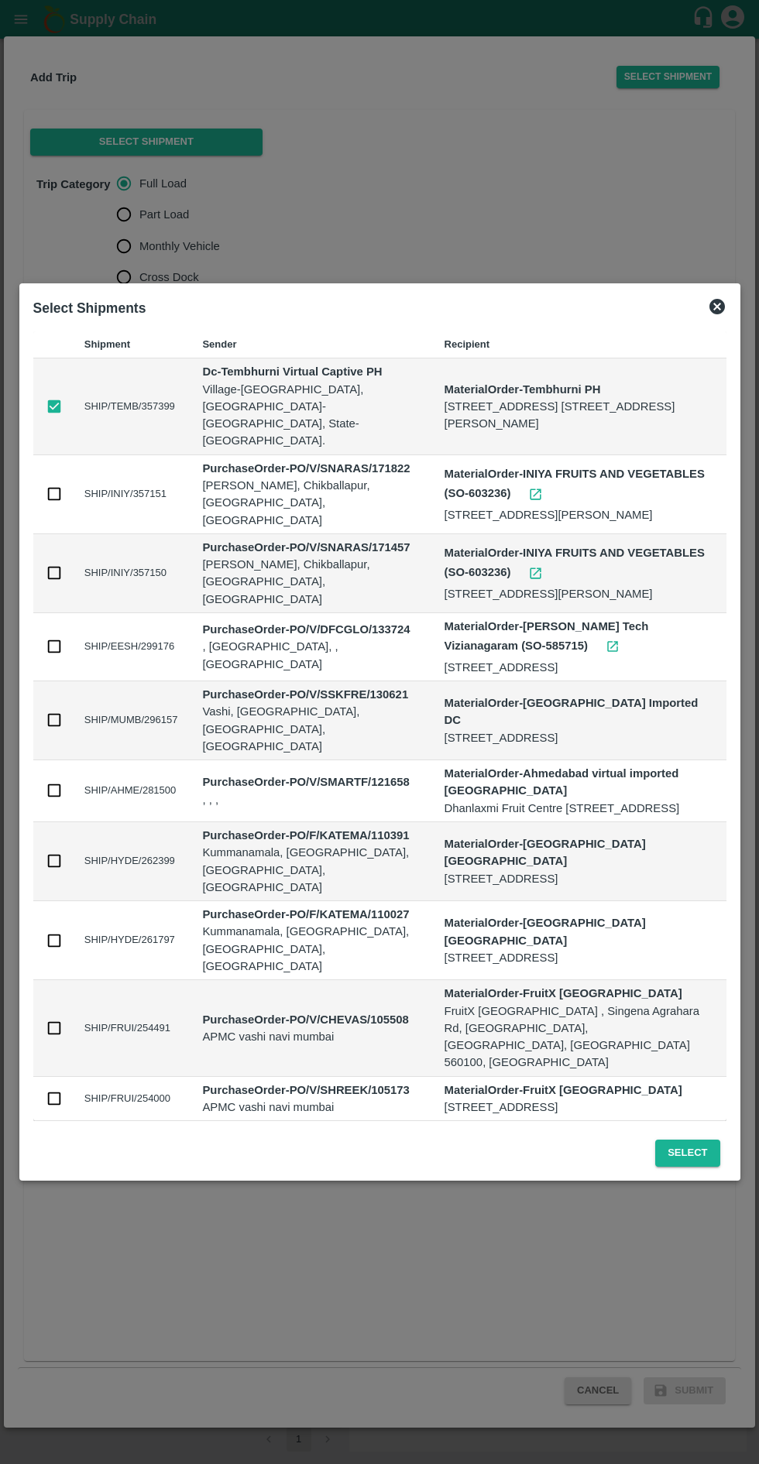
click at [683, 1166] on button "Select" at bounding box center [687, 1152] width 64 height 27
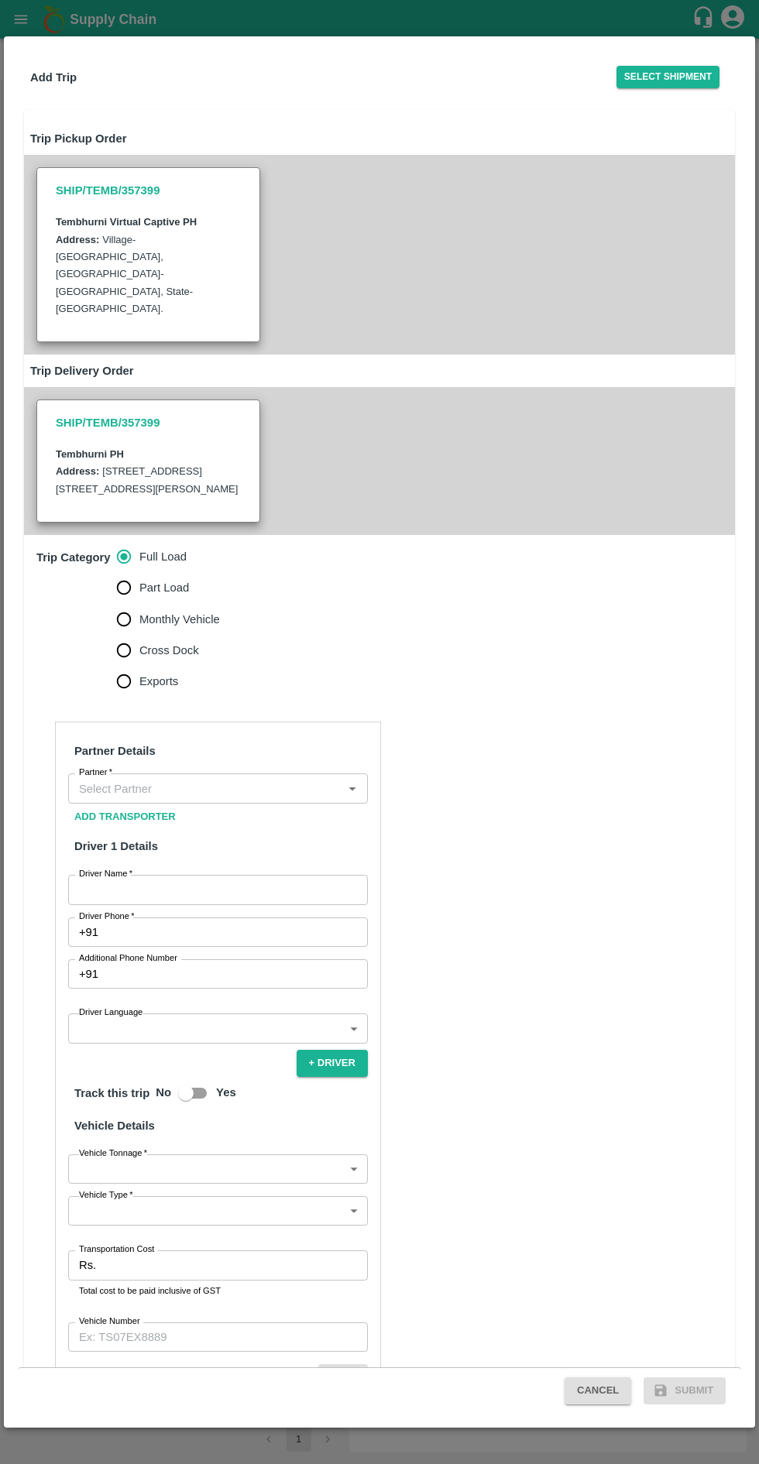
click at [180, 611] on span "Monthly Vehicle" at bounding box center [179, 619] width 80 height 17
click at [139, 604] on input "Monthly Vehicle" at bounding box center [123, 619] width 31 height 31
radio input "true"
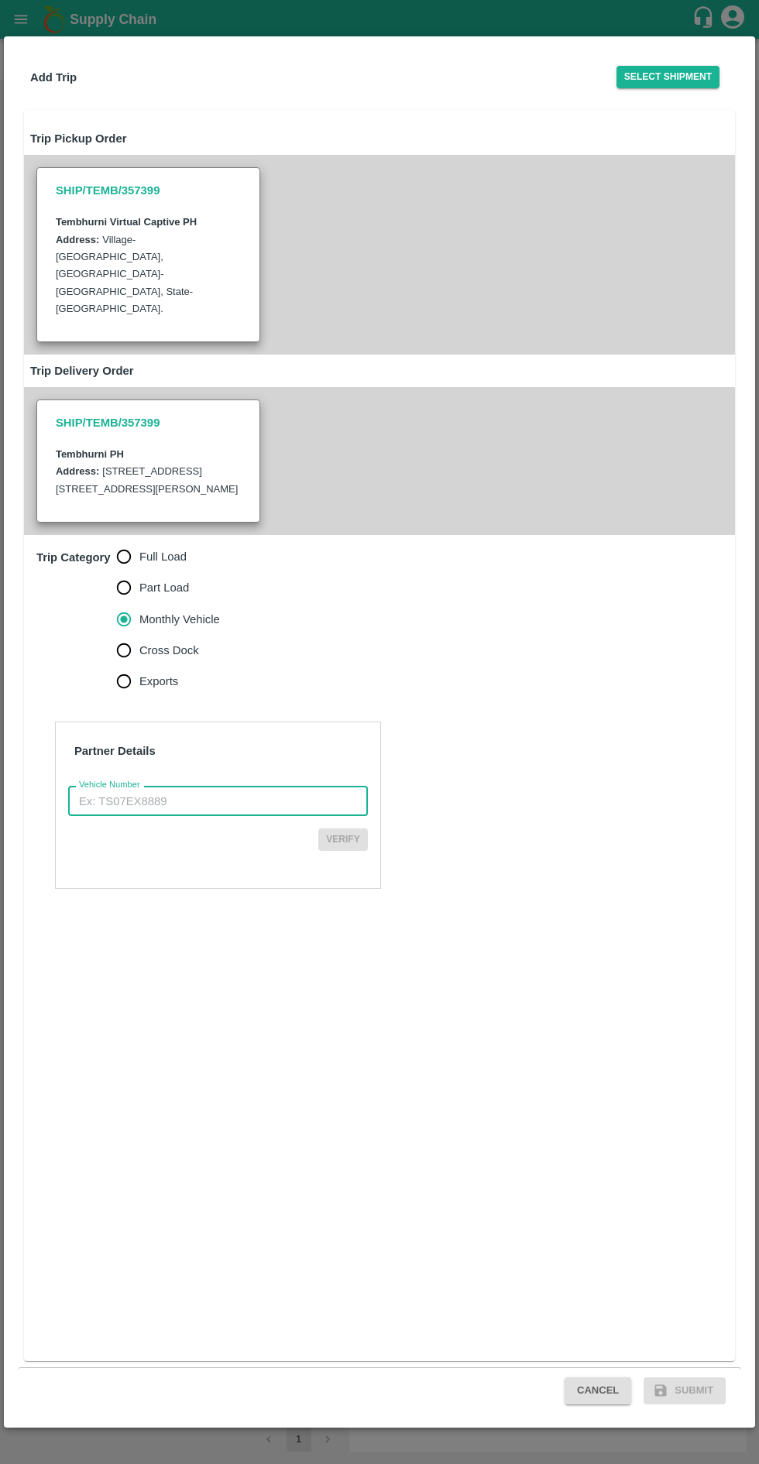
paste input "MH45AX3780"
click at [87, 786] on input "MH45AX3780" at bounding box center [218, 800] width 300 height 29
type input "MH45AX3780"
click at [336, 828] on button "Verify" at bounding box center [343, 839] width 50 height 22
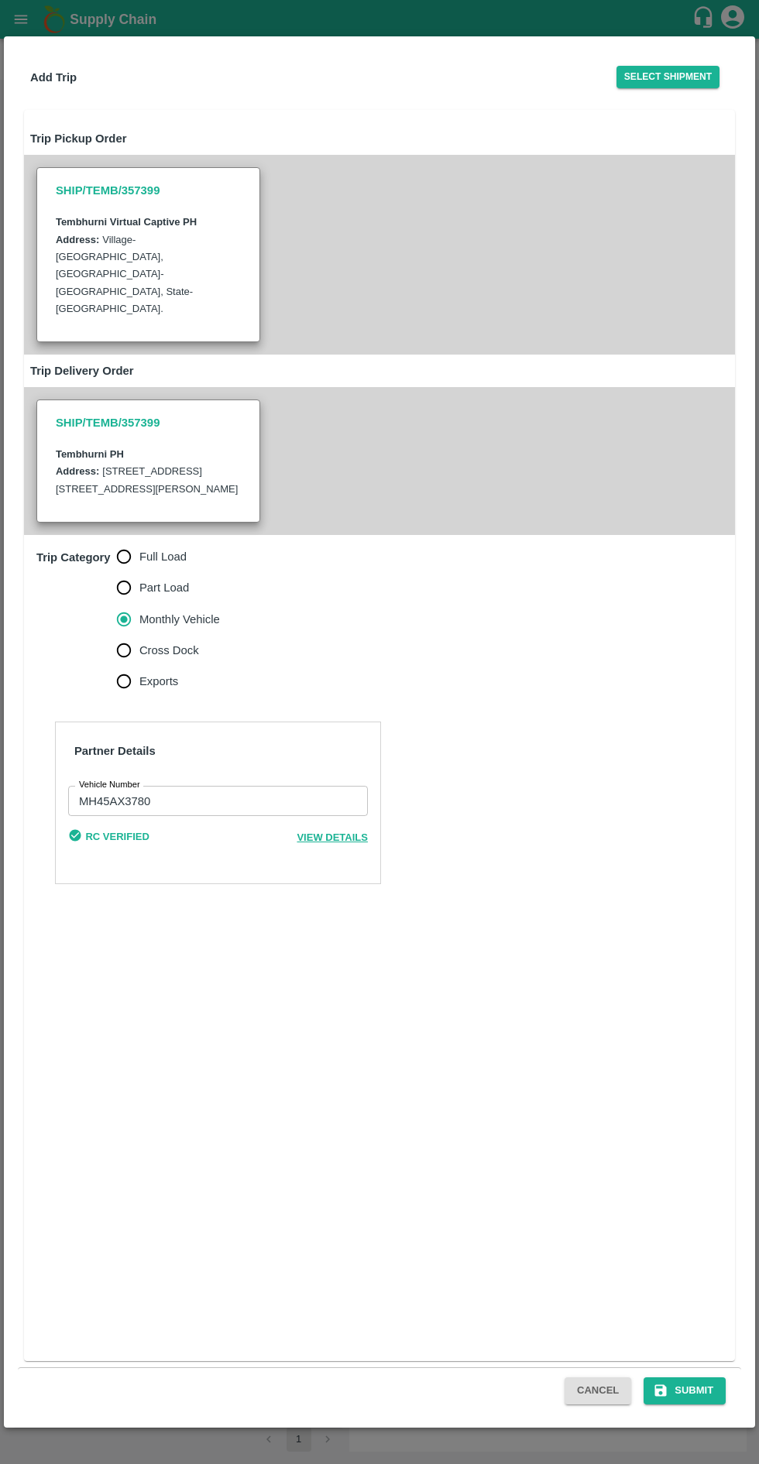
click at [675, 1409] on div "Cancel Submit" at bounding box center [379, 1390] width 723 height 46
click at [700, 1388] on button "Submit" at bounding box center [684, 1390] width 82 height 27
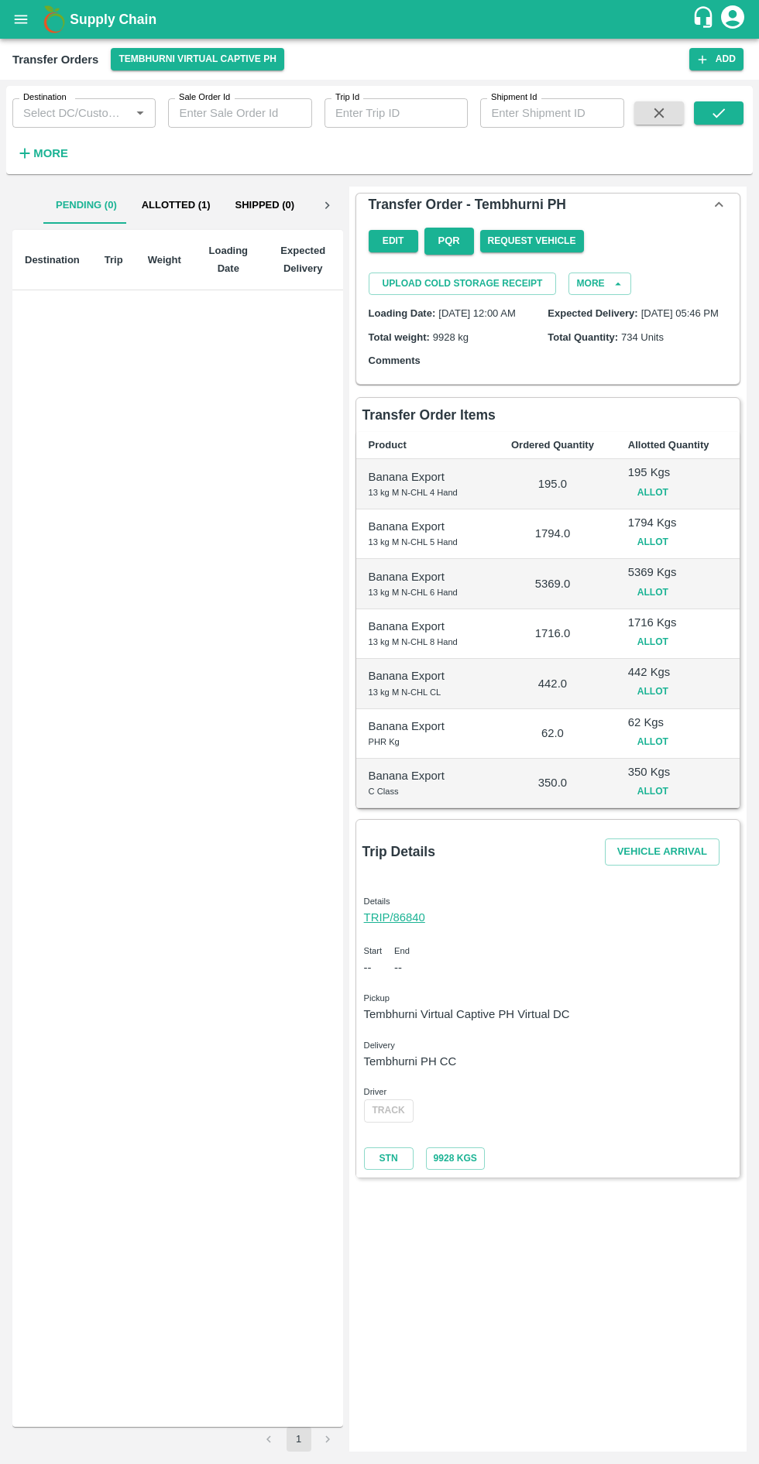
click at [652, 861] on button "Vehicle Arrival" at bounding box center [661, 851] width 115 height 27
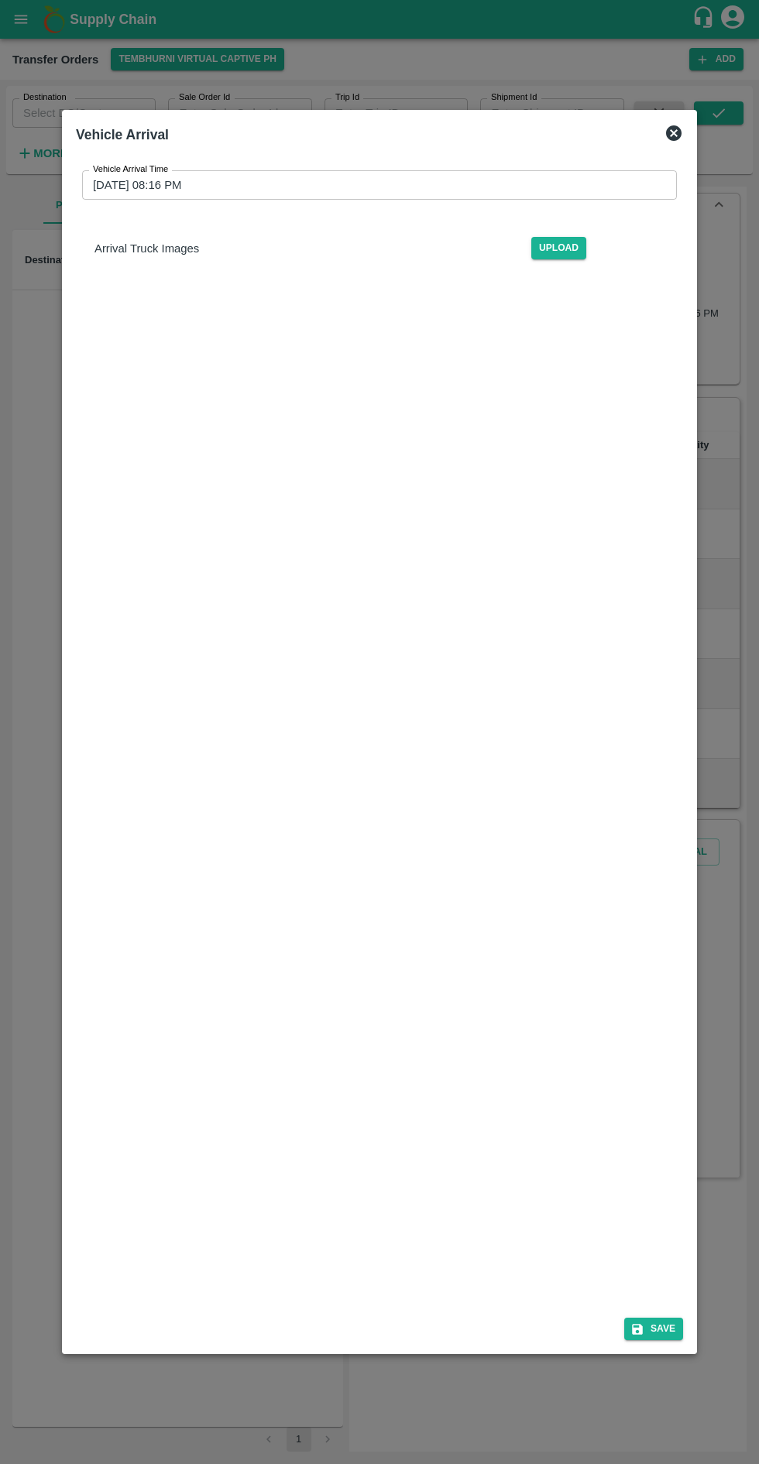
click at [164, 170] on input "27/08/2025 08:16 PM" at bounding box center [374, 184] width 584 height 29
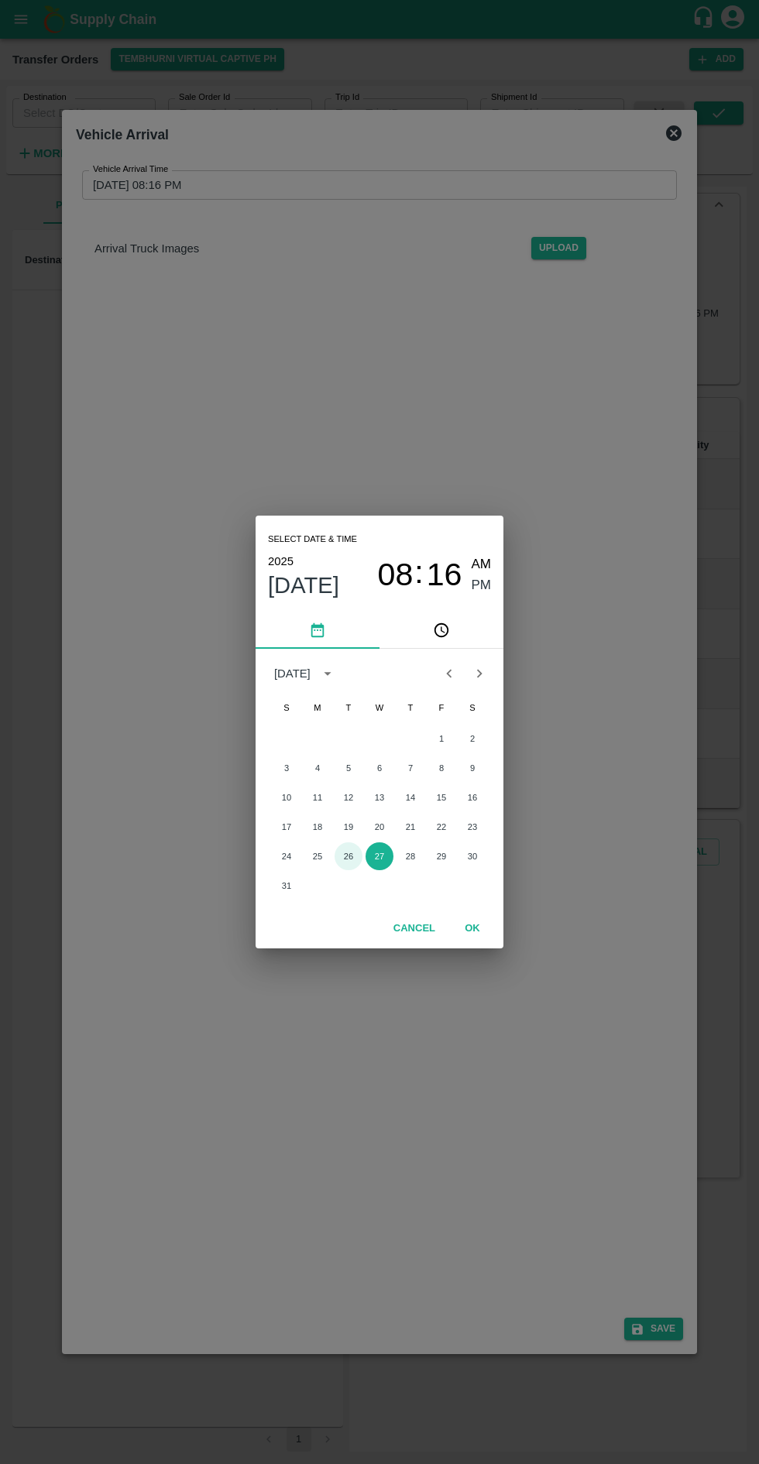
click at [348, 862] on button "26" at bounding box center [348, 856] width 28 height 28
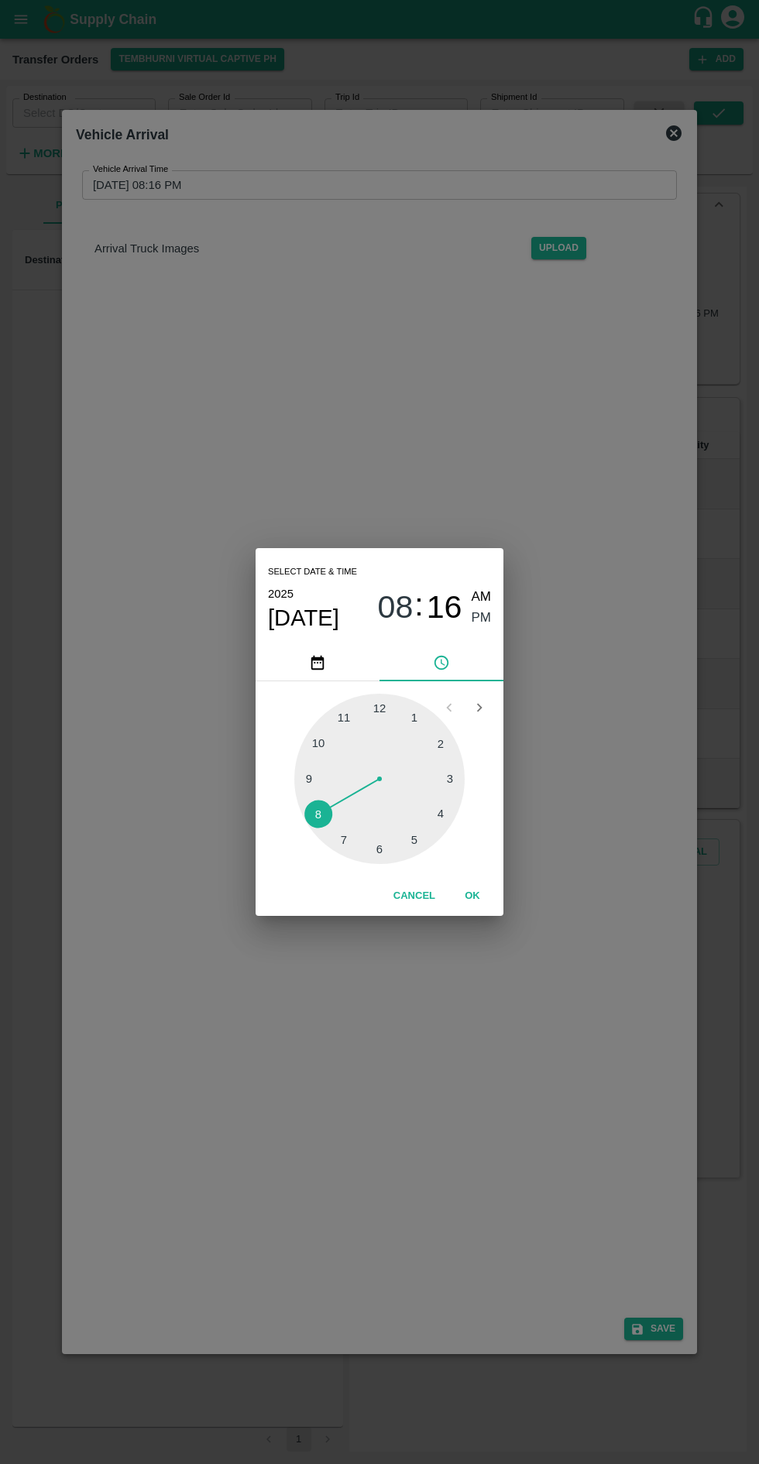
click at [398, 854] on div at bounding box center [379, 779] width 170 height 170
click at [300, 769] on div at bounding box center [379, 779] width 170 height 170
click at [490, 616] on span "PM" at bounding box center [481, 618] width 20 height 21
click at [387, 614] on span "06" at bounding box center [396, 607] width 36 height 37
click at [416, 849] on div at bounding box center [379, 779] width 170 height 170
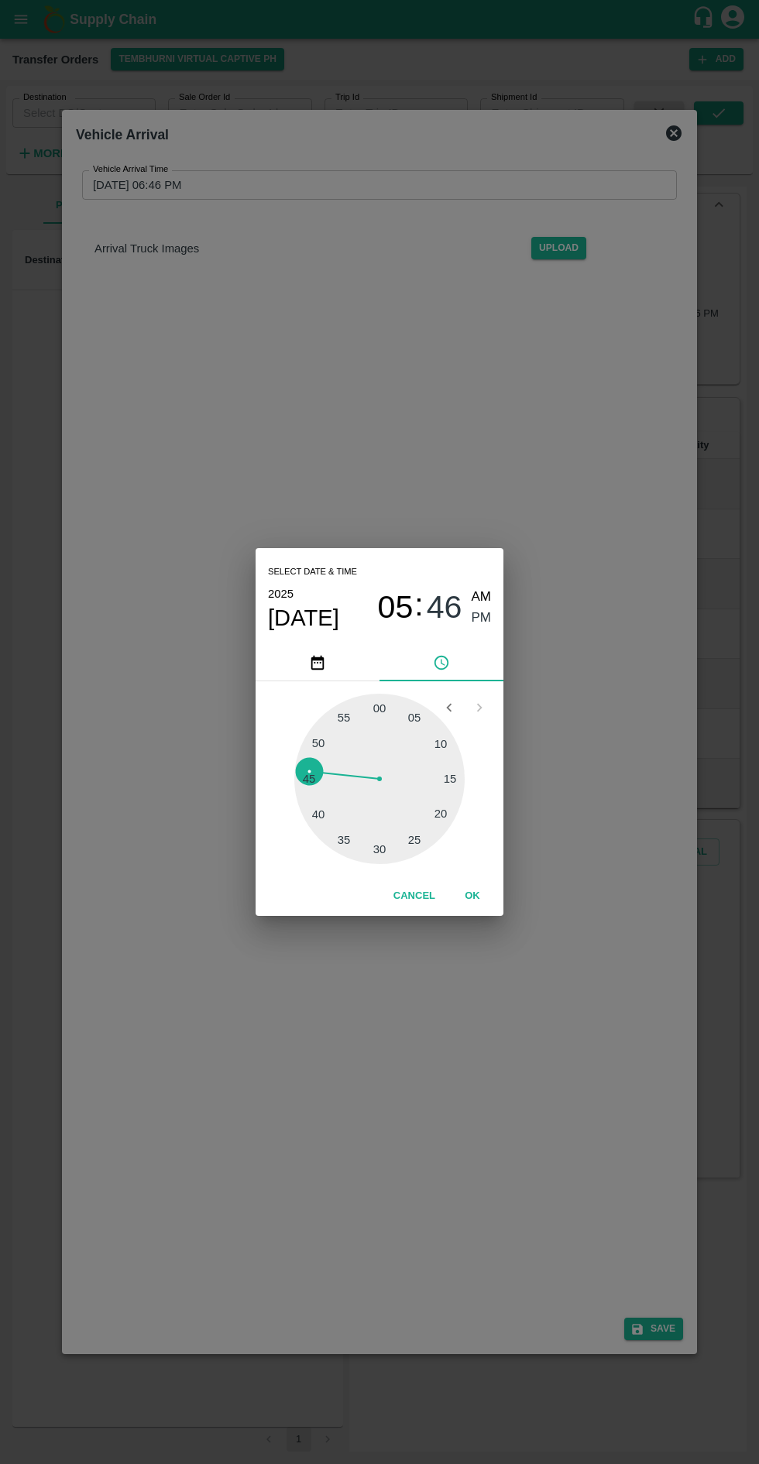
type input "26/08/2025 05:46 PM"
click at [486, 628] on span "PM" at bounding box center [481, 618] width 20 height 21
click at [468, 902] on button "OK" at bounding box center [472, 895] width 50 height 27
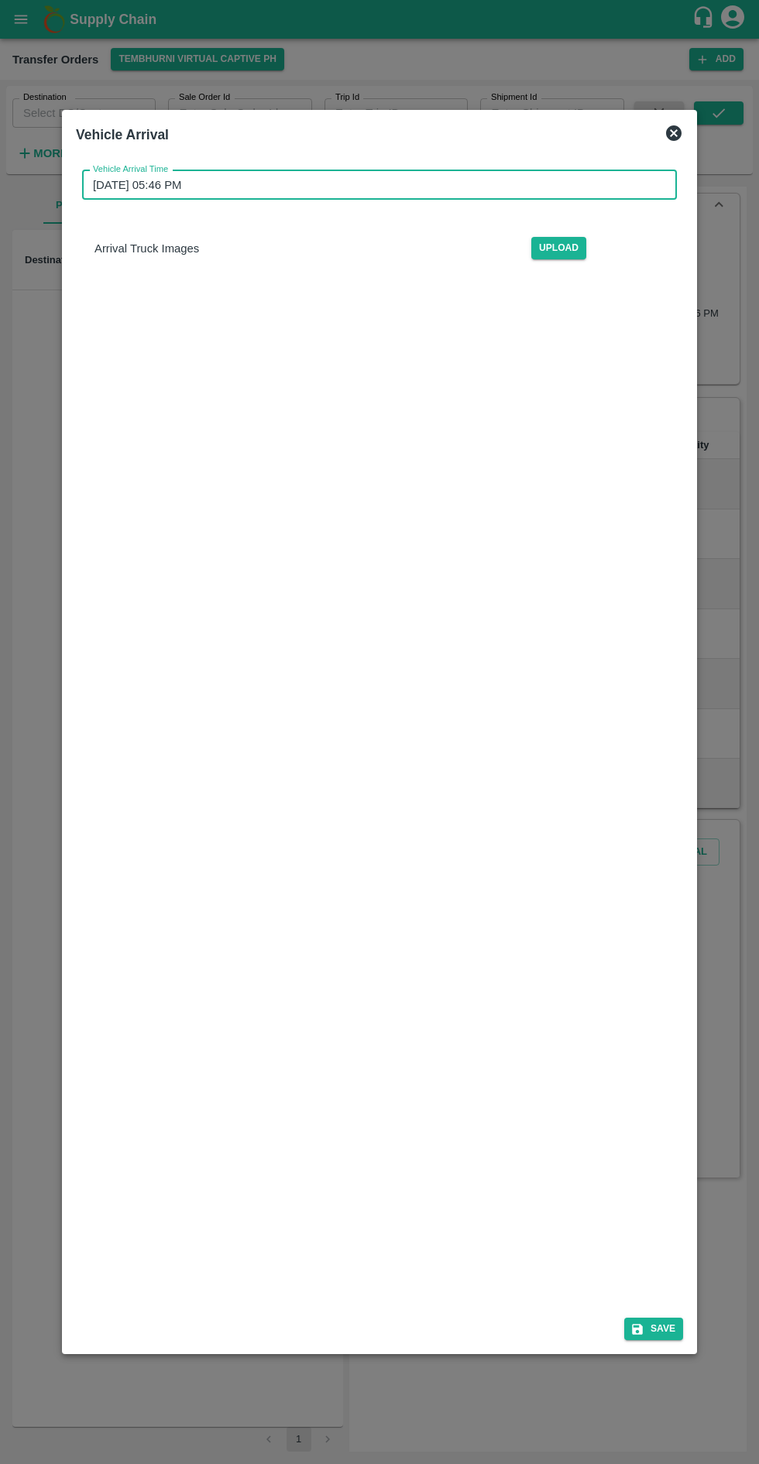
click at [635, 1336] on icon "submit" at bounding box center [637, 1329] width 14 height 14
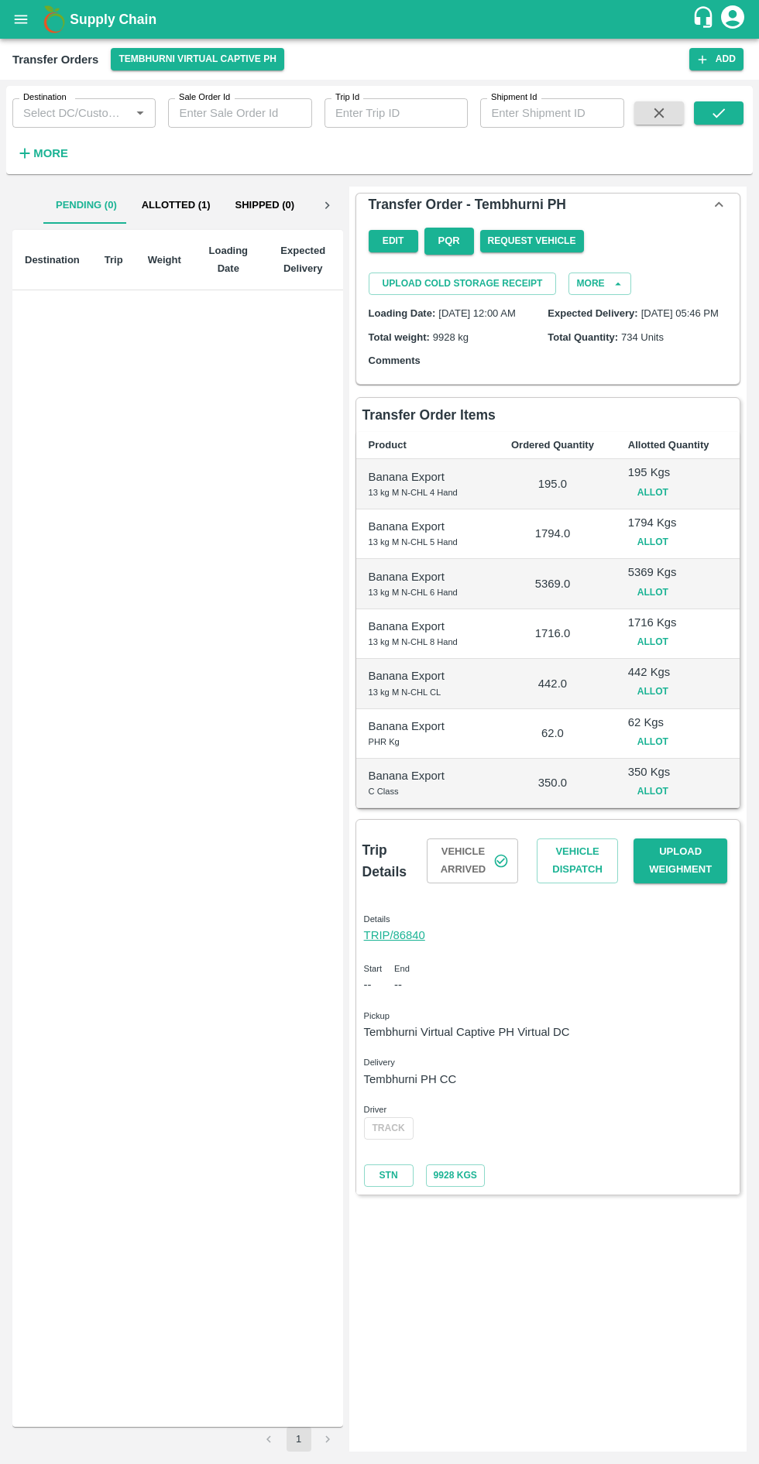
click at [571, 861] on button "Vehicle Dispatch" at bounding box center [576, 860] width 81 height 45
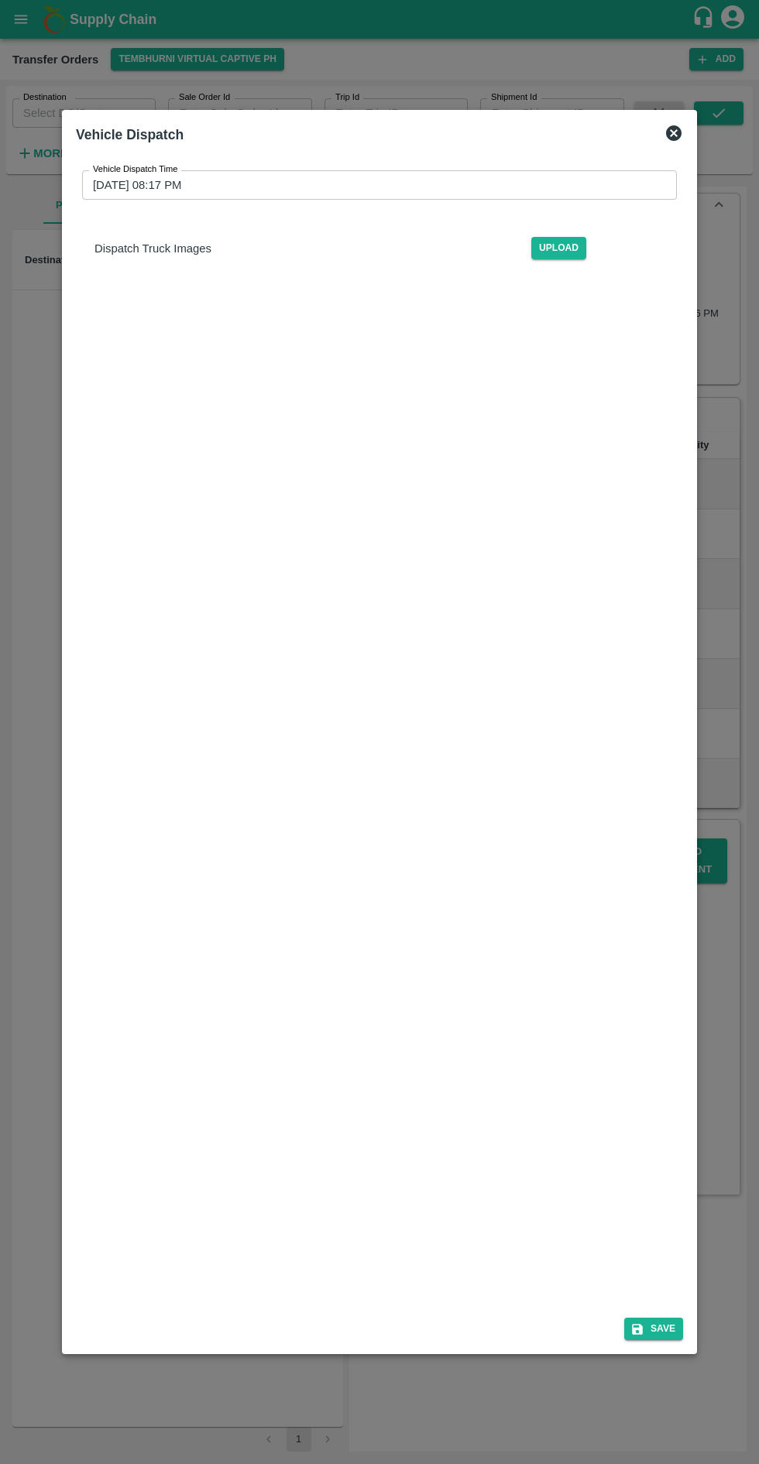
click at [190, 170] on input "27/08/2025 08:17 PM" at bounding box center [374, 184] width 584 height 29
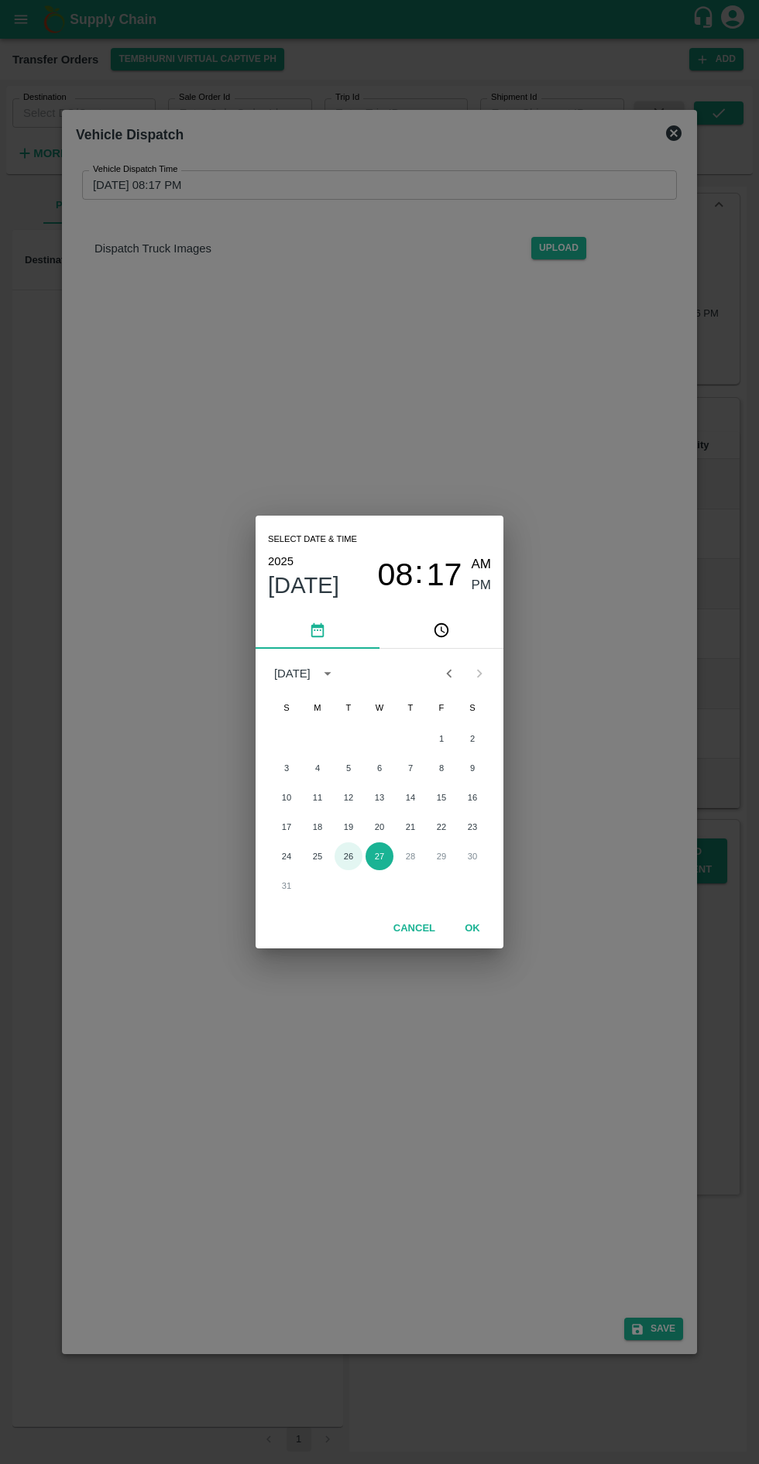
click at [348, 856] on button "26" at bounding box center [348, 856] width 28 height 28
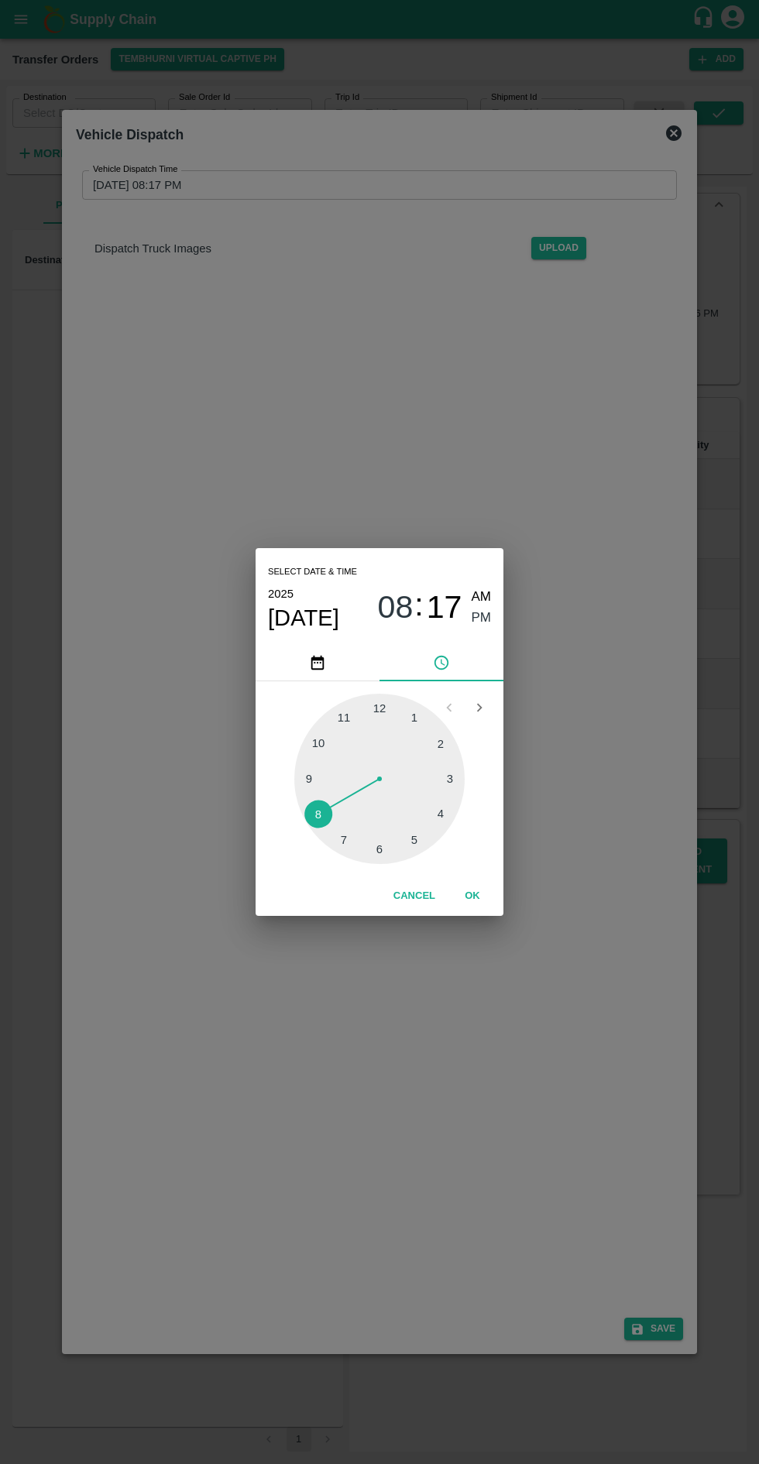
click at [426, 847] on div at bounding box center [379, 779] width 170 height 170
click at [307, 769] on div at bounding box center [379, 779] width 170 height 170
type input "26/08/2025 05:46 PM"
click at [482, 616] on span "PM" at bounding box center [481, 618] width 20 height 21
click at [472, 896] on button "OK" at bounding box center [472, 895] width 50 height 27
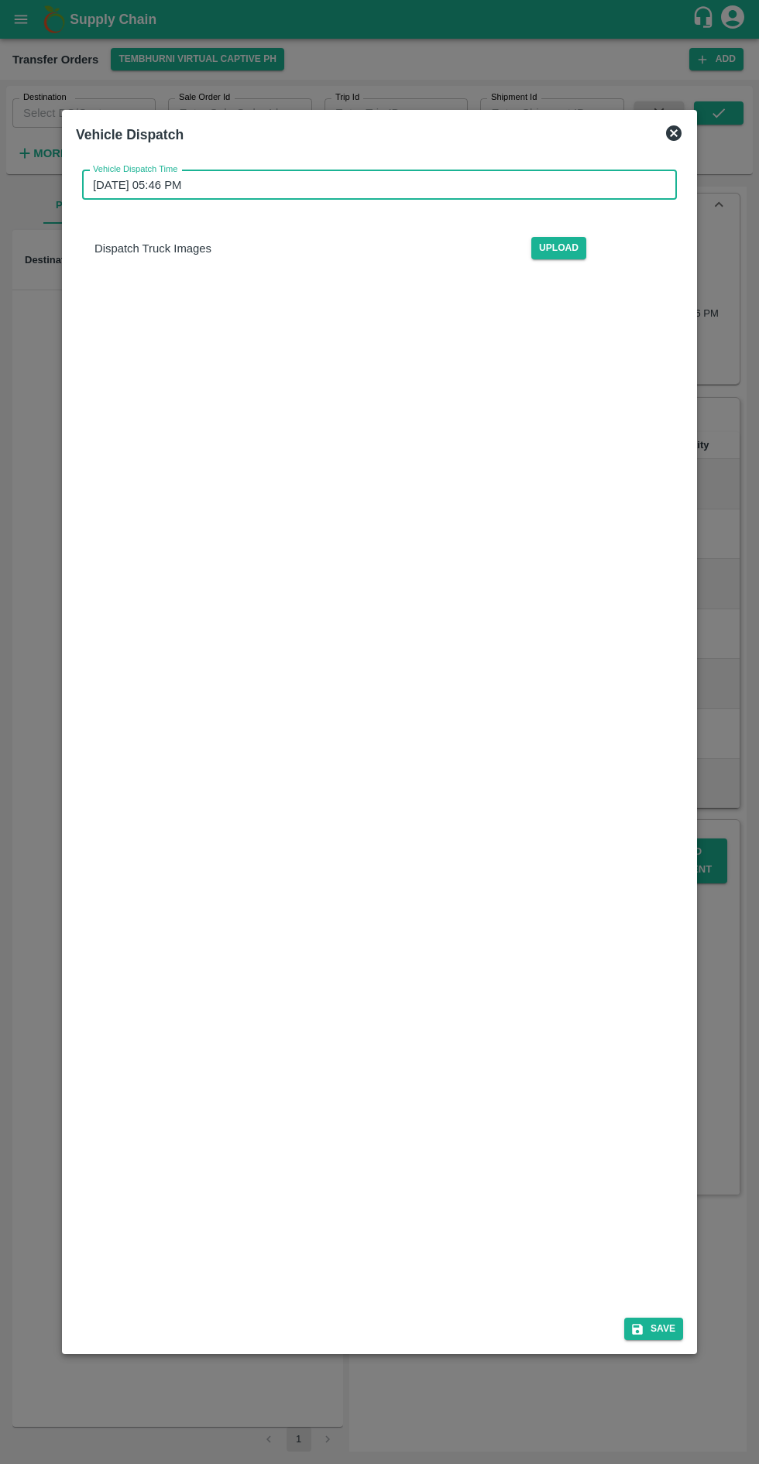
click at [664, 1340] on button "Save" at bounding box center [653, 1328] width 59 height 22
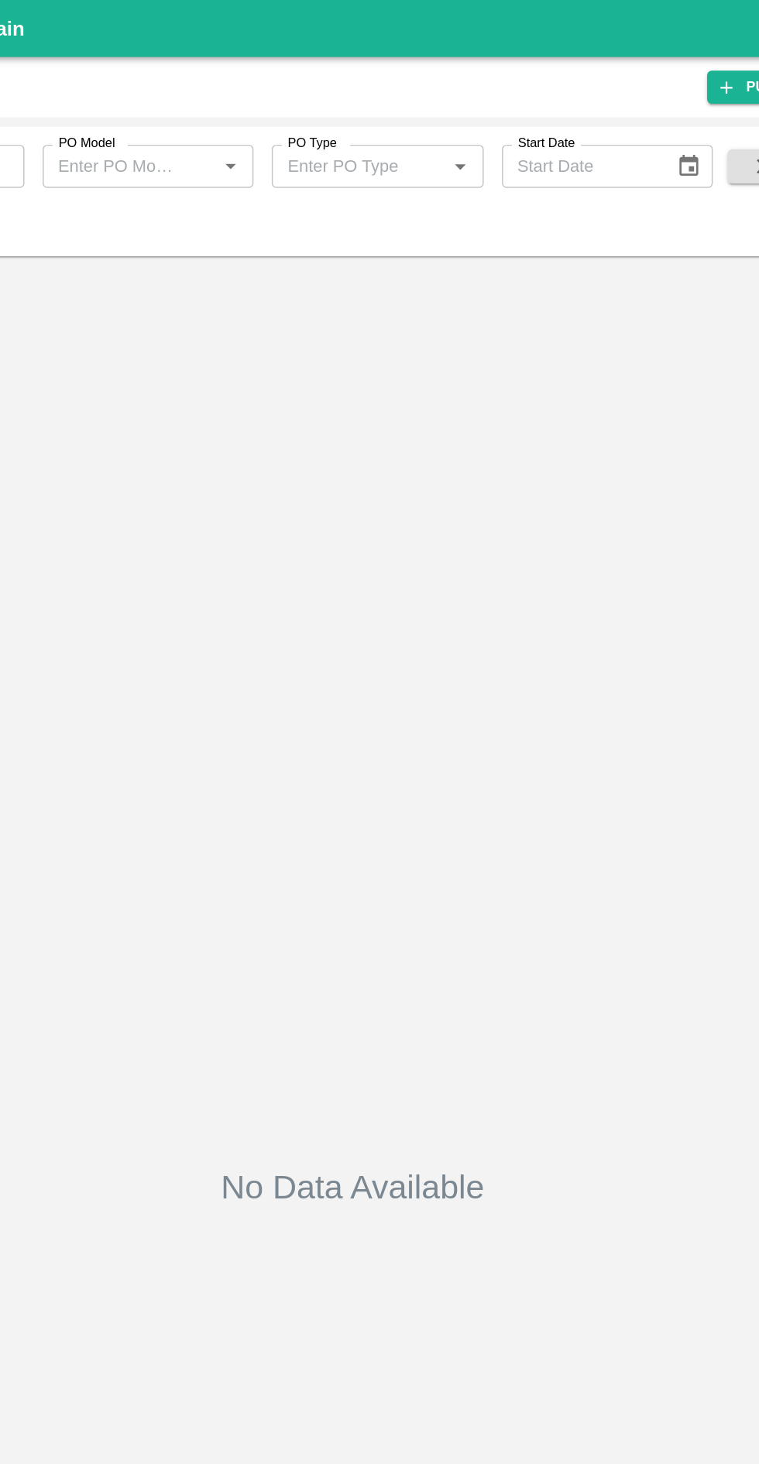
type input "171962"
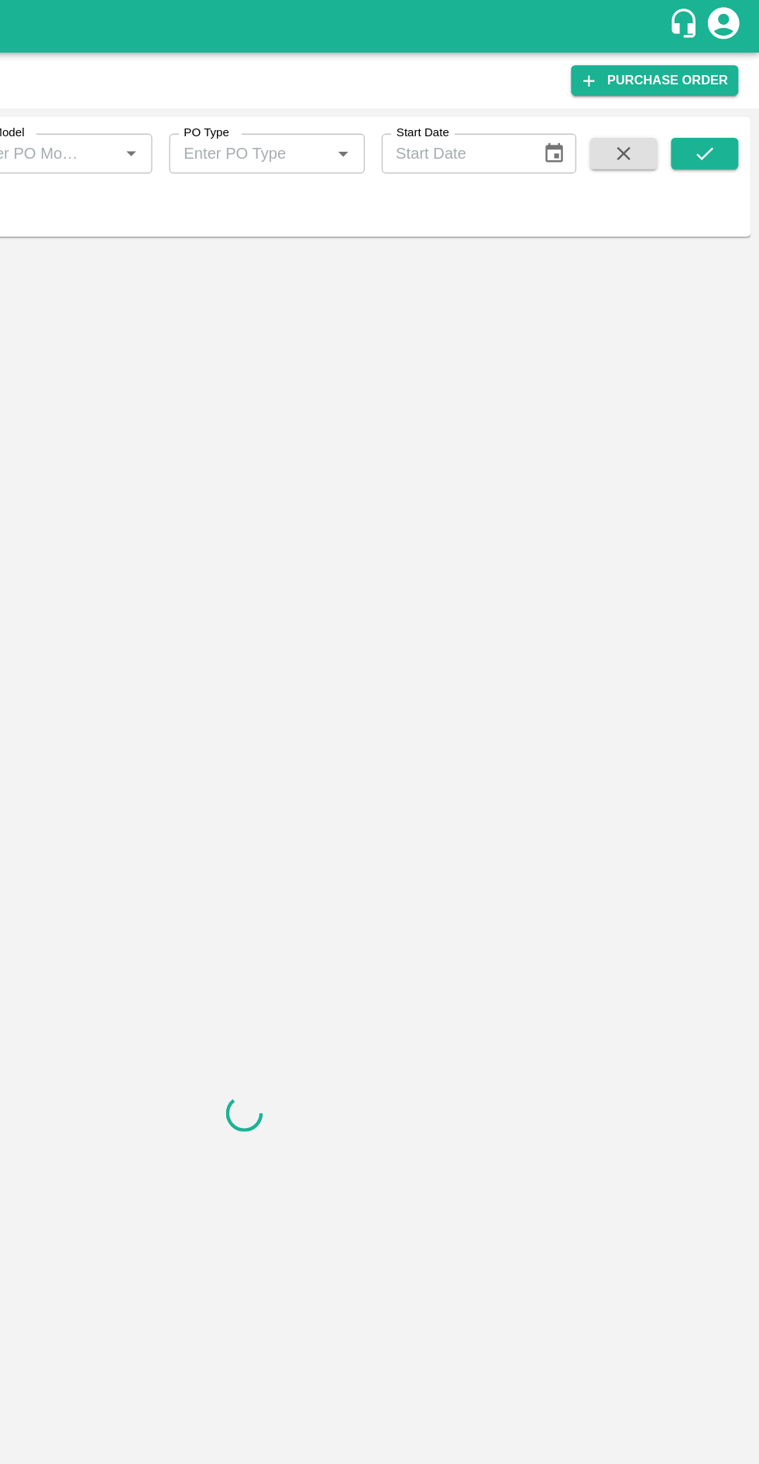
click at [718, 112] on icon "submit" at bounding box center [718, 112] width 17 height 17
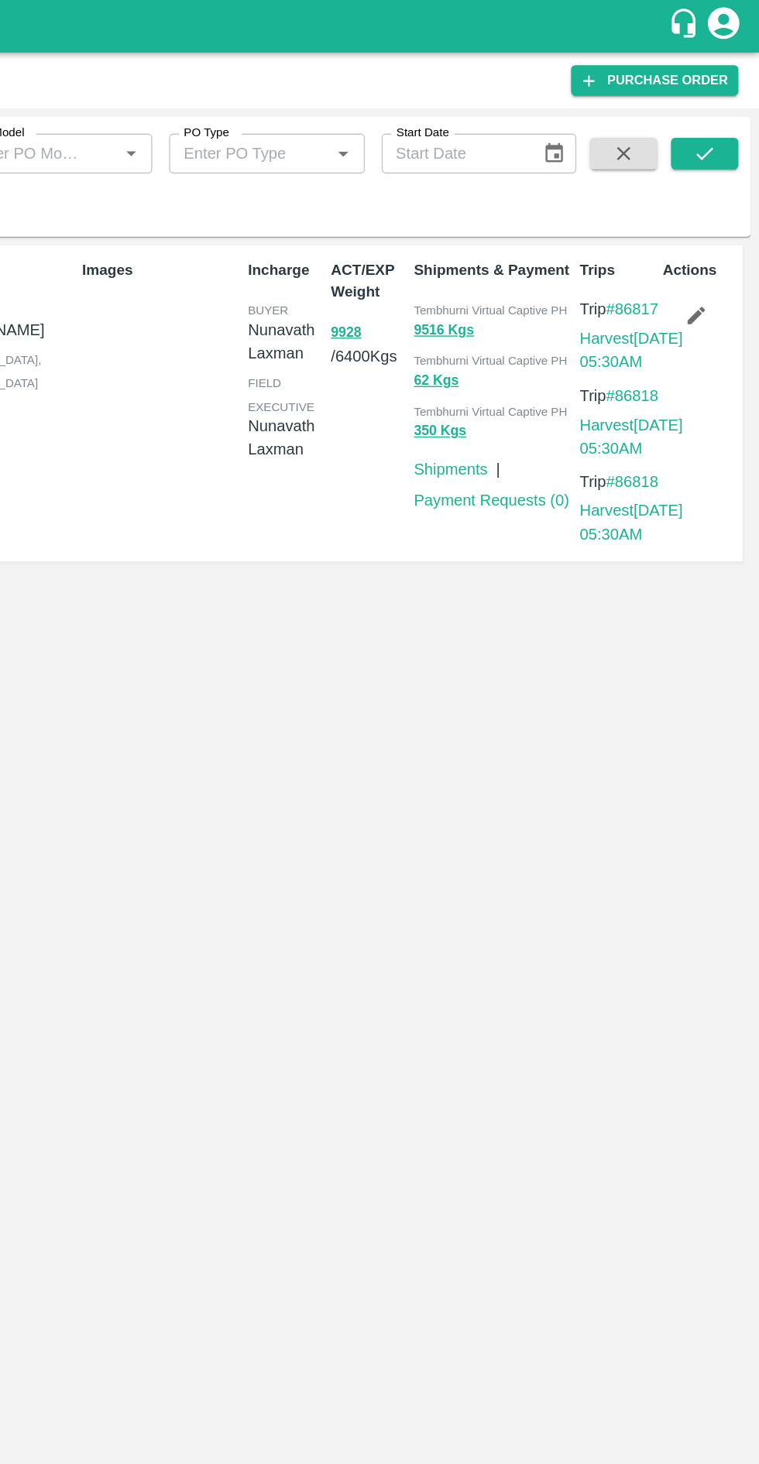
click at [660, 234] on link "#86817" at bounding box center [665, 227] width 39 height 12
